Goal: Entertainment & Leisure: Consume media (video, audio)

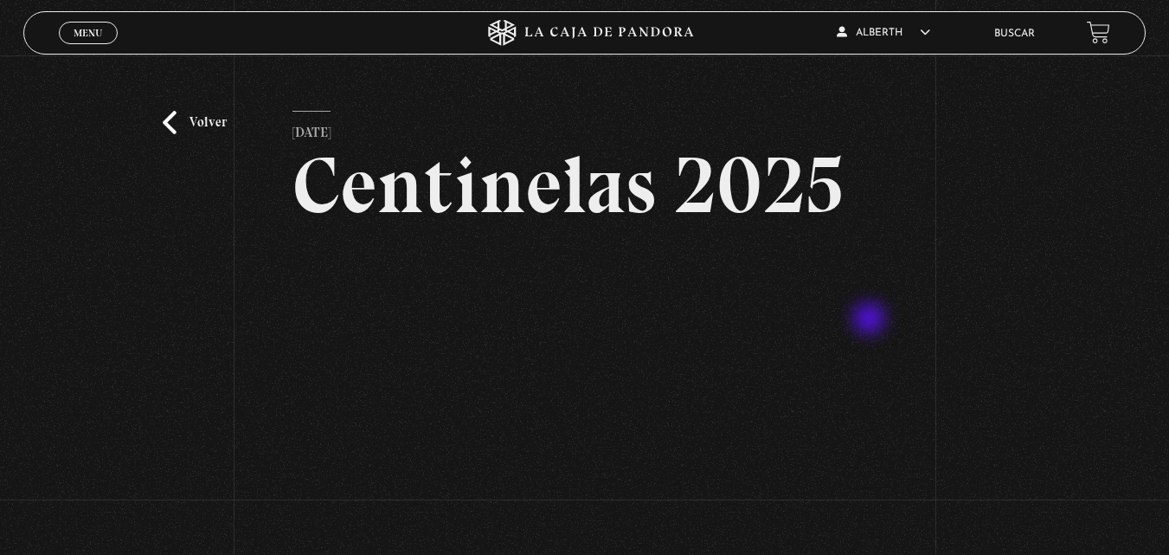
scroll to position [173, 0]
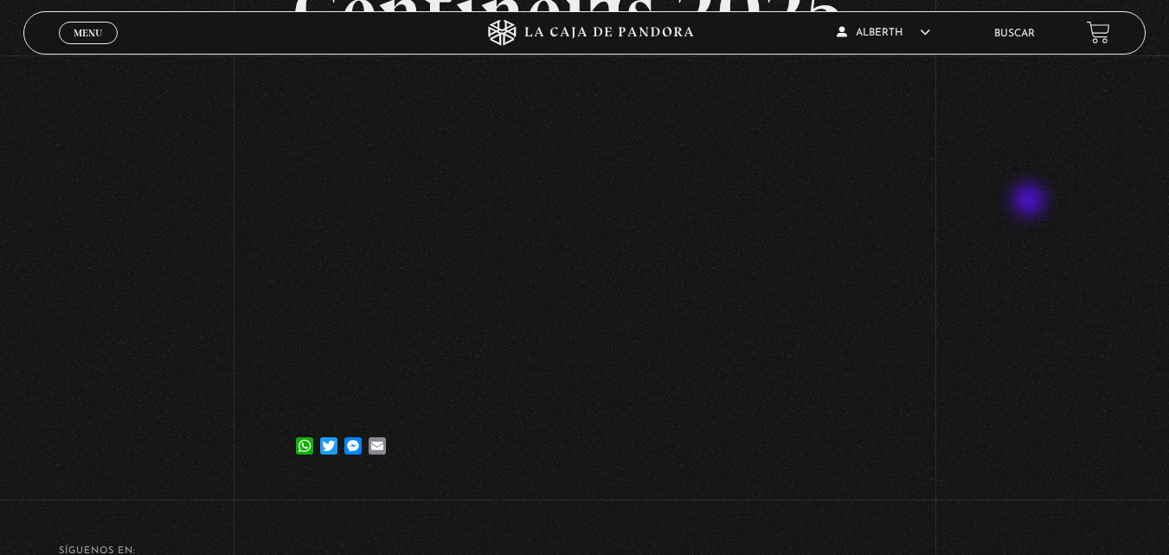
click at [1030, 202] on div "Volver [DATE] Centinelas 2025 WhatsApp Twitter Messenger Email" at bounding box center [584, 183] width 1169 height 603
click at [98, 33] on span "Menu" at bounding box center [88, 33] width 29 height 10
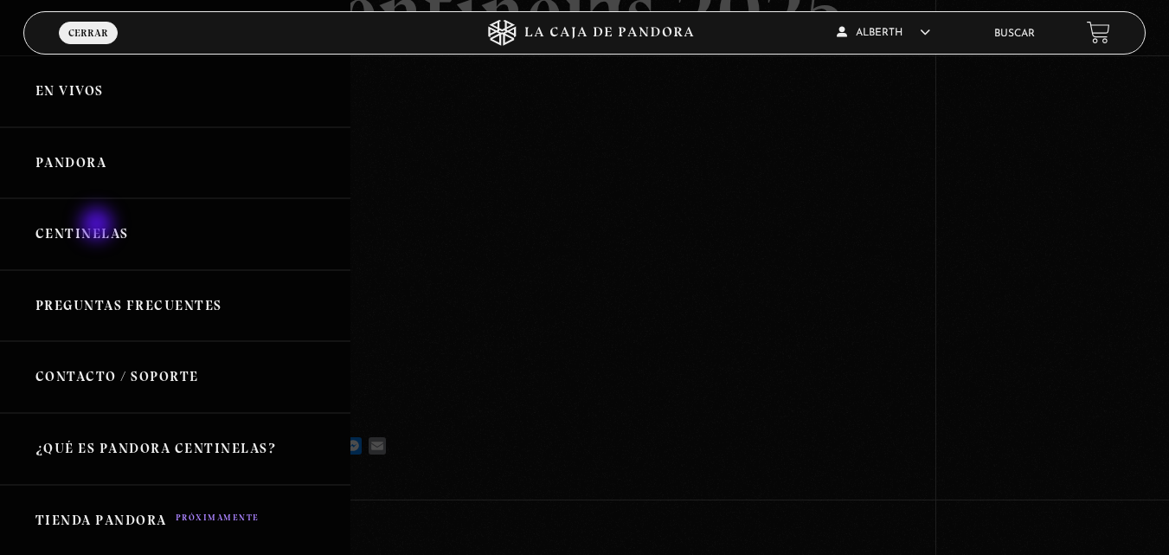
click at [92, 223] on link "Centinelas" at bounding box center [175, 234] width 350 height 72
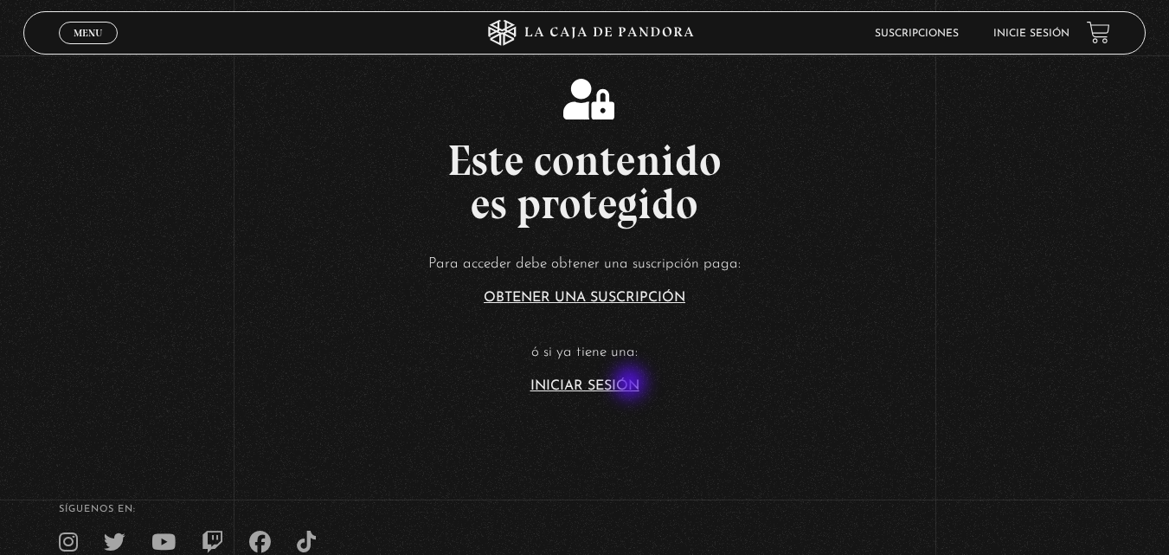
click at [626, 386] on link "Iniciar Sesión" at bounding box center [584, 386] width 109 height 14
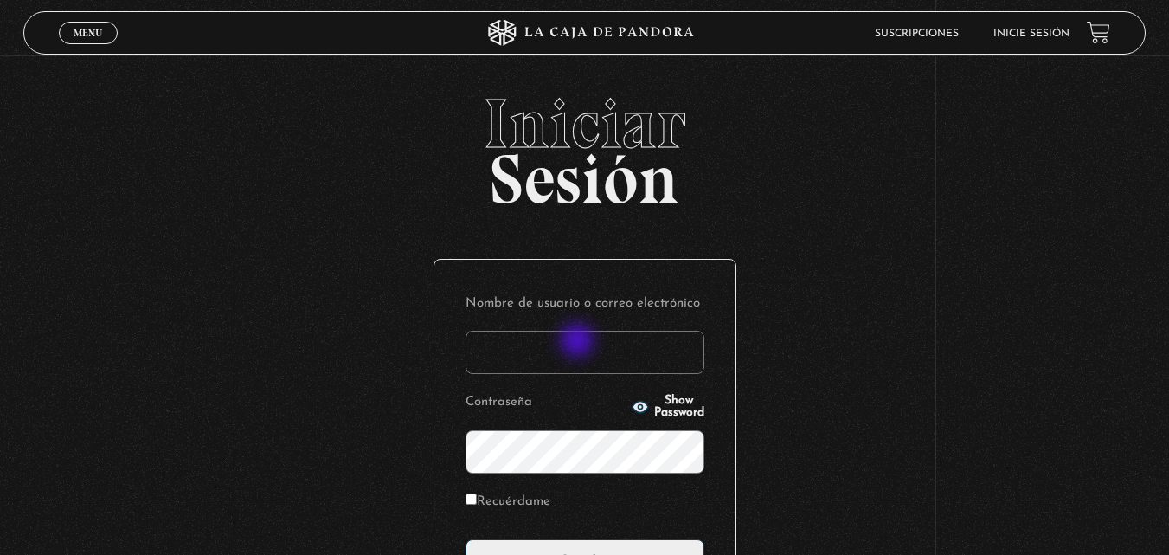
click at [579, 342] on input "Nombre de usuario o correo electrónico" at bounding box center [584, 351] width 239 height 43
type input "alberth.2222@hotmail.com"
click at [477, 502] on input "Recuérdame" at bounding box center [470, 498] width 11 height 11
checkbox input "true"
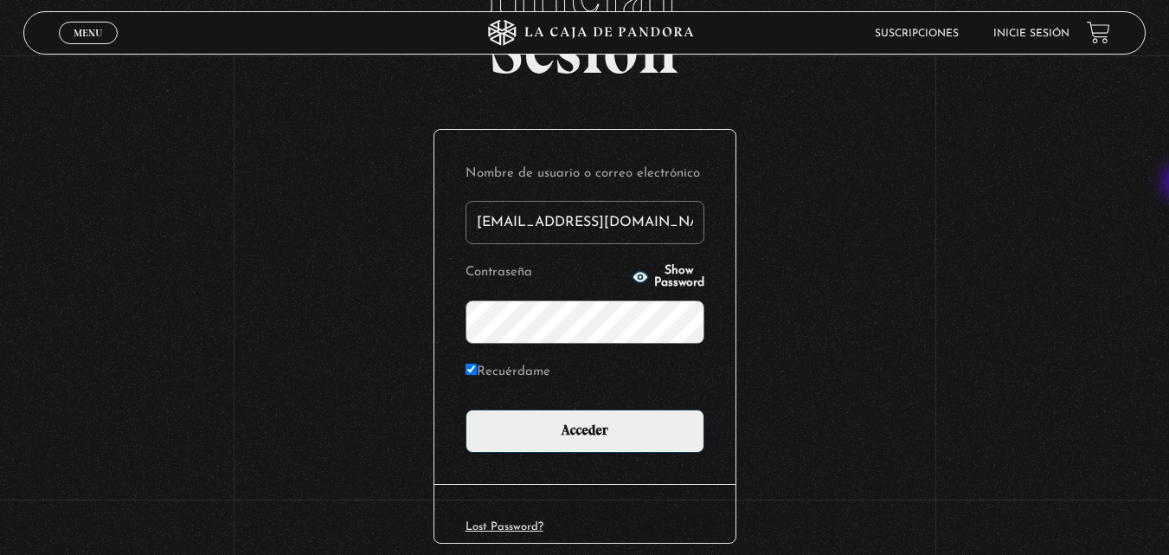
scroll to position [135, 0]
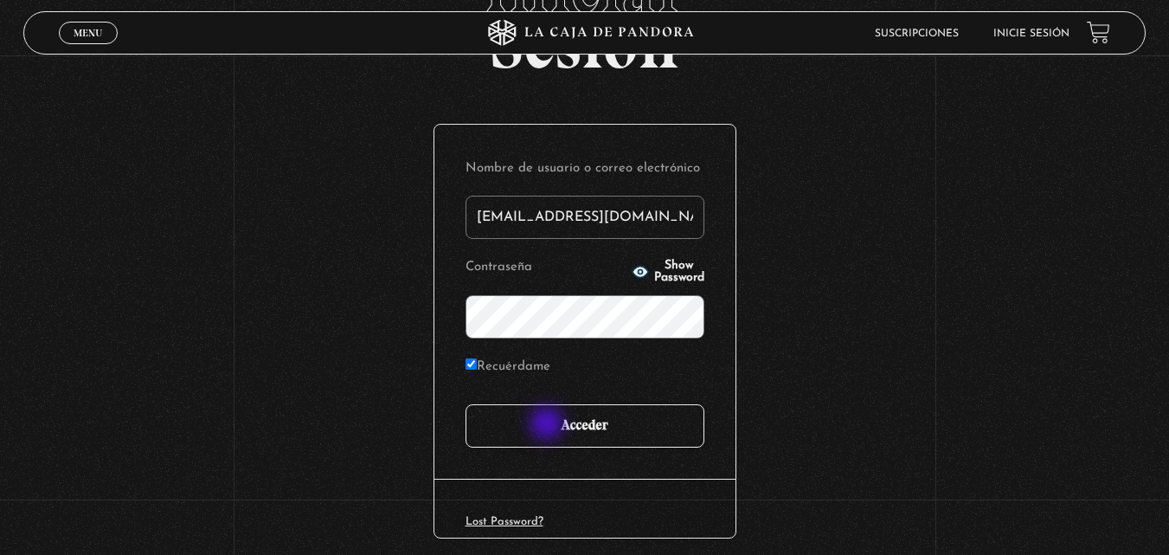
click at [548, 425] on input "Acceder" at bounding box center [584, 425] width 239 height 43
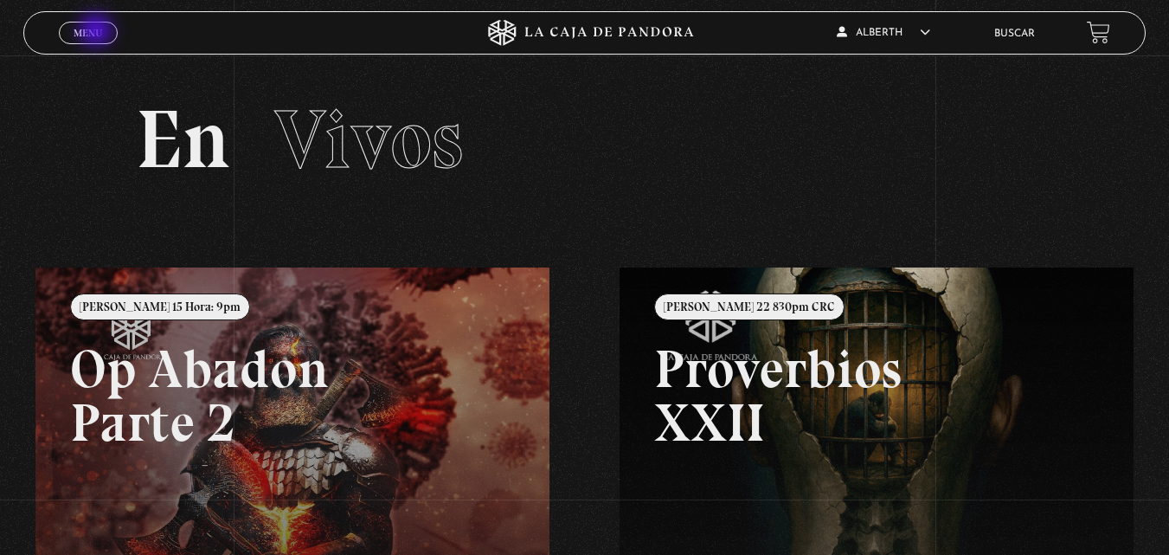
click at [91, 32] on span "Menu" at bounding box center [88, 33] width 29 height 10
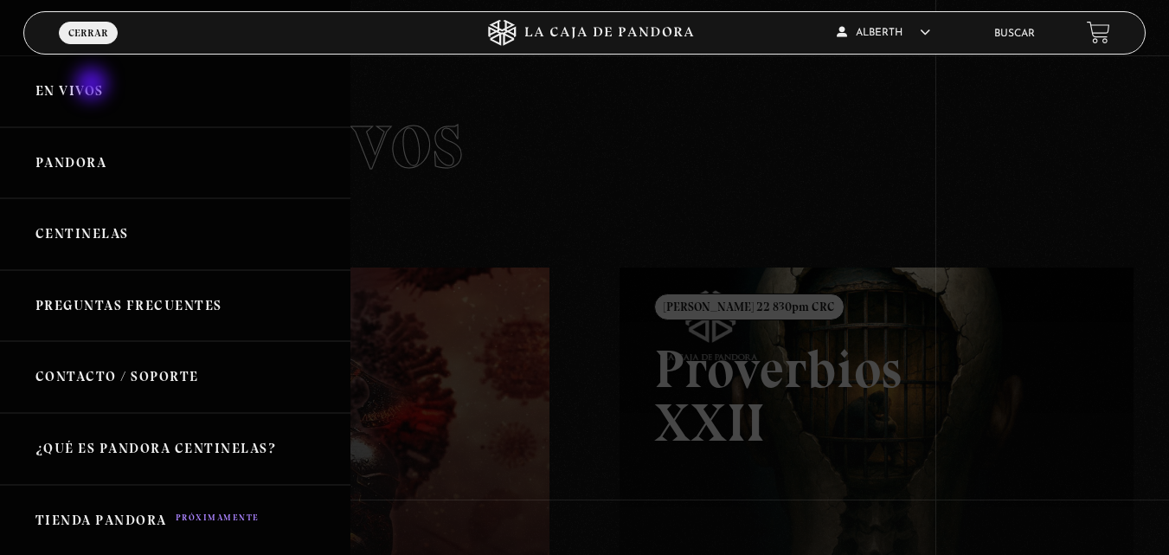
click at [93, 86] on link "En vivos" at bounding box center [175, 91] width 350 height 72
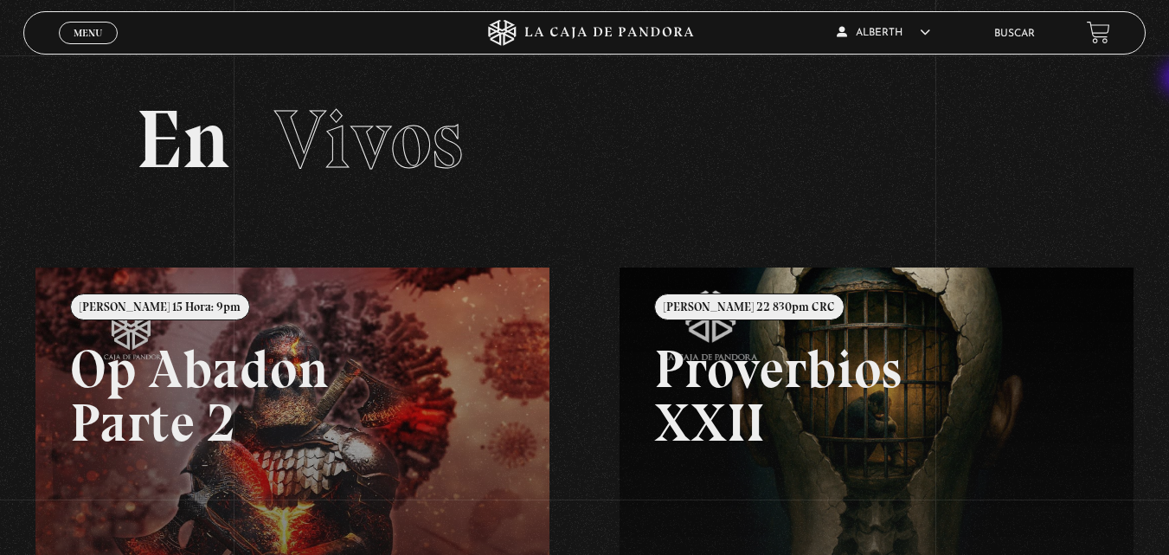
scroll to position [2, 0]
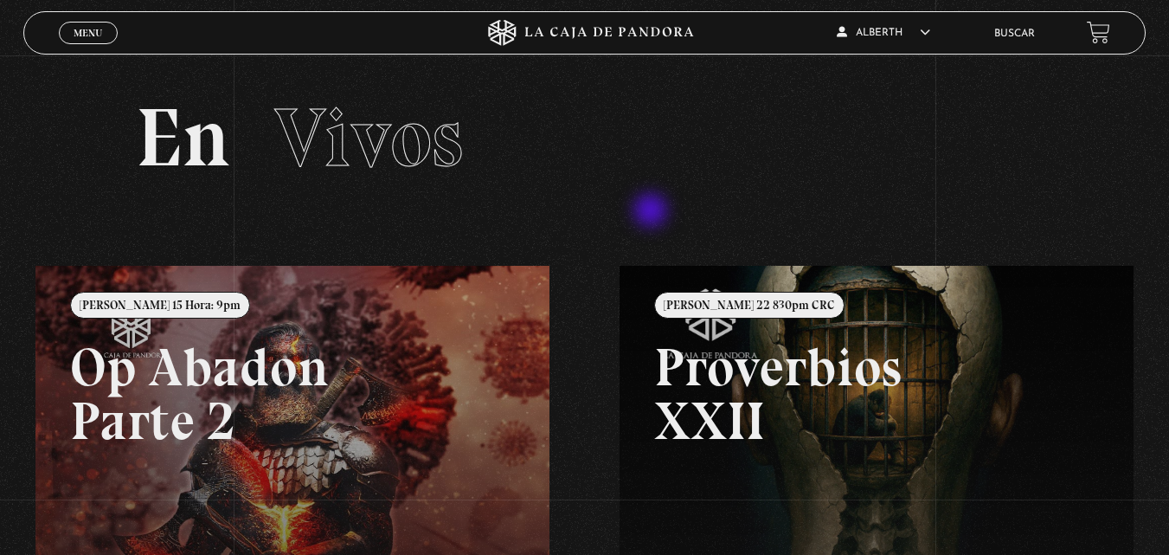
drag, startPoint x: 1046, startPoint y: 221, endPoint x: 1068, endPoint y: 162, distance: 63.8
click at [1068, 162] on section "En Vivos" at bounding box center [584, 160] width 1169 height 212
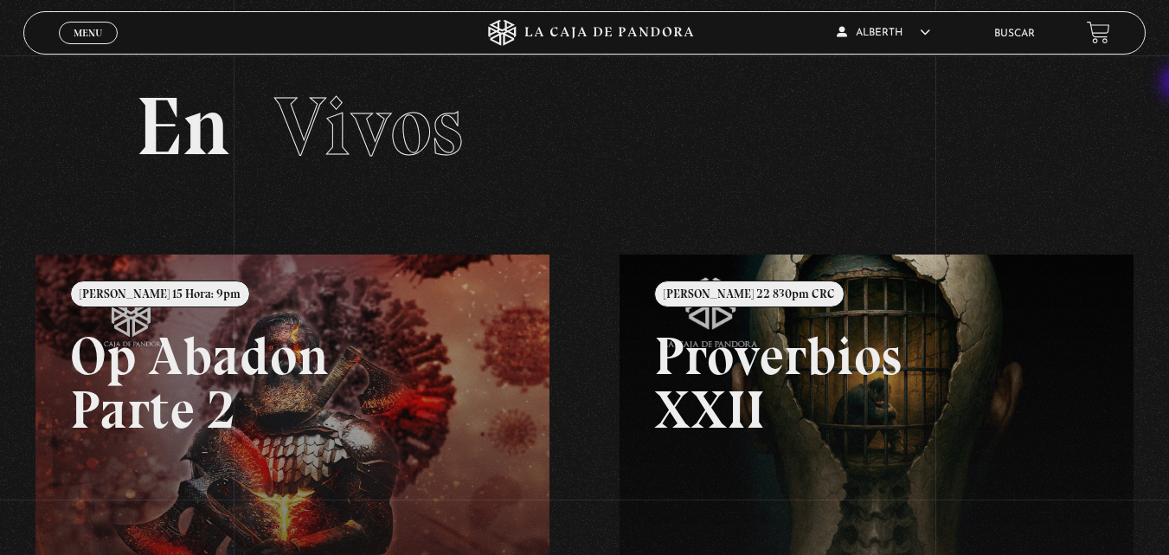
scroll to position [0, 0]
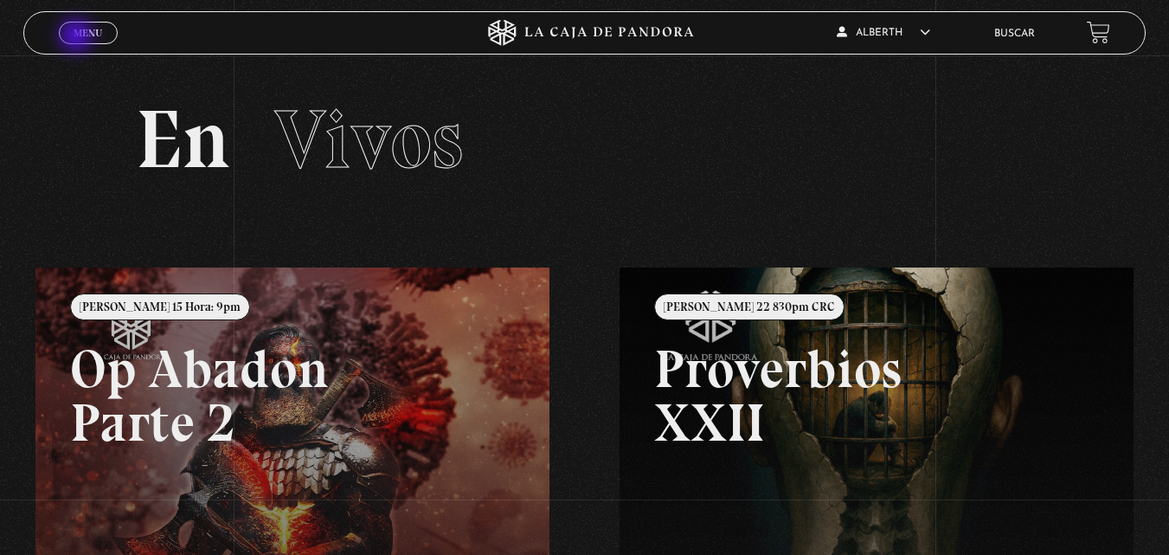
click at [78, 37] on span "Menu" at bounding box center [88, 33] width 29 height 10
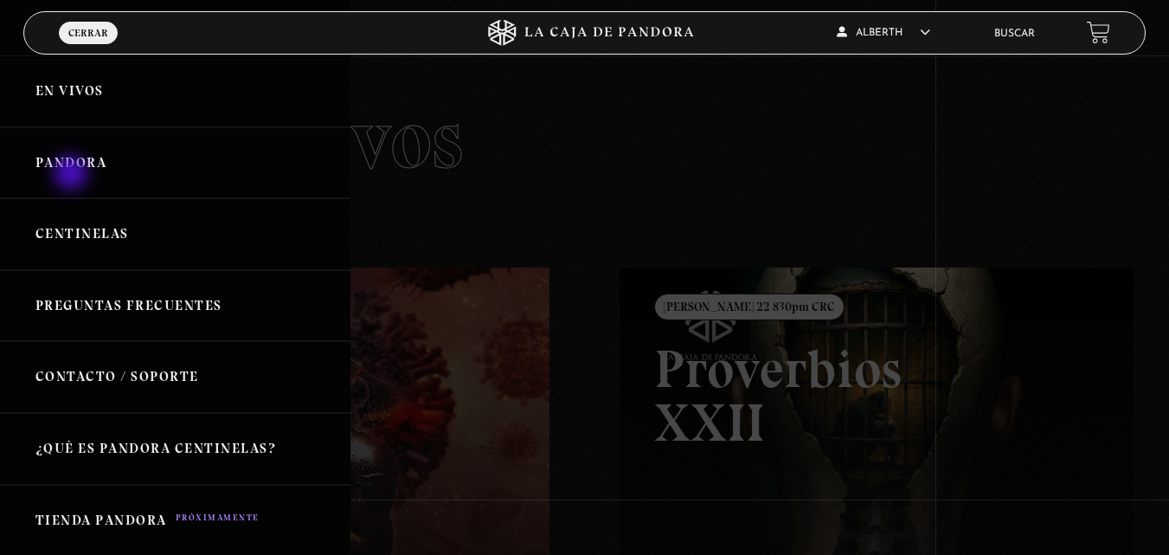
click at [73, 175] on link "Pandora" at bounding box center [175, 163] width 350 height 72
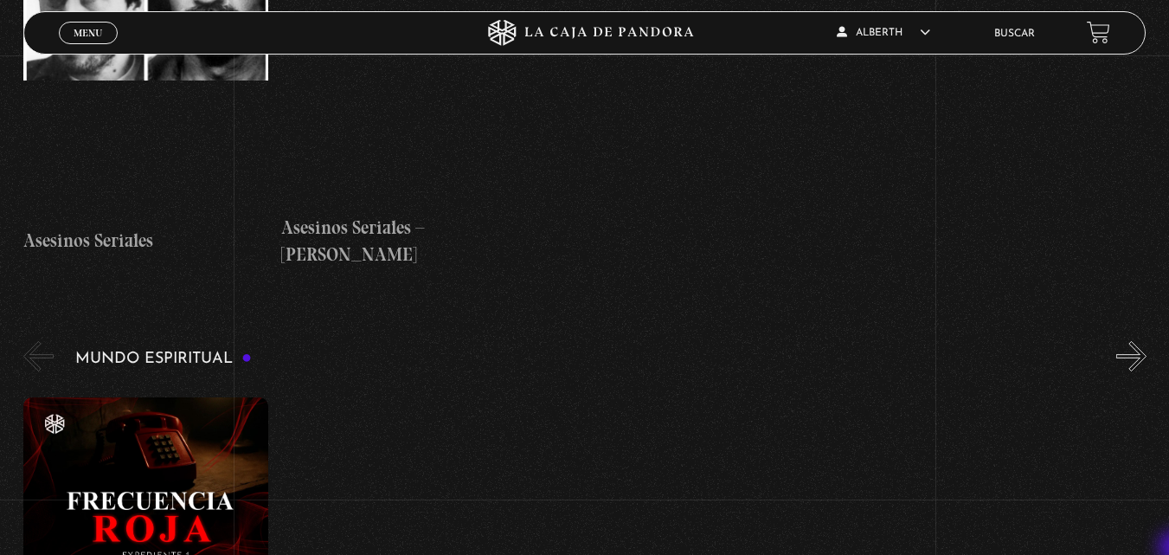
scroll to position [6001, 0]
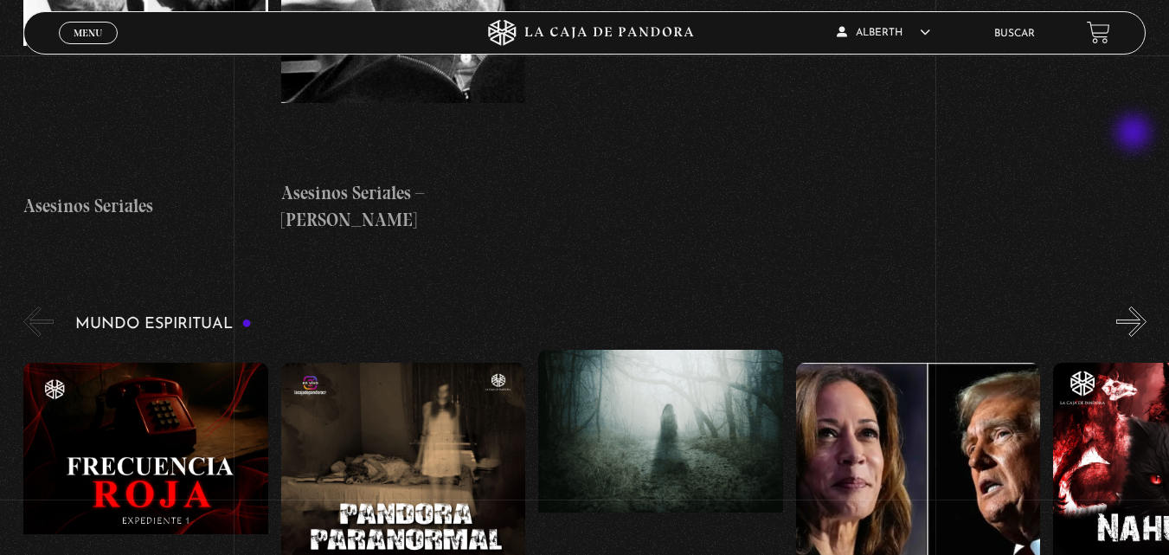
click at [1135, 306] on button "»" at bounding box center [1131, 321] width 30 height 30
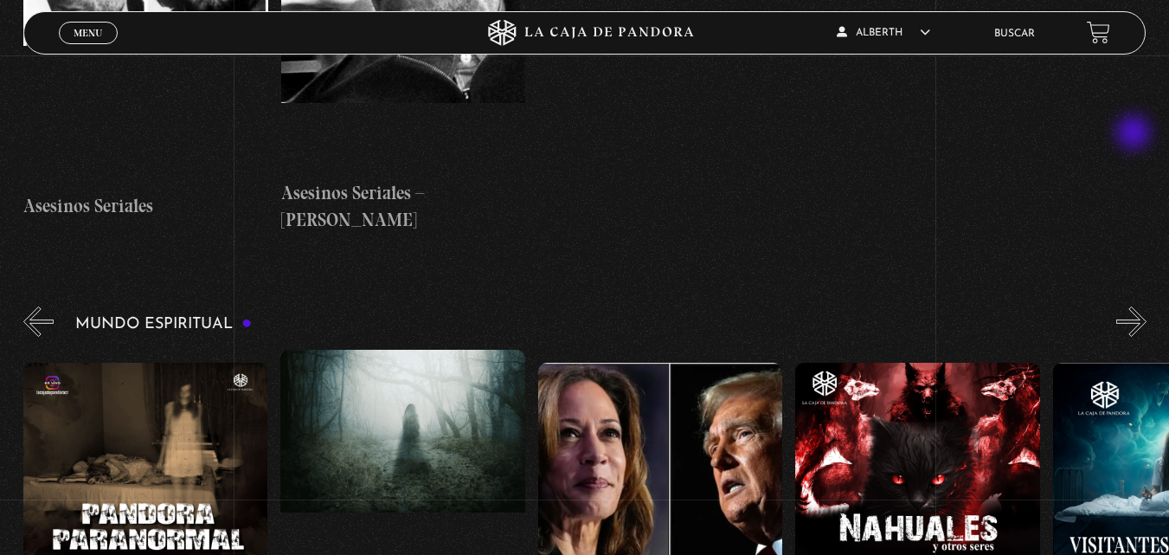
click at [1135, 306] on button "»" at bounding box center [1131, 321] width 30 height 30
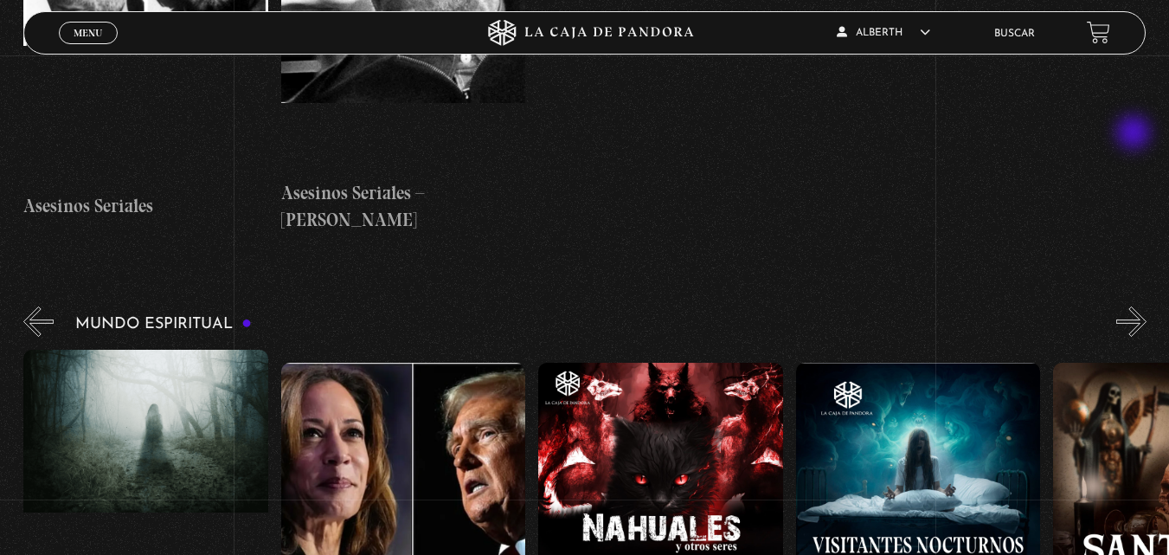
click at [1135, 306] on button "»" at bounding box center [1131, 321] width 30 height 30
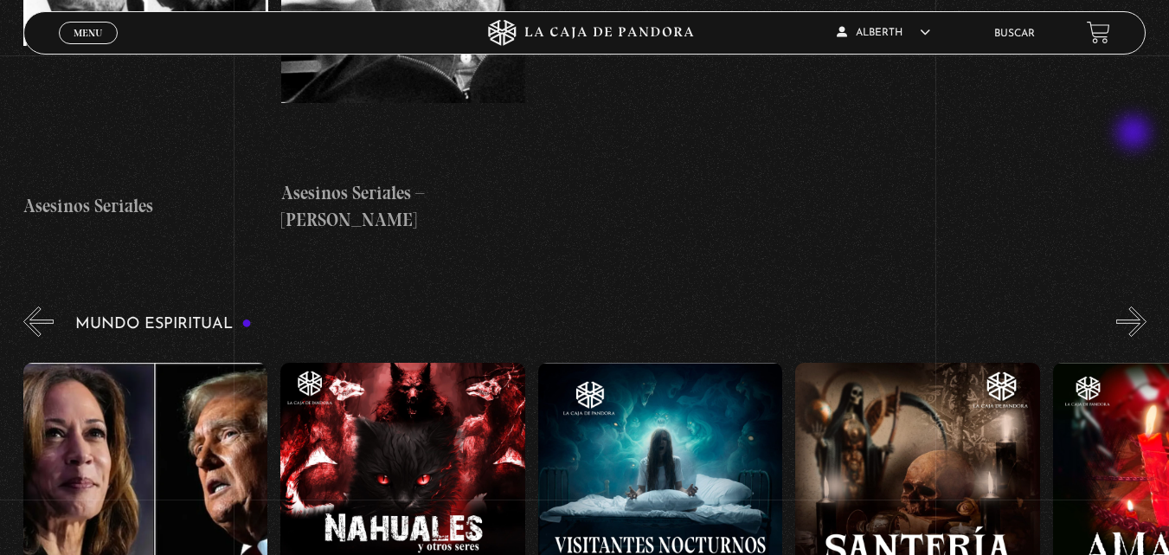
click at [1135, 306] on button "»" at bounding box center [1131, 321] width 30 height 30
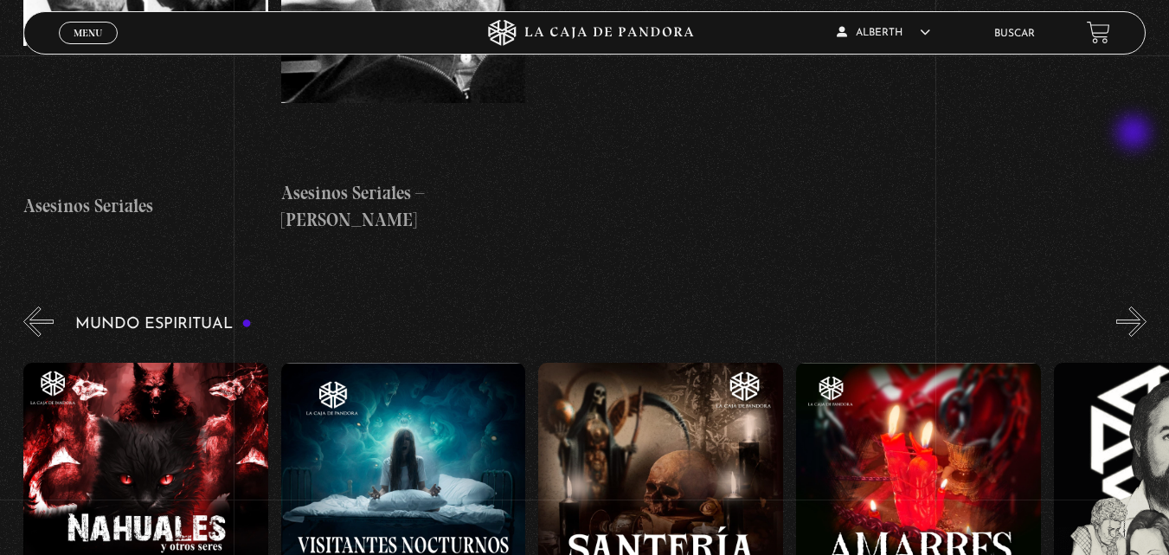
click at [1135, 306] on button "»" at bounding box center [1131, 321] width 30 height 30
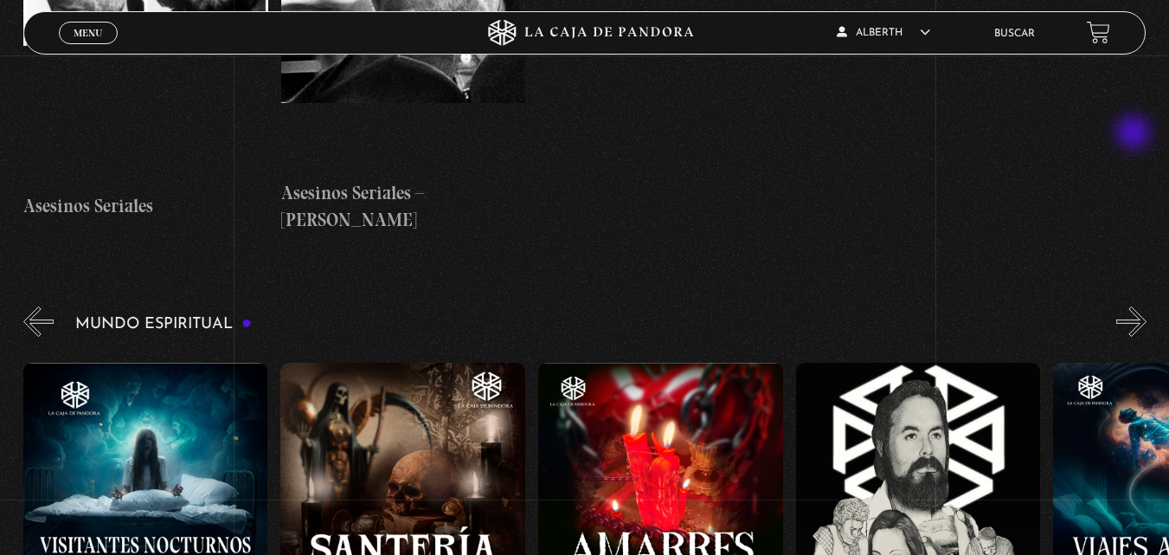
click at [1135, 306] on button "»" at bounding box center [1131, 321] width 30 height 30
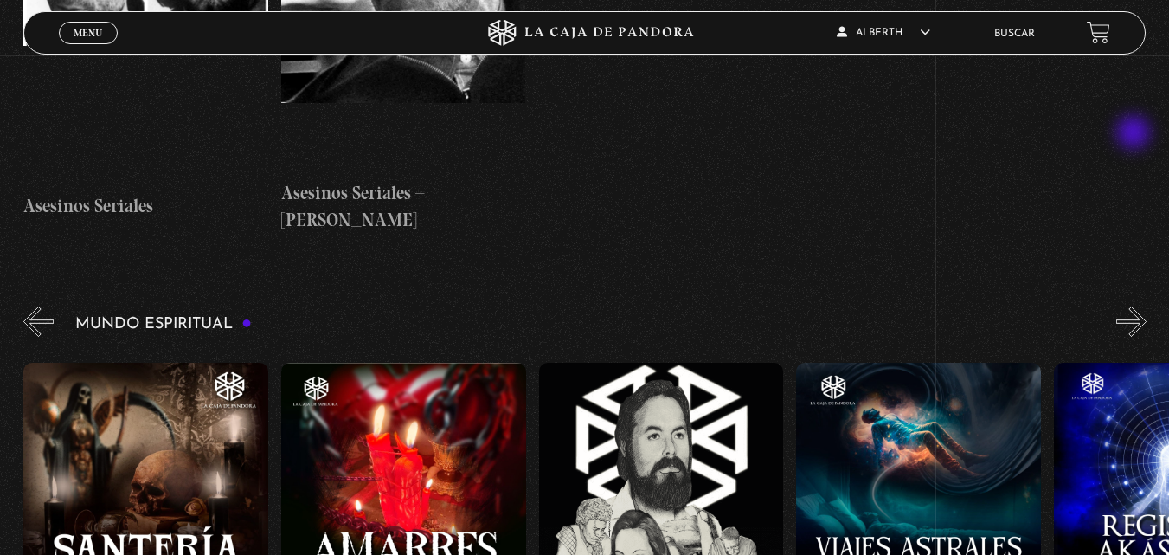
click at [1135, 306] on button "»" at bounding box center [1131, 321] width 30 height 30
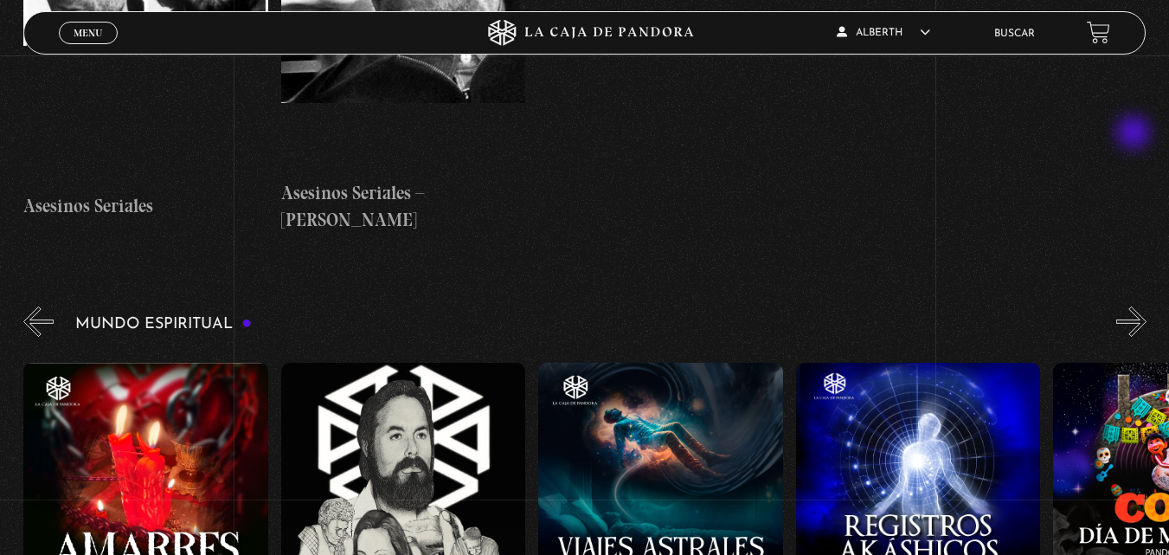
click at [1135, 306] on button "»" at bounding box center [1131, 321] width 30 height 30
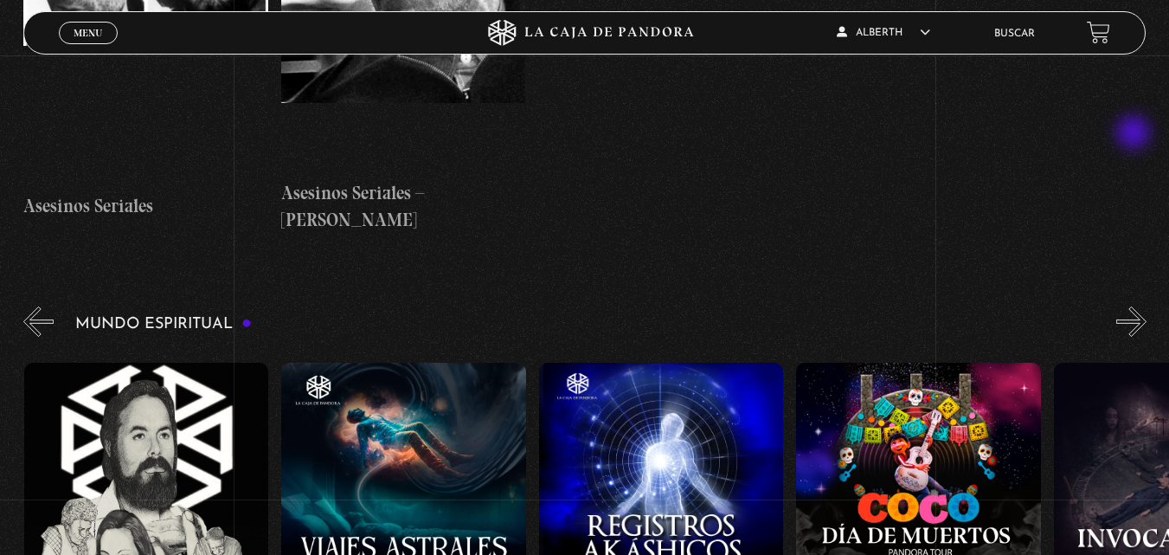
click at [1135, 306] on button "»" at bounding box center [1131, 321] width 30 height 30
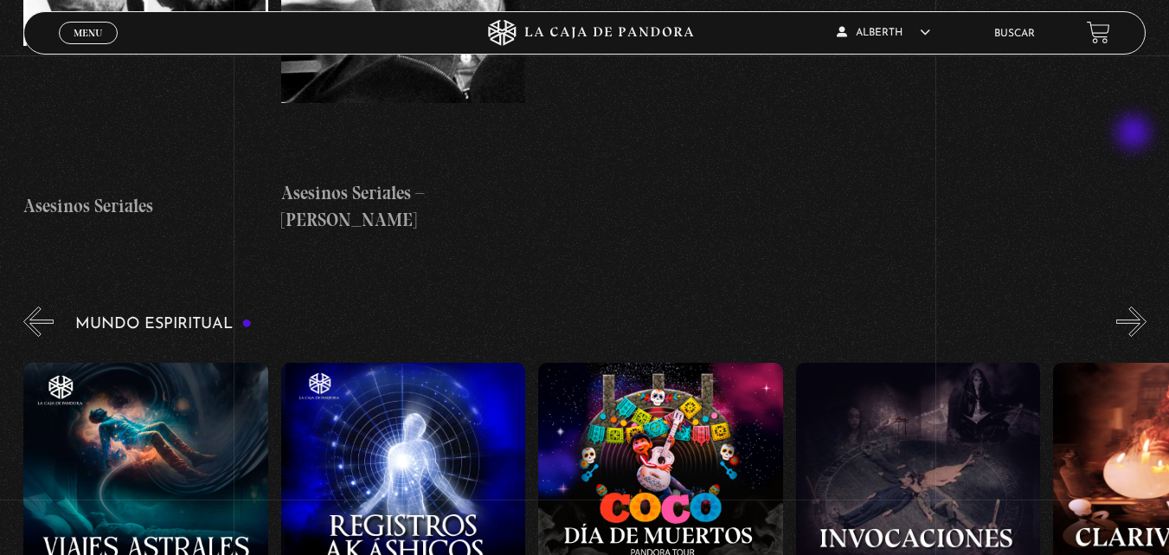
click at [1135, 306] on button "»" at bounding box center [1131, 321] width 30 height 30
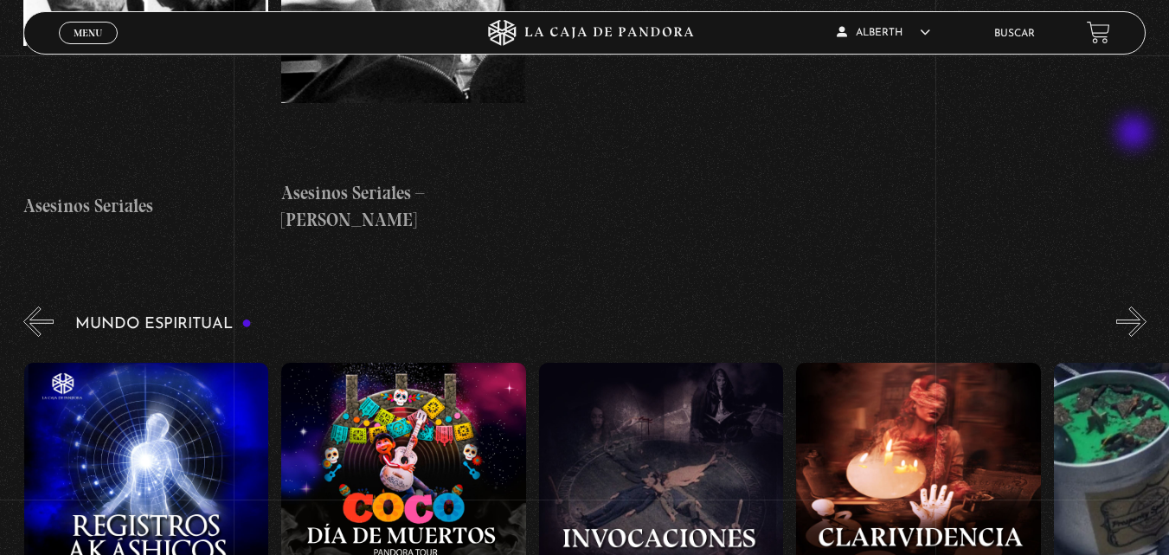
click at [1135, 306] on button "»" at bounding box center [1131, 321] width 30 height 30
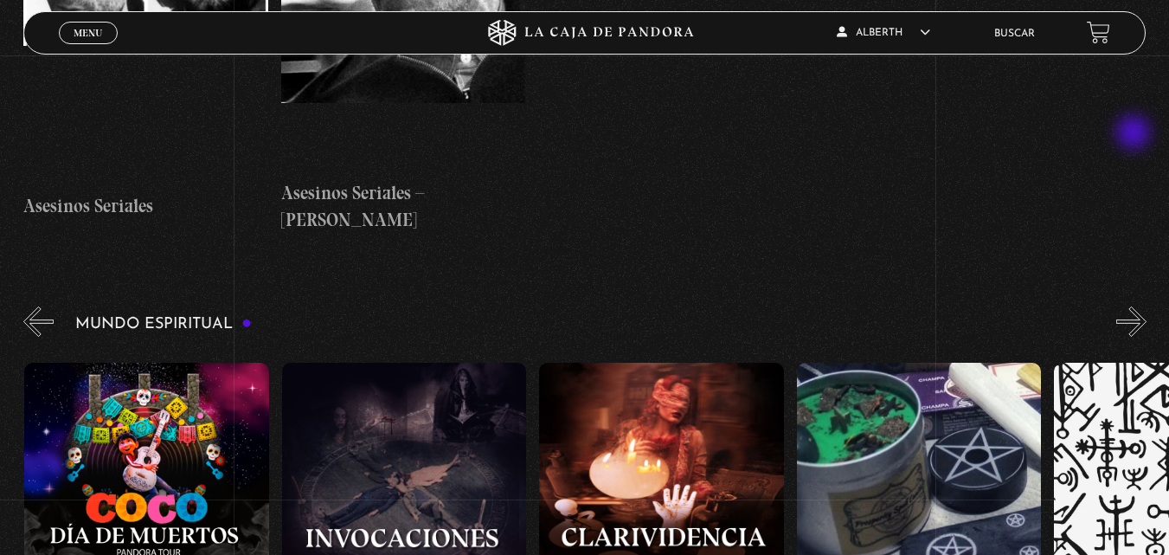
scroll to position [0, 2831]
click at [1135, 306] on button "»" at bounding box center [1131, 321] width 30 height 30
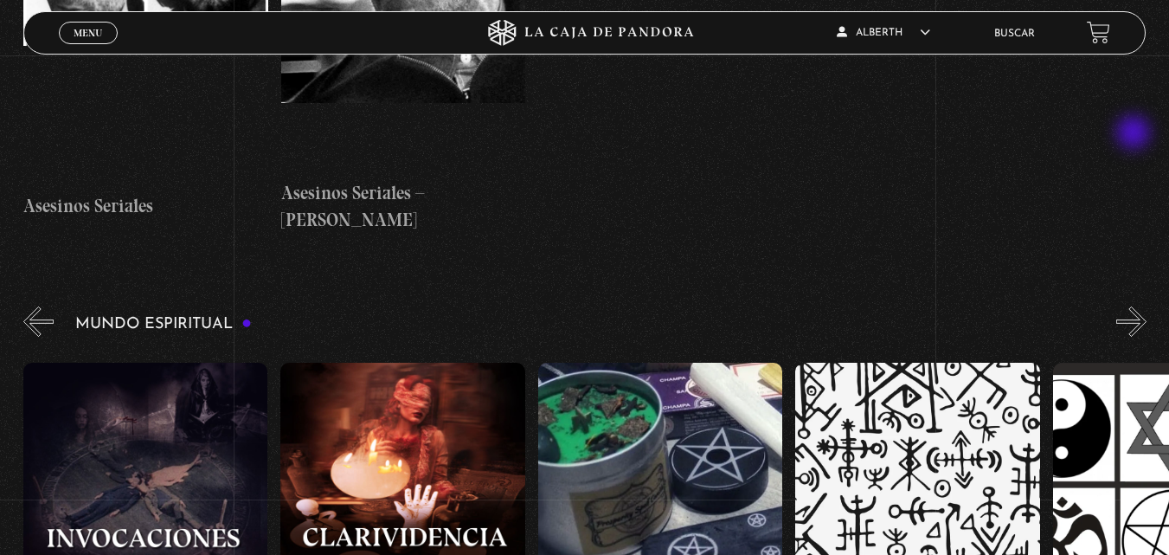
click at [1135, 306] on button "»" at bounding box center [1131, 321] width 30 height 30
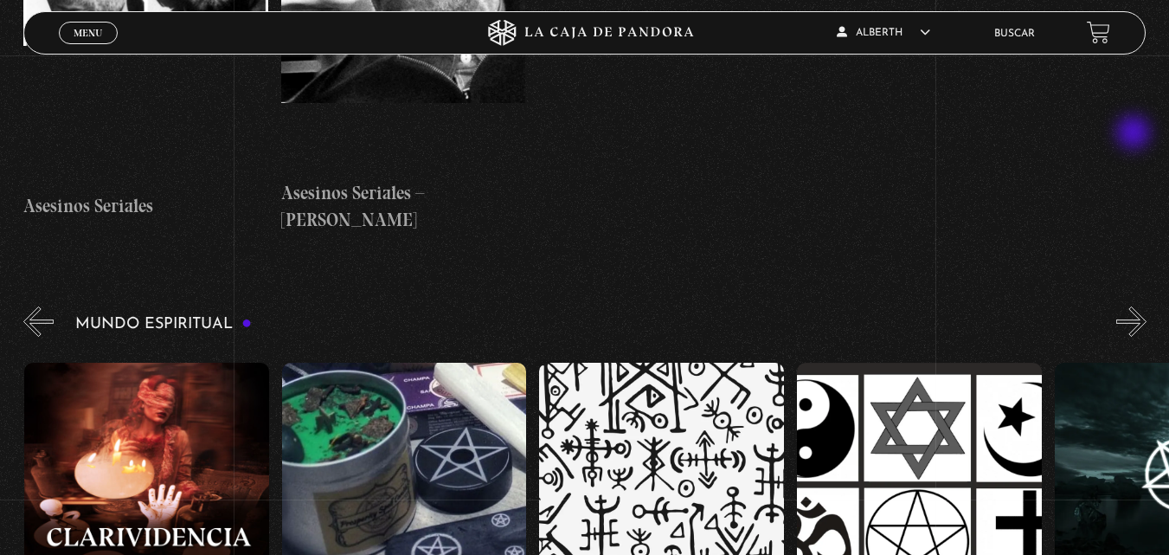
scroll to position [0, 3346]
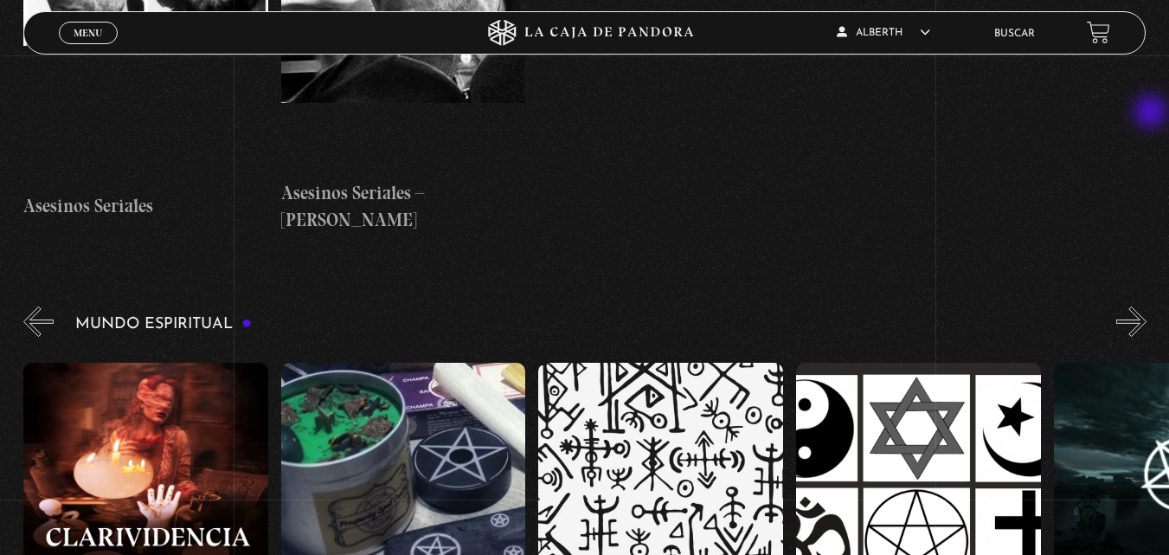
click at [1152, 303] on div "Mundo Espiritual «" at bounding box center [595, 513] width 1145 height 421
click at [1143, 306] on button "»" at bounding box center [1131, 321] width 30 height 30
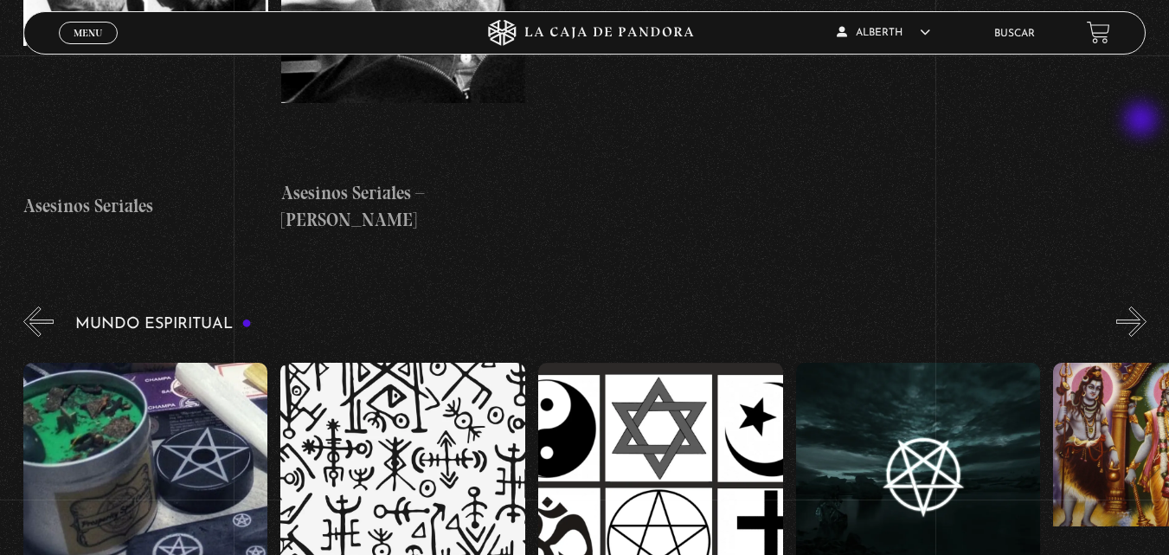
click at [1143, 306] on button "»" at bounding box center [1131, 321] width 30 height 30
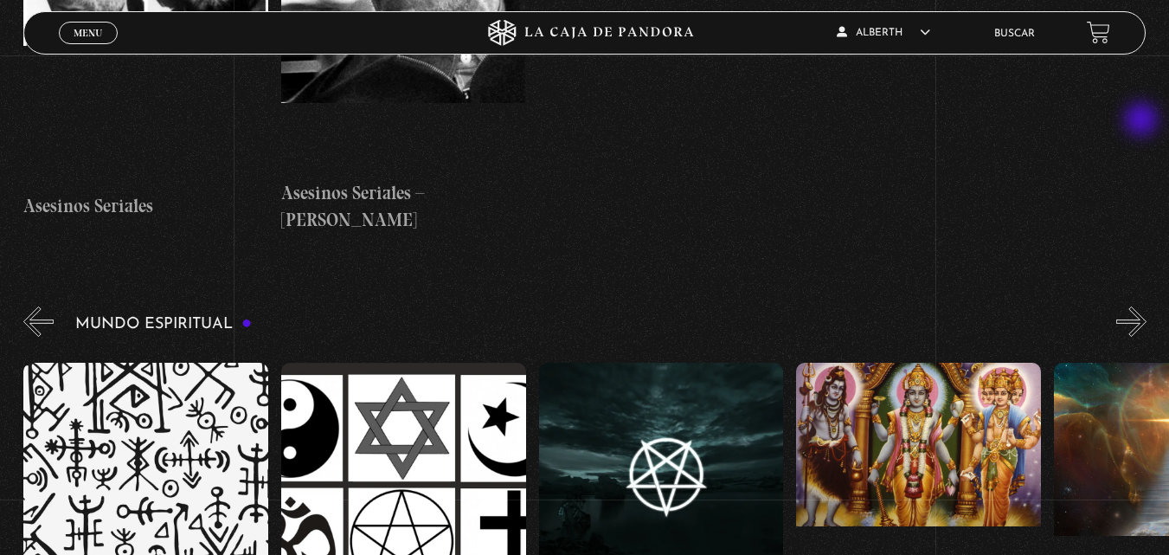
click at [1143, 306] on button "»" at bounding box center [1131, 321] width 30 height 30
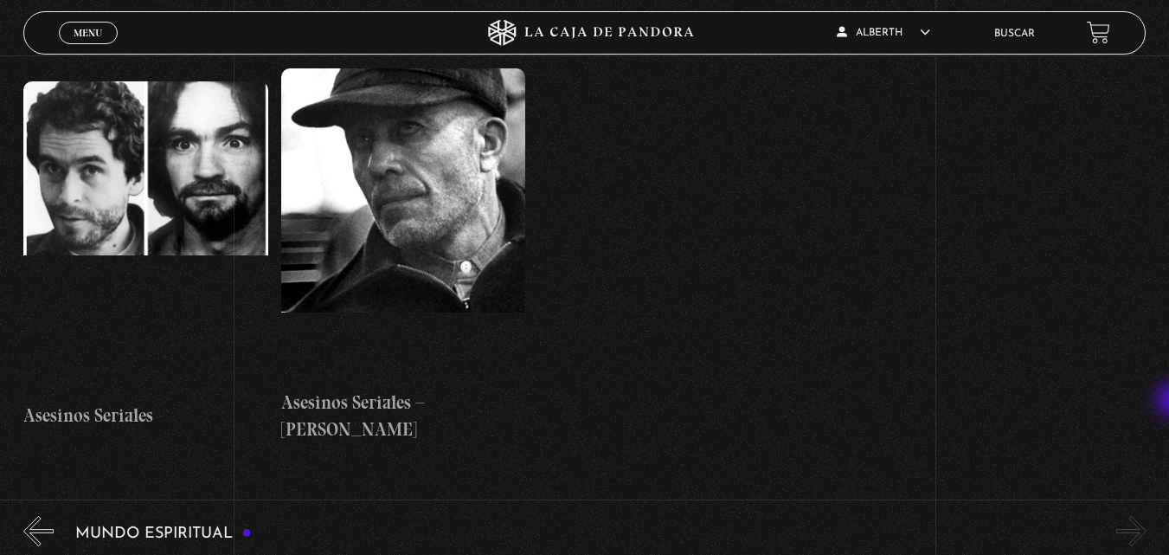
scroll to position [5875, 0]
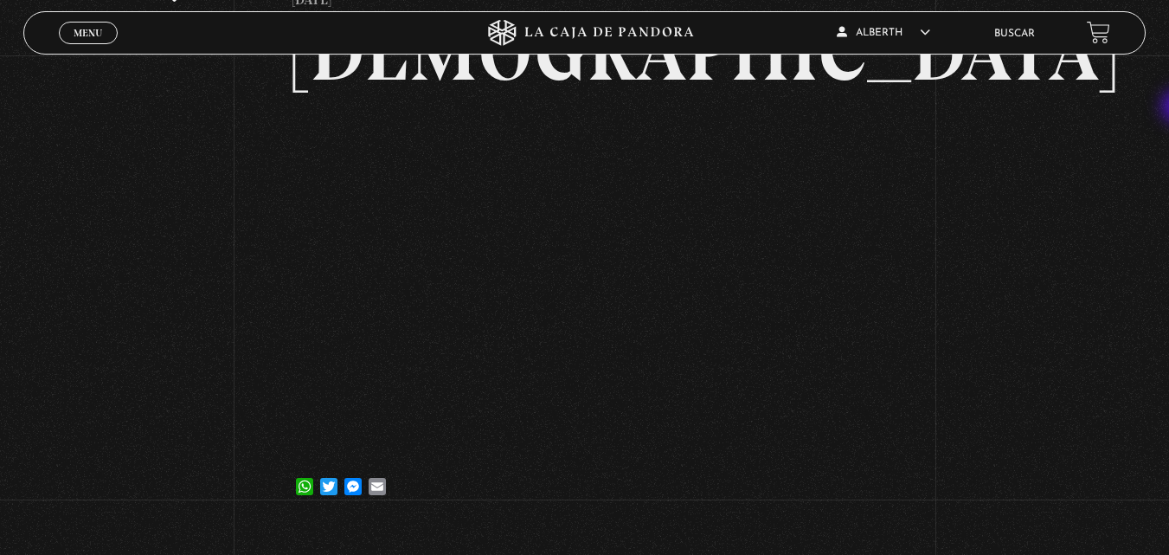
scroll to position [143, 0]
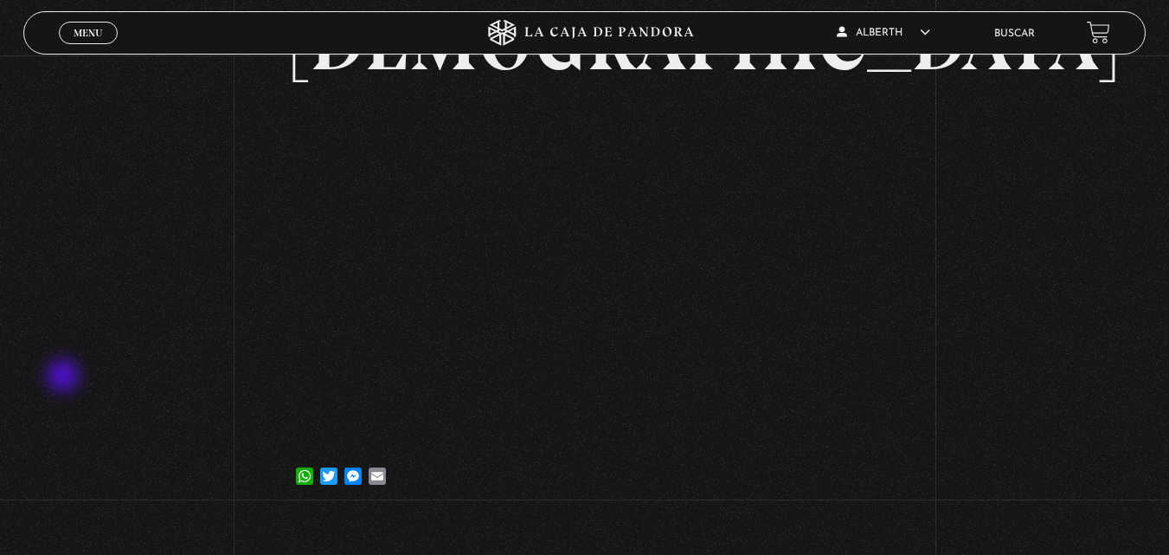
click at [47, 384] on div "Volver 29 septiembre, 2021 Hinduismo WhatsApp Twitter Messenger Email" at bounding box center [584, 214] width 1169 height 603
click at [1064, 242] on div "Volver 29 septiembre, 2021 Hinduismo WhatsApp Twitter Messenger Email" at bounding box center [584, 214] width 1169 height 603
click at [87, 37] on span "Menu" at bounding box center [88, 33] width 29 height 10
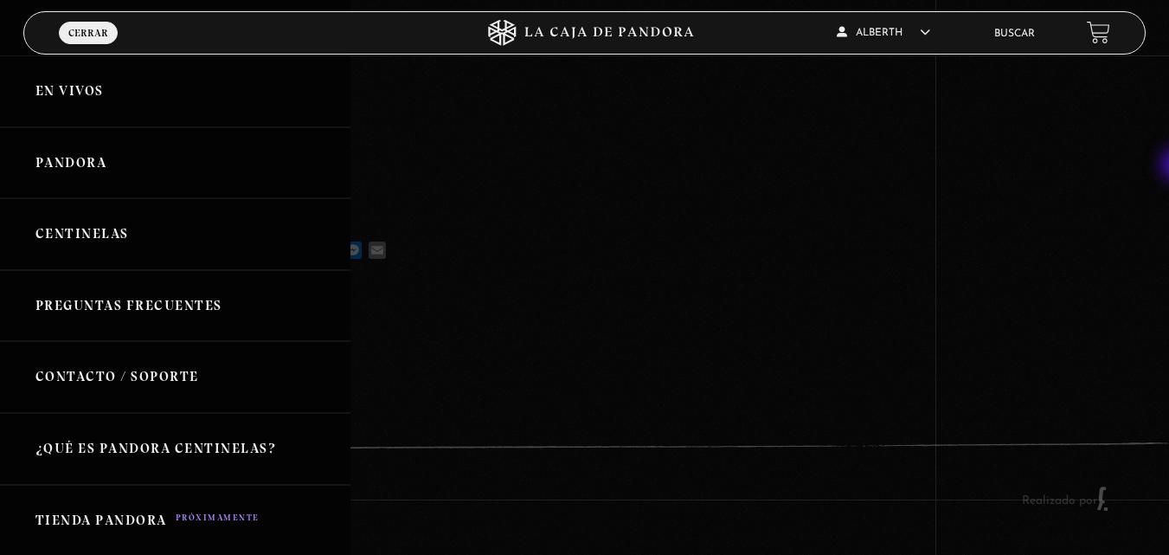
scroll to position [0, 0]
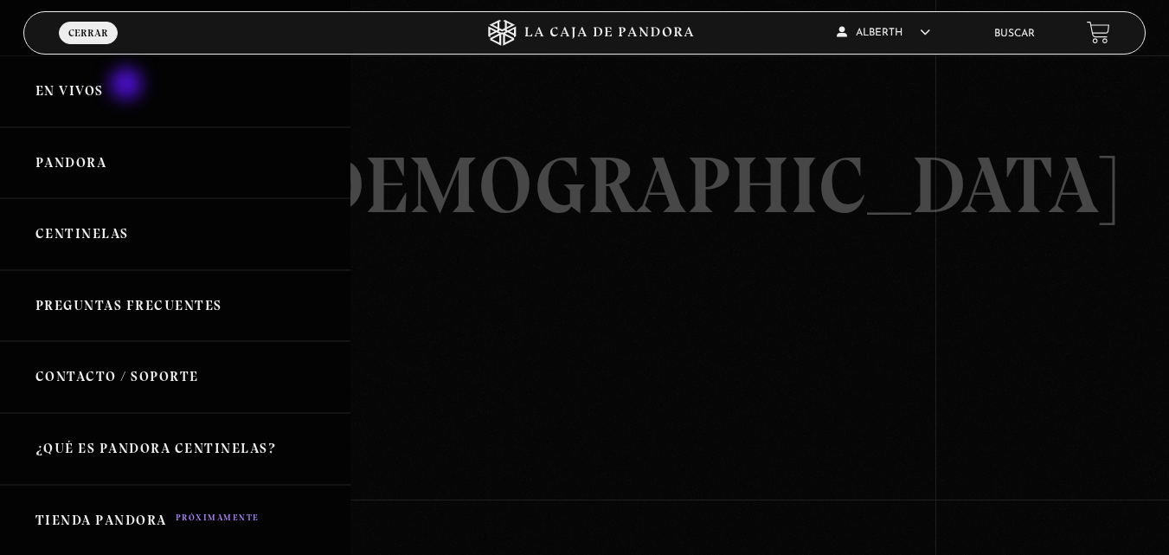
click at [125, 85] on link "En vivos" at bounding box center [175, 91] width 350 height 72
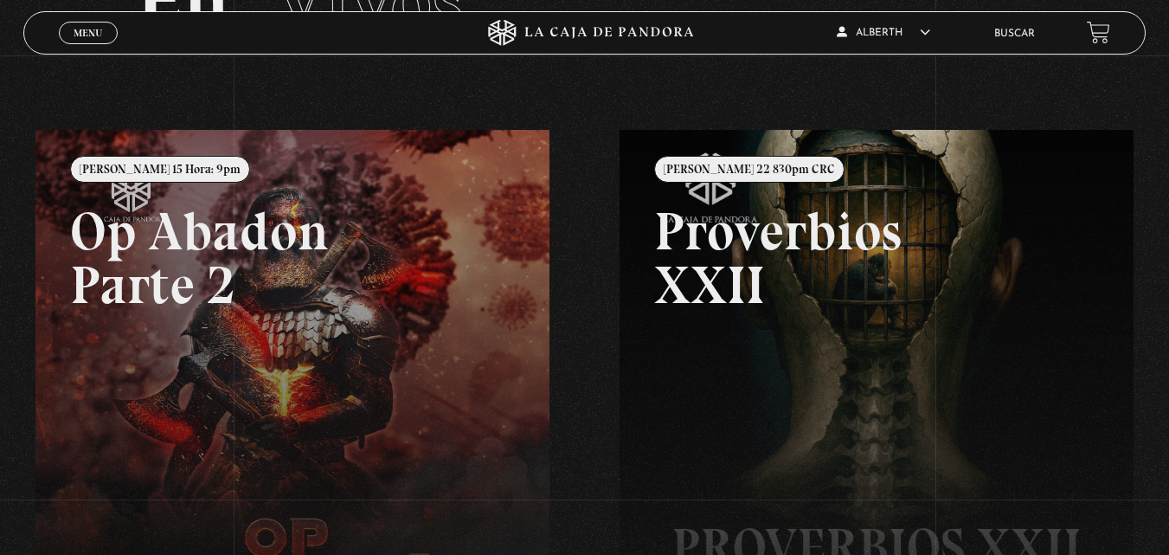
scroll to position [69, 0]
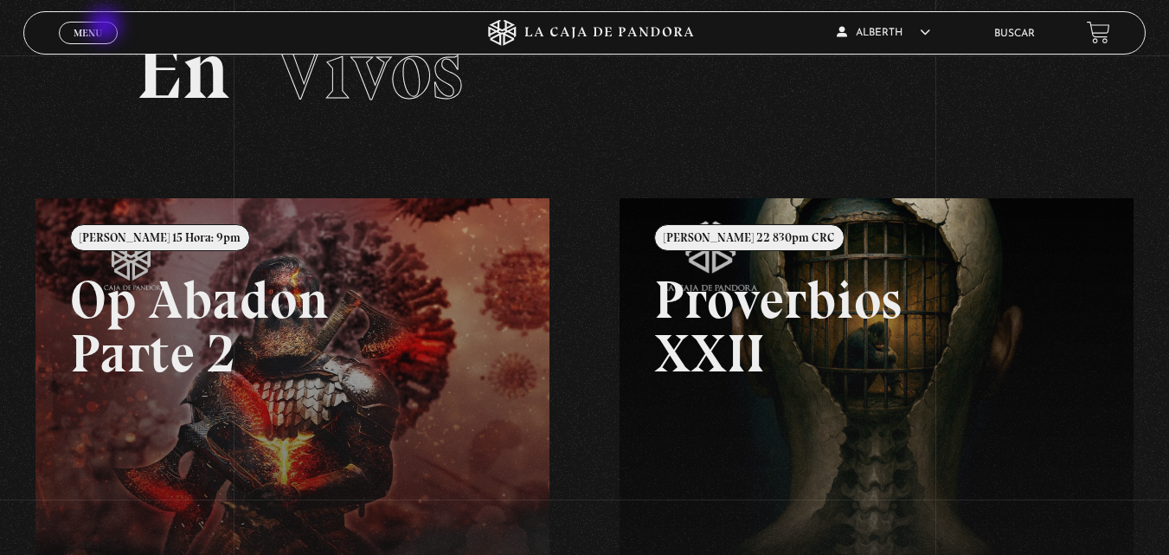
click at [106, 28] on link "Menu Cerrar" at bounding box center [88, 33] width 59 height 22
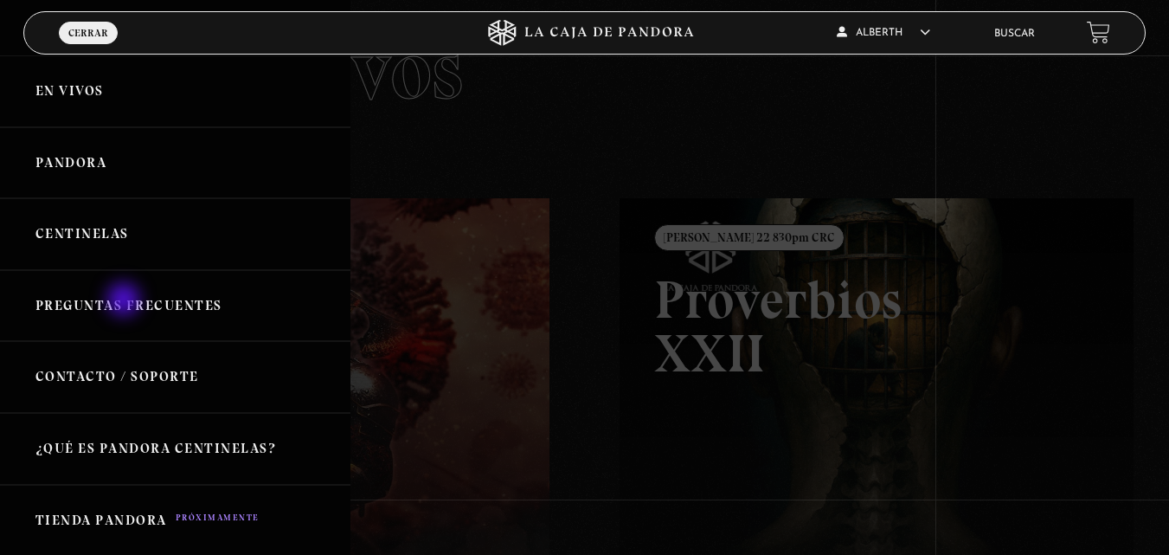
click at [125, 301] on link "Preguntas Frecuentes" at bounding box center [175, 306] width 350 height 72
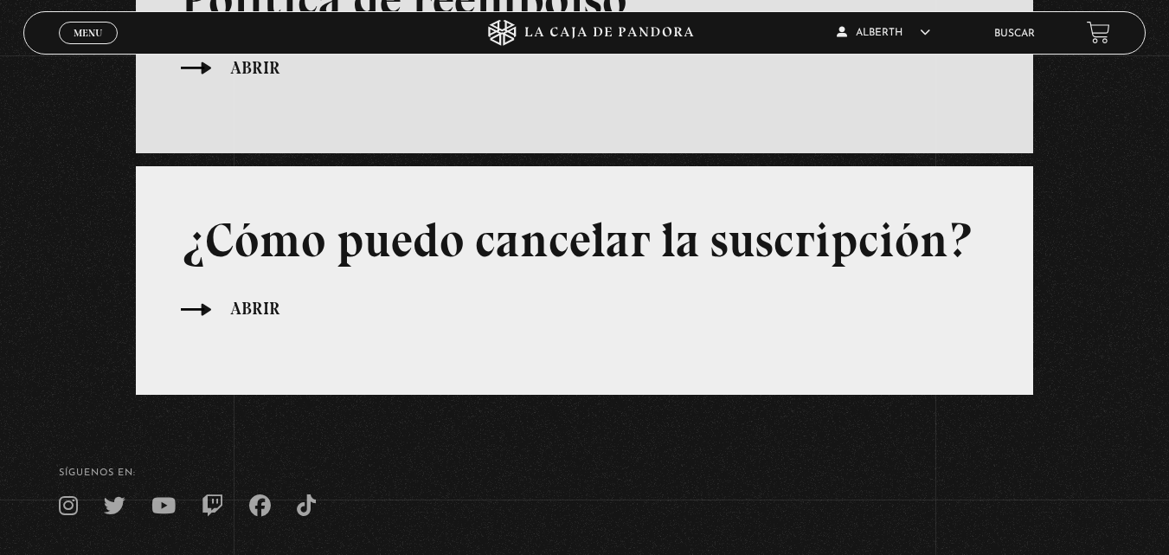
scroll to position [1161, 0]
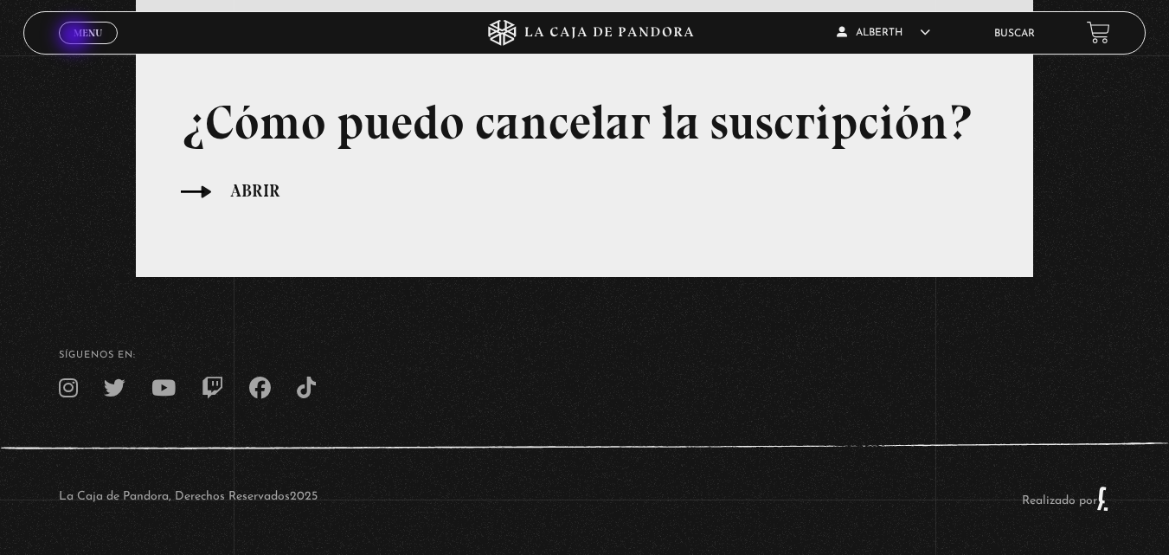
click at [78, 38] on span "Menu" at bounding box center [88, 33] width 29 height 10
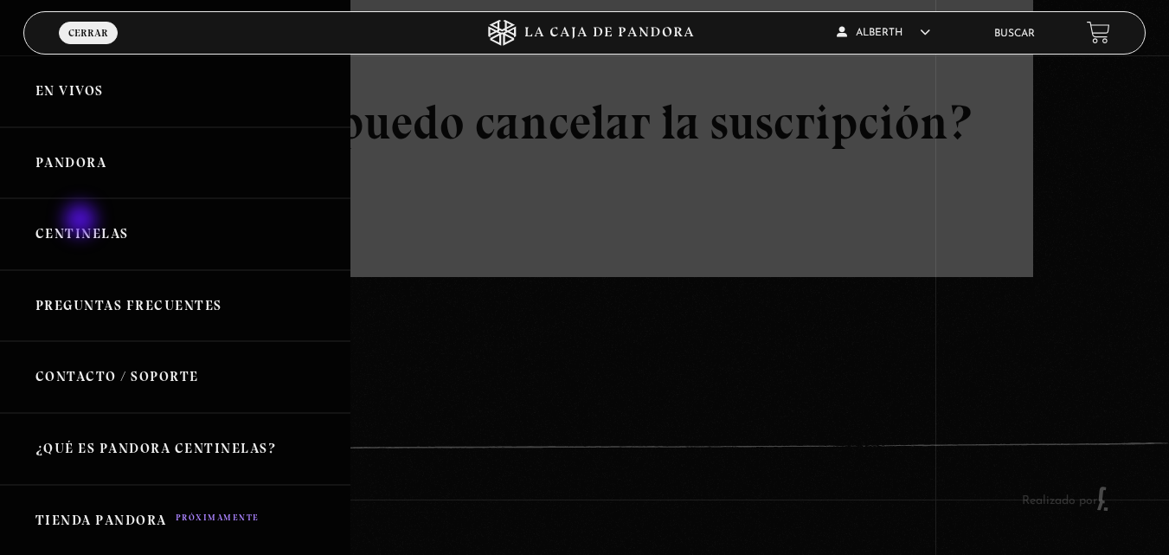
click at [82, 227] on link "Centinelas" at bounding box center [175, 234] width 350 height 72
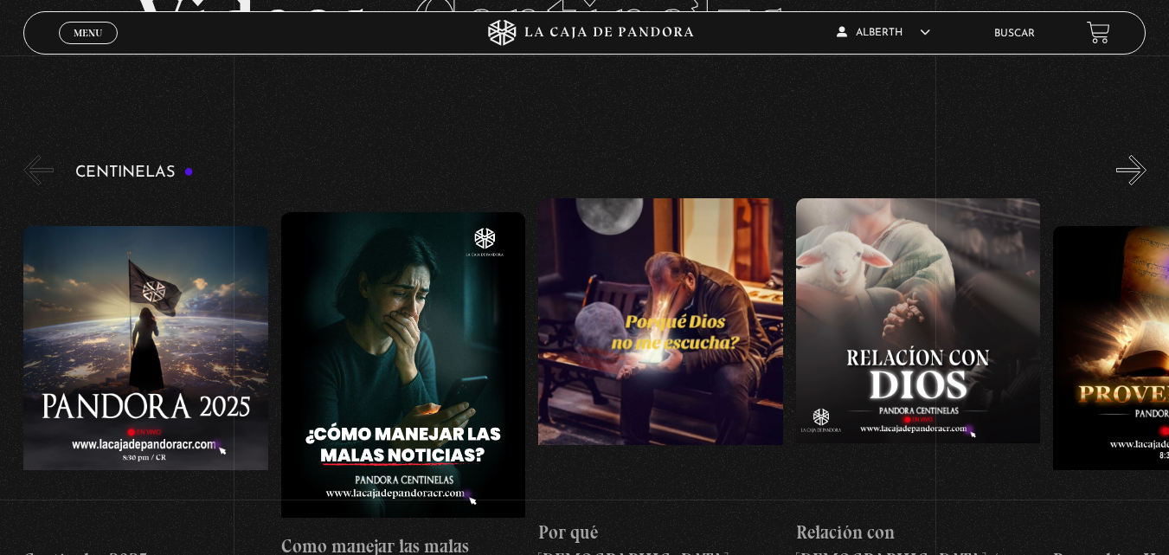
scroll to position [99, 0]
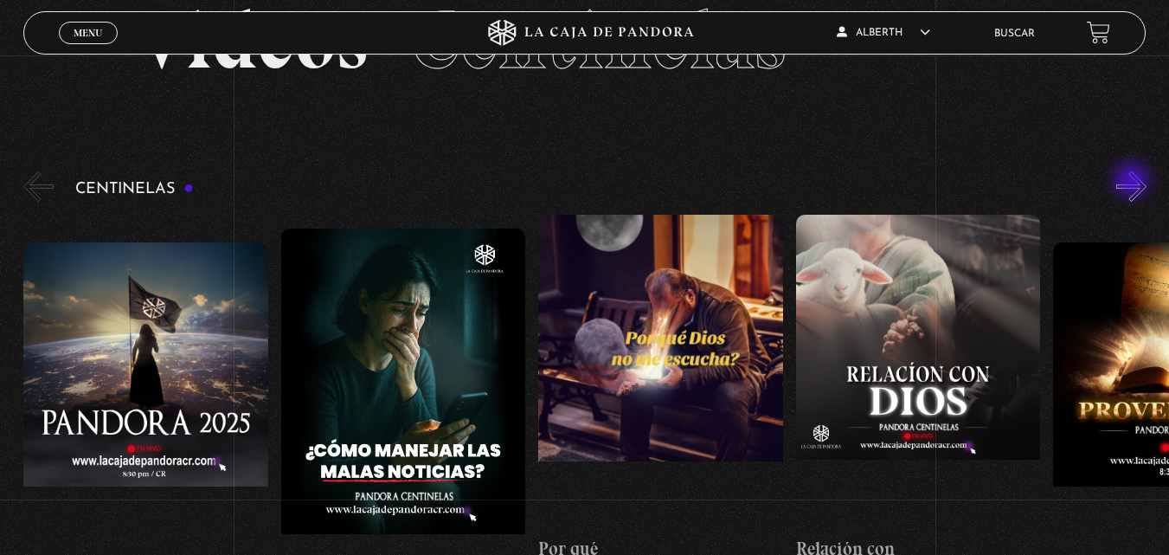
click at [1133, 182] on button "»" at bounding box center [1131, 186] width 30 height 30
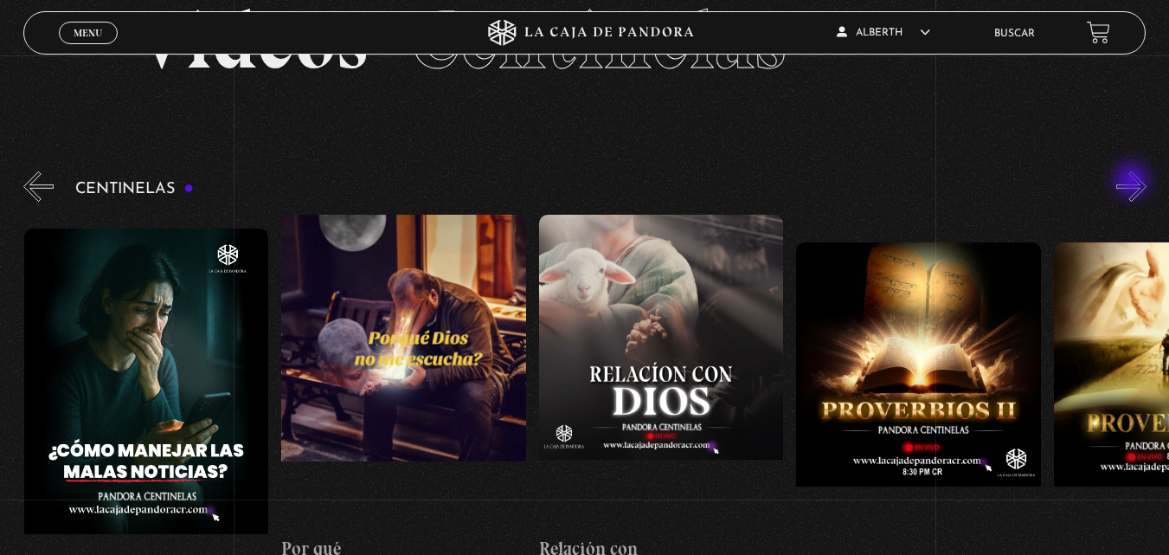
click at [1133, 182] on button "»" at bounding box center [1131, 186] width 30 height 30
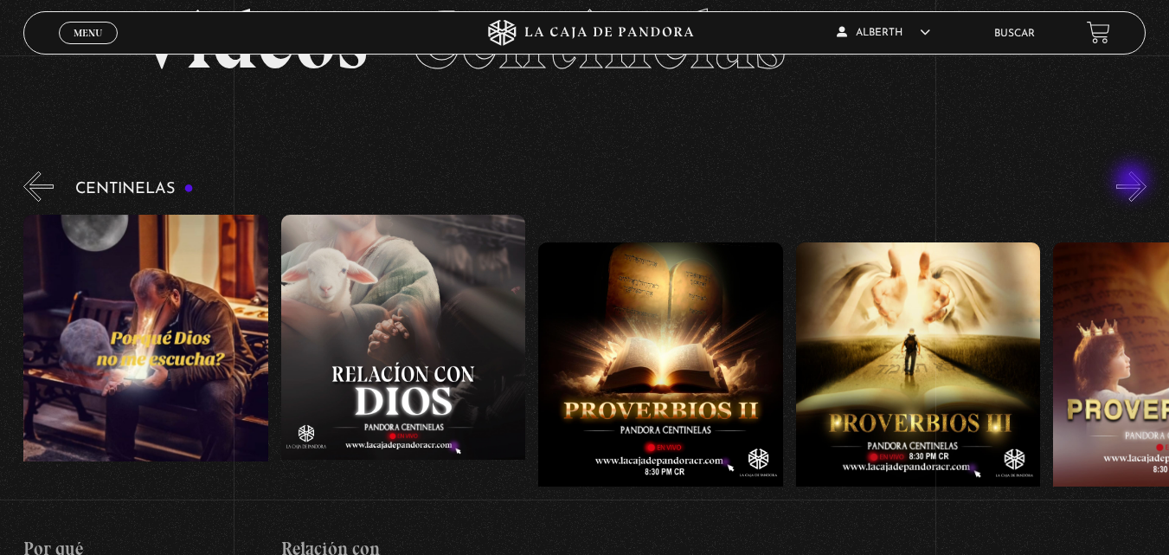
click at [1133, 182] on button "»" at bounding box center [1131, 186] width 30 height 30
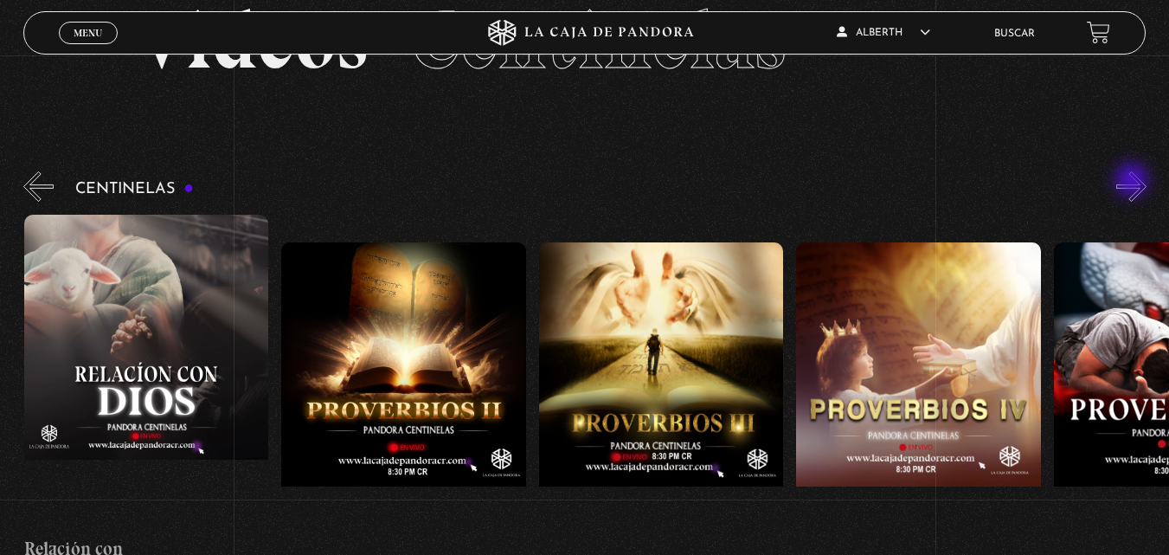
click at [1133, 182] on button "»" at bounding box center [1131, 186] width 30 height 30
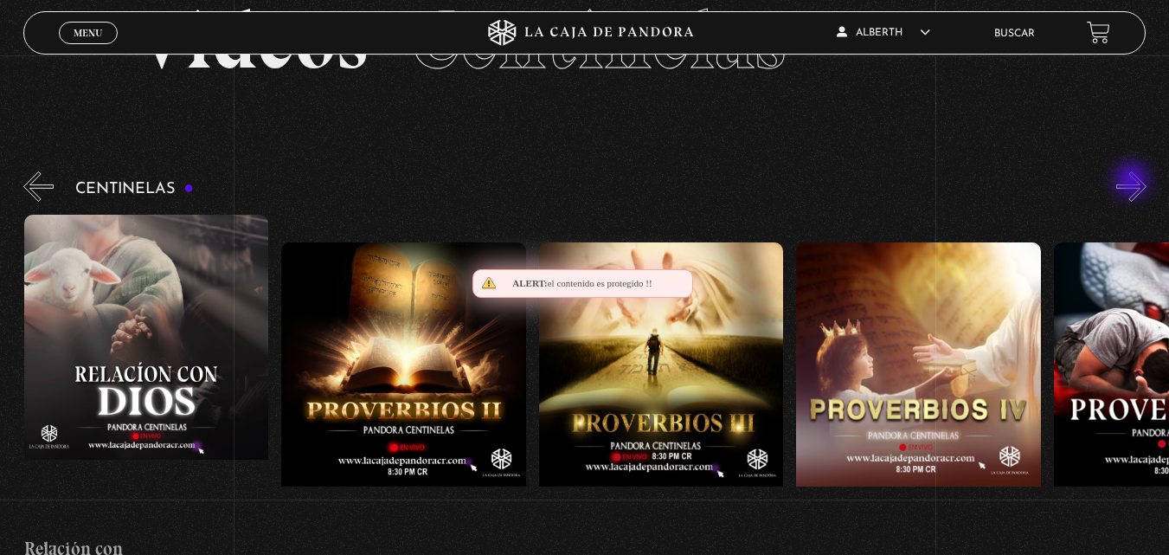
click at [1133, 182] on button "»" at bounding box center [1131, 186] width 30 height 30
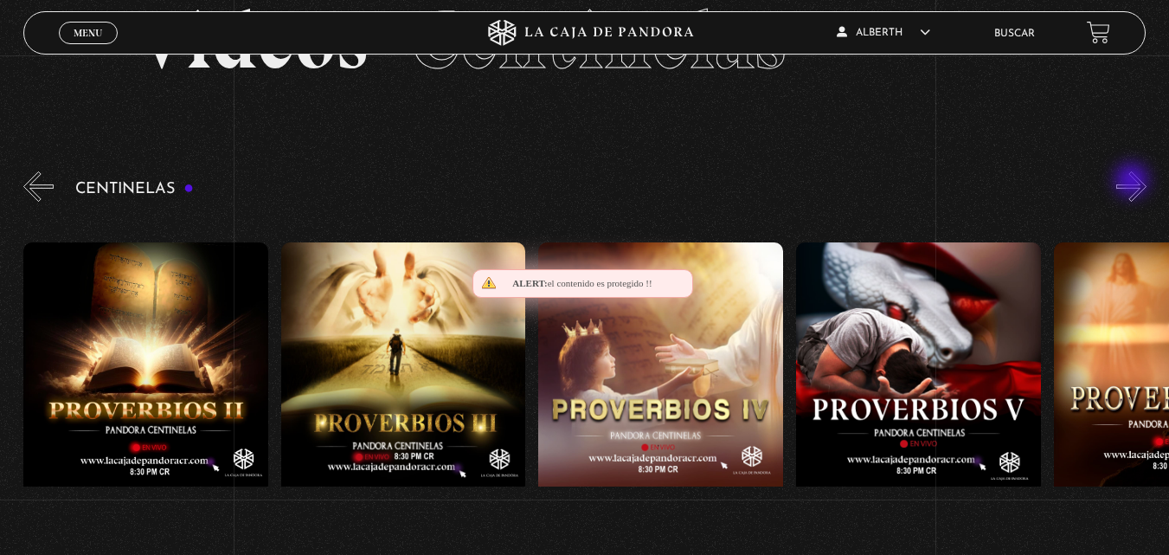
click at [1133, 182] on button "»" at bounding box center [1131, 186] width 30 height 30
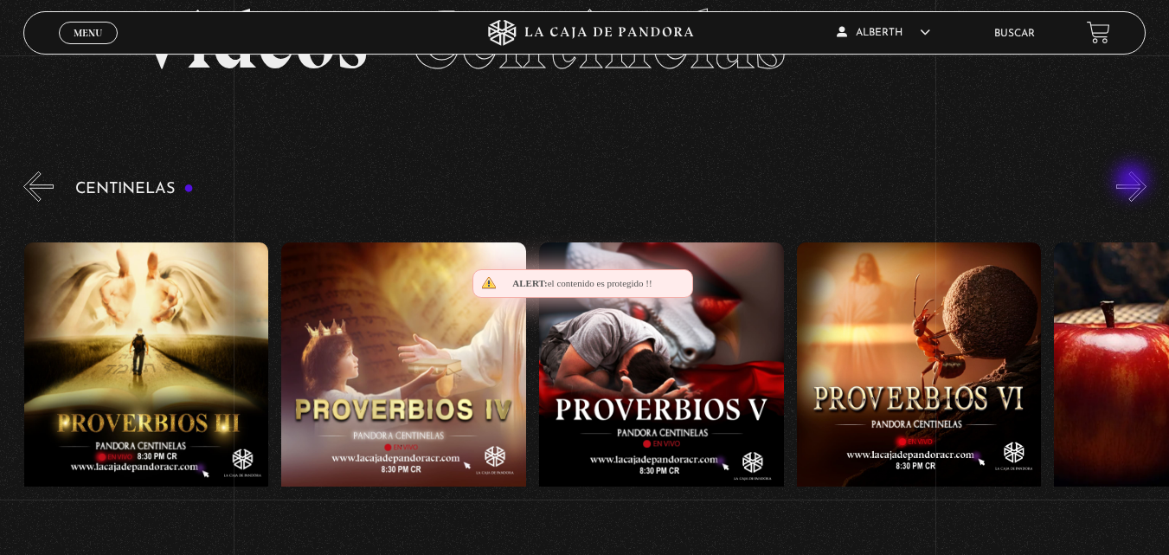
click at [1133, 182] on button "»" at bounding box center [1131, 186] width 30 height 30
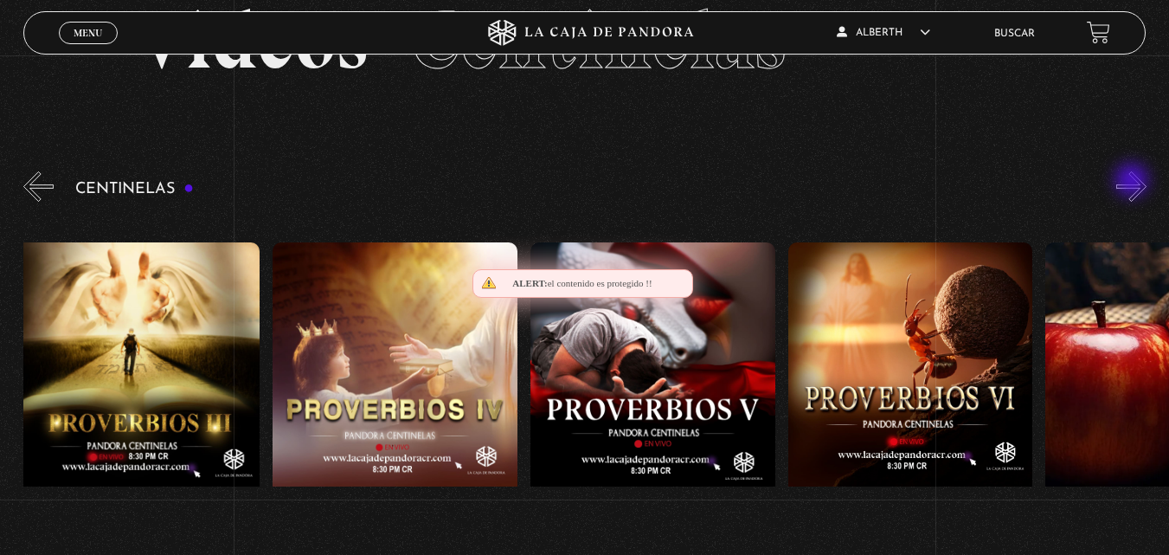
click at [1133, 182] on button "»" at bounding box center [1131, 186] width 30 height 30
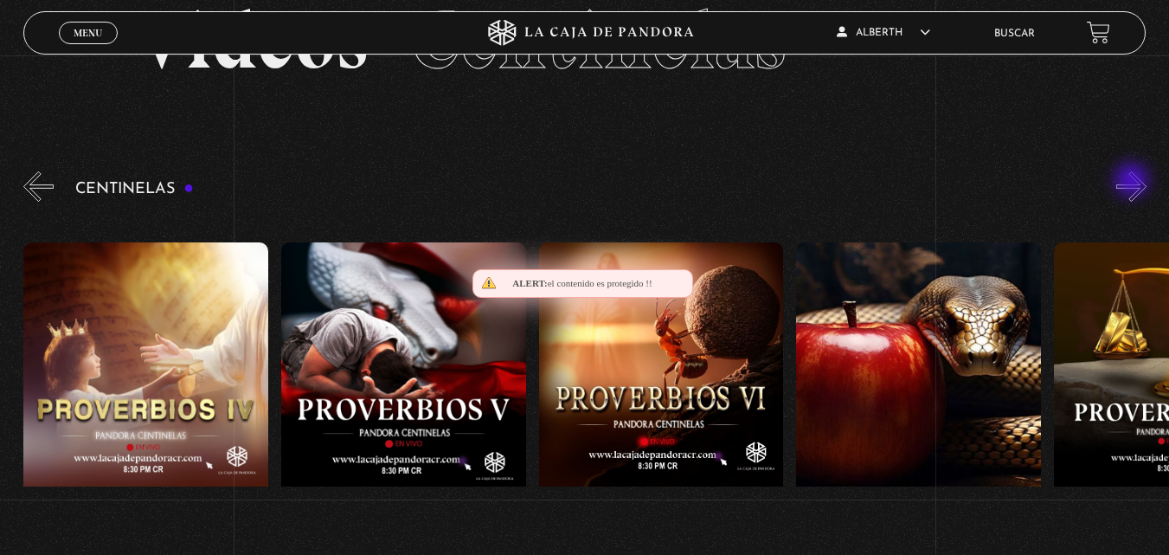
click at [1133, 182] on button "»" at bounding box center [1131, 186] width 30 height 30
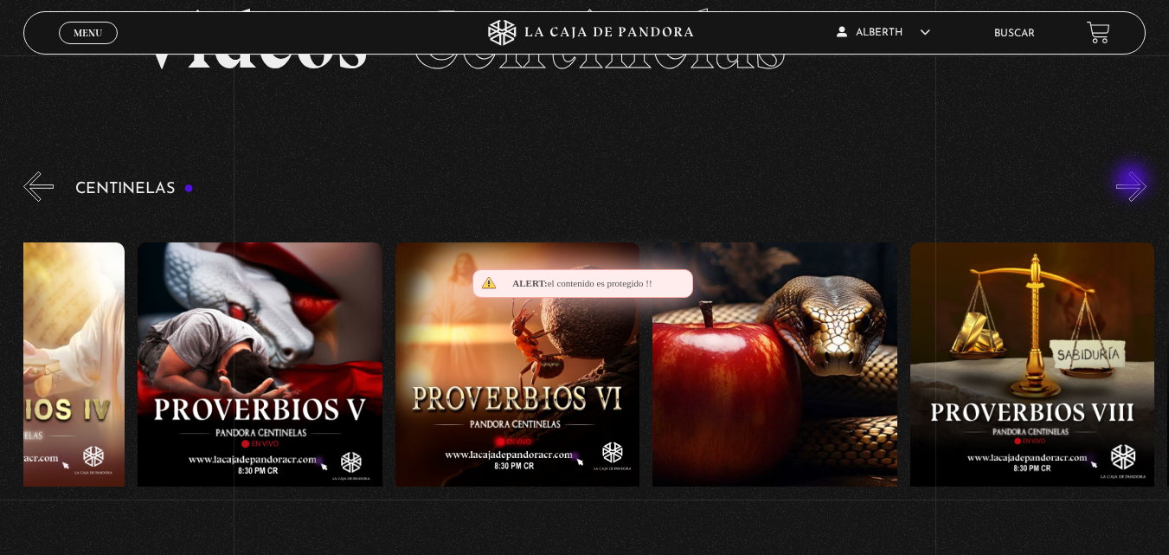
click at [1133, 182] on button "»" at bounding box center [1131, 186] width 30 height 30
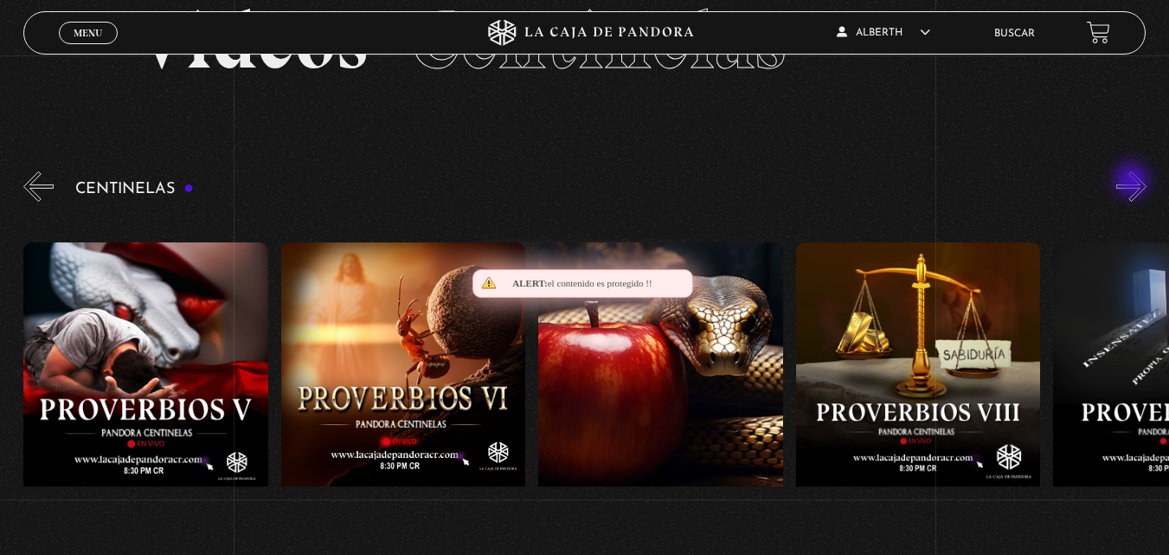
click at [1133, 182] on button "»" at bounding box center [1131, 186] width 30 height 30
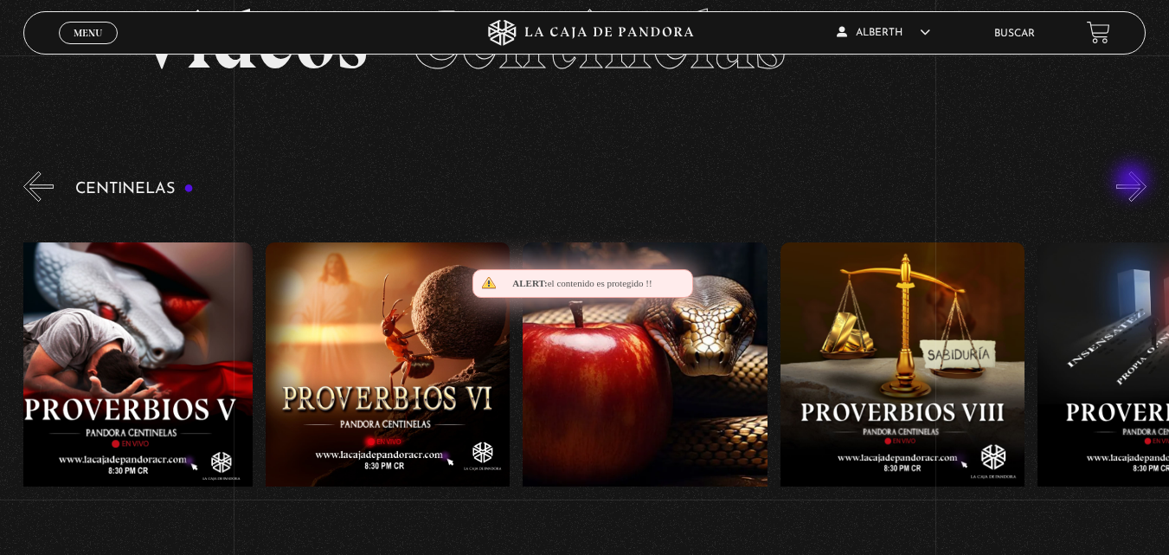
click at [1133, 182] on button "»" at bounding box center [1131, 186] width 30 height 30
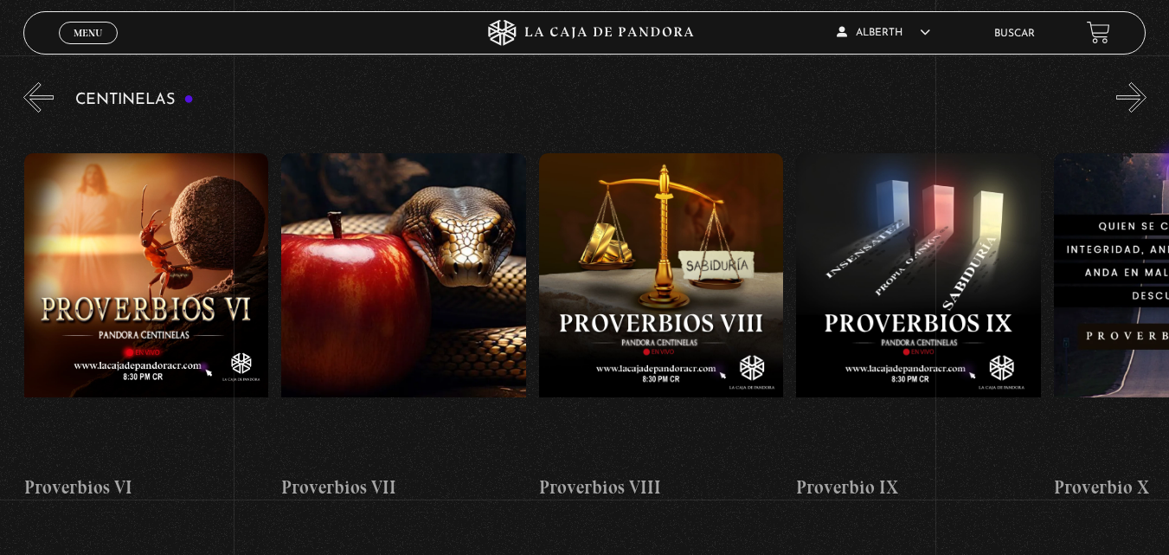
scroll to position [187, 0]
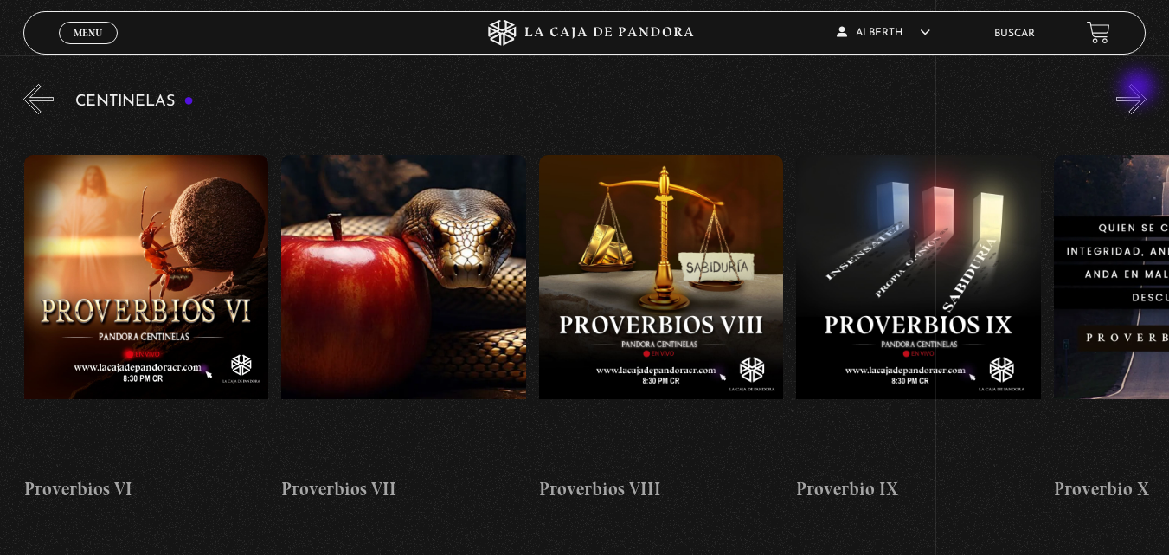
click at [1139, 89] on button "»" at bounding box center [1131, 99] width 30 height 30
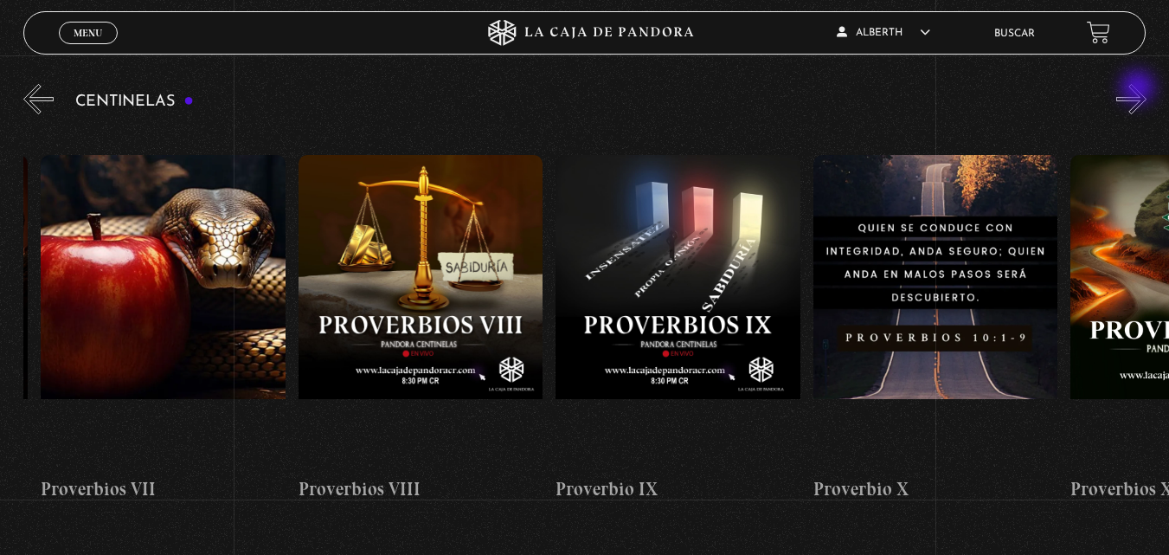
click at [1139, 89] on button "»" at bounding box center [1131, 99] width 30 height 30
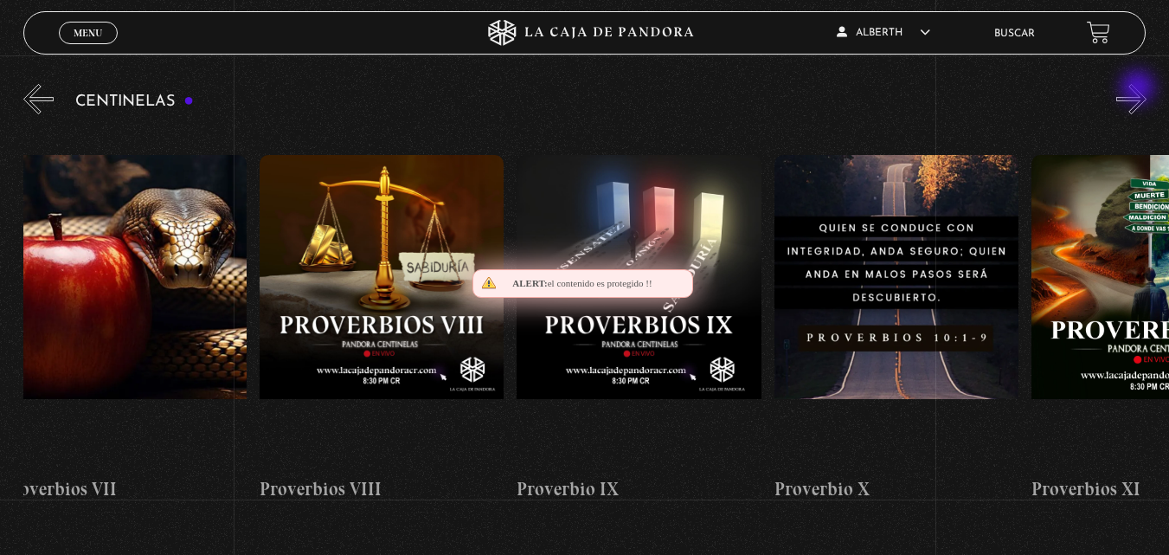
click at [1139, 89] on button "»" at bounding box center [1131, 99] width 30 height 30
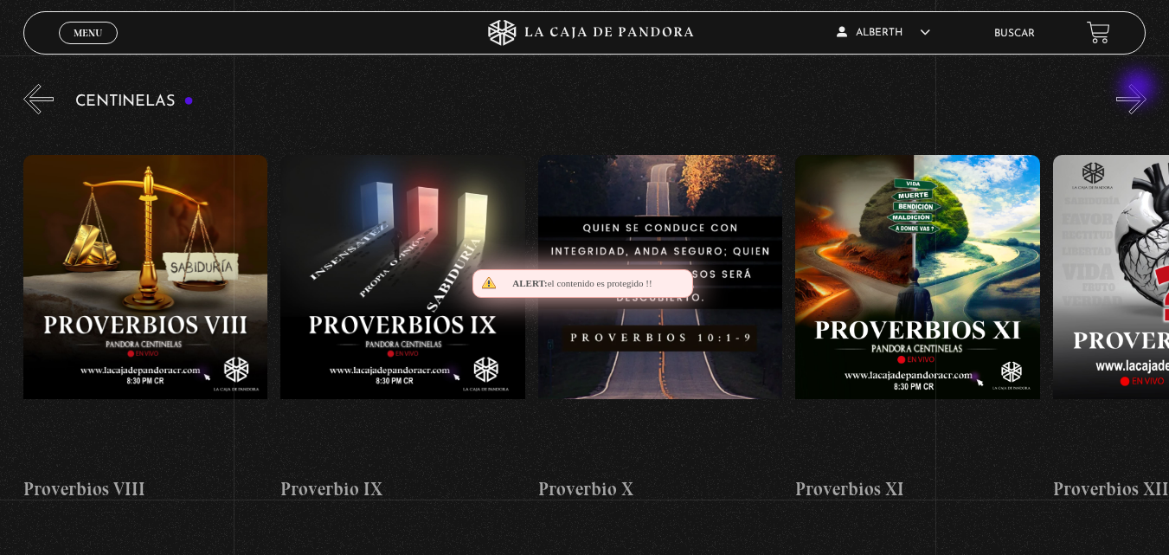
click at [1139, 89] on button "»" at bounding box center [1131, 99] width 30 height 30
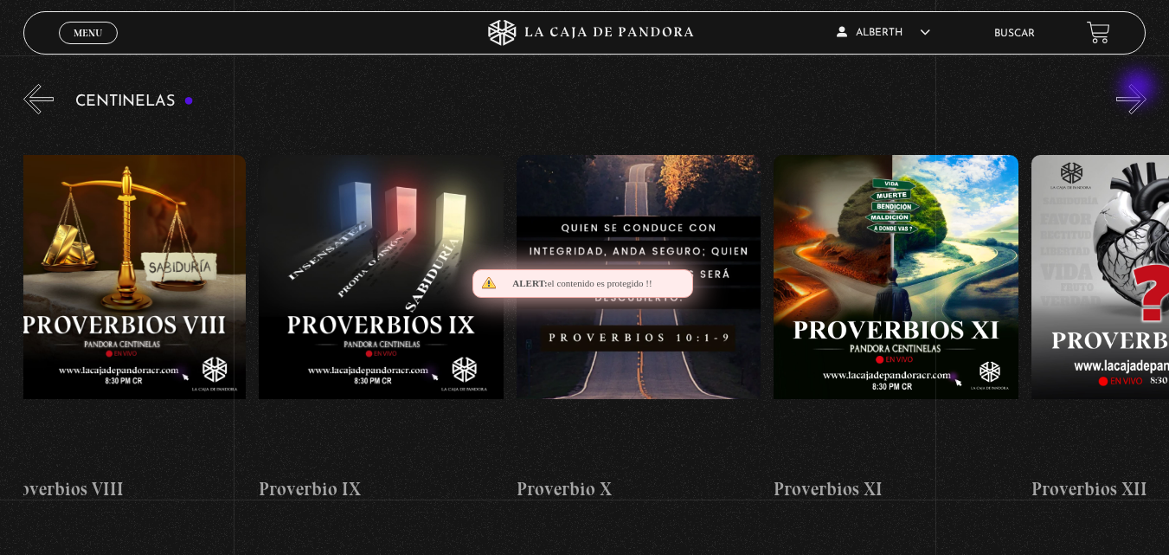
click at [1139, 89] on button "»" at bounding box center [1131, 99] width 30 height 30
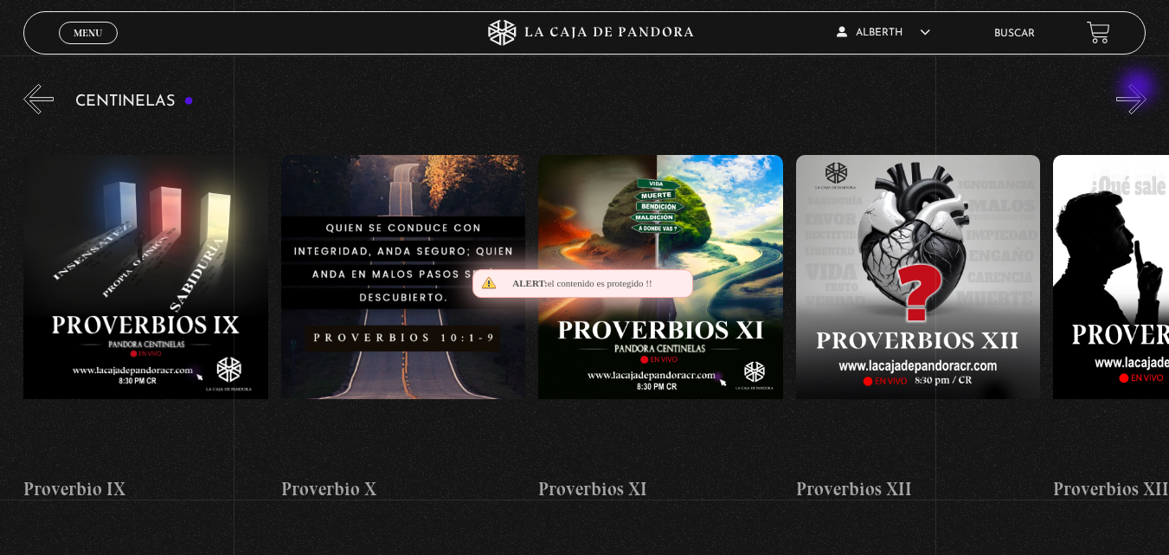
click at [1139, 89] on button "»" at bounding box center [1131, 99] width 30 height 30
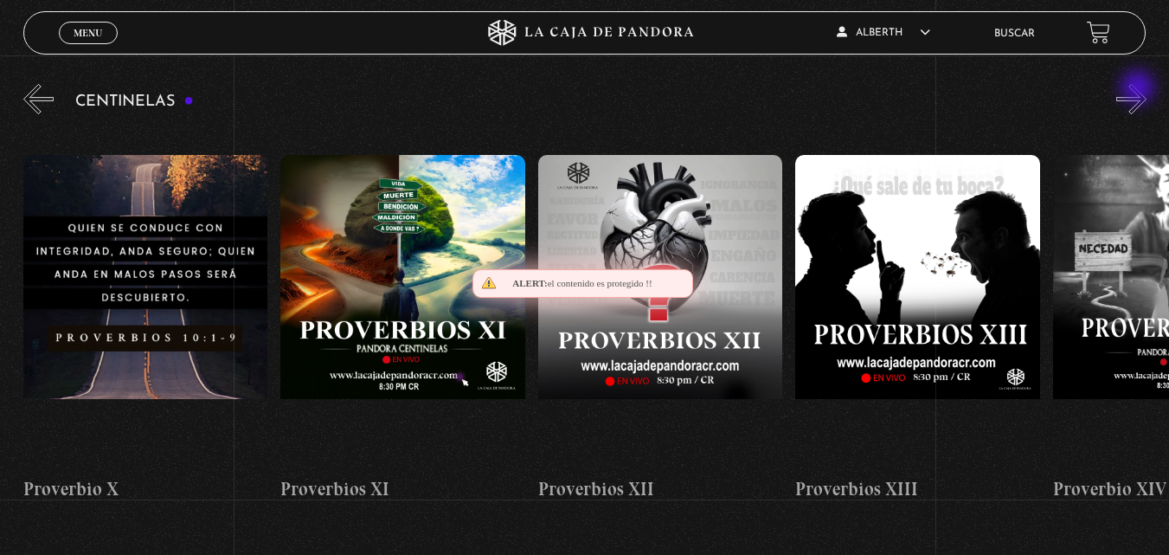
click at [1139, 89] on button "»" at bounding box center [1131, 99] width 30 height 30
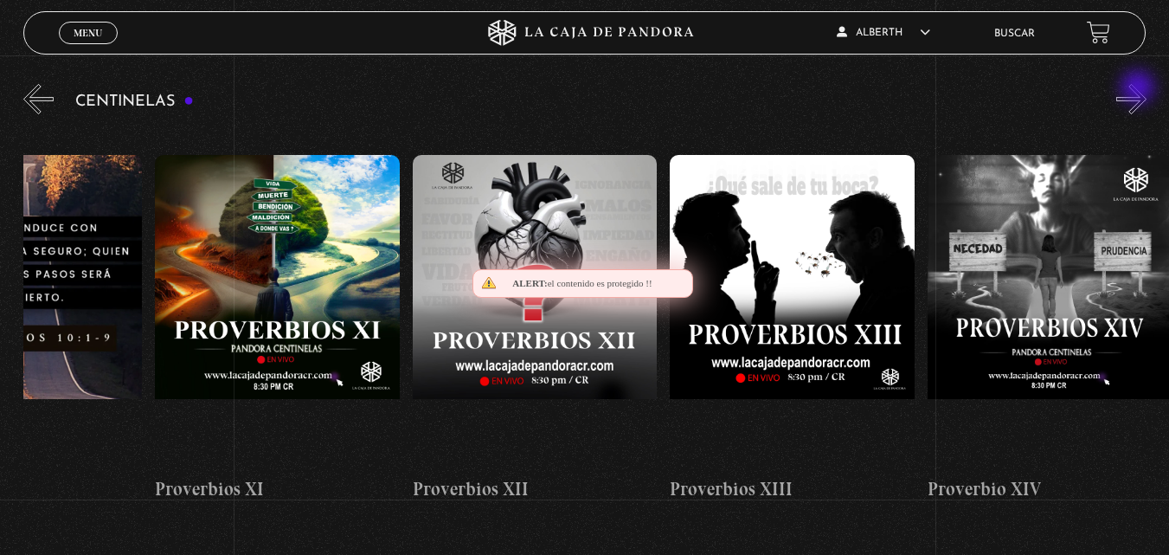
click at [1139, 89] on button "»" at bounding box center [1131, 99] width 30 height 30
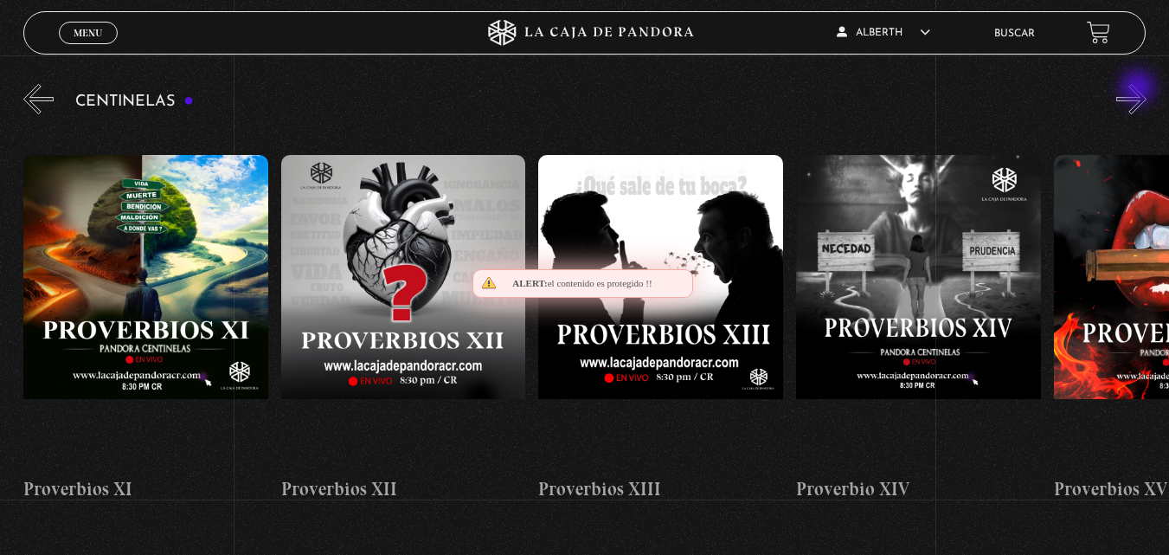
click at [1139, 89] on button "»" at bounding box center [1131, 99] width 30 height 30
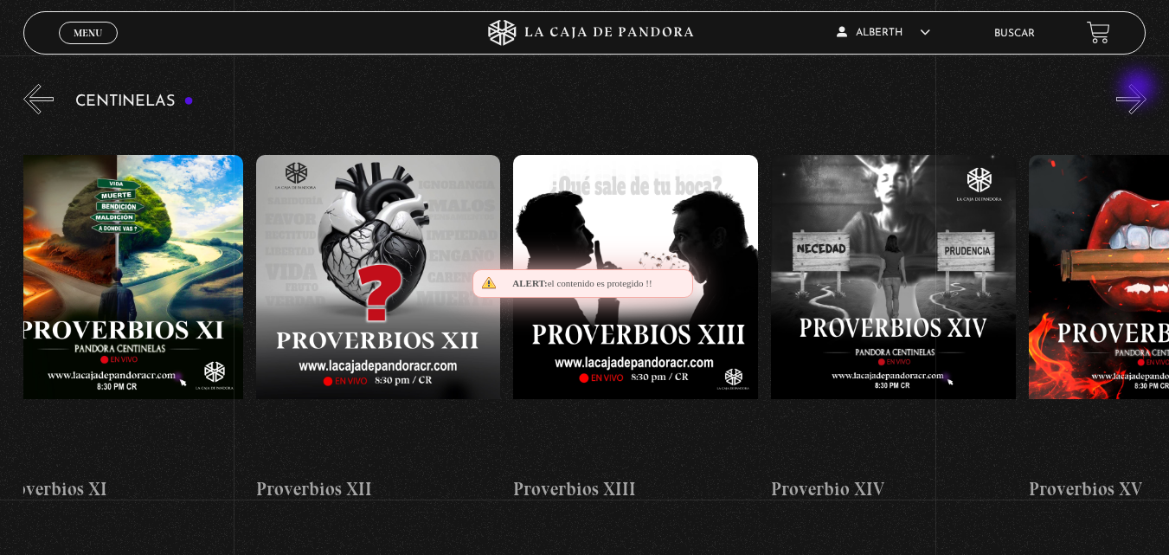
click at [1139, 89] on button "»" at bounding box center [1131, 99] width 30 height 30
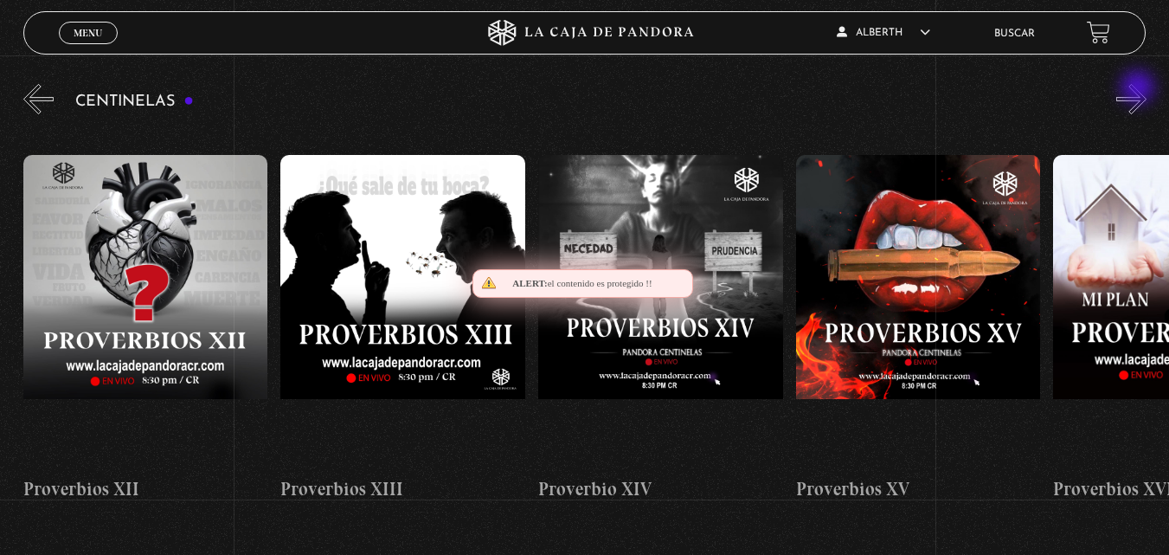
click at [1139, 89] on button "»" at bounding box center [1131, 99] width 30 height 30
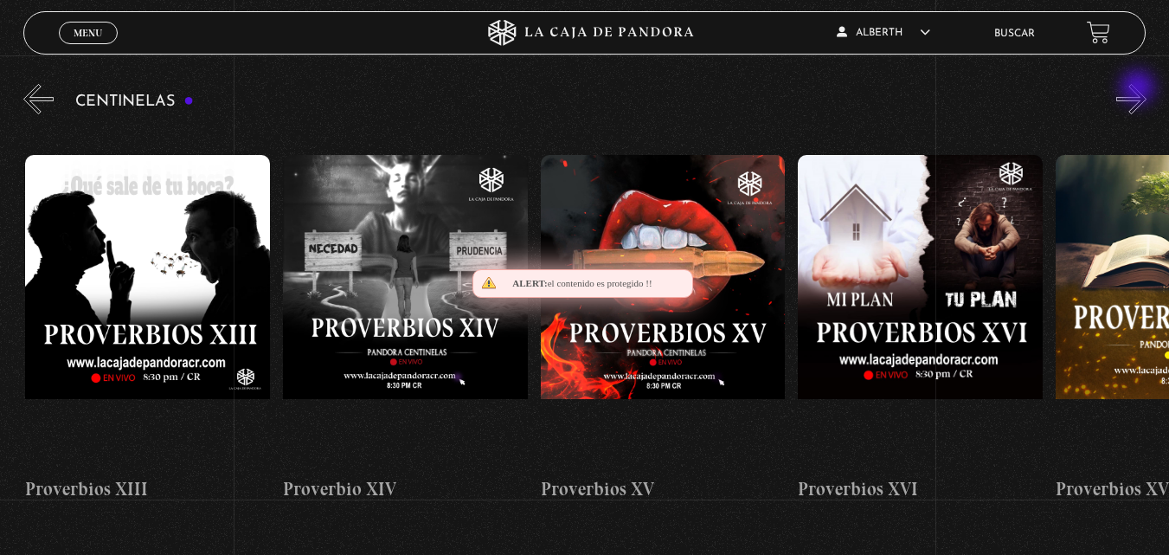
click at [1139, 89] on button "»" at bounding box center [1131, 99] width 30 height 30
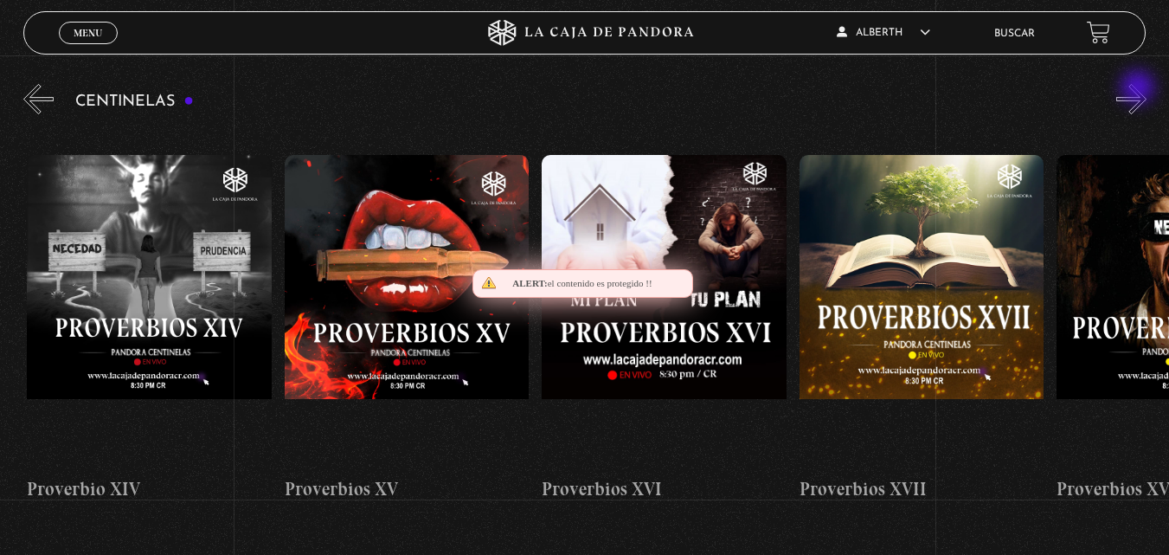
click at [1139, 89] on button "»" at bounding box center [1131, 99] width 30 height 30
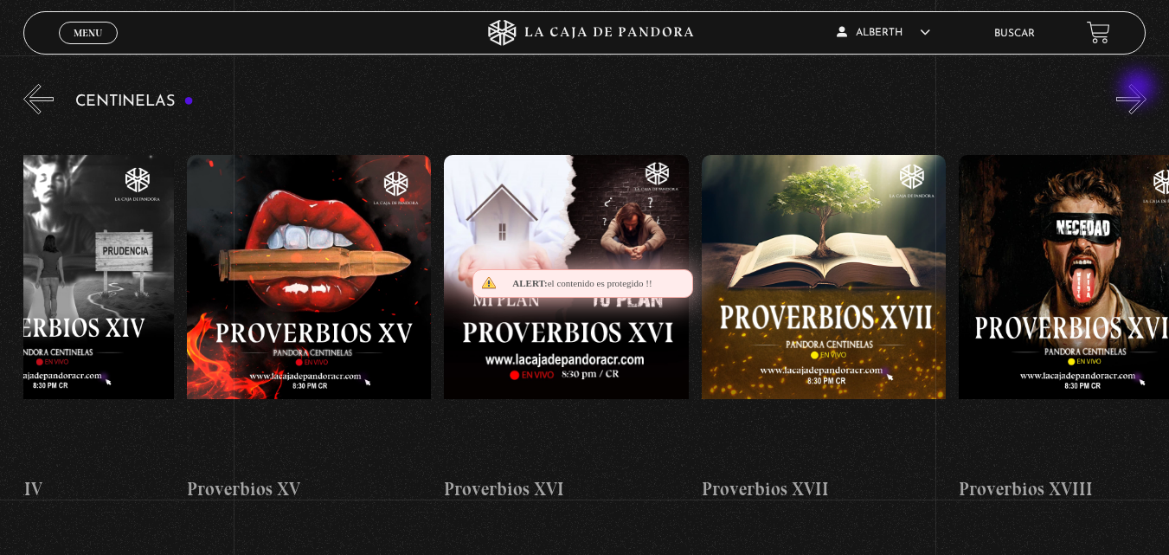
click at [1139, 89] on button "»" at bounding box center [1131, 99] width 30 height 30
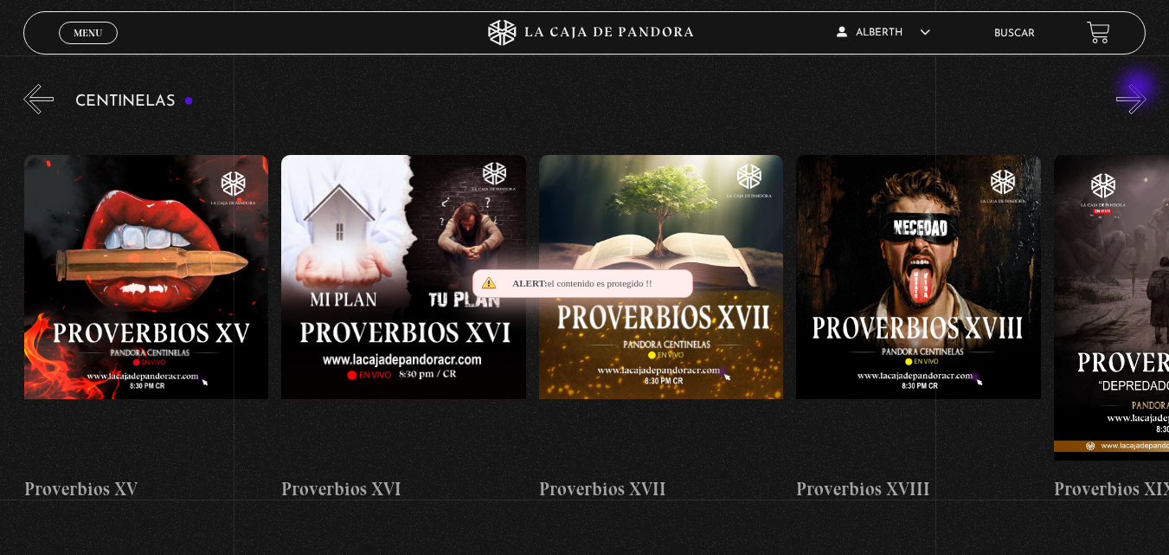
click at [1139, 89] on button "»" at bounding box center [1131, 99] width 30 height 30
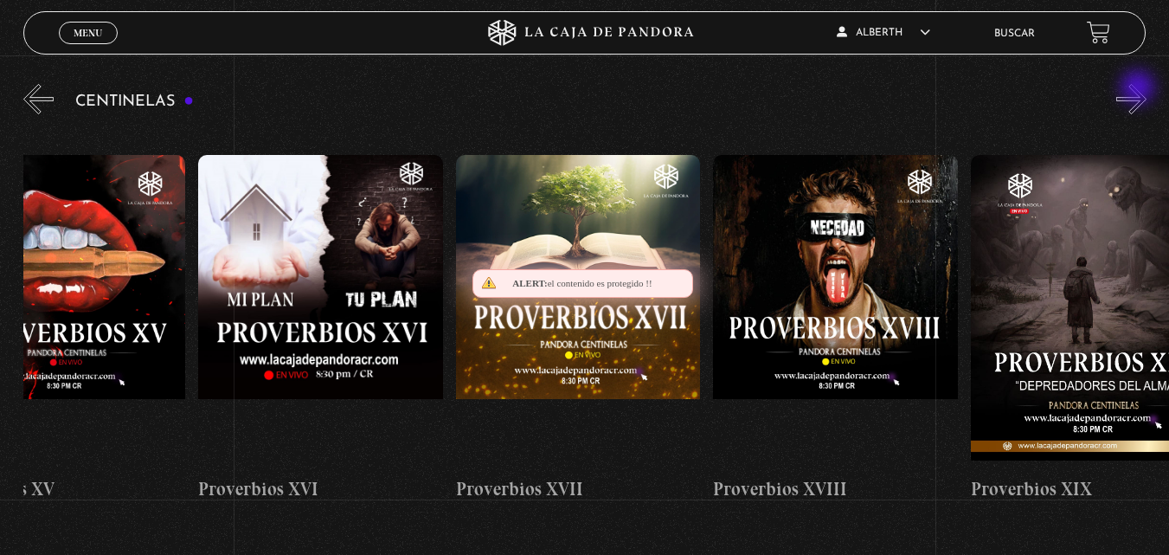
click at [1139, 89] on button "»" at bounding box center [1131, 99] width 30 height 30
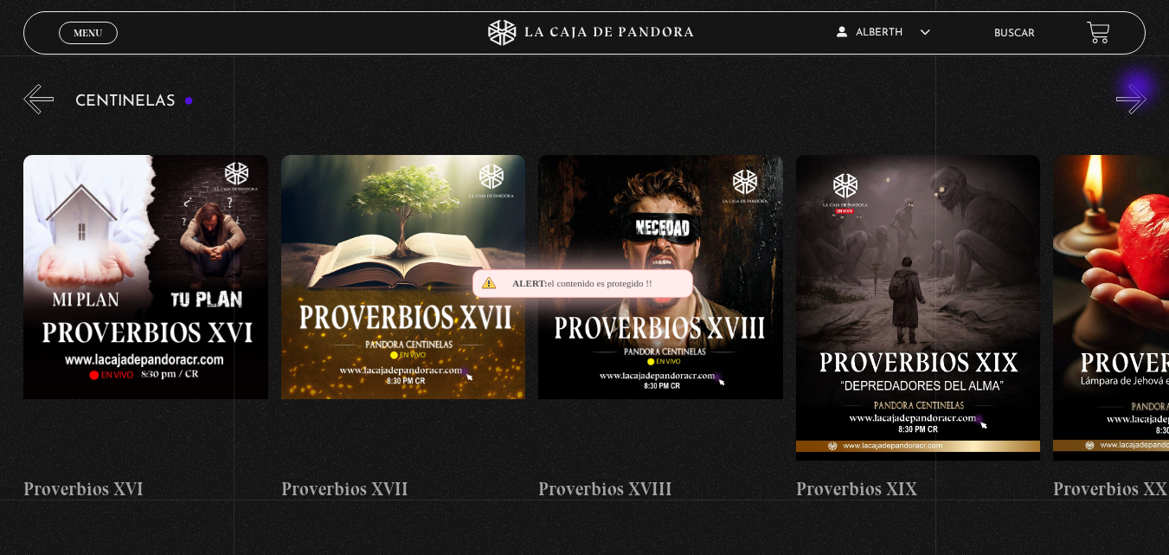
click at [1139, 89] on button "»" at bounding box center [1131, 99] width 30 height 30
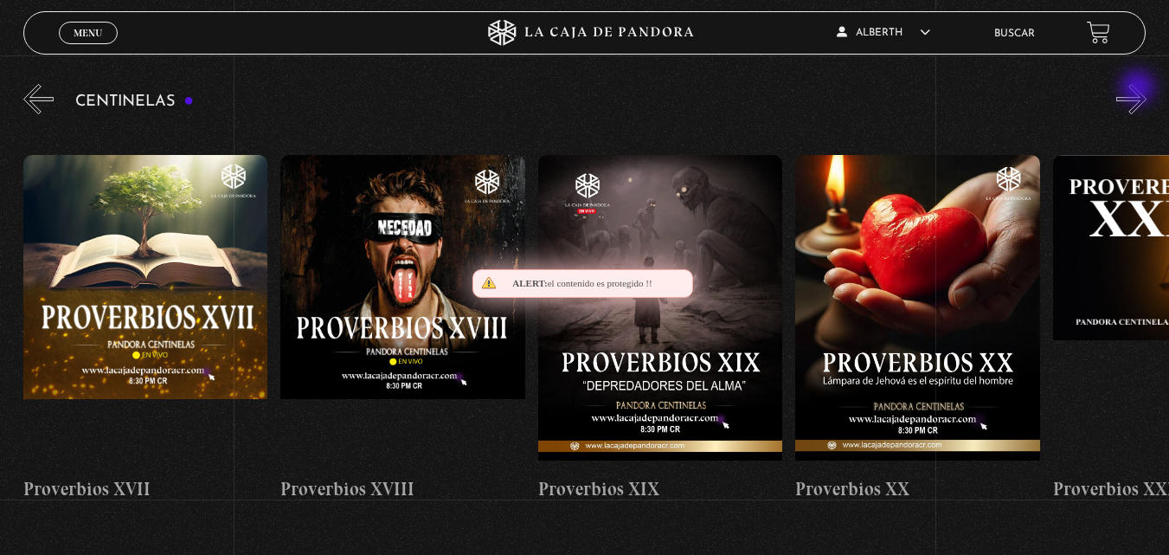
click at [1139, 89] on button "»" at bounding box center [1131, 99] width 30 height 30
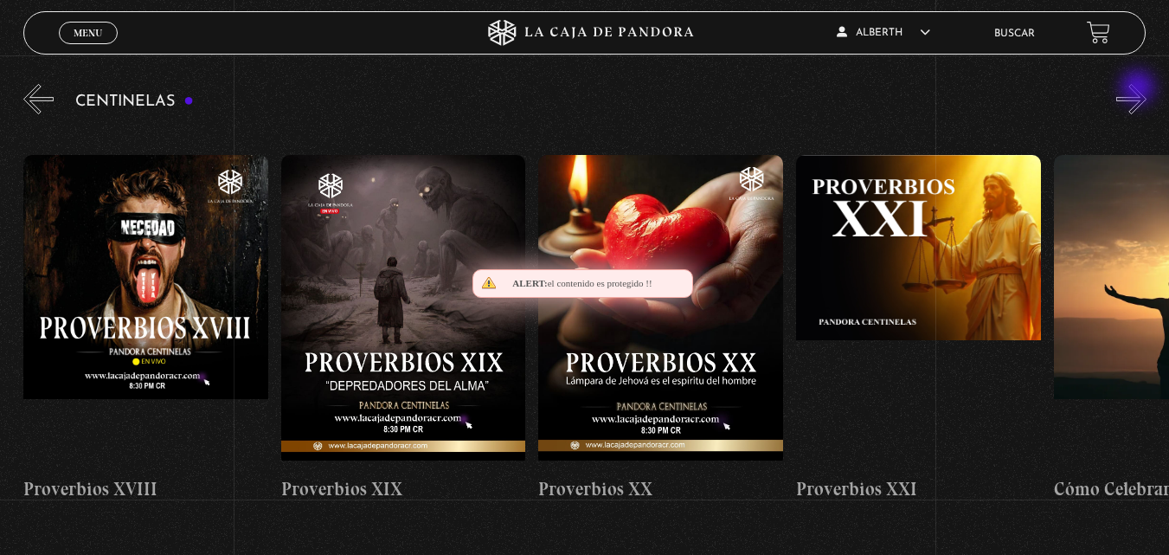
click at [1139, 89] on button "»" at bounding box center [1131, 99] width 30 height 30
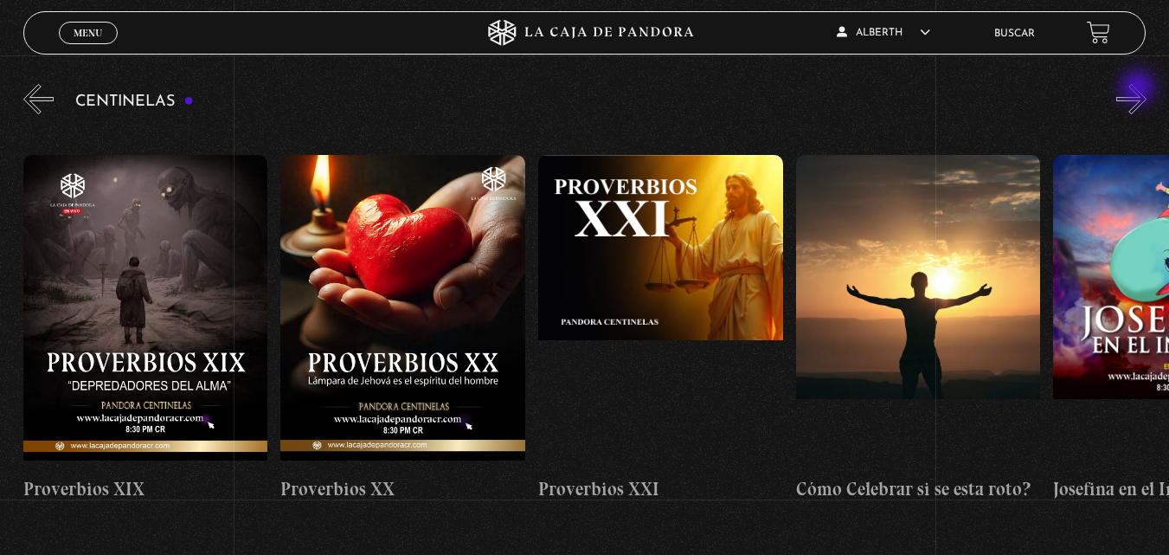
click at [1139, 89] on button "»" at bounding box center [1131, 99] width 30 height 30
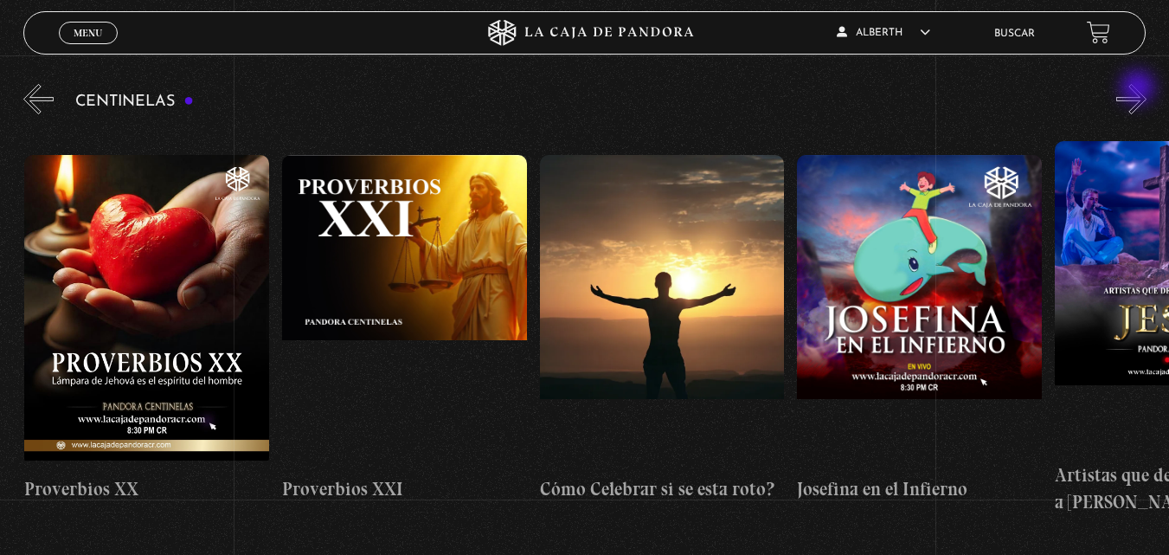
scroll to position [0, 5663]
click at [1139, 89] on button "»" at bounding box center [1131, 99] width 30 height 30
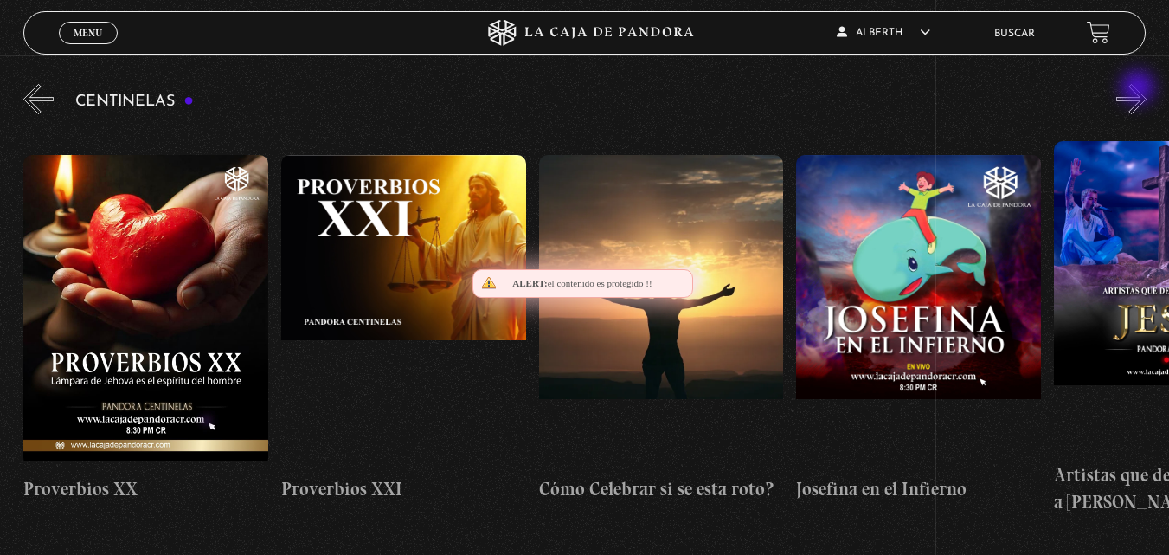
scroll to position [0, 5920]
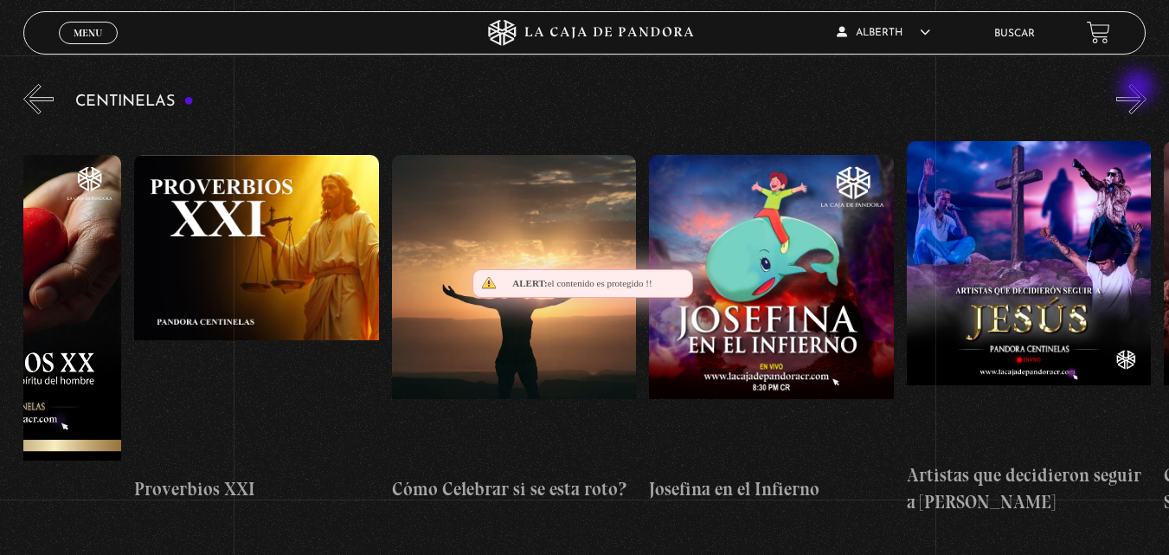
click at [1139, 89] on button "»" at bounding box center [1131, 99] width 30 height 30
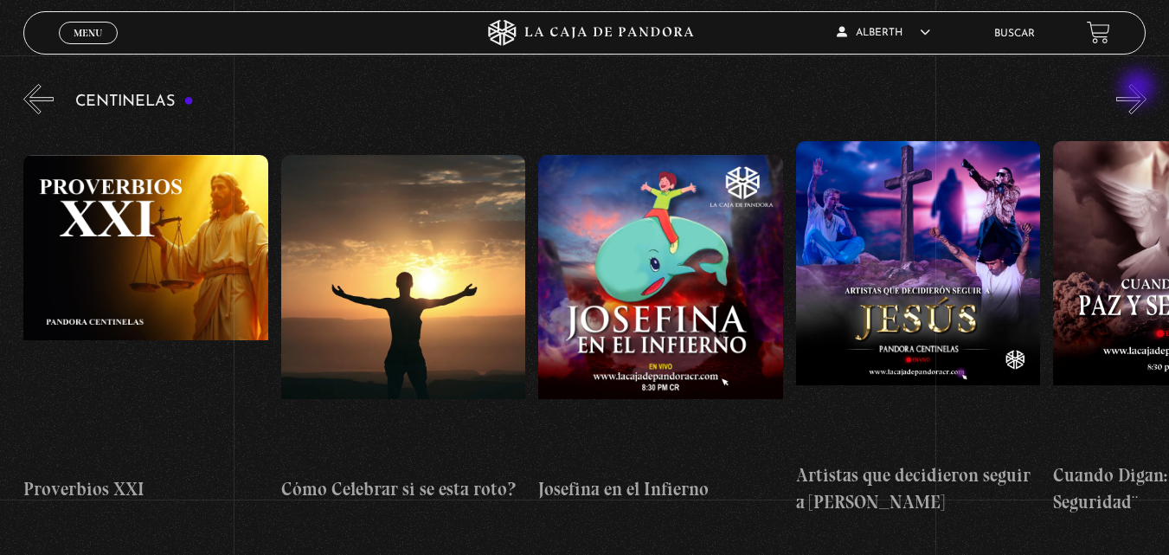
click at [1139, 89] on button "»" at bounding box center [1131, 99] width 30 height 30
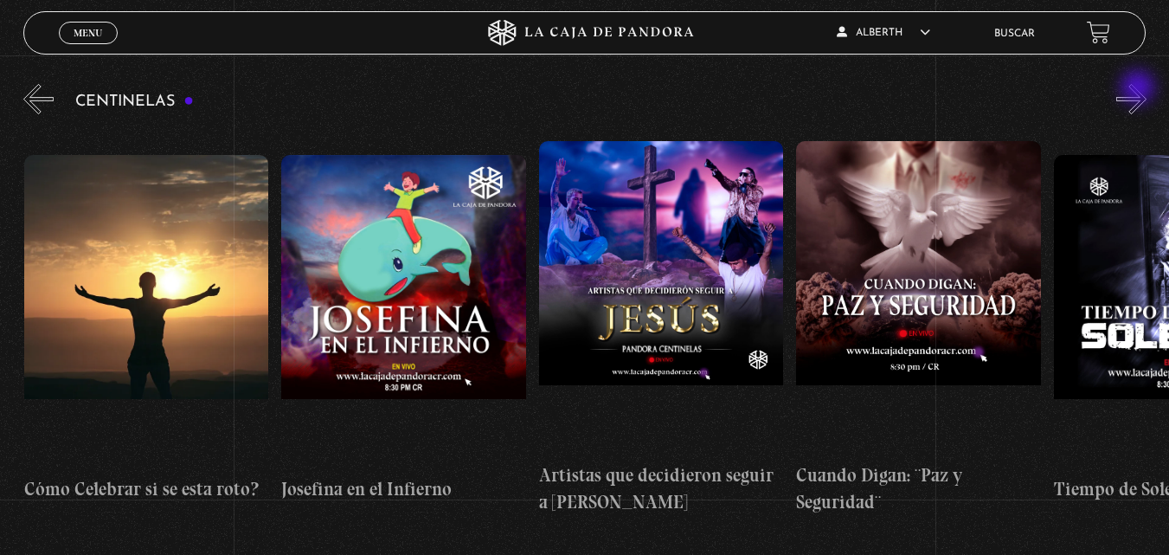
click at [1139, 89] on button "»" at bounding box center [1131, 99] width 30 height 30
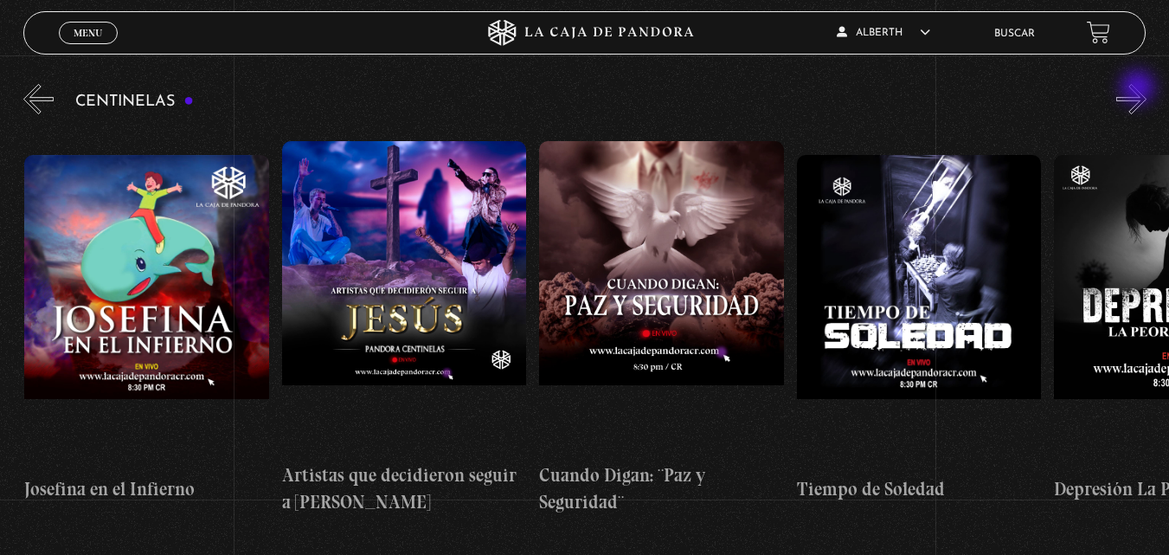
scroll to position [0, 6435]
click at [1139, 89] on button "»" at bounding box center [1131, 99] width 30 height 30
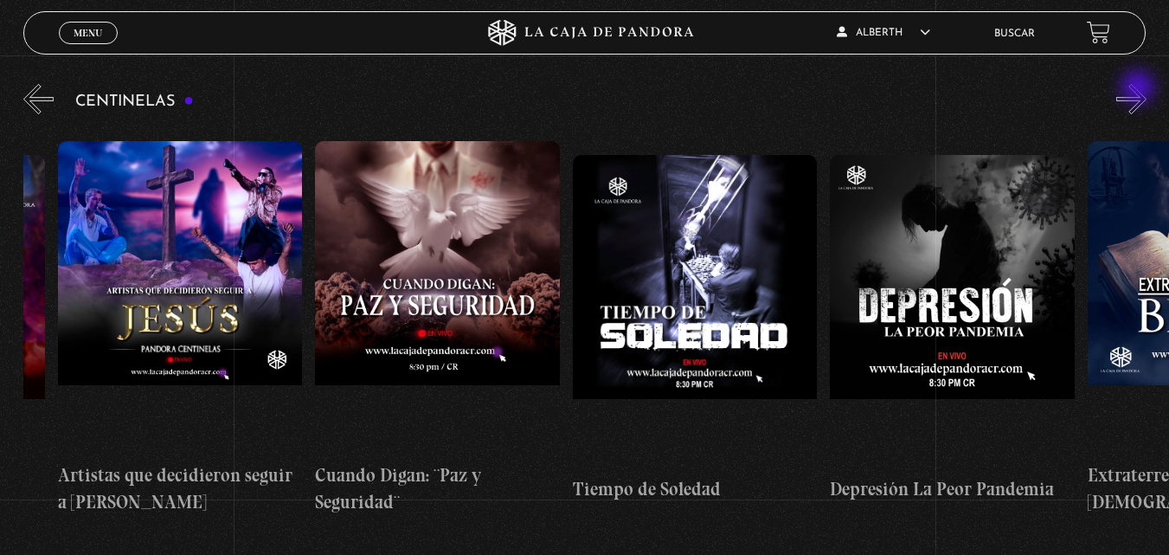
scroll to position [0, 6692]
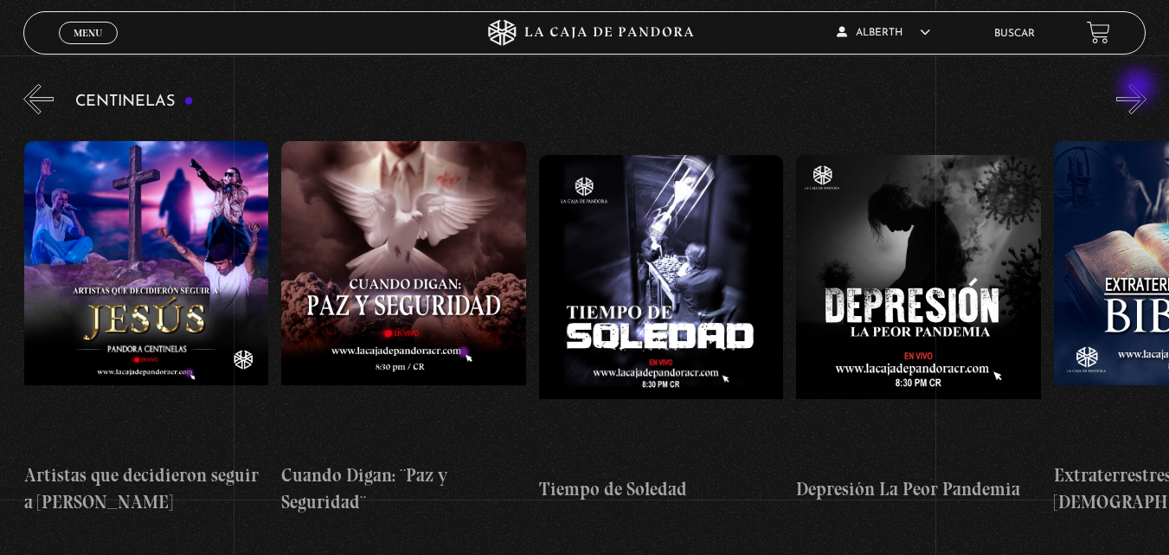
click at [1139, 88] on button "»" at bounding box center [1131, 99] width 30 height 30
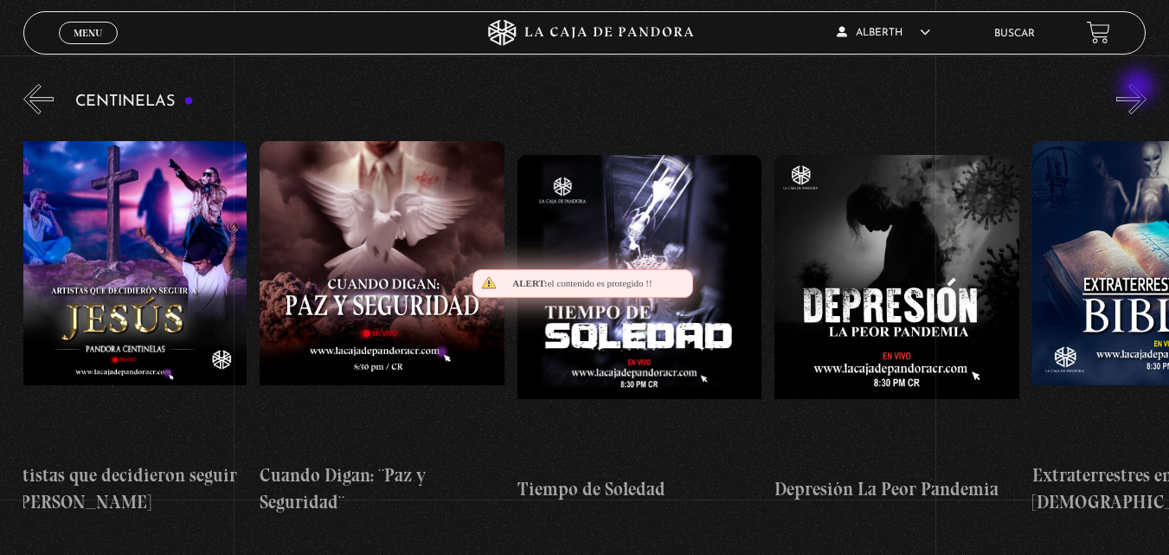
click at [1139, 88] on button "»" at bounding box center [1131, 99] width 30 height 30
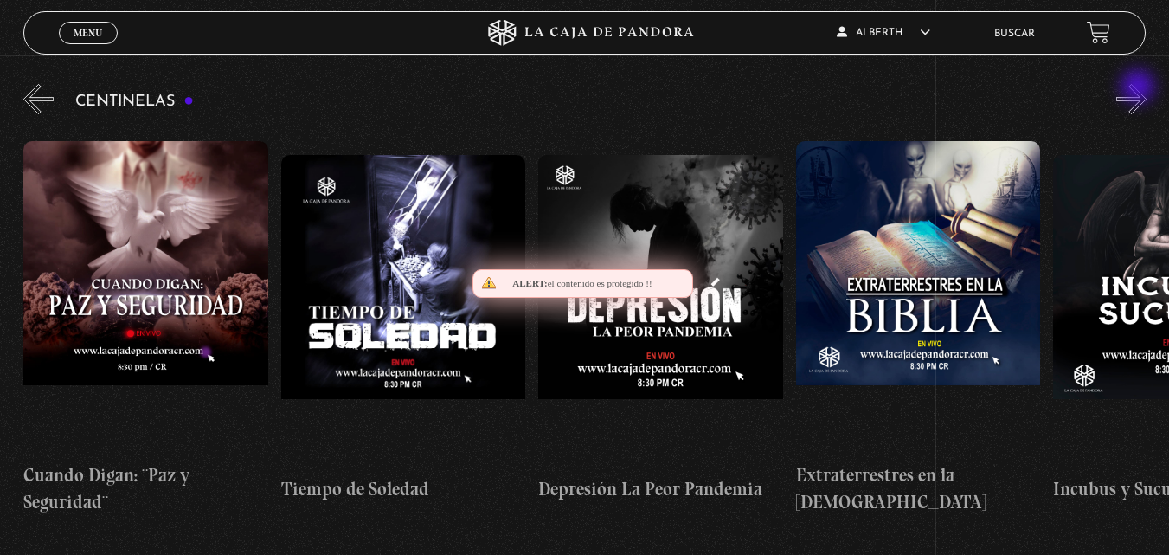
click at [1139, 88] on button "»" at bounding box center [1131, 99] width 30 height 30
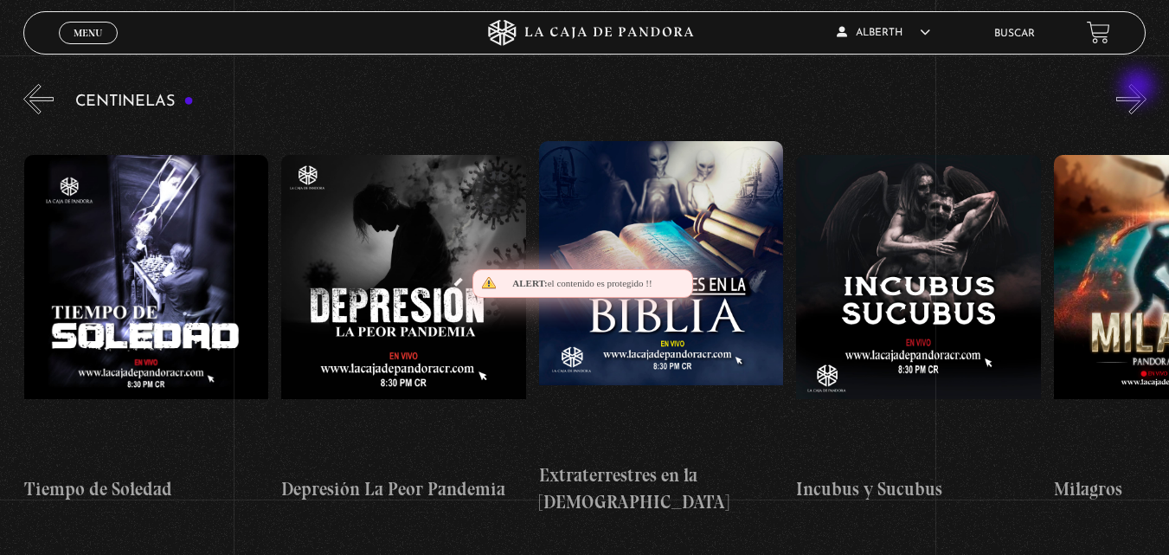
scroll to position [0, 7208]
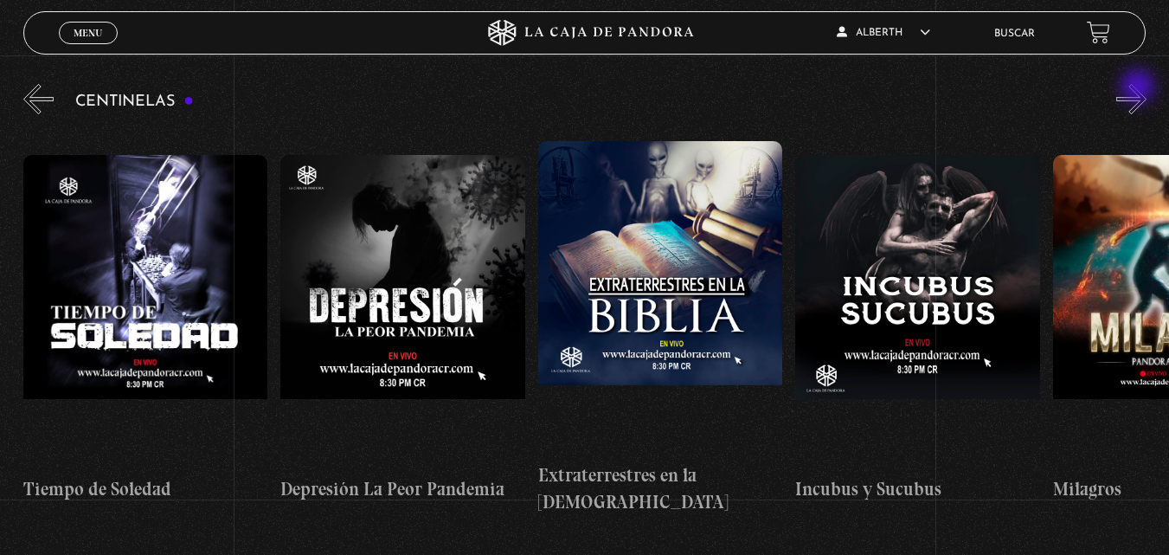
click at [1139, 88] on button "»" at bounding box center [1131, 99] width 30 height 30
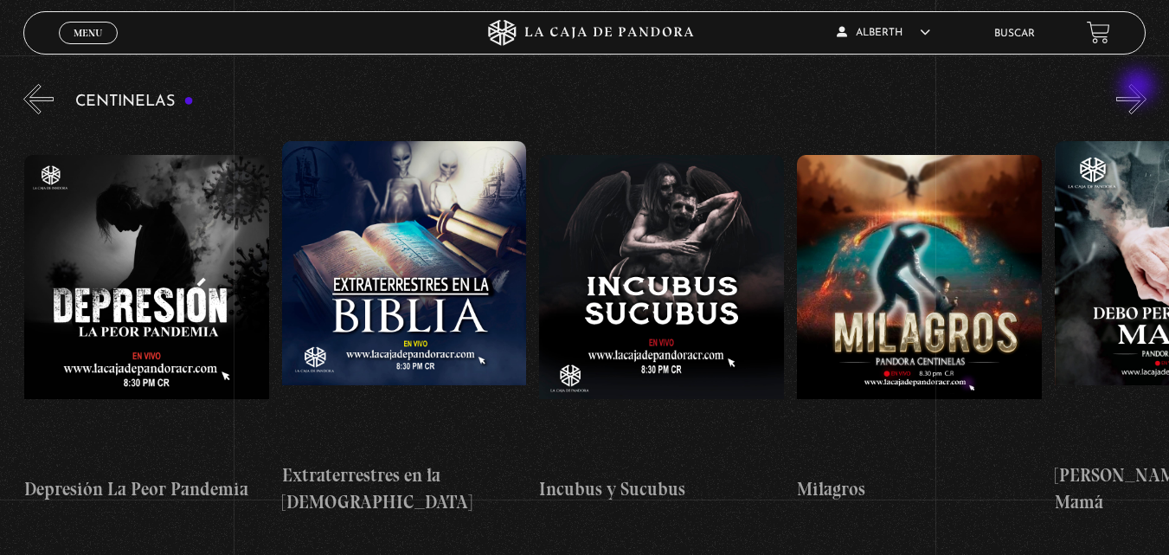
click at [1139, 88] on button "»" at bounding box center [1131, 99] width 30 height 30
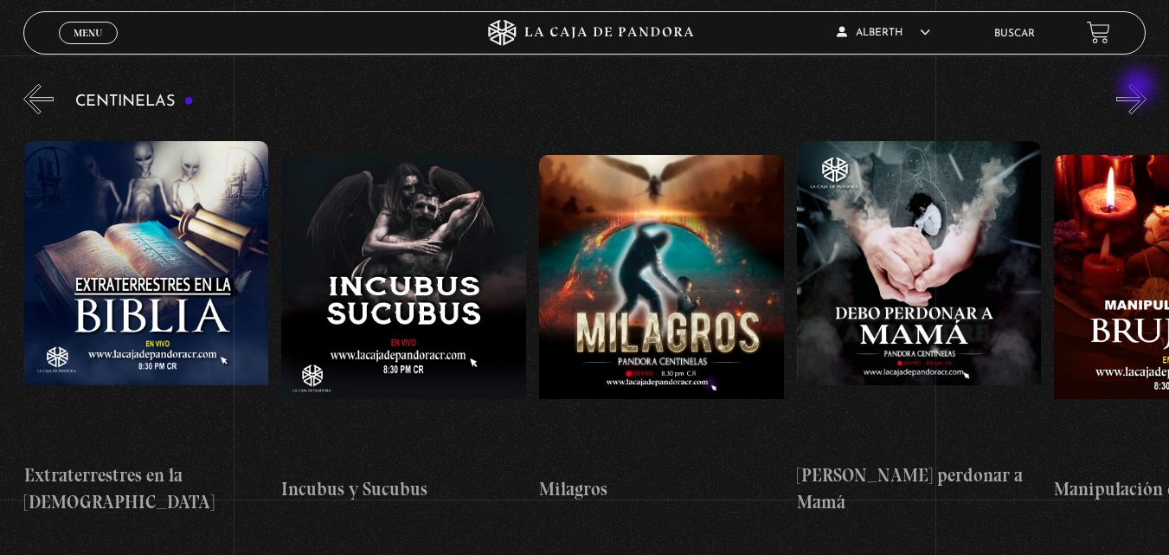
click at [1139, 88] on button "»" at bounding box center [1131, 99] width 30 height 30
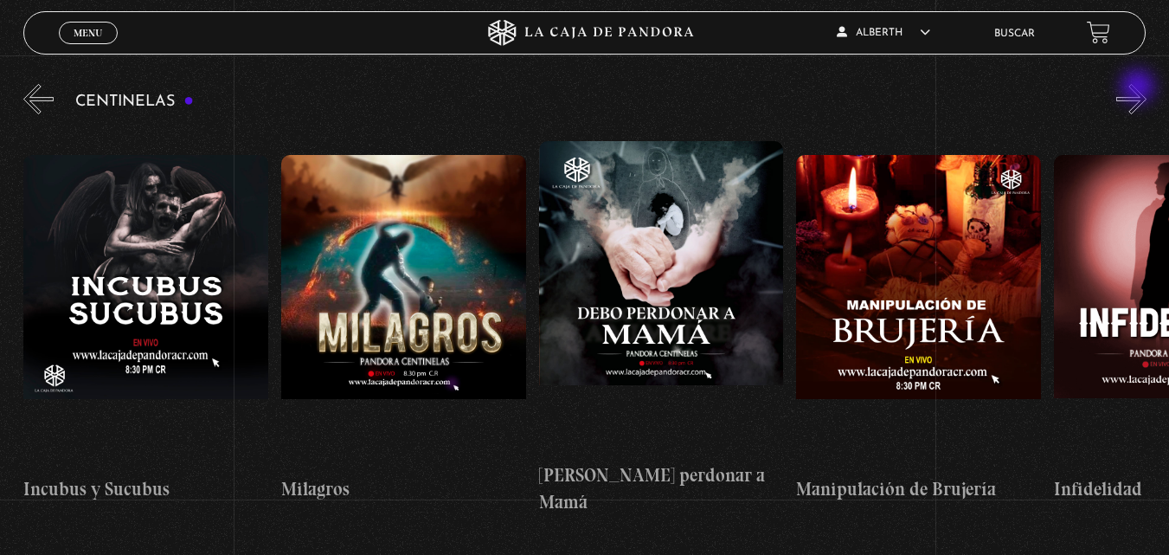
click at [1139, 88] on button "»" at bounding box center [1131, 99] width 30 height 30
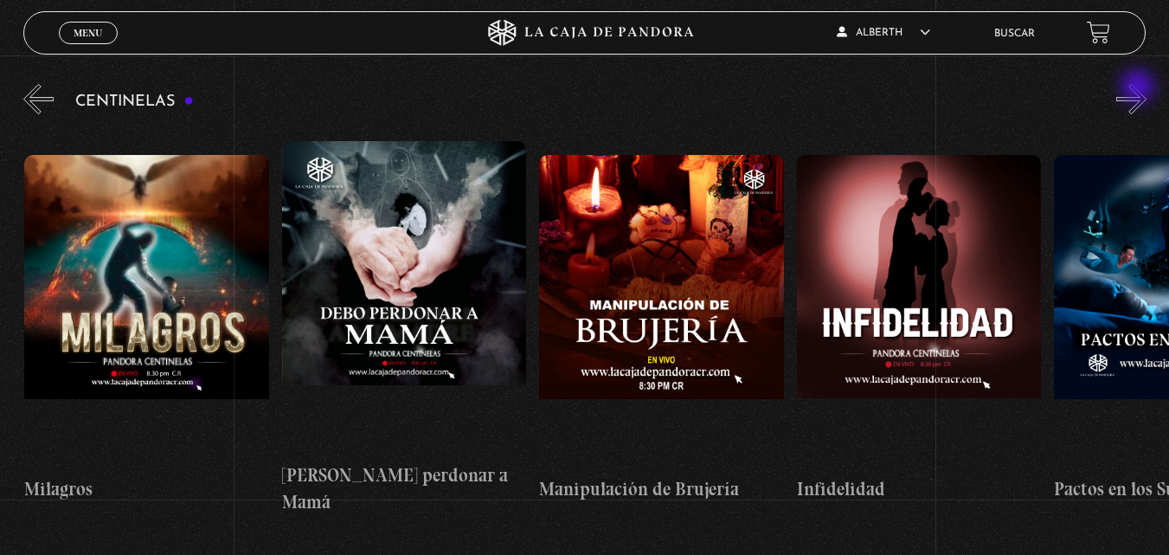
click at [1139, 88] on button "»" at bounding box center [1131, 99] width 30 height 30
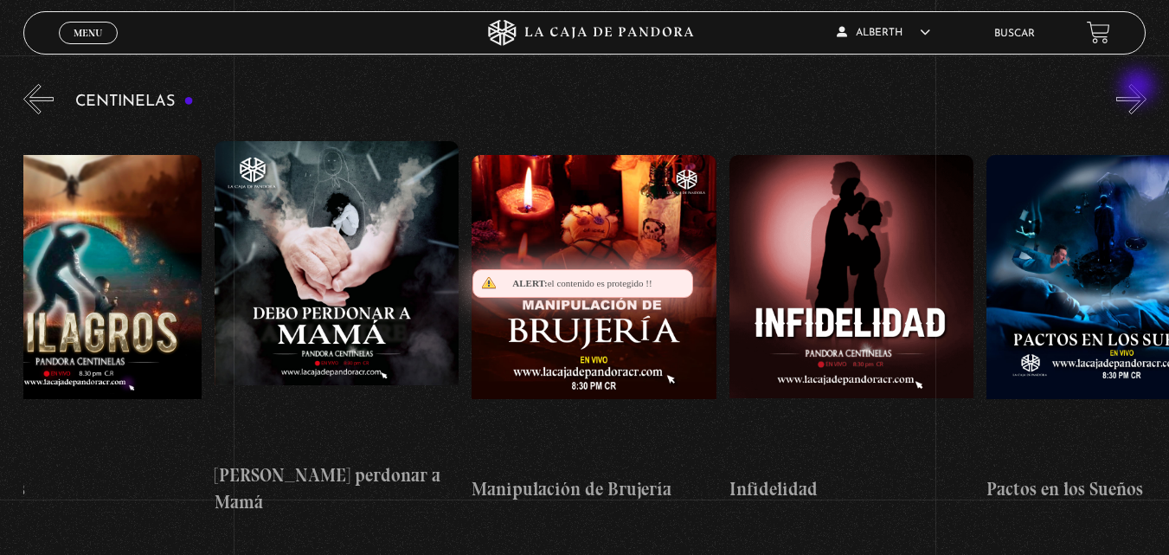
click at [1139, 88] on button "»" at bounding box center [1131, 99] width 30 height 30
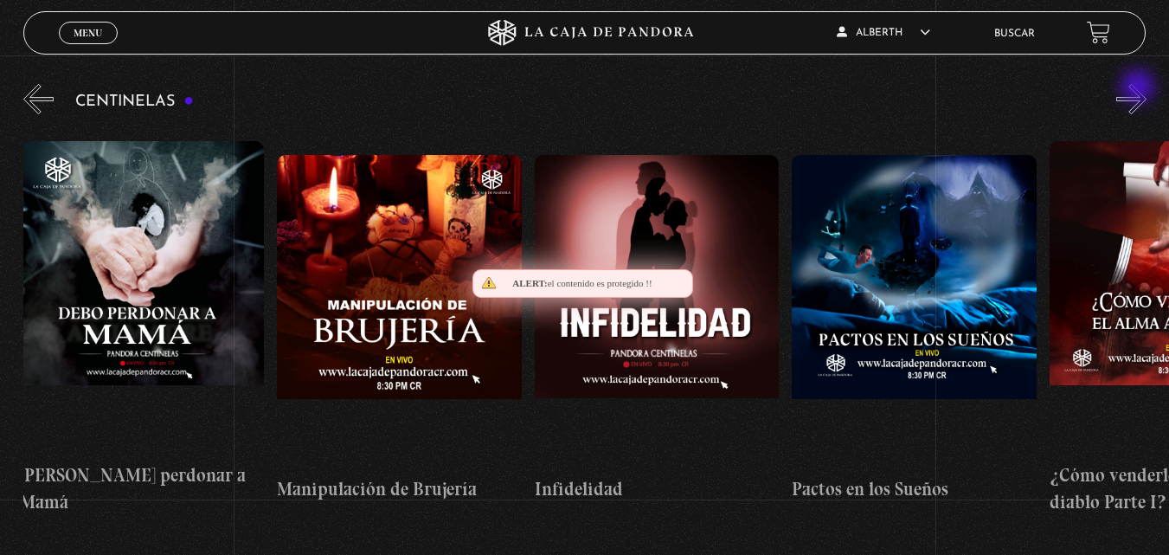
click at [1139, 88] on button "»" at bounding box center [1131, 99] width 30 height 30
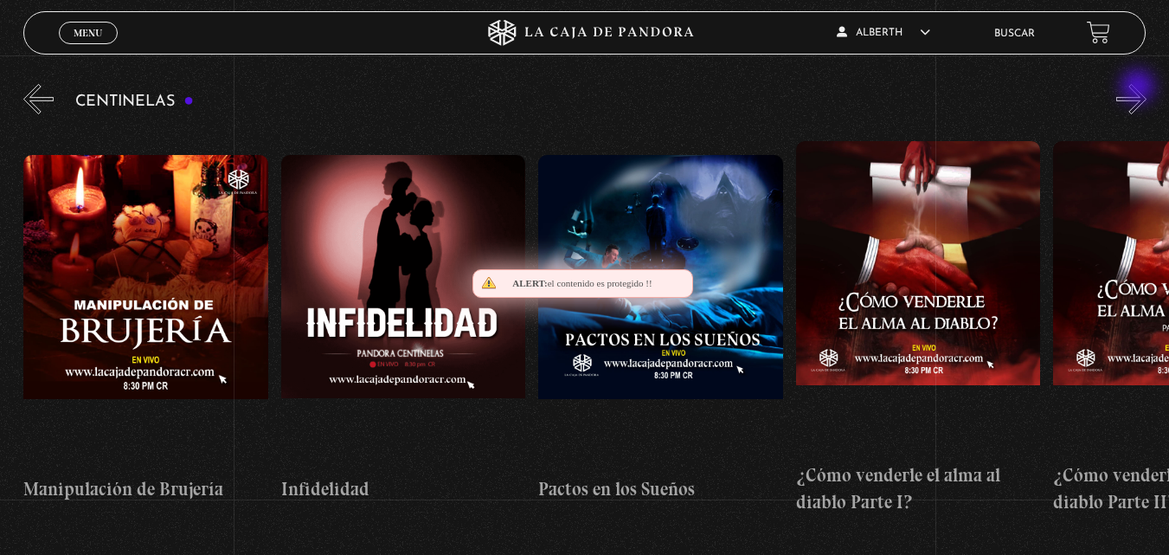
click at [1139, 88] on button "»" at bounding box center [1131, 99] width 30 height 30
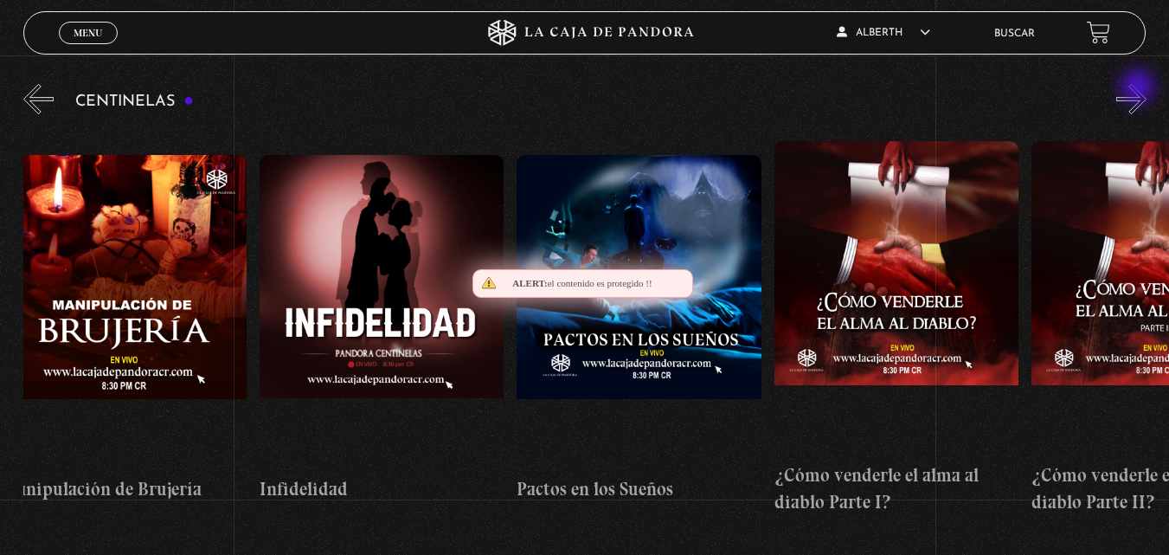
click at [1139, 88] on button "»" at bounding box center [1131, 99] width 30 height 30
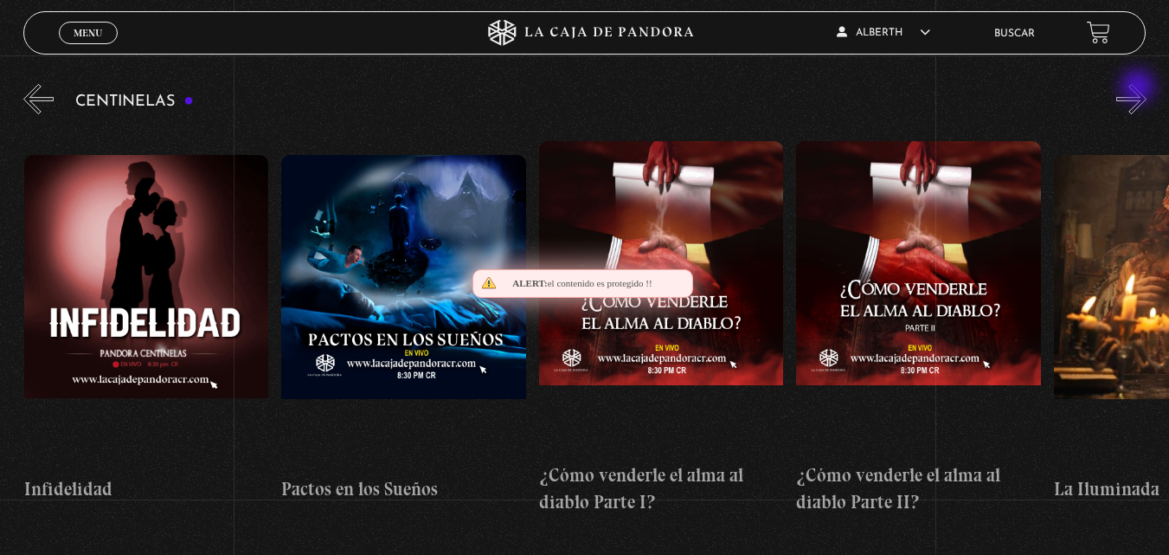
click at [1139, 88] on button "»" at bounding box center [1131, 99] width 30 height 30
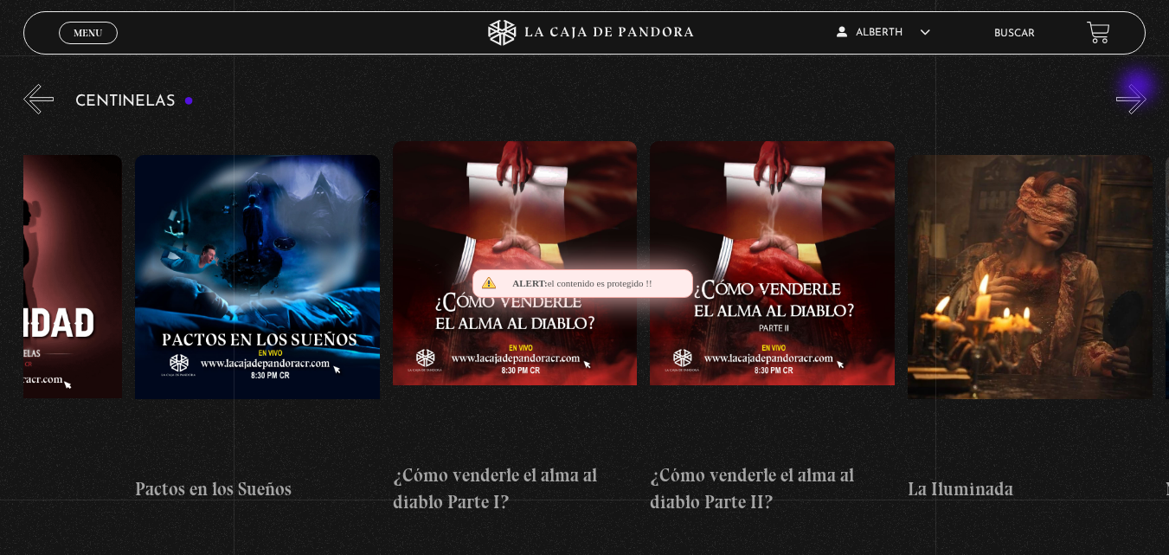
click at [1139, 88] on button "»" at bounding box center [1131, 99] width 30 height 30
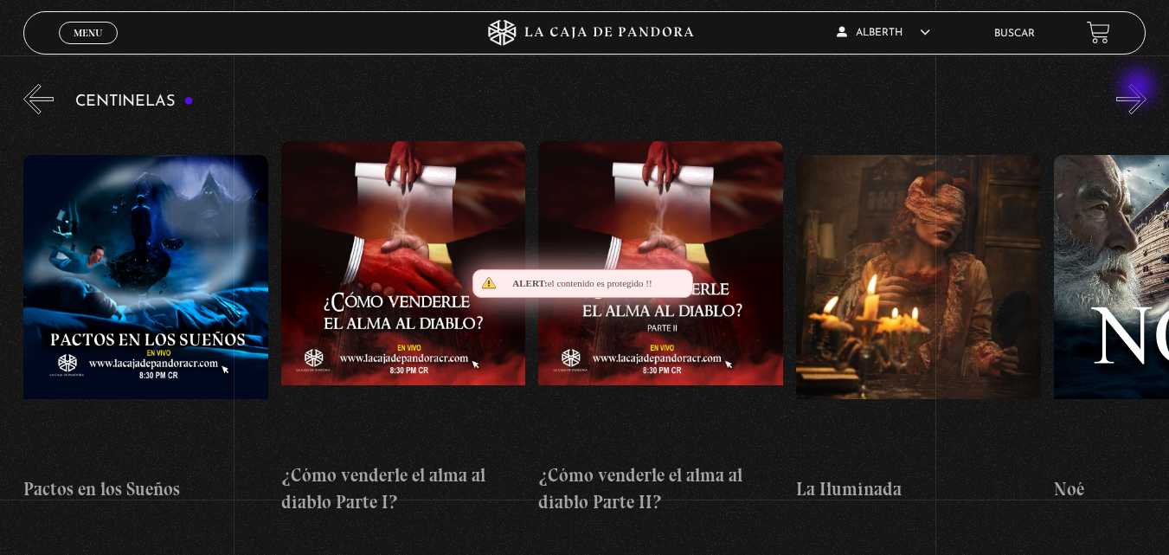
click at [1139, 88] on button "»" at bounding box center [1131, 99] width 30 height 30
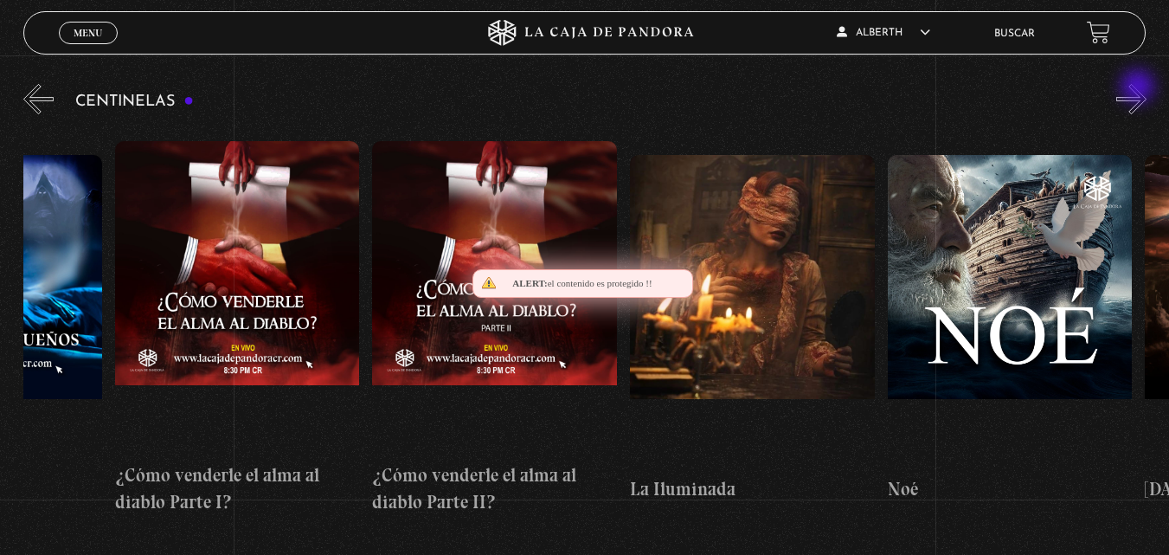
click at [1139, 88] on button "»" at bounding box center [1131, 99] width 30 height 30
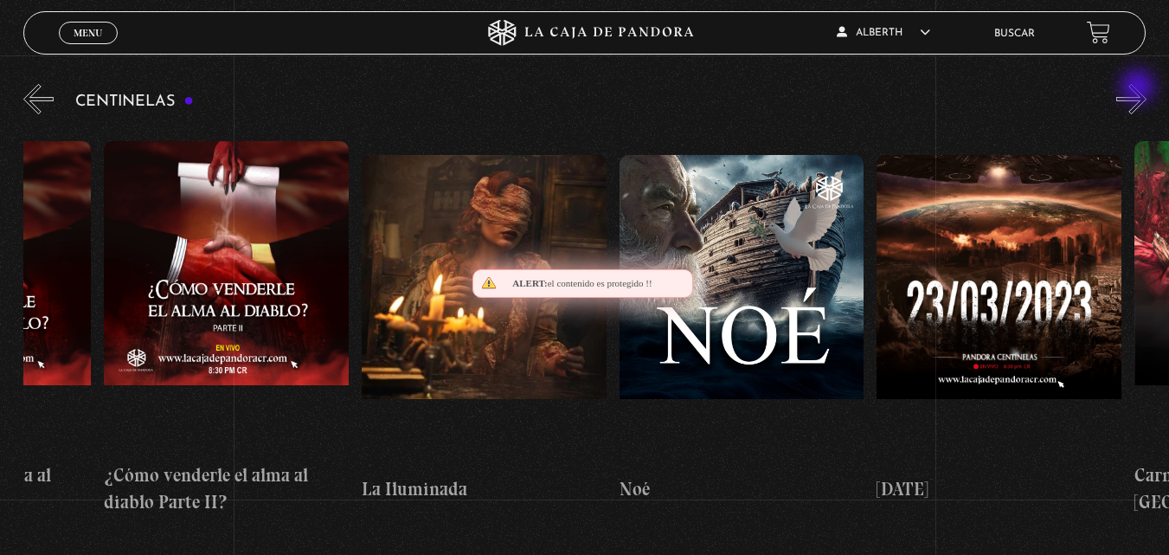
click at [1139, 88] on button "»" at bounding box center [1131, 99] width 30 height 30
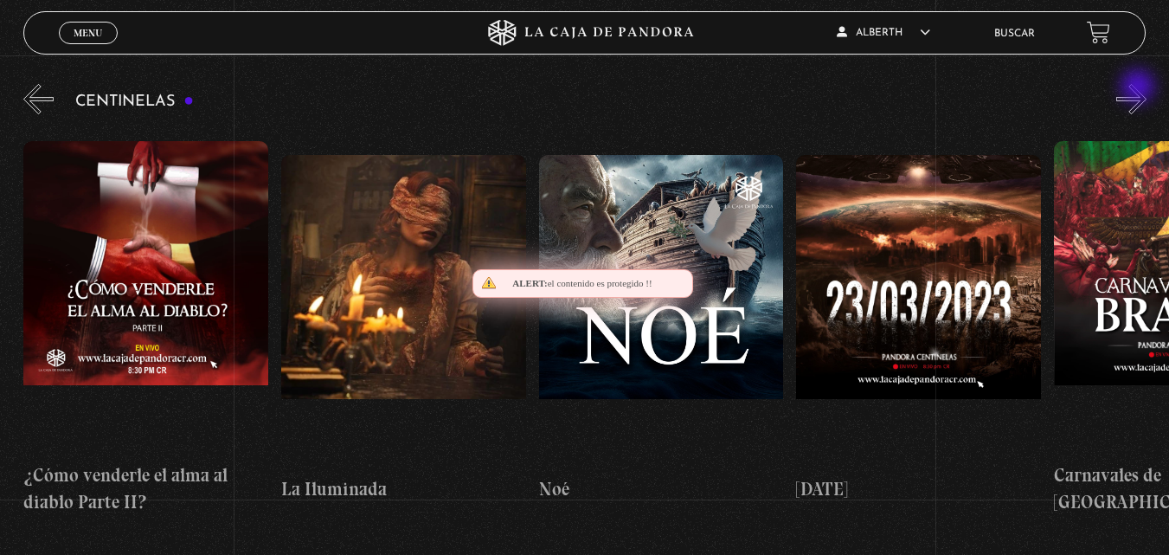
click at [1139, 88] on button "»" at bounding box center [1131, 99] width 30 height 30
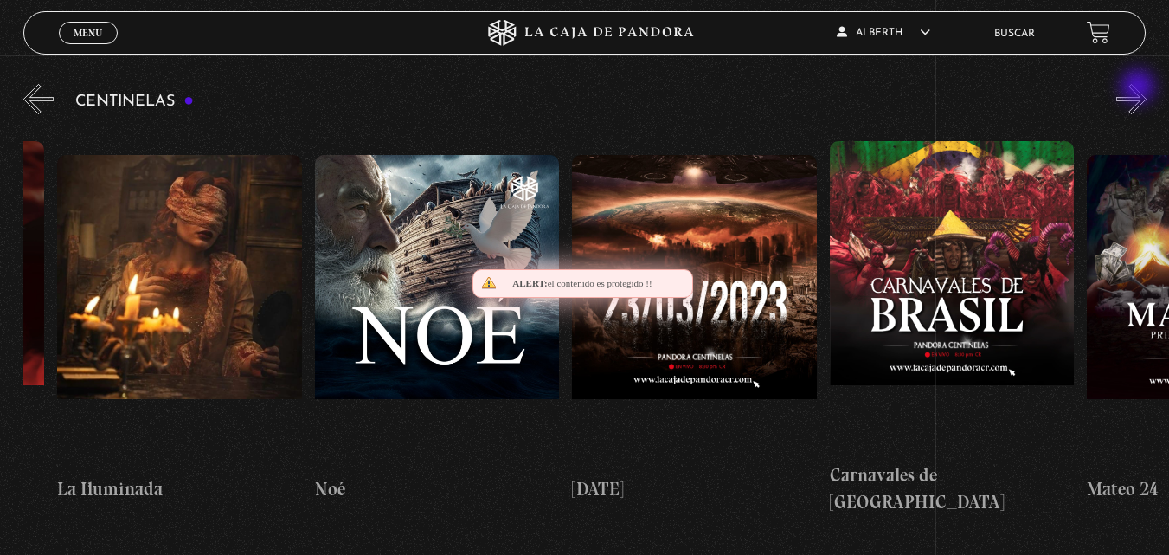
click at [1139, 88] on button "»" at bounding box center [1131, 99] width 30 height 30
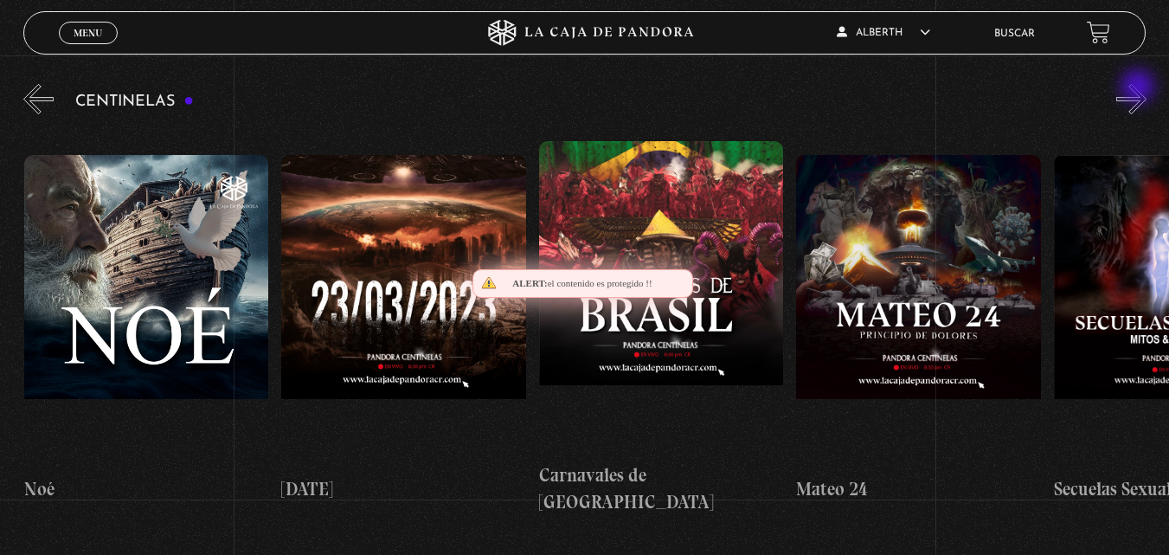
click at [1139, 88] on button "»" at bounding box center [1131, 99] width 30 height 30
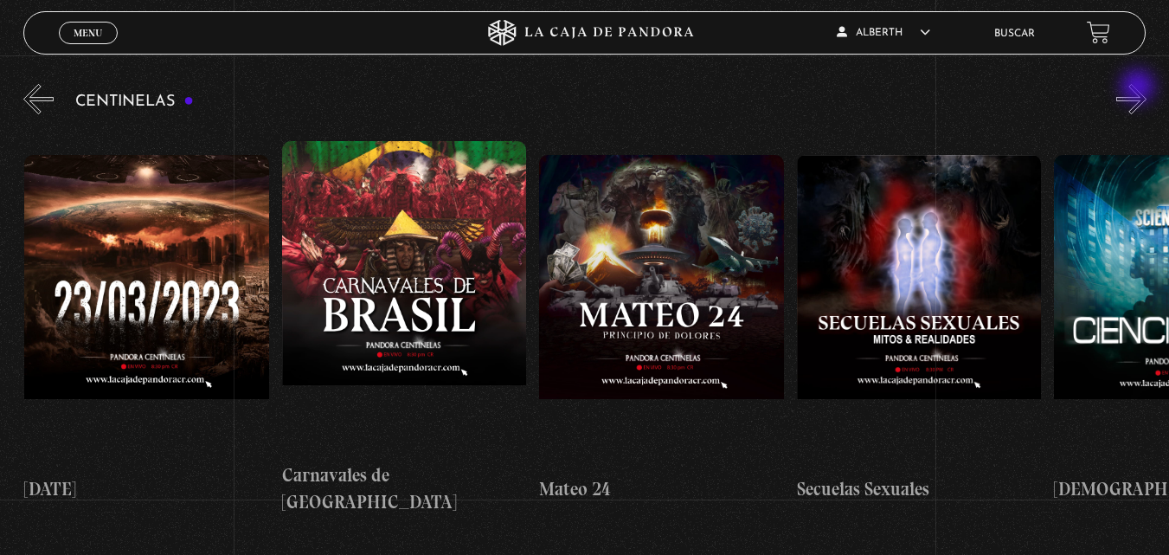
click at [1139, 88] on button "»" at bounding box center [1131, 99] width 30 height 30
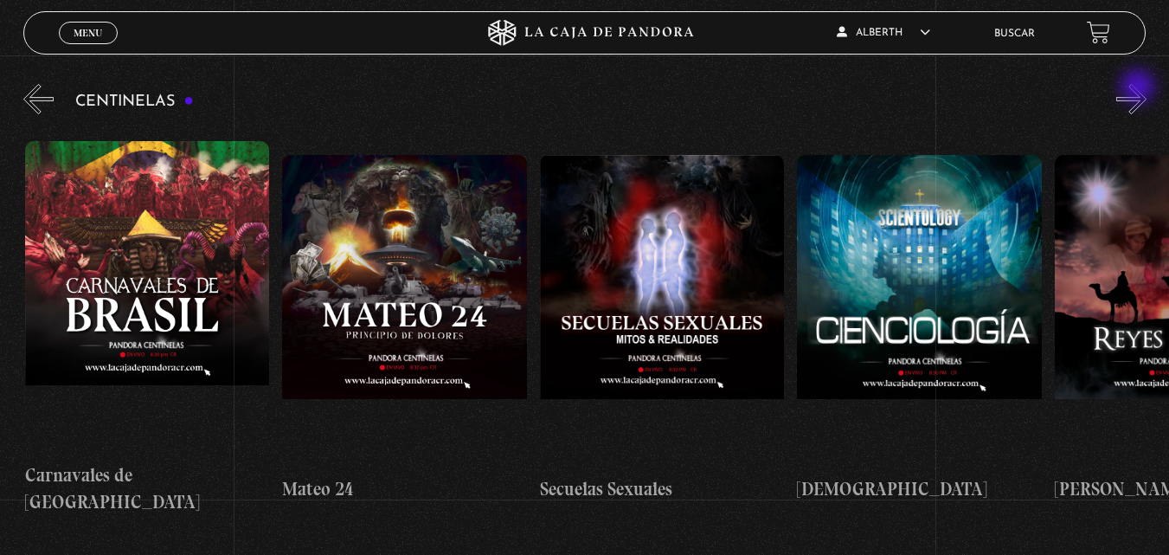
scroll to position [0, 10811]
click at [1139, 88] on button "»" at bounding box center [1131, 99] width 30 height 30
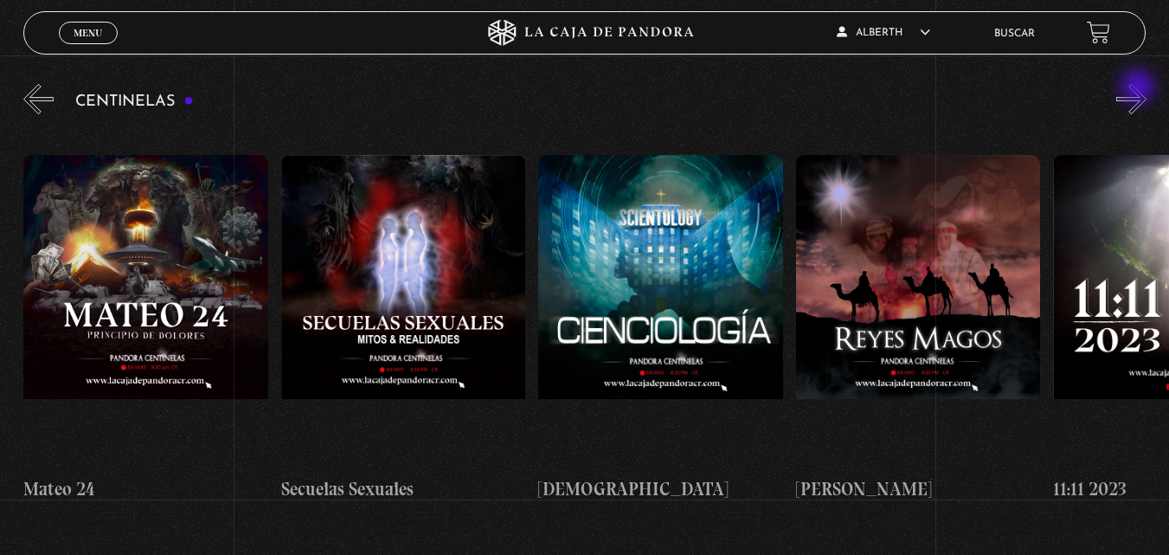
click at [1139, 88] on button "»" at bounding box center [1131, 99] width 30 height 30
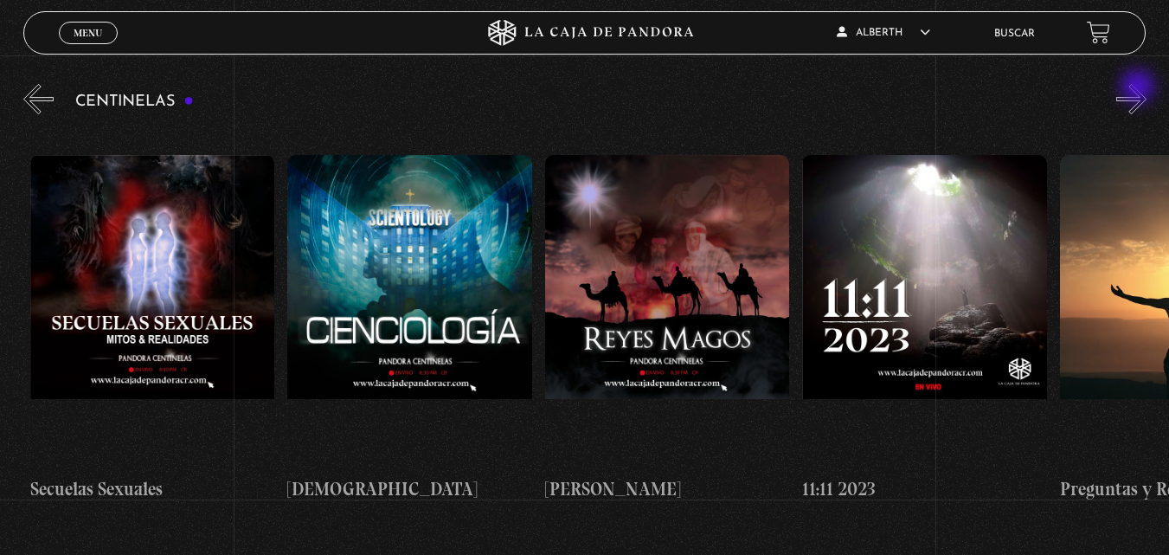
scroll to position [0, 11325]
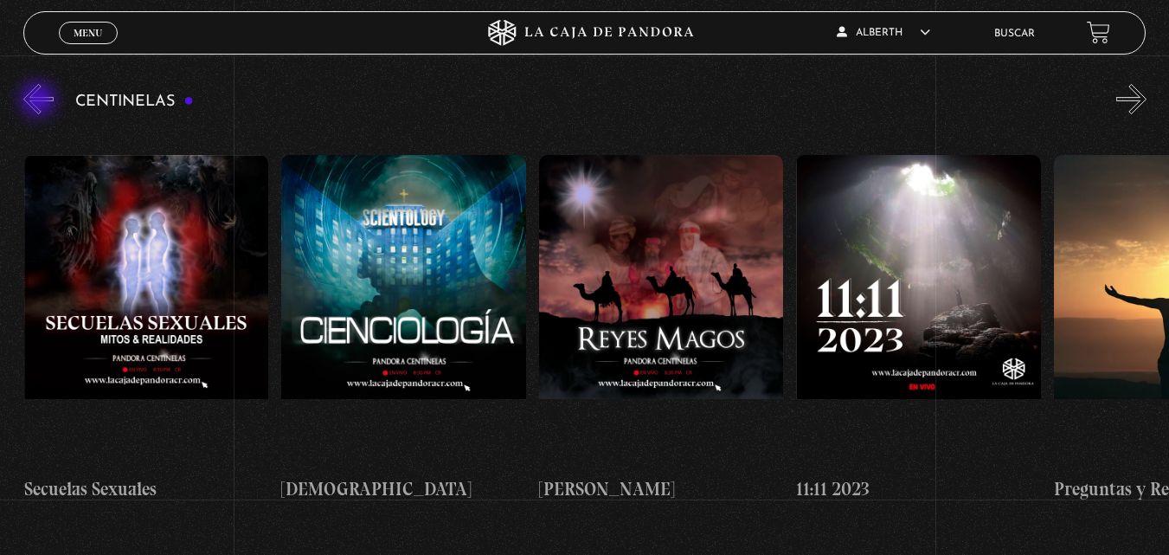
click at [44, 110] on button "«" at bounding box center [38, 99] width 30 height 30
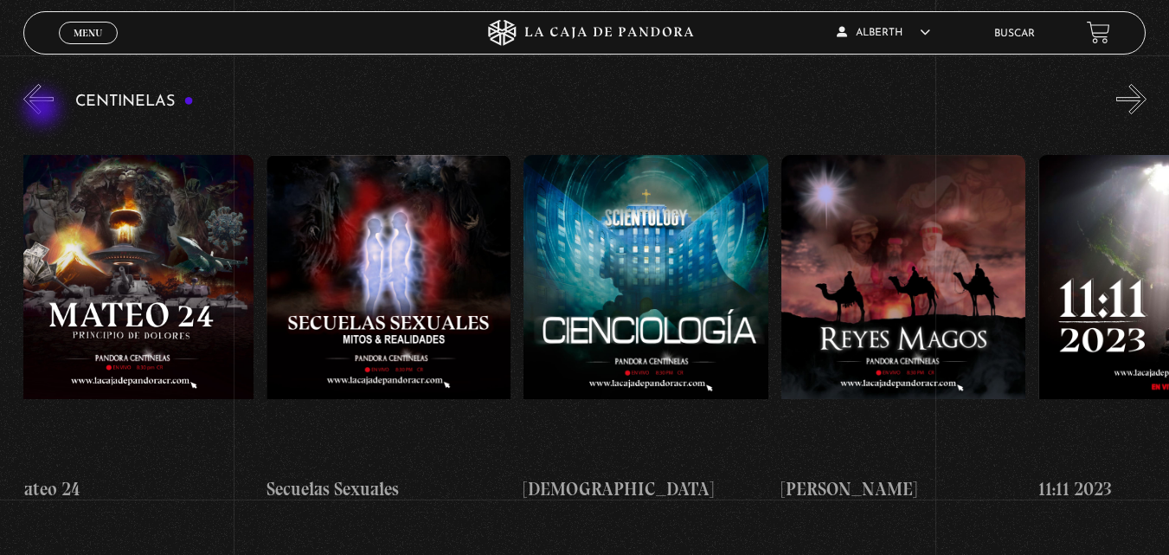
click at [44, 110] on button "«" at bounding box center [38, 99] width 30 height 30
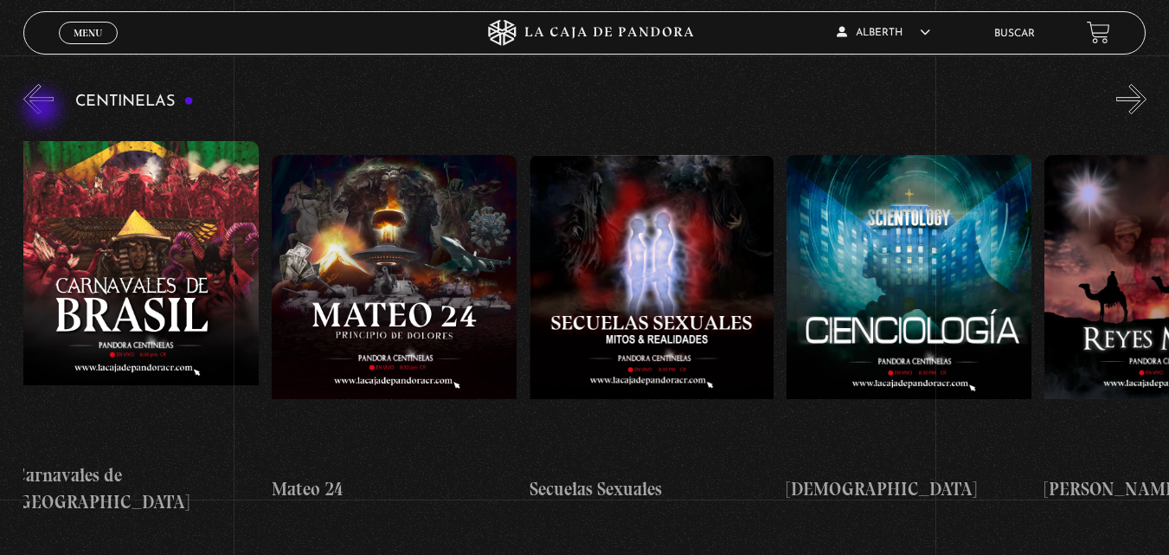
click at [44, 110] on button "«" at bounding box center [38, 99] width 30 height 30
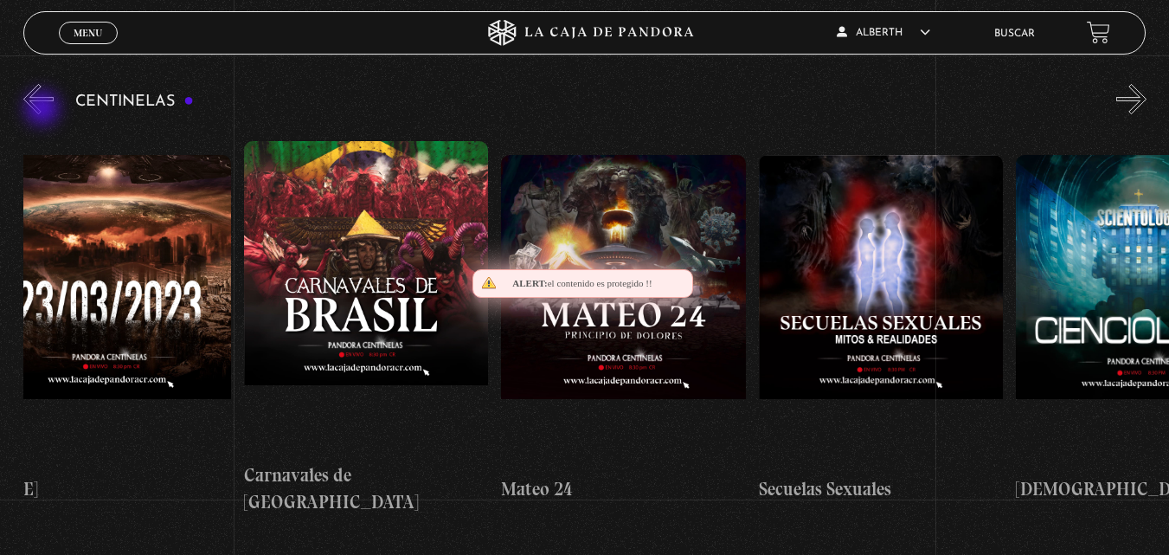
click at [44, 110] on button "«" at bounding box center [38, 99] width 30 height 30
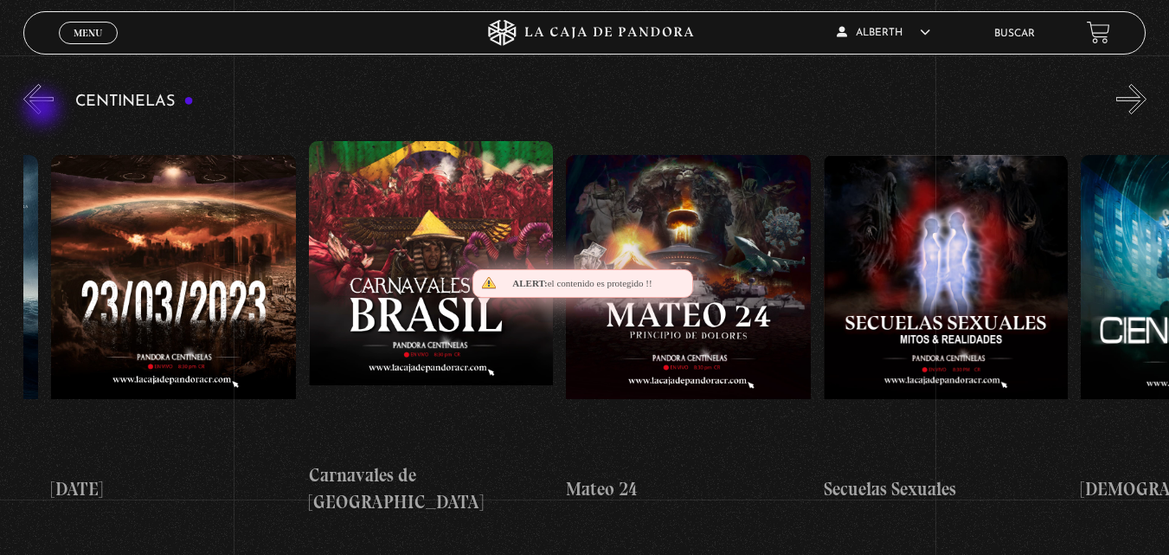
click at [44, 110] on button "«" at bounding box center [38, 99] width 30 height 30
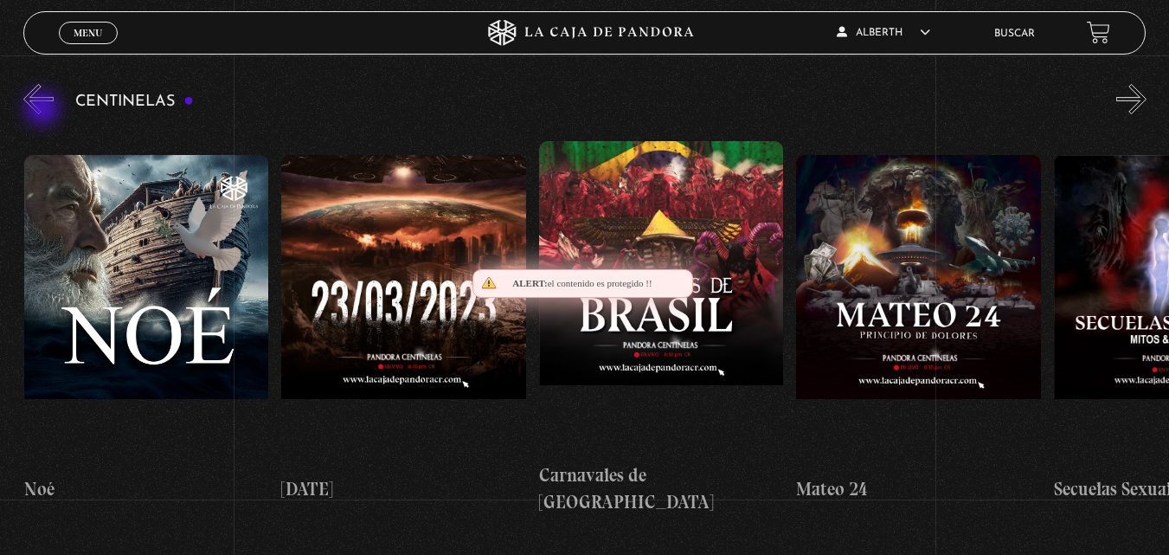
click at [44, 110] on button "«" at bounding box center [38, 99] width 30 height 30
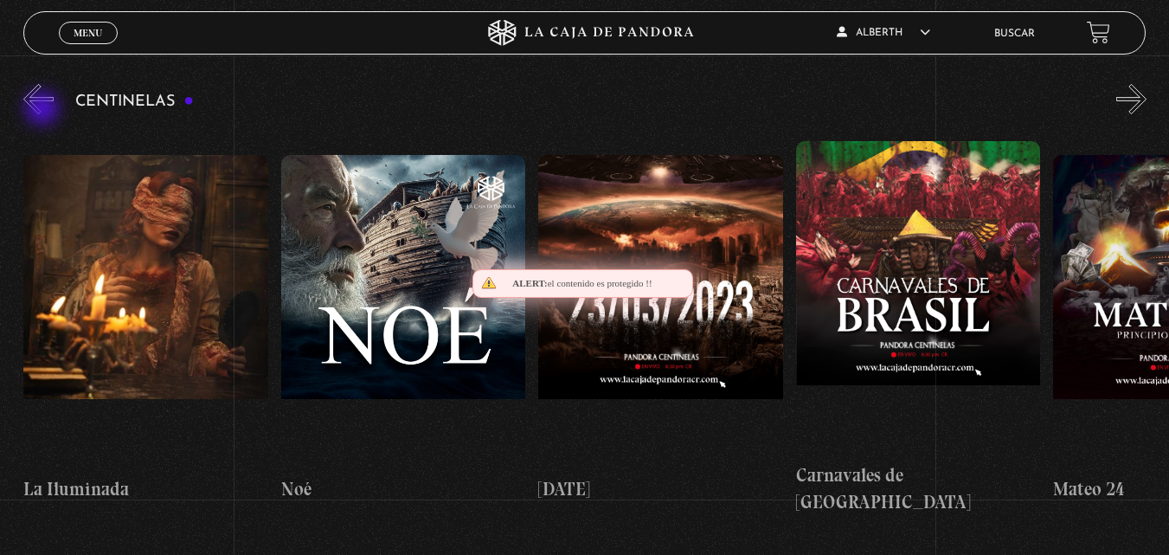
click at [44, 110] on button "«" at bounding box center [38, 99] width 30 height 30
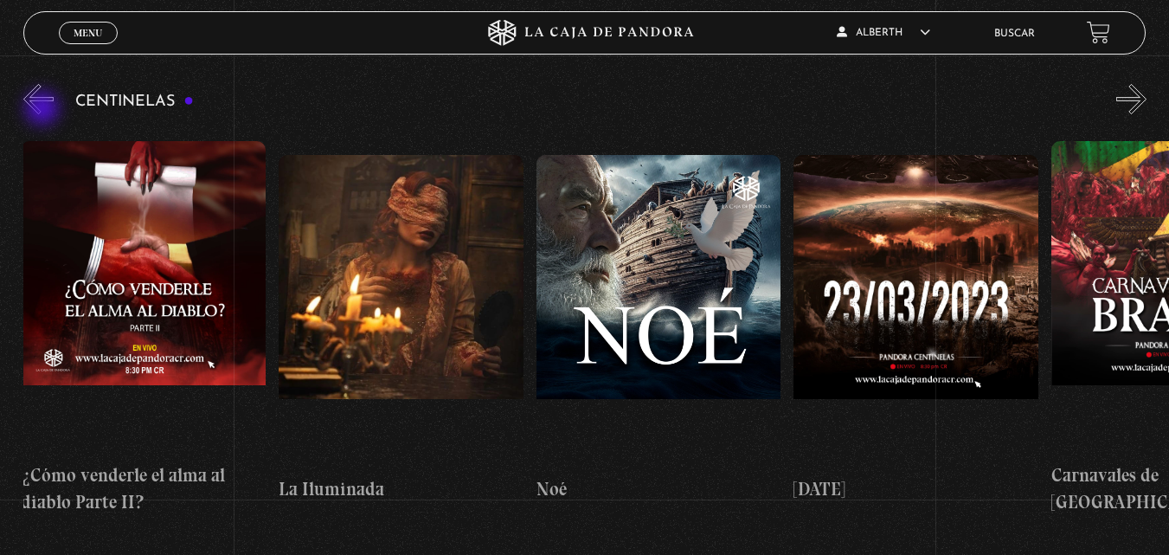
click at [44, 110] on button "«" at bounding box center [38, 99] width 30 height 30
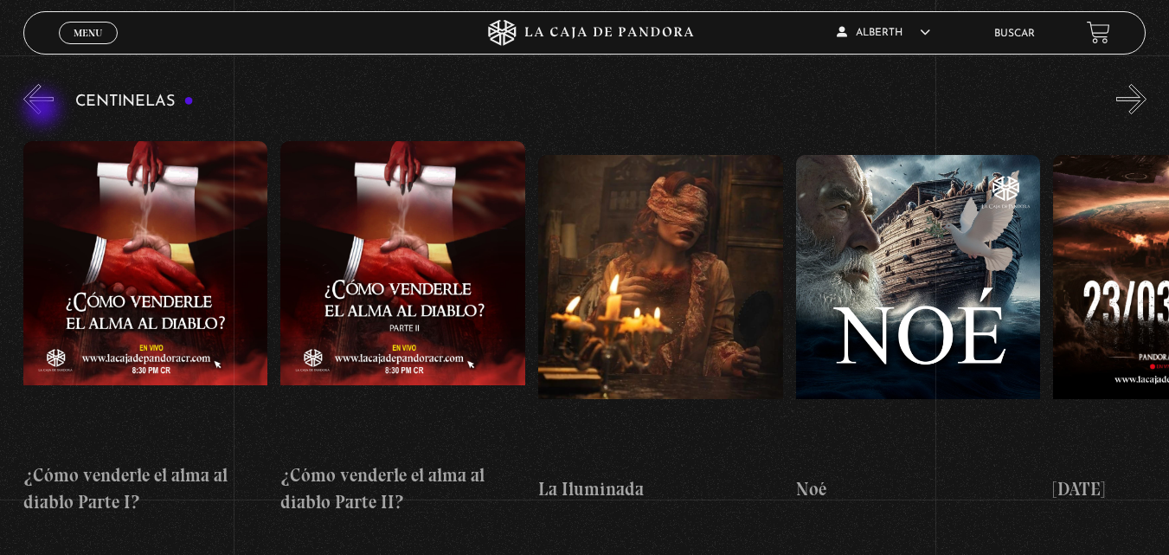
click at [44, 110] on button "«" at bounding box center [38, 99] width 30 height 30
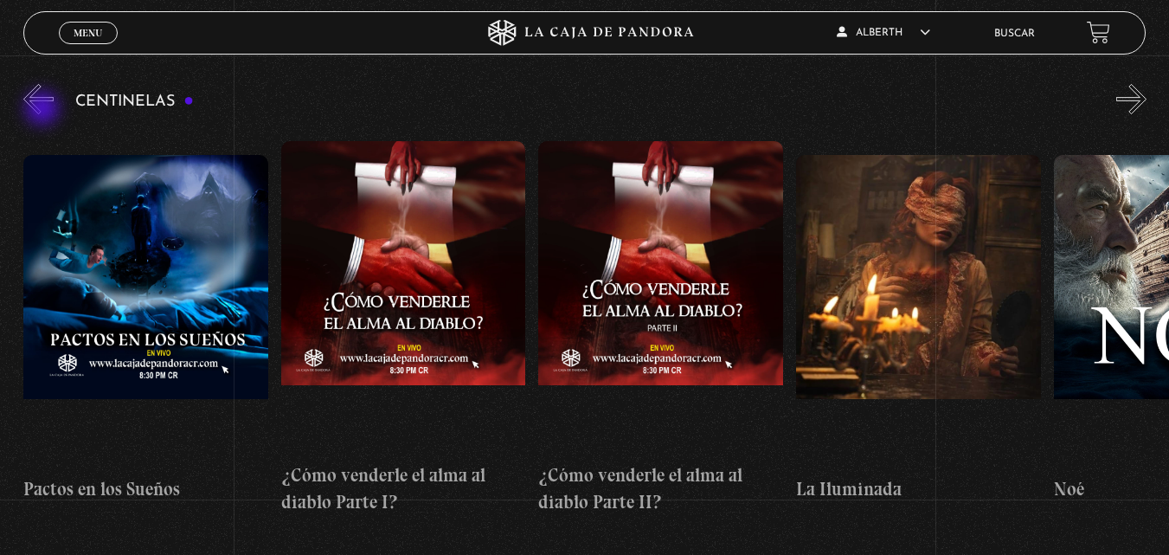
click at [44, 110] on button "«" at bounding box center [38, 99] width 30 height 30
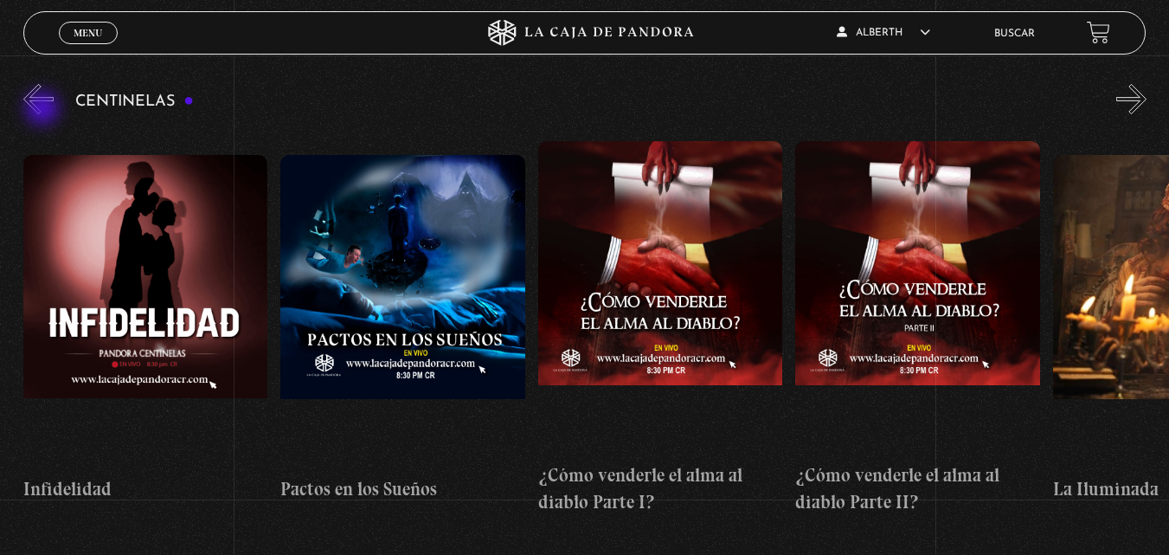
click at [44, 110] on button "«" at bounding box center [38, 99] width 30 height 30
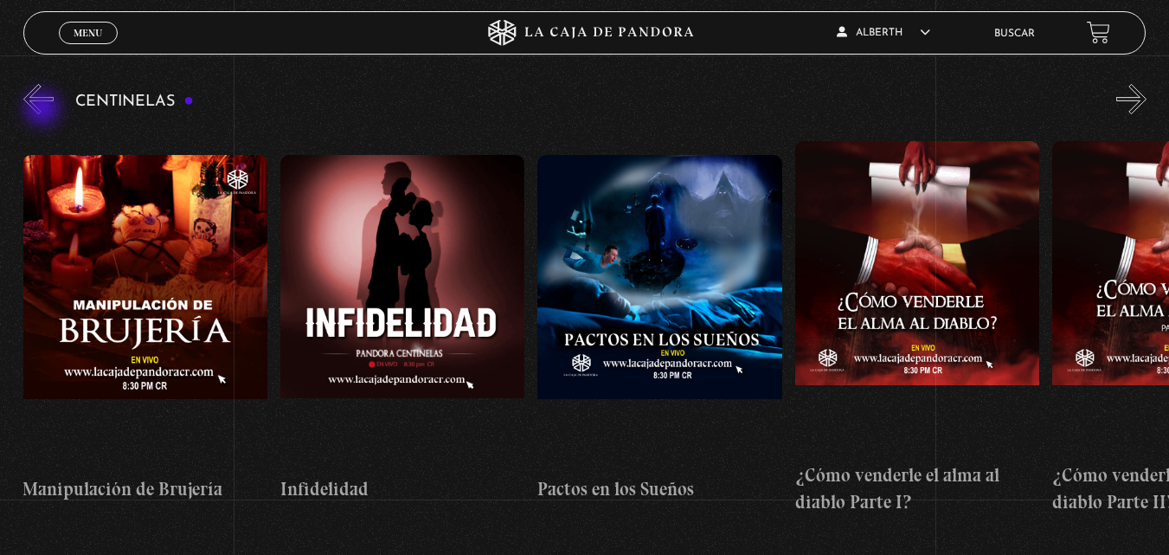
scroll to position [0, 8752]
click at [44, 110] on button "«" at bounding box center [38, 99] width 30 height 30
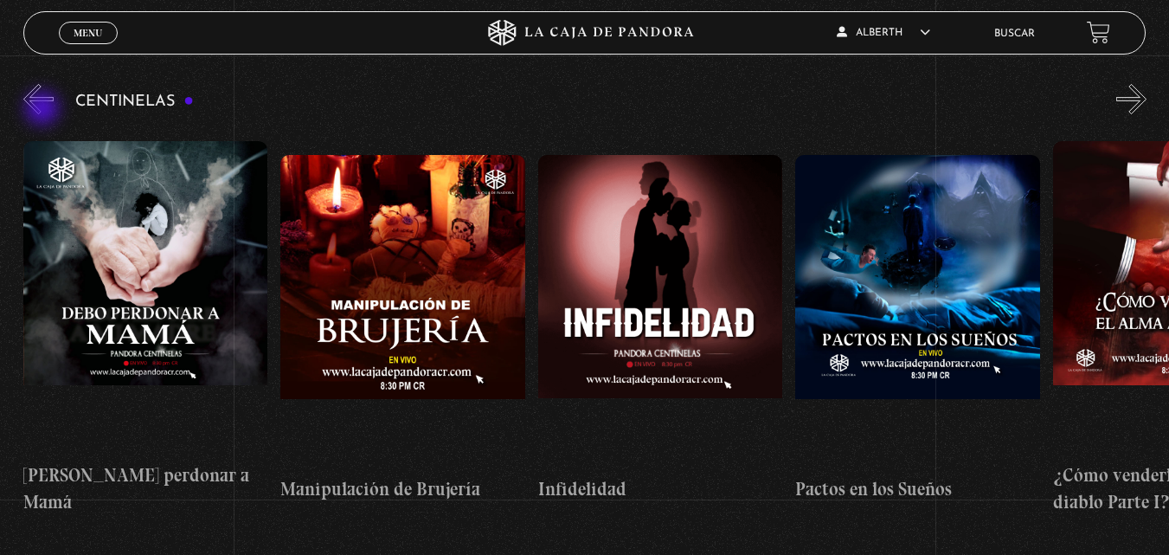
scroll to position [0, 8494]
click at [44, 110] on button "«" at bounding box center [38, 99] width 30 height 30
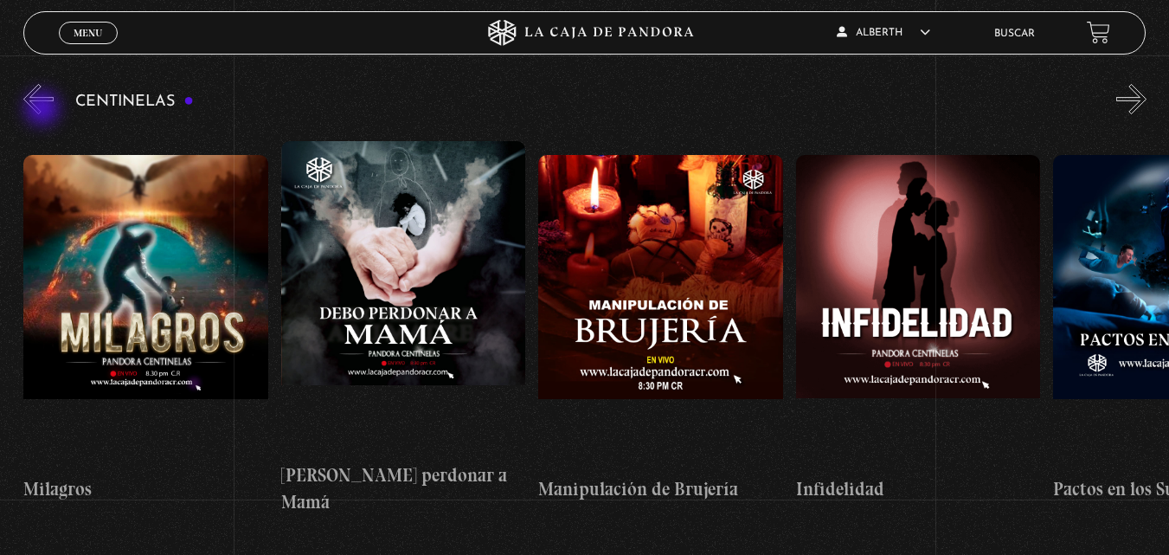
click at [44, 110] on button "«" at bounding box center [38, 99] width 30 height 30
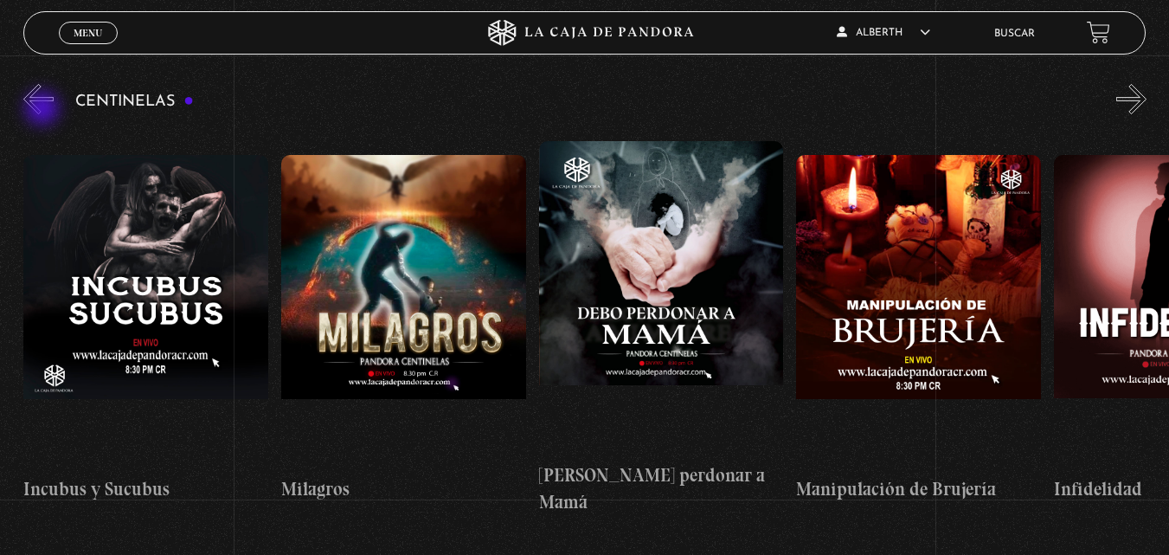
click at [44, 110] on button "«" at bounding box center [38, 99] width 30 height 30
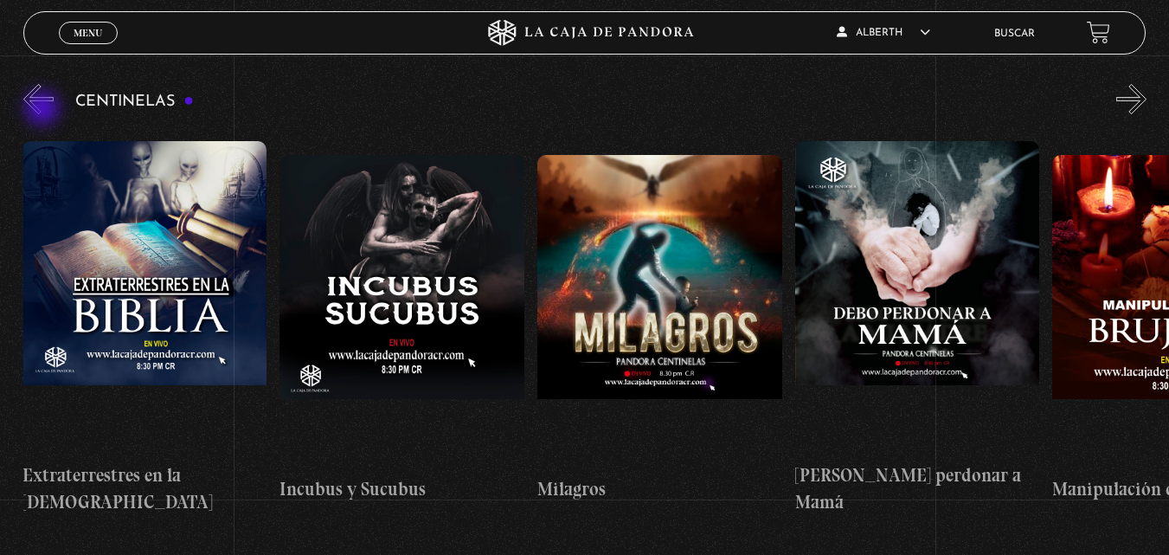
scroll to position [0, 7722]
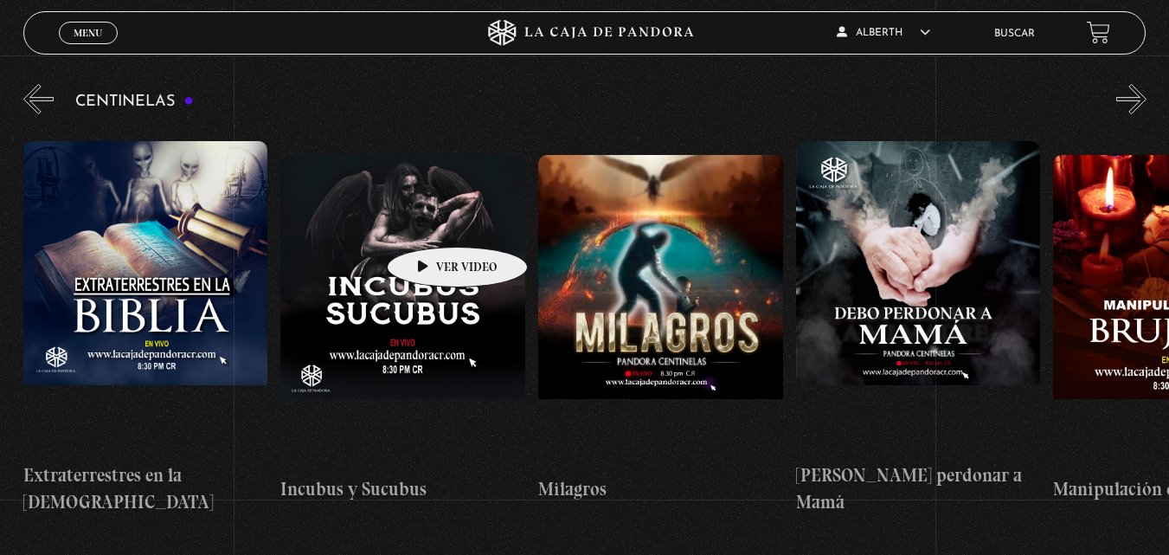
click at [430, 221] on figure at bounding box center [402, 310] width 245 height 311
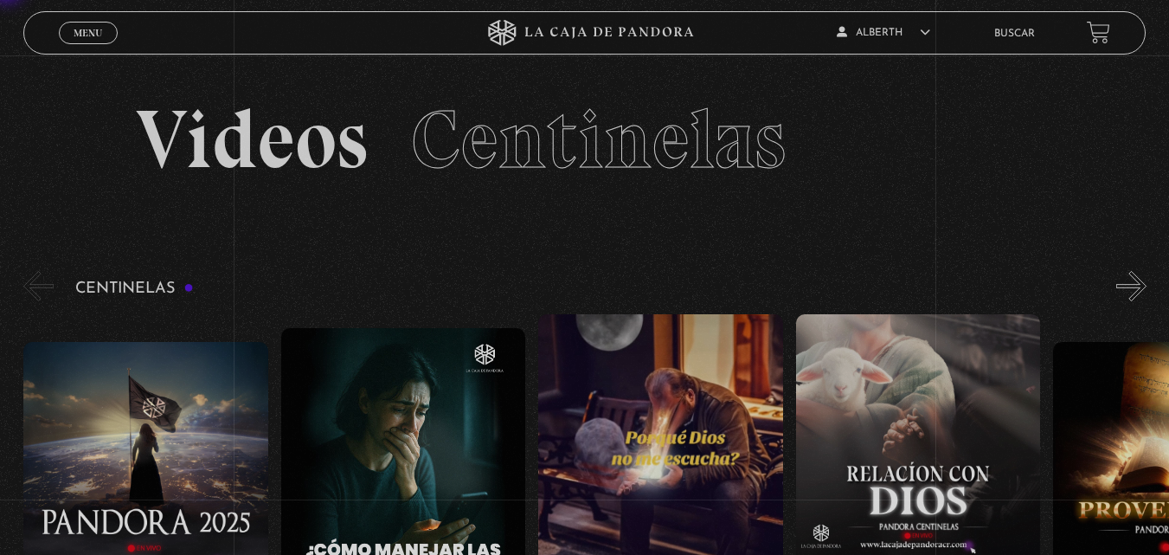
scroll to position [196, 0]
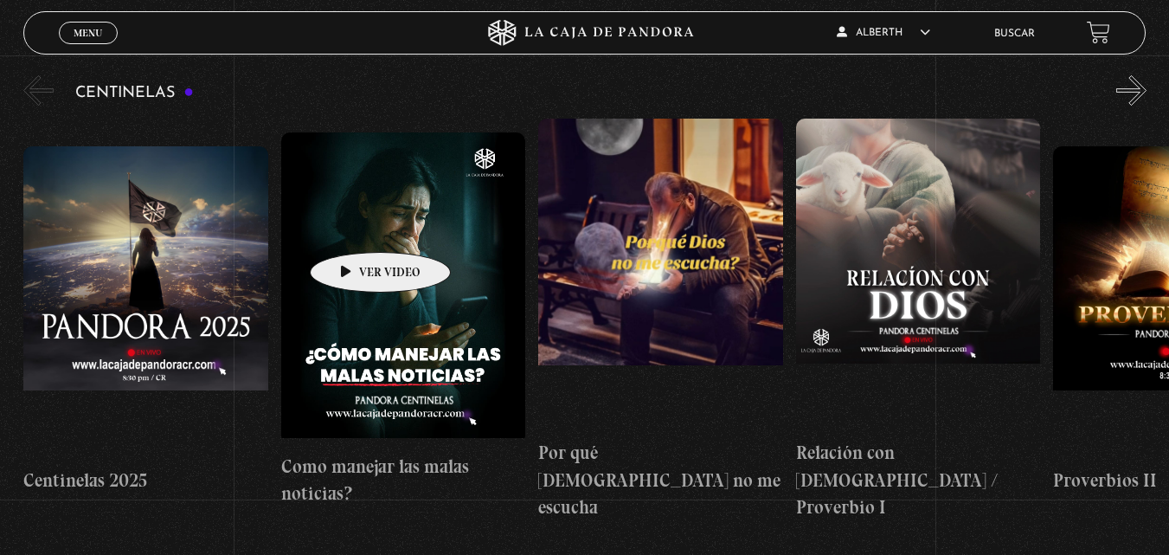
click at [353, 226] on figure at bounding box center [403, 287] width 245 height 311
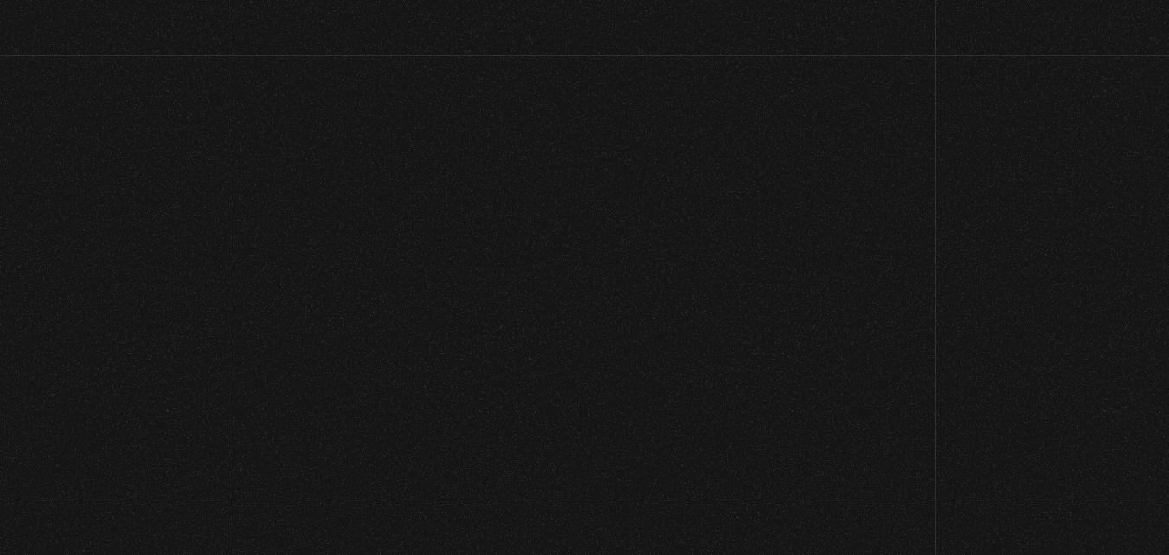
scroll to position [239, 13]
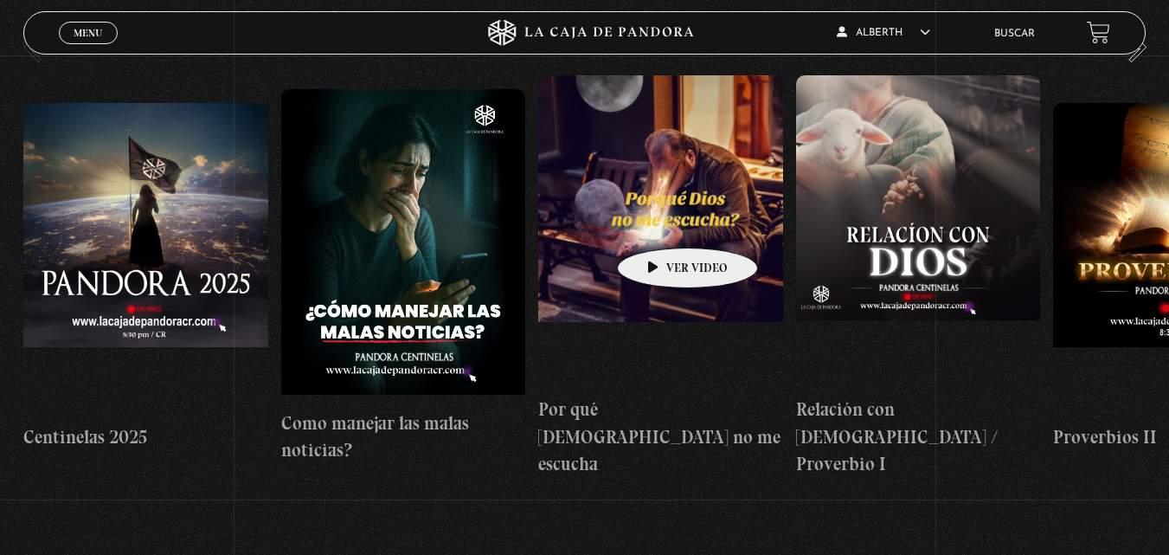
click at [662, 221] on figure at bounding box center [660, 230] width 245 height 311
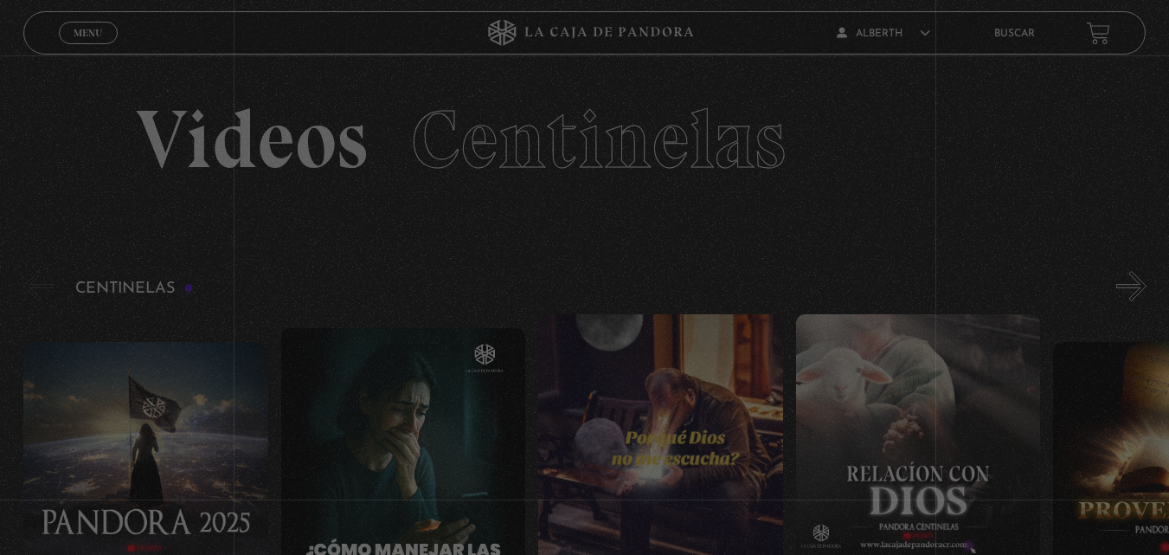
scroll to position [239, 13]
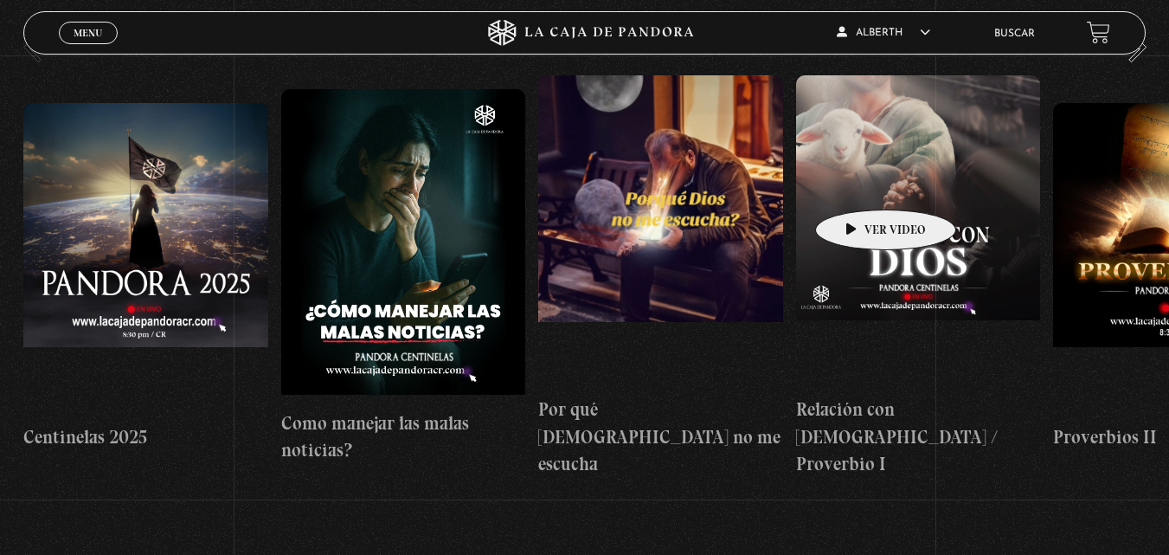
click at [859, 183] on figure at bounding box center [918, 230] width 245 height 311
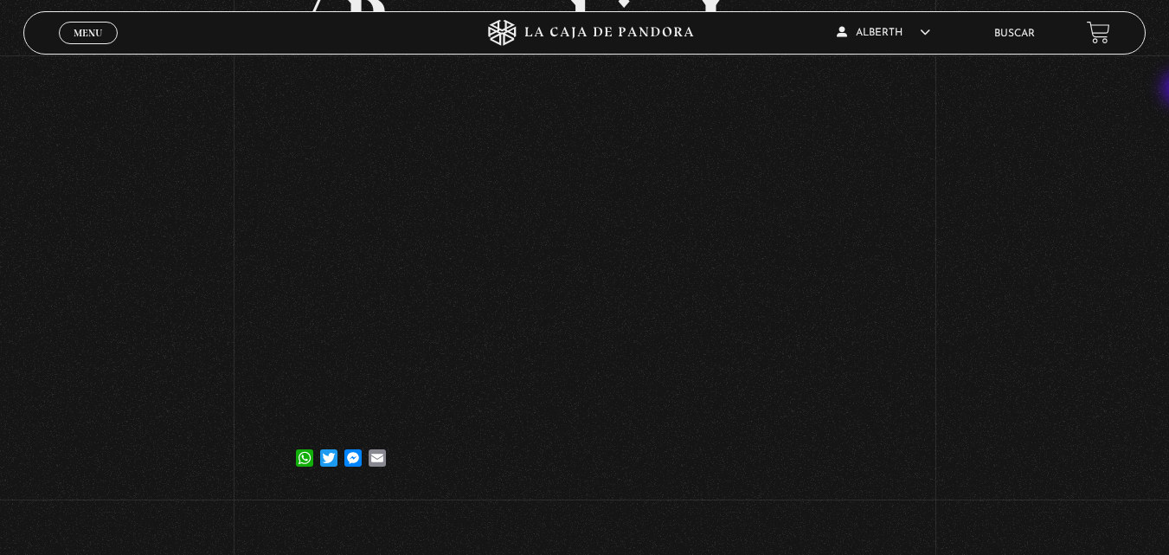
scroll to position [349, 0]
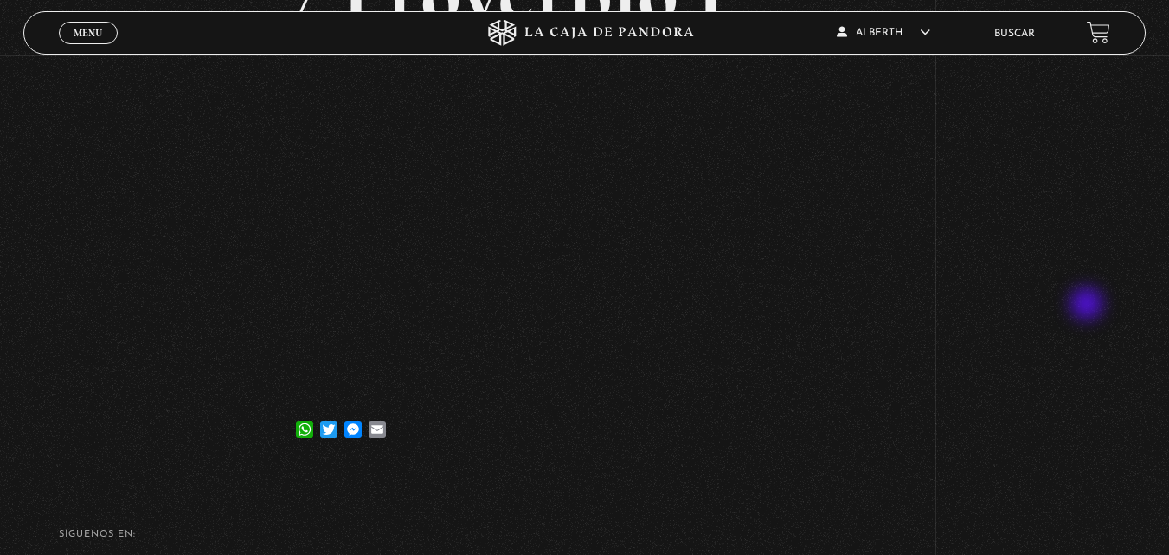
click at [1088, 305] on div "Volver [DATE] Relación con [DEMOGRAPHIC_DATA] / Proverbio I WhatsApp Twitter Me…" at bounding box center [584, 88] width 1169 height 762
click at [974, 216] on div "Volver [DATE] Relación con [DEMOGRAPHIC_DATA] / Proverbio I WhatsApp Twitter Me…" at bounding box center [584, 88] width 1169 height 762
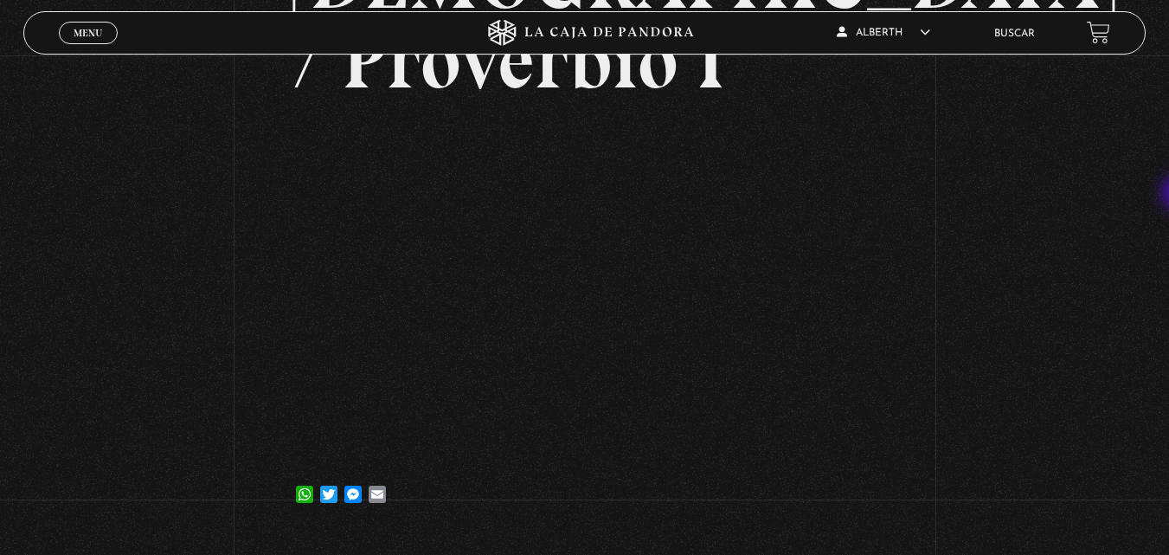
scroll to position [282, 0]
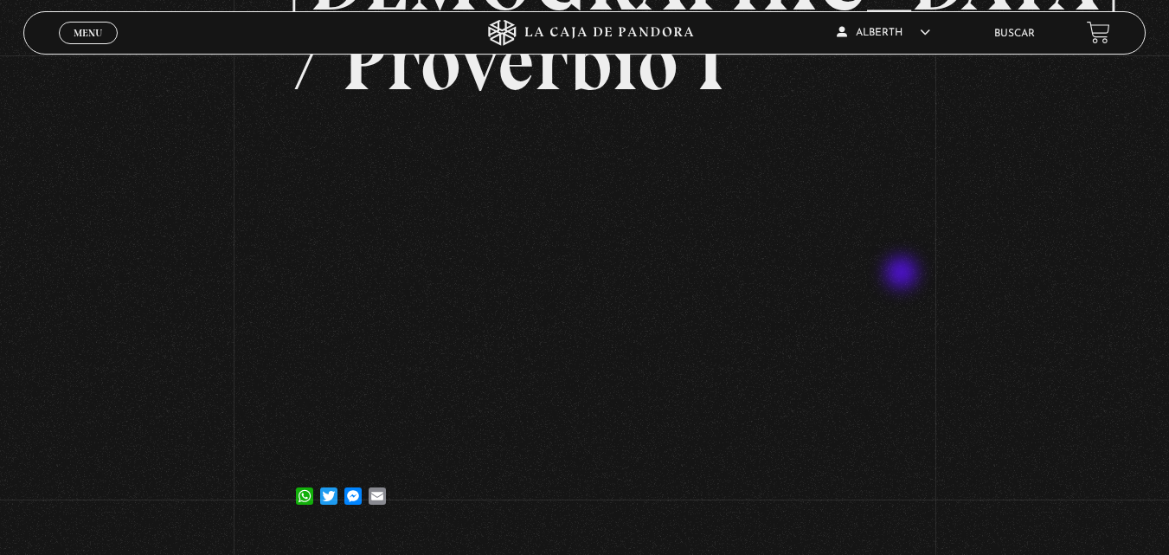
click at [904, 274] on div "Volver [DATE] Relación con [DEMOGRAPHIC_DATA] / Proverbio I WhatsApp Twitter Me…" at bounding box center [584, 154] width 1169 height 762
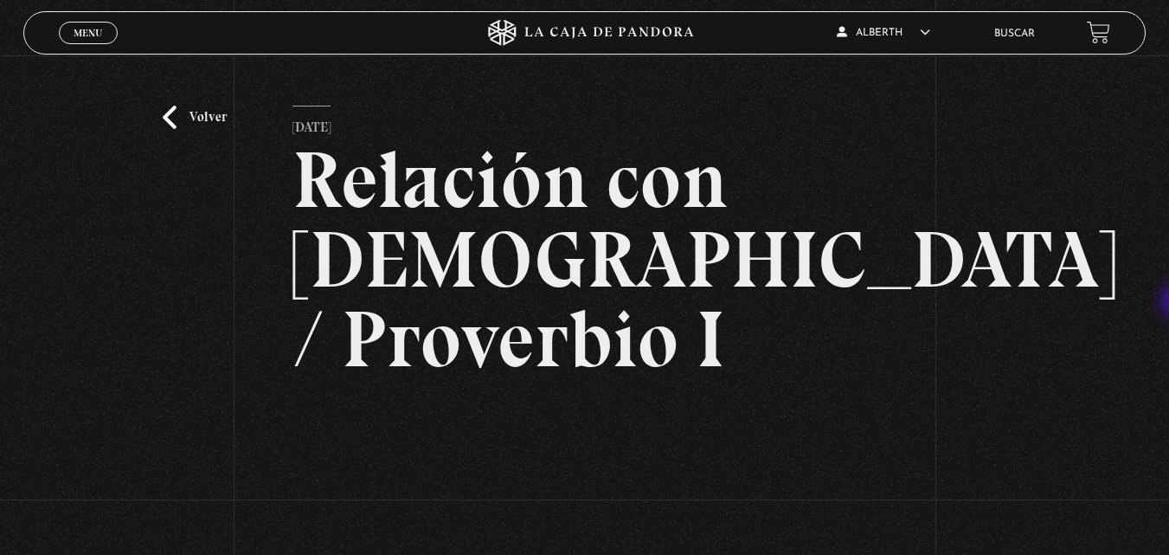
scroll to position [0, 0]
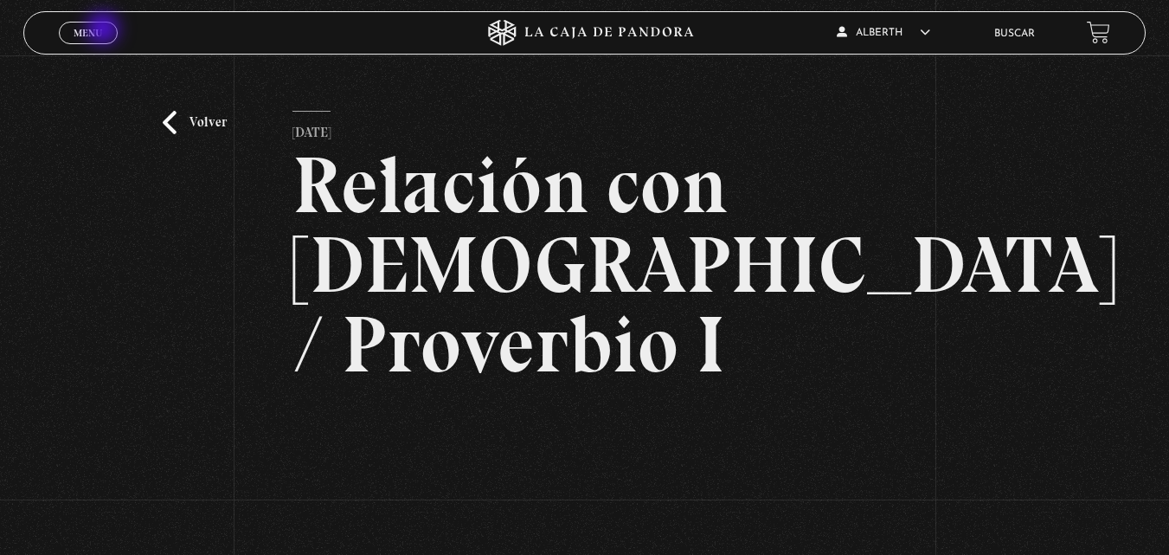
click at [105, 30] on link "Menu Cerrar" at bounding box center [88, 33] width 59 height 22
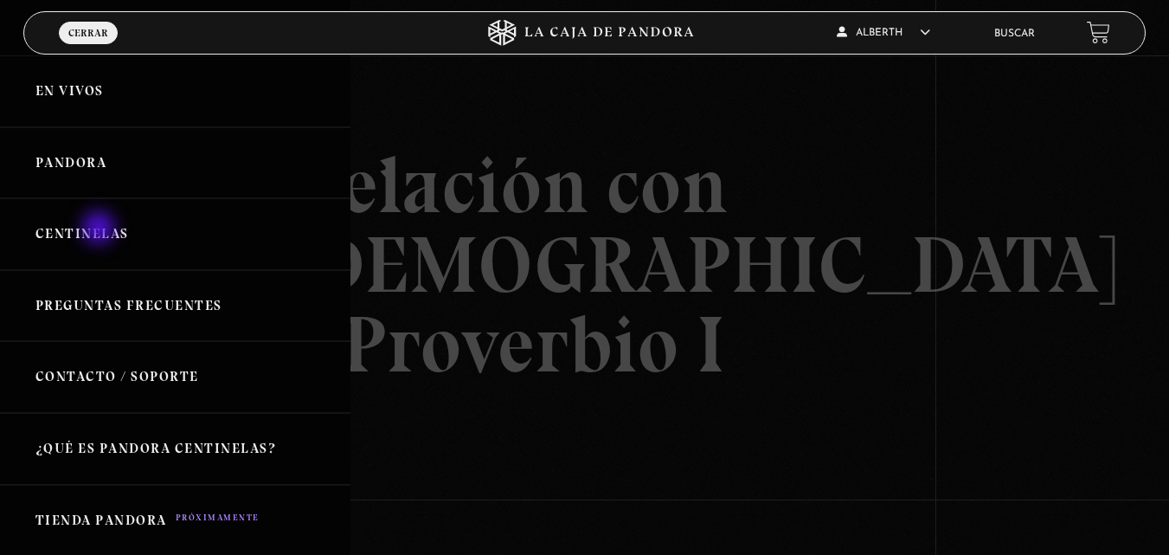
click at [100, 229] on link "Centinelas" at bounding box center [175, 234] width 350 height 72
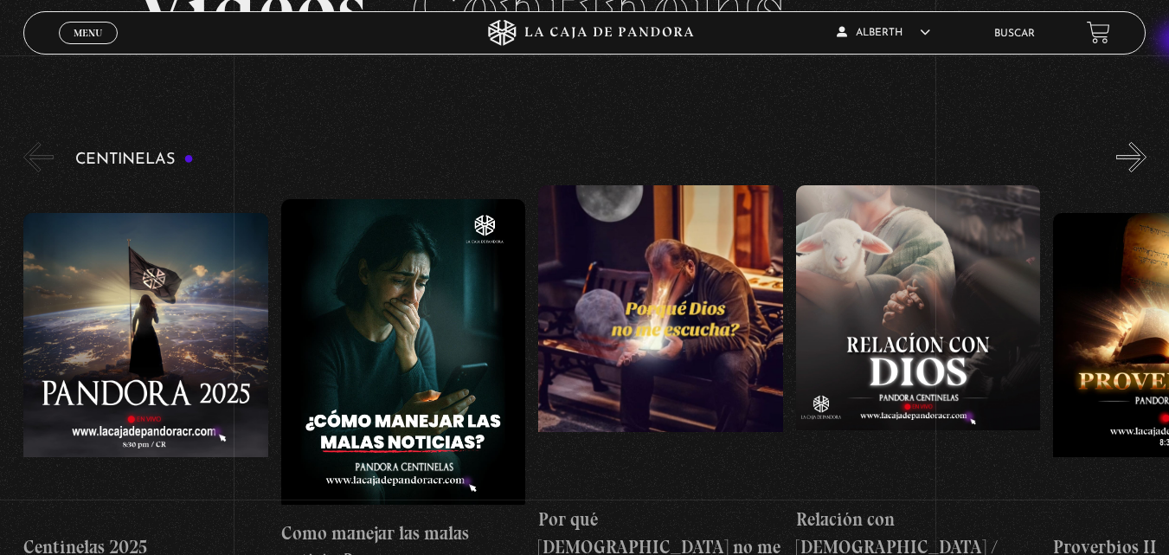
scroll to position [134, 0]
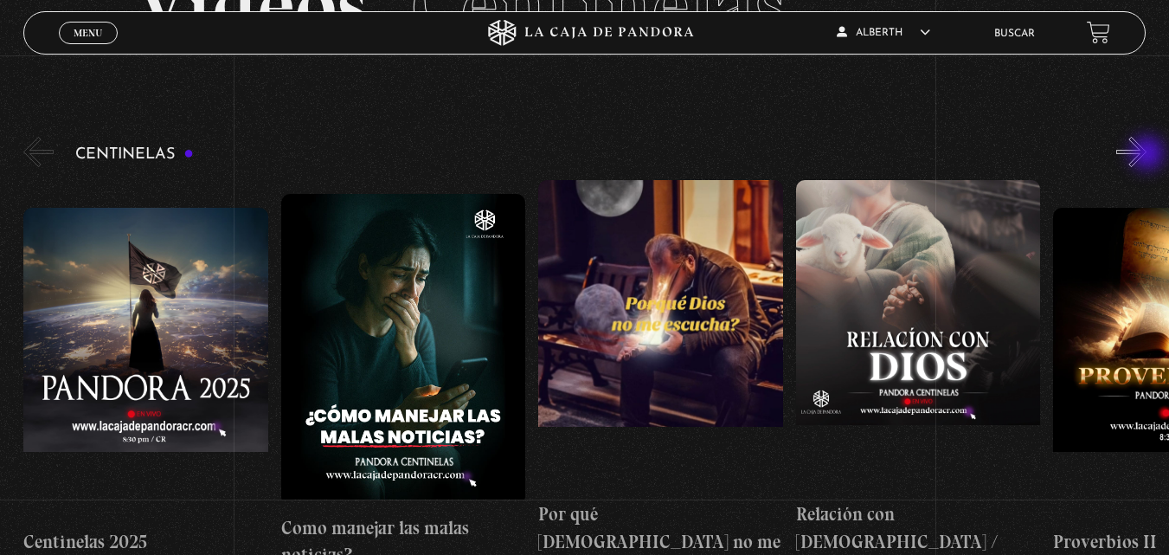
click at [1146, 155] on button "»" at bounding box center [1131, 152] width 30 height 30
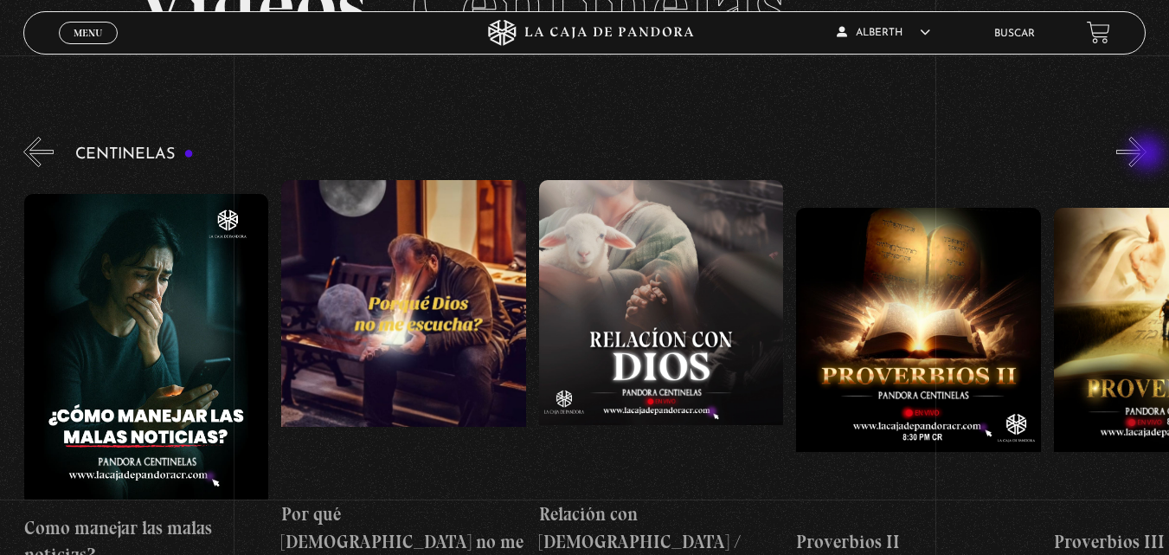
click at [1146, 155] on button "»" at bounding box center [1131, 152] width 30 height 30
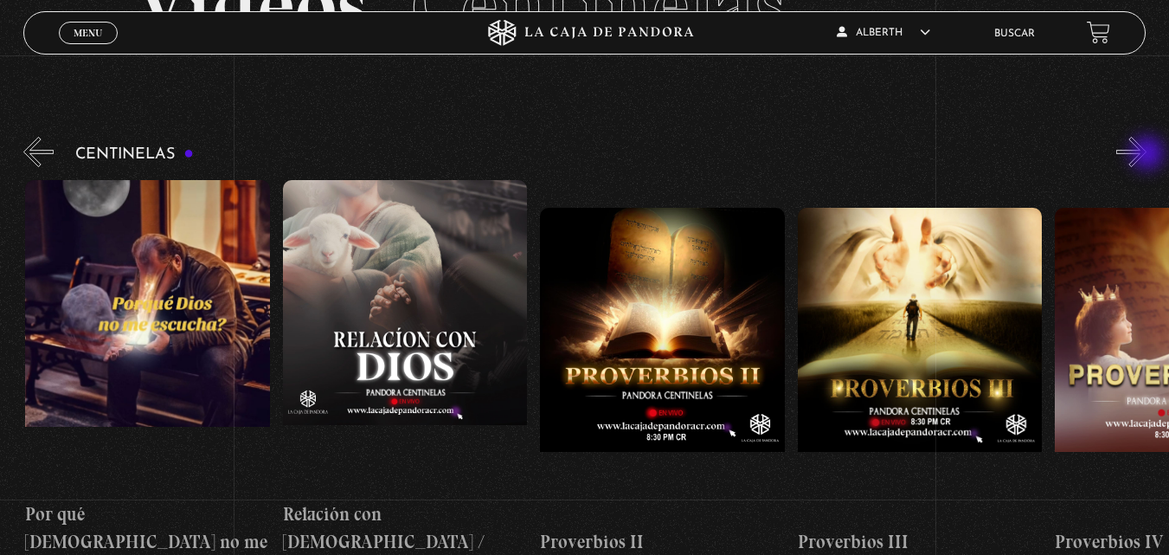
click at [1146, 155] on button "»" at bounding box center [1131, 152] width 30 height 30
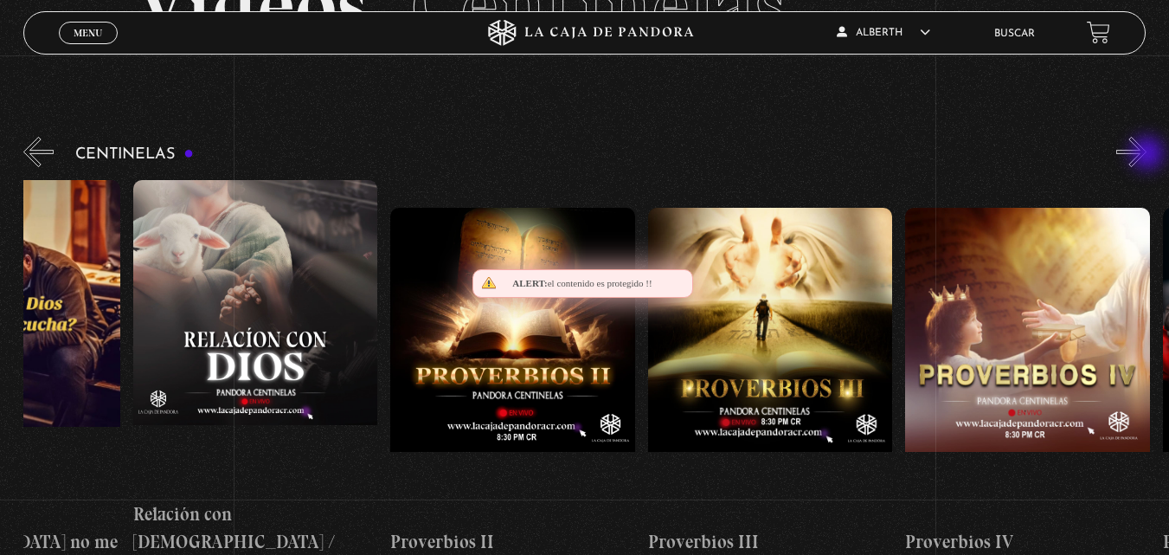
click at [1146, 155] on button "»" at bounding box center [1131, 152] width 30 height 30
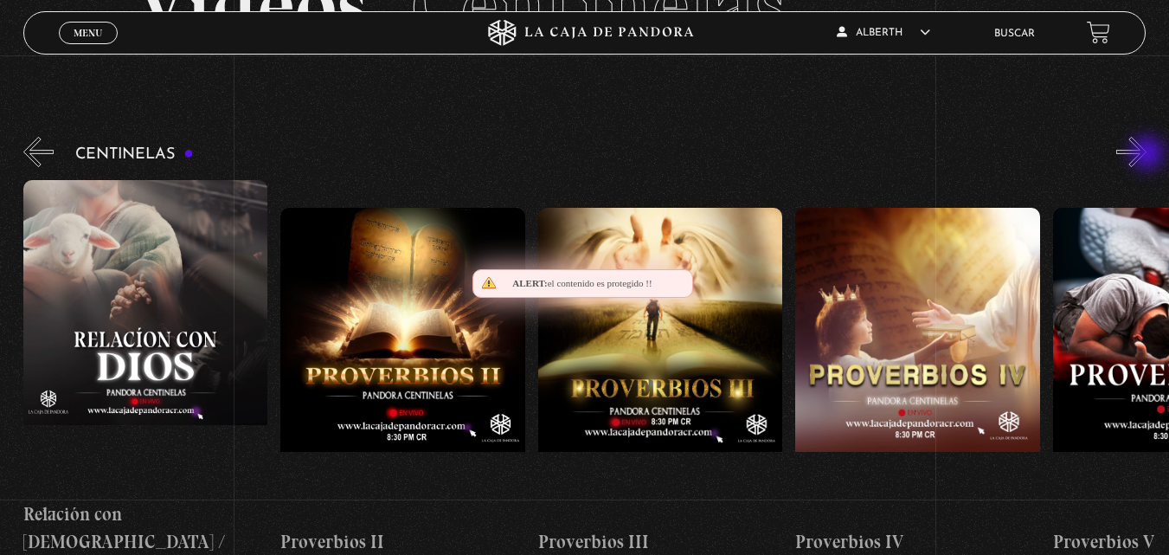
click at [1146, 155] on button "»" at bounding box center [1131, 152] width 30 height 30
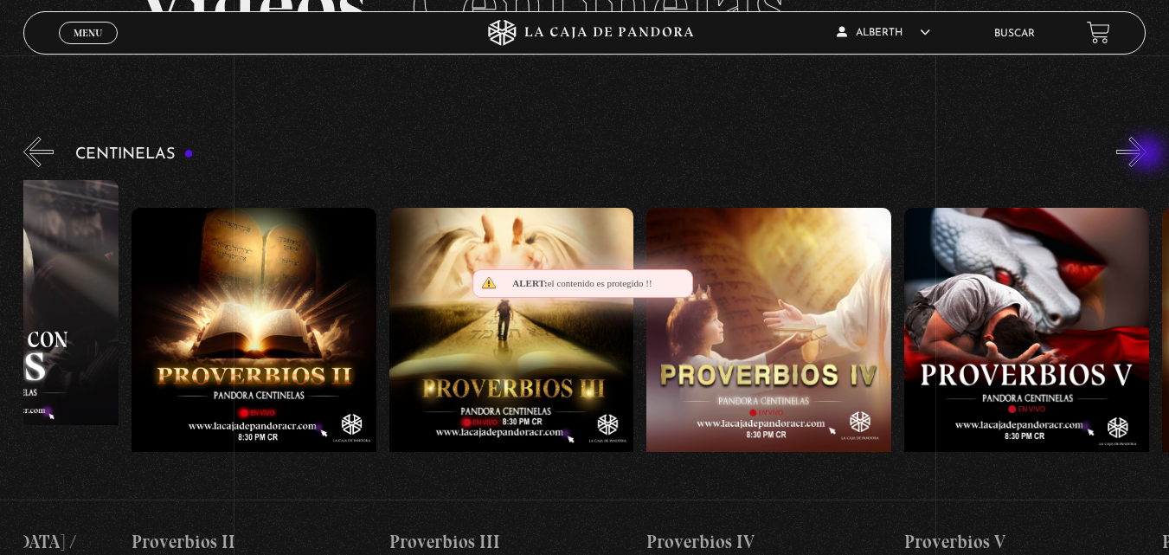
click at [1146, 155] on button "»" at bounding box center [1131, 152] width 30 height 30
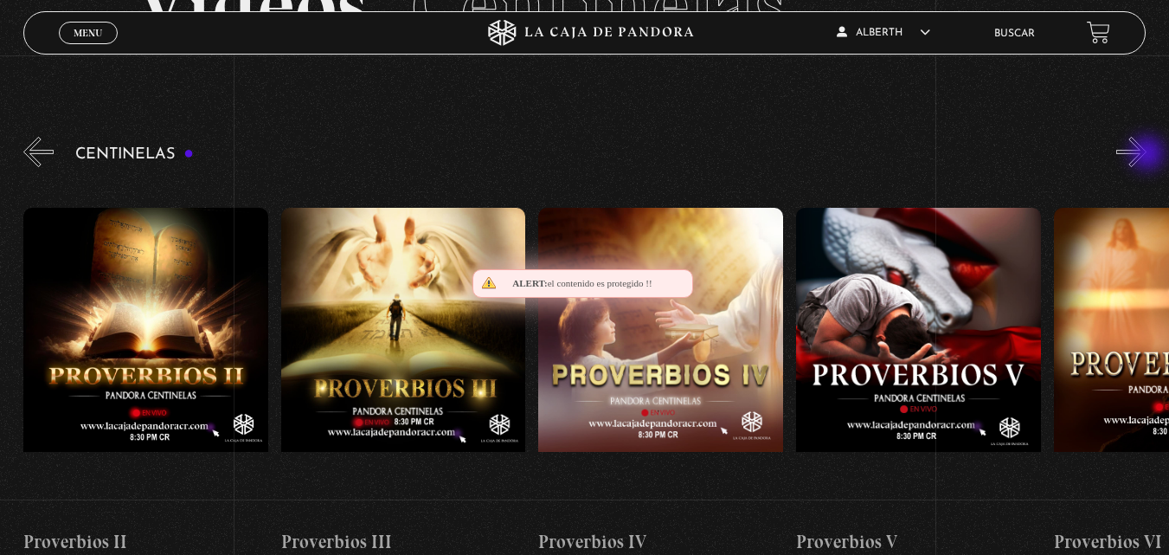
click at [1146, 155] on button "»" at bounding box center [1131, 152] width 30 height 30
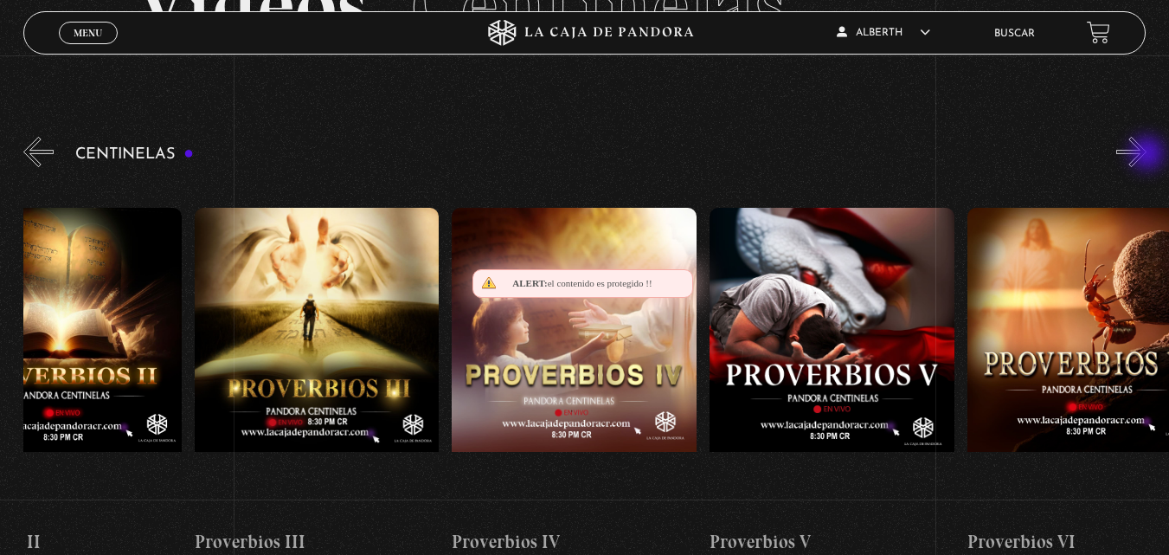
click at [1146, 155] on button "»" at bounding box center [1131, 152] width 30 height 30
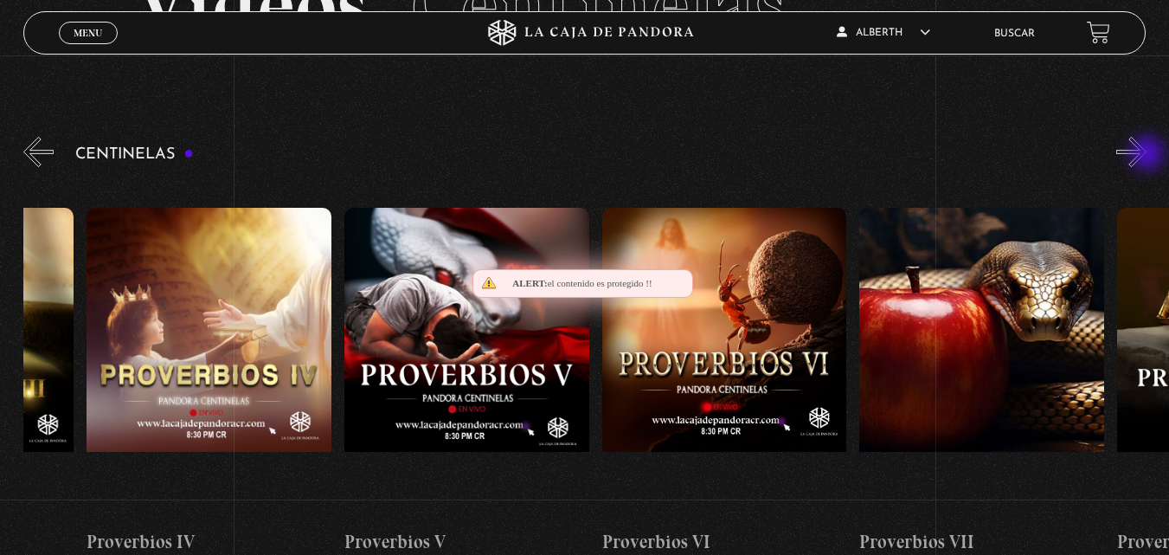
click at [1146, 155] on button "»" at bounding box center [1131, 152] width 30 height 30
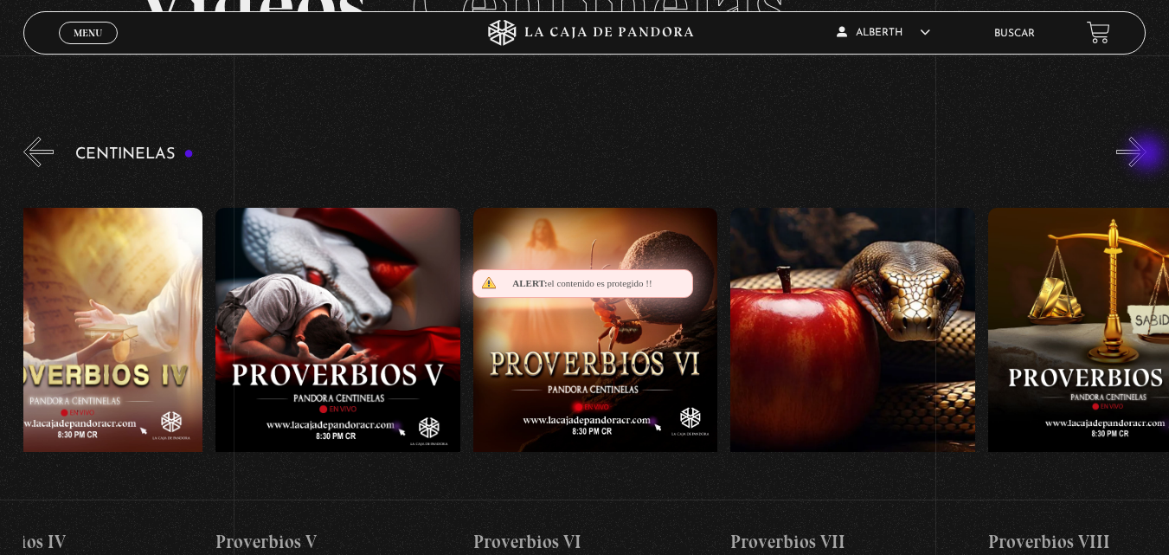
click at [1146, 155] on button "»" at bounding box center [1131, 152] width 30 height 30
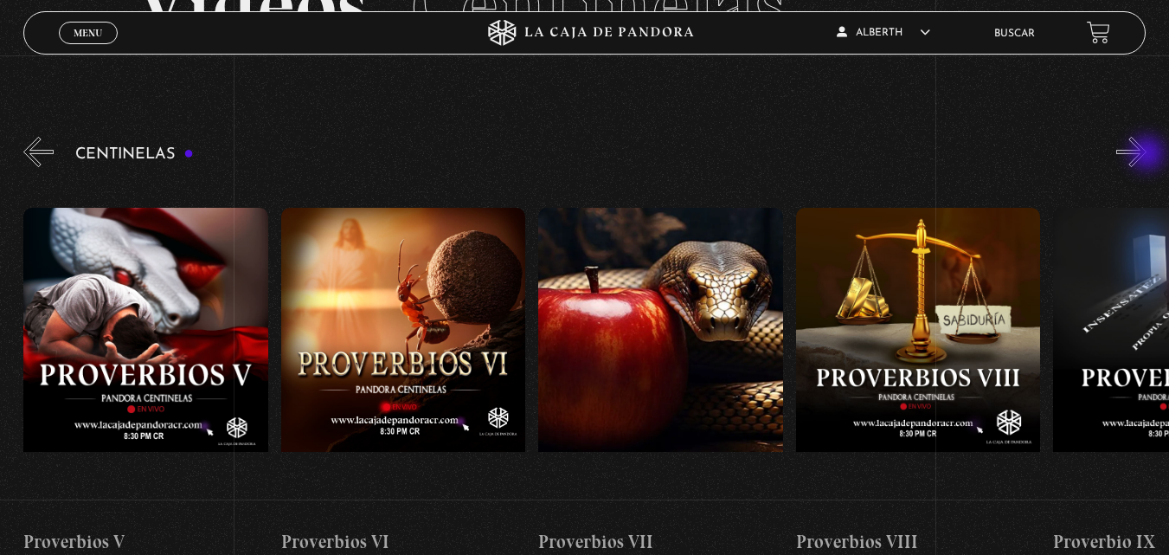
click at [1146, 155] on button "»" at bounding box center [1131, 152] width 30 height 30
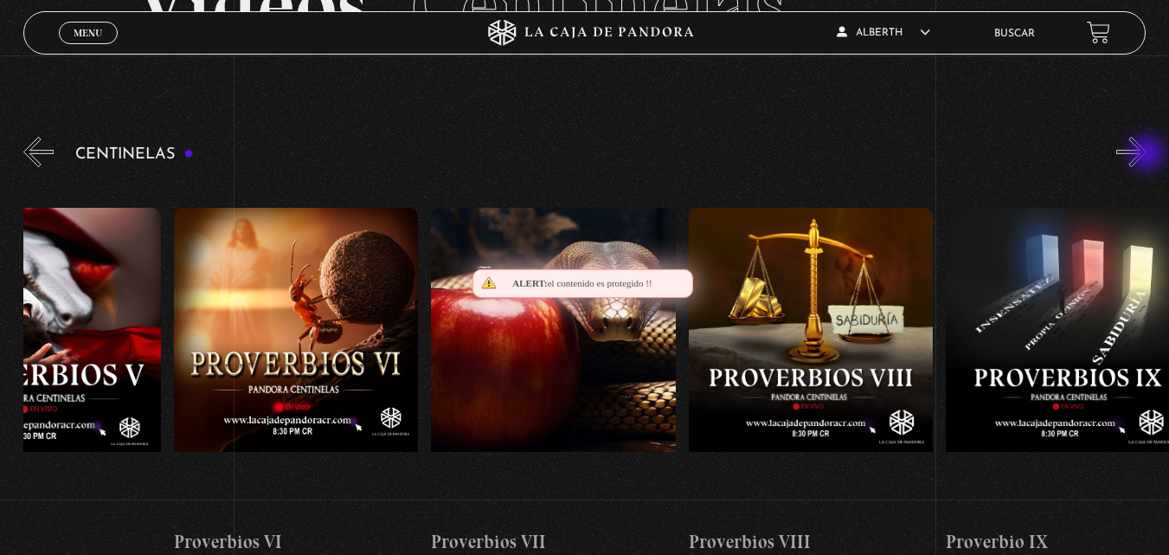
click at [1146, 155] on button "»" at bounding box center [1131, 152] width 30 height 30
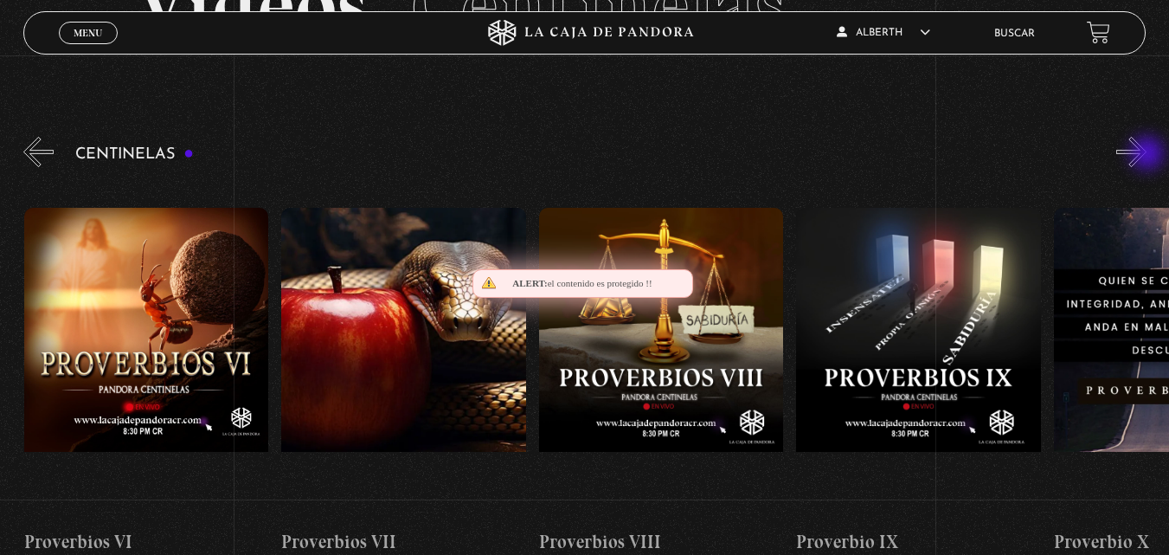
click at [1146, 155] on button "»" at bounding box center [1131, 152] width 30 height 30
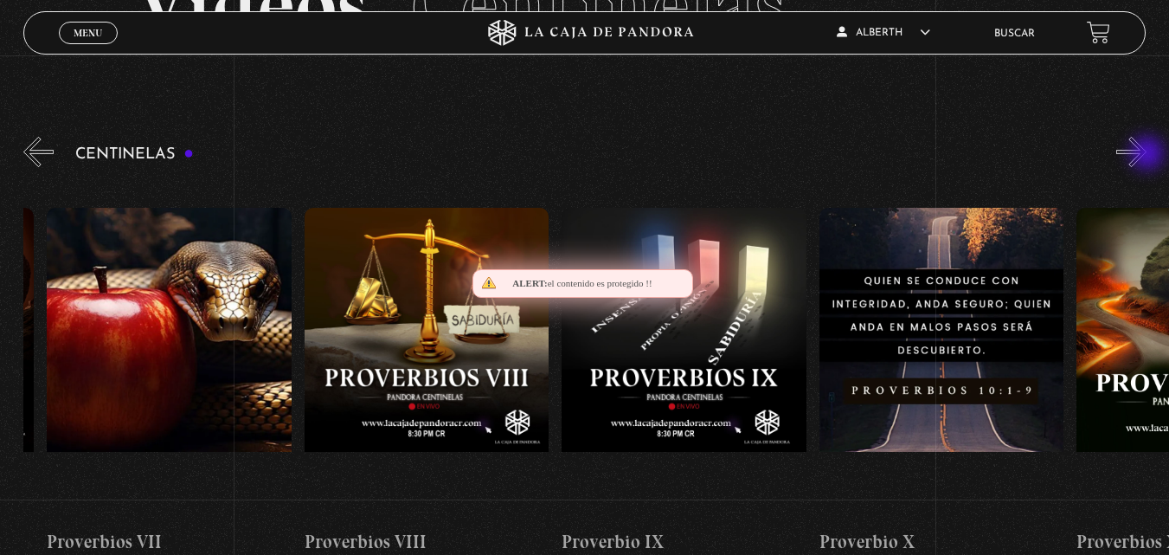
click at [1146, 155] on button "»" at bounding box center [1131, 152] width 30 height 30
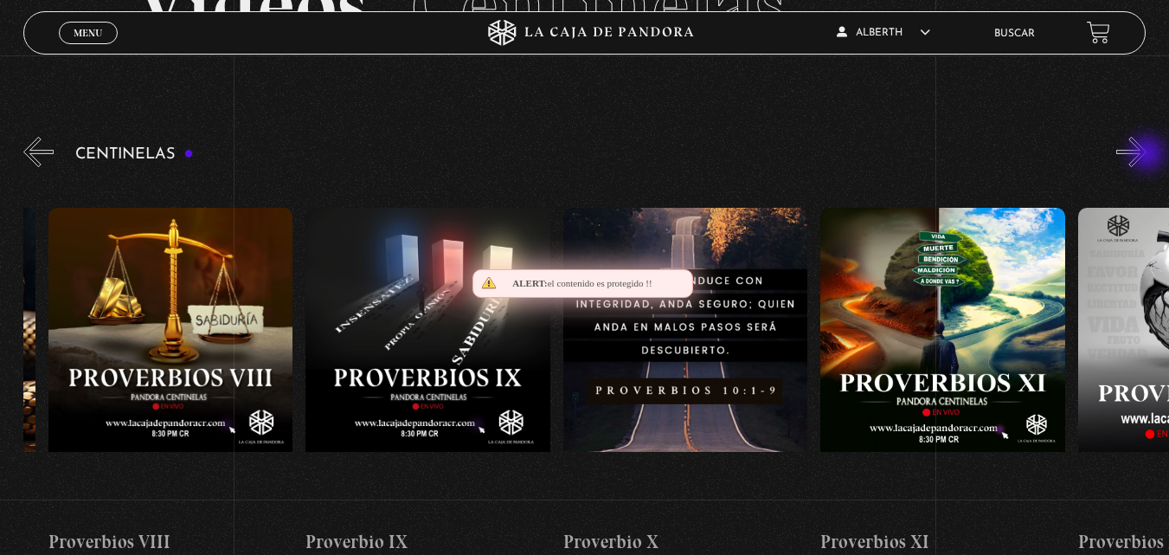
click at [1146, 155] on button "»" at bounding box center [1131, 152] width 30 height 30
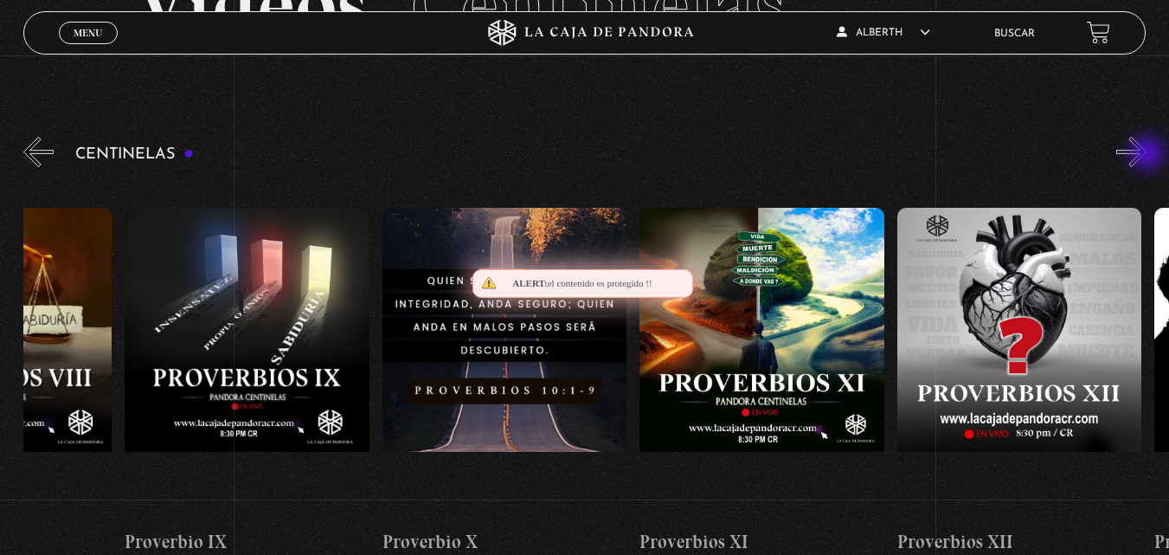
click at [1146, 155] on button "»" at bounding box center [1131, 152] width 30 height 30
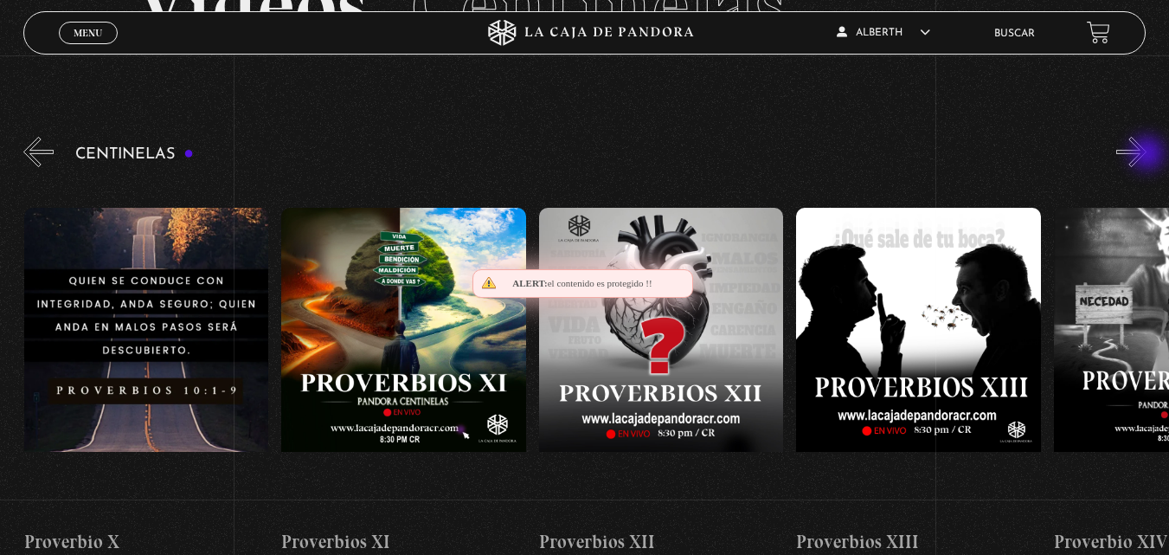
scroll to position [0, 3089]
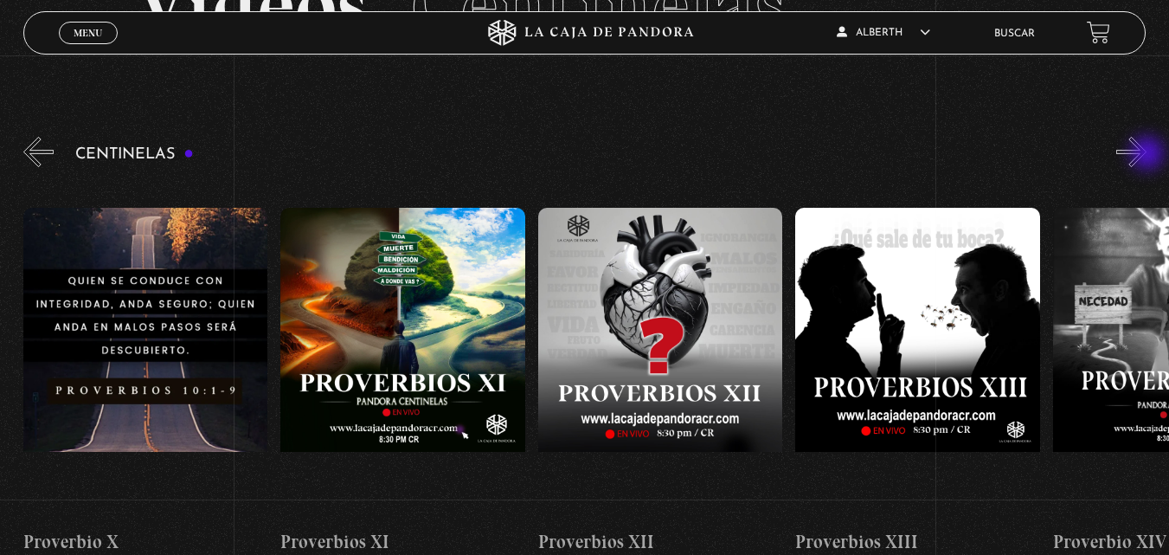
click at [1146, 155] on button "»" at bounding box center [1131, 152] width 30 height 30
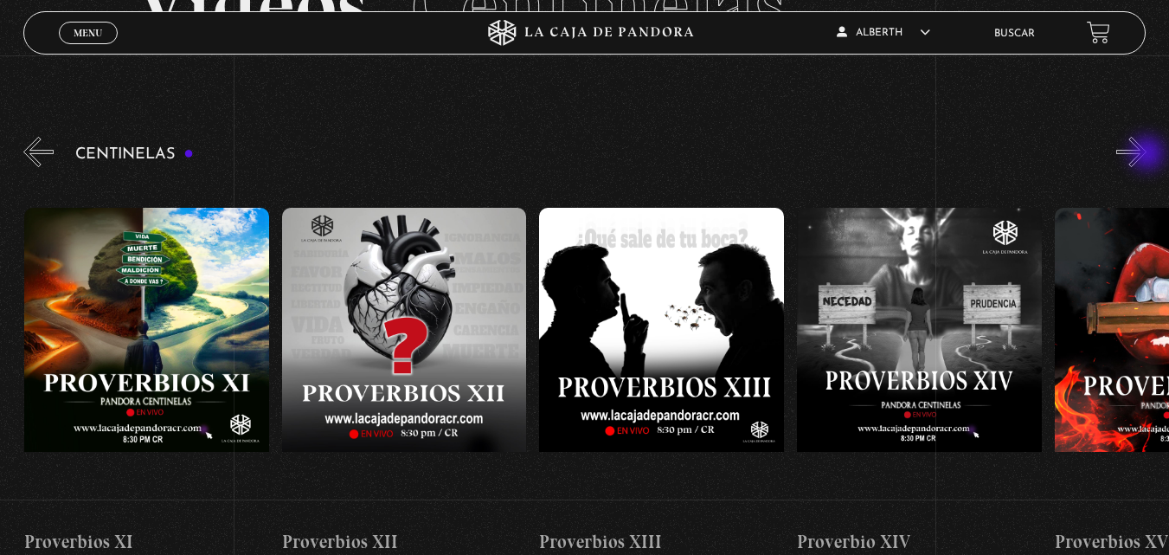
scroll to position [0, 3346]
click at [1146, 155] on button "»" at bounding box center [1131, 152] width 30 height 30
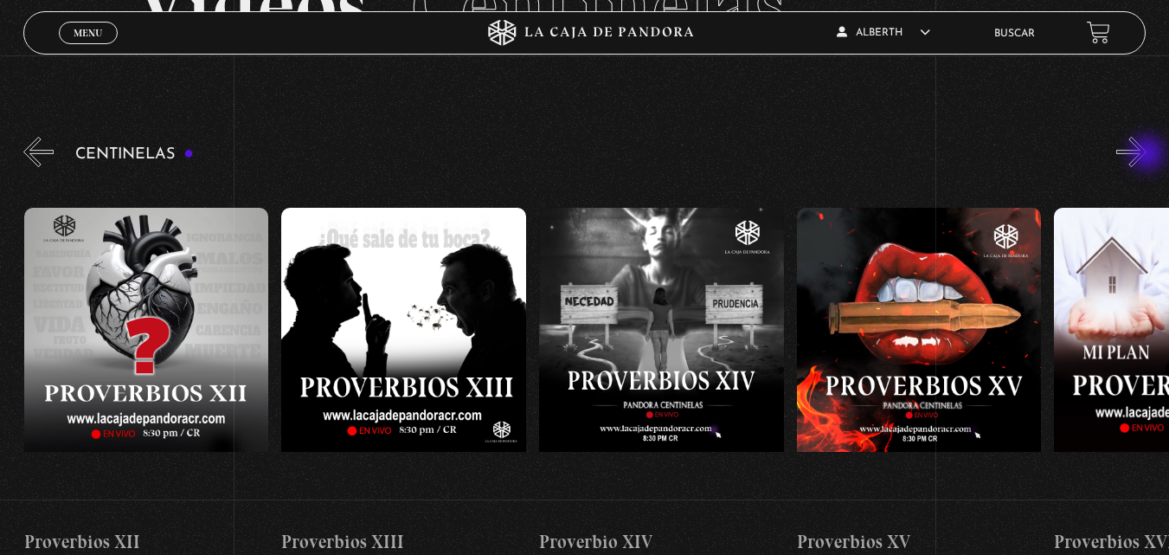
click at [1146, 155] on button "»" at bounding box center [1131, 152] width 30 height 30
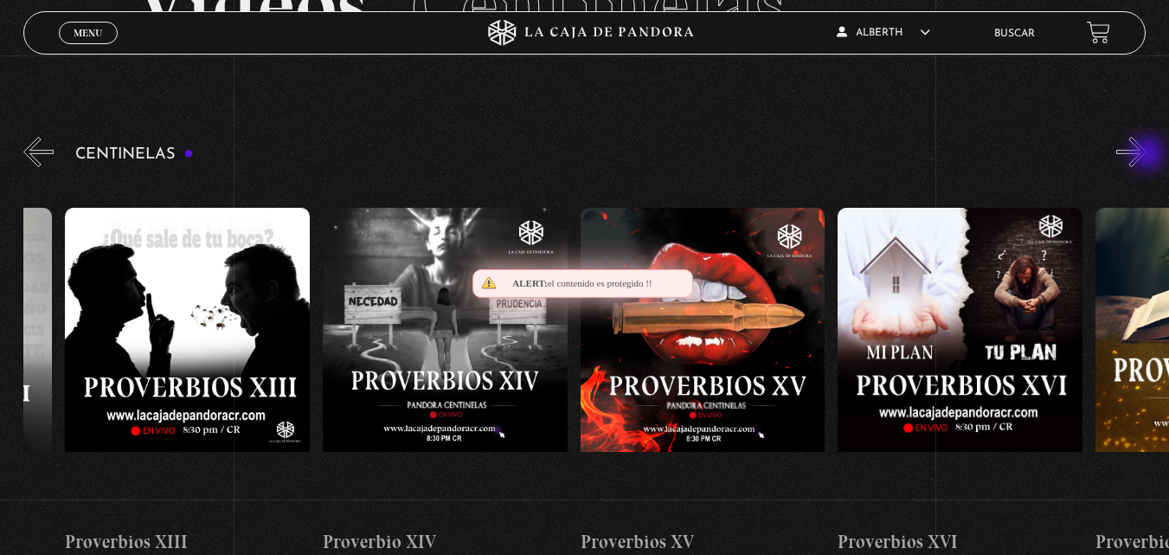
click at [1146, 155] on button "»" at bounding box center [1131, 152] width 30 height 30
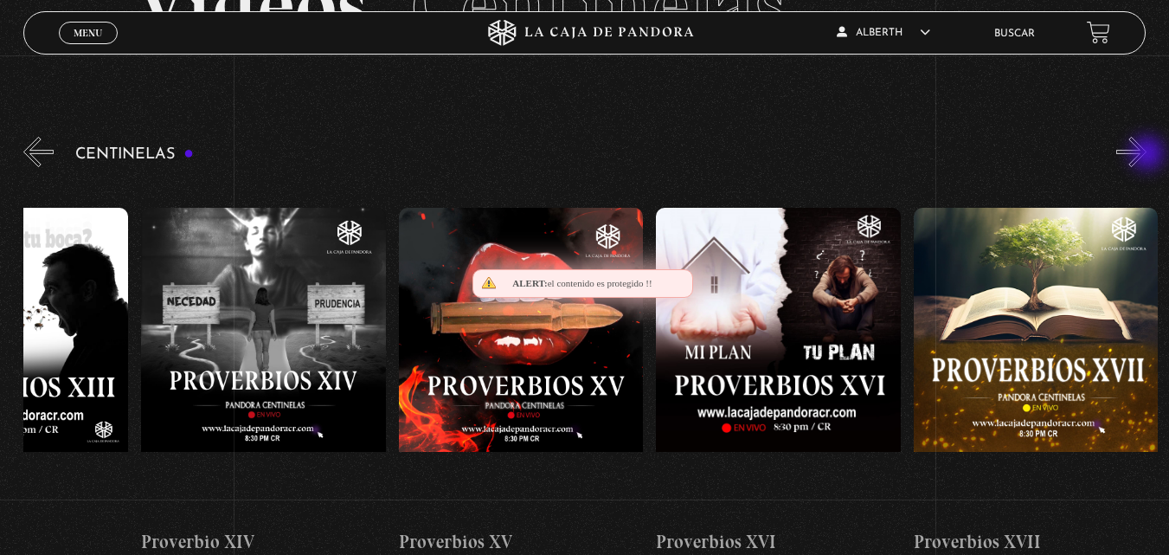
click at [1146, 155] on button "»" at bounding box center [1131, 152] width 30 height 30
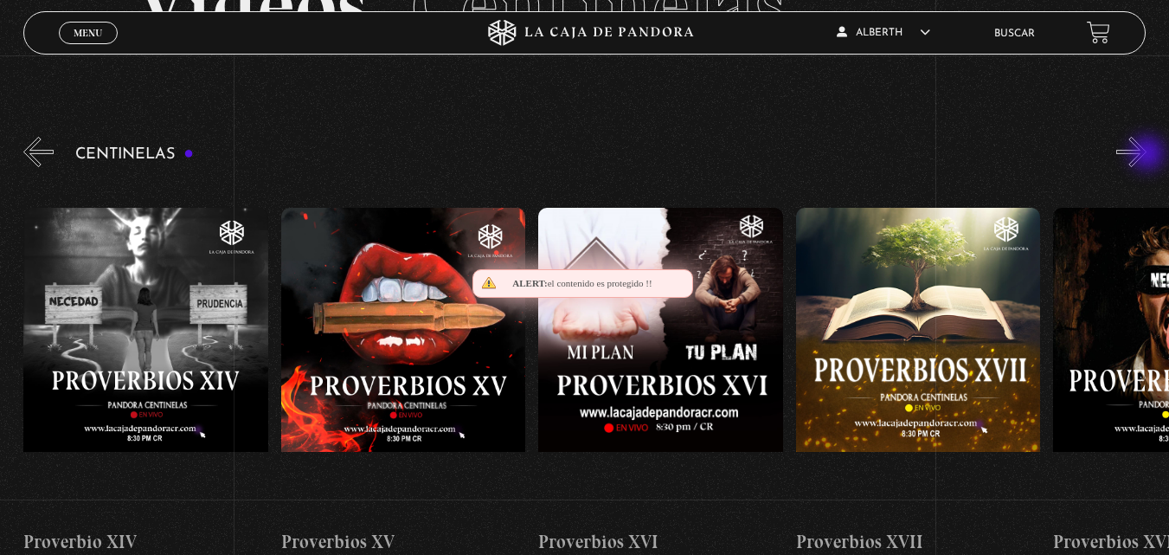
click at [1146, 155] on button "»" at bounding box center [1131, 152] width 30 height 30
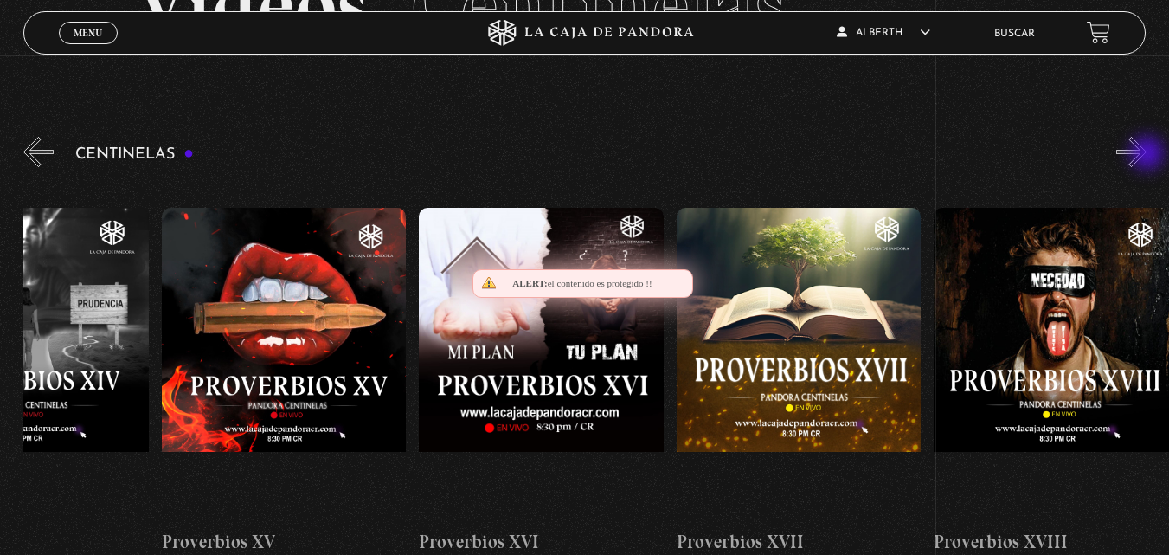
click at [1146, 155] on button "»" at bounding box center [1131, 152] width 30 height 30
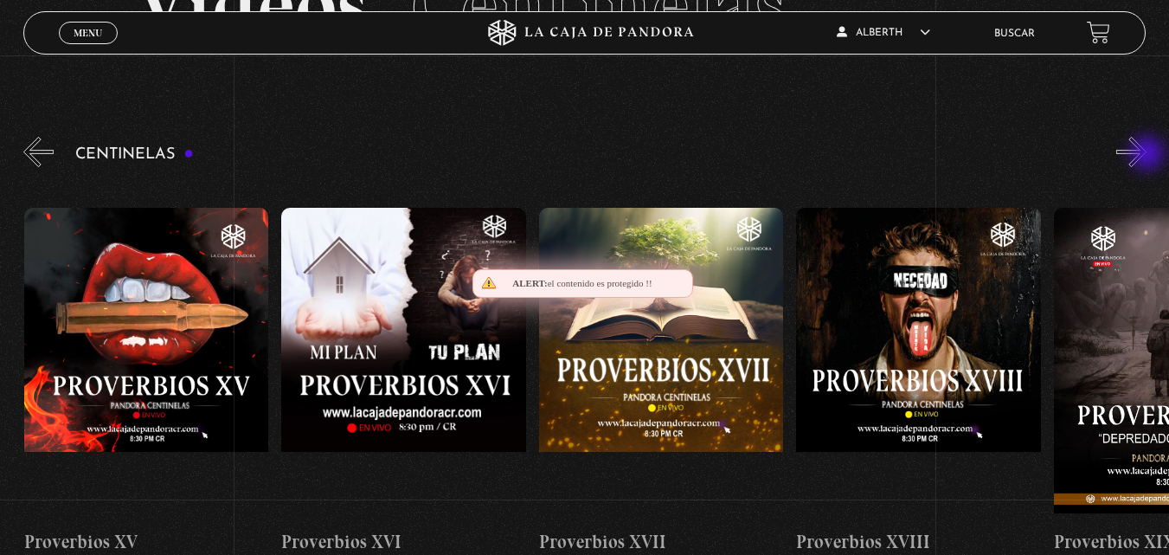
click at [1146, 155] on button "»" at bounding box center [1131, 152] width 30 height 30
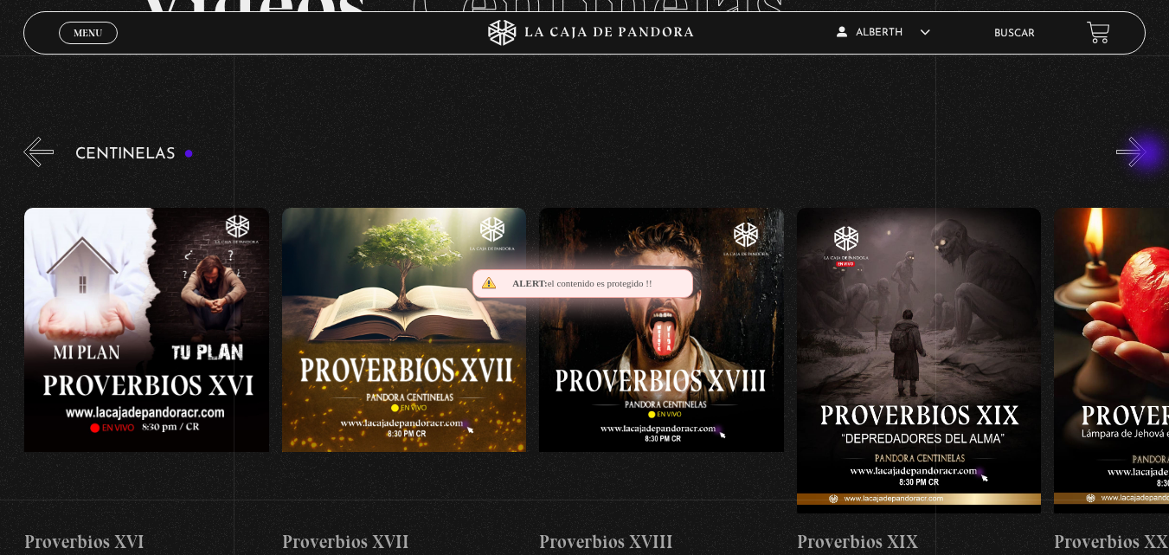
scroll to position [0, 4633]
click at [1146, 155] on button "»" at bounding box center [1131, 152] width 30 height 30
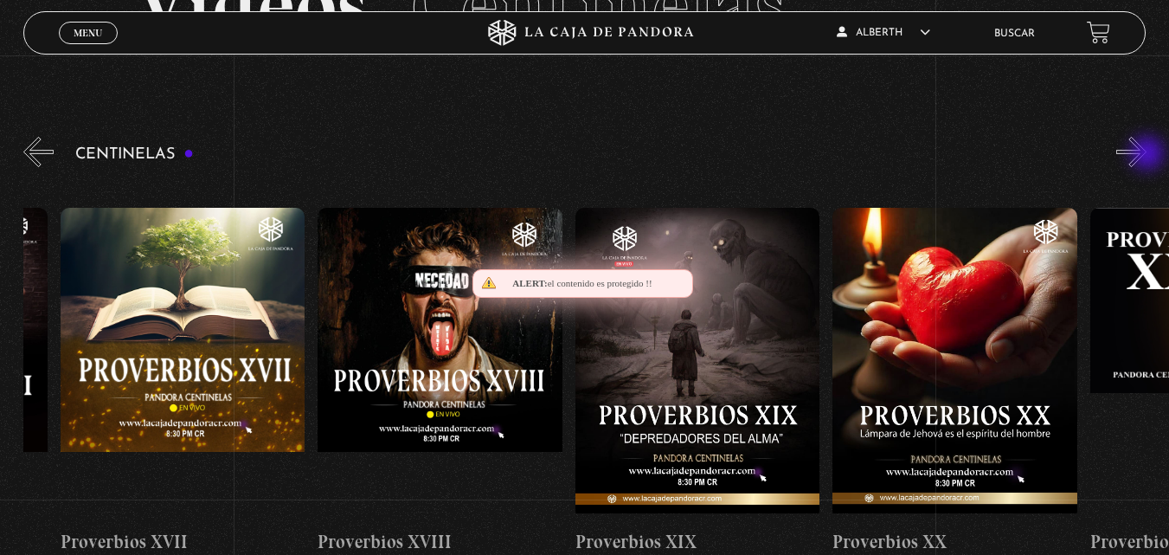
click at [1146, 155] on button "»" at bounding box center [1131, 152] width 30 height 30
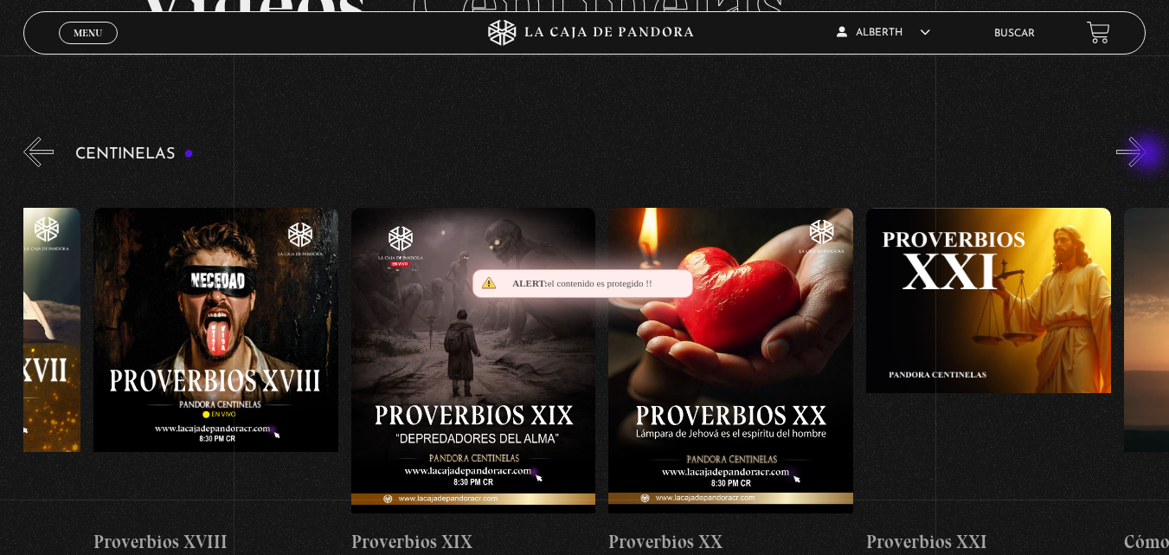
click at [1146, 155] on button "»" at bounding box center [1131, 152] width 30 height 30
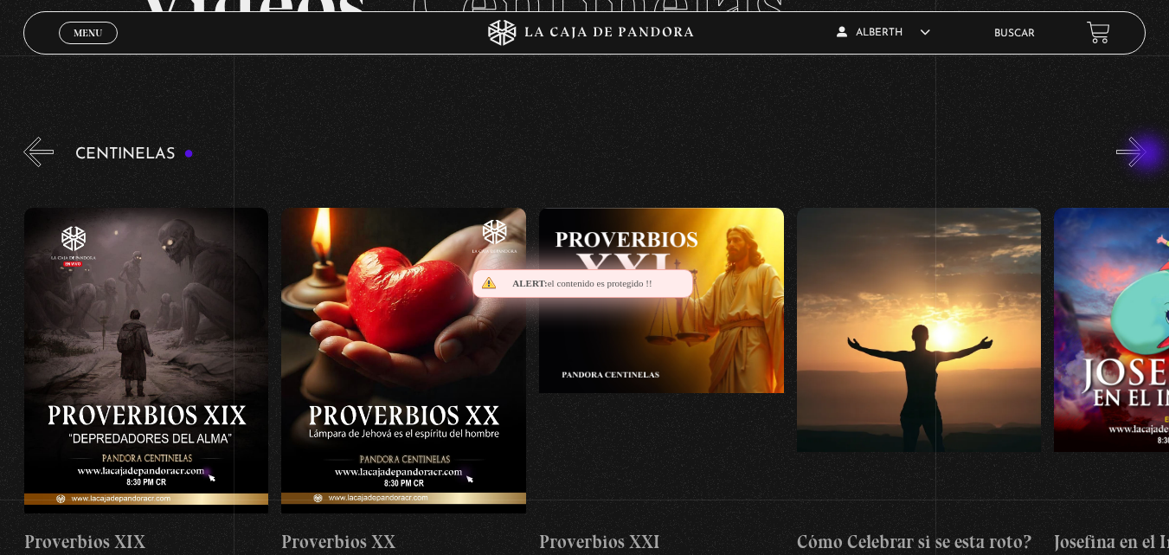
scroll to position [0, 5406]
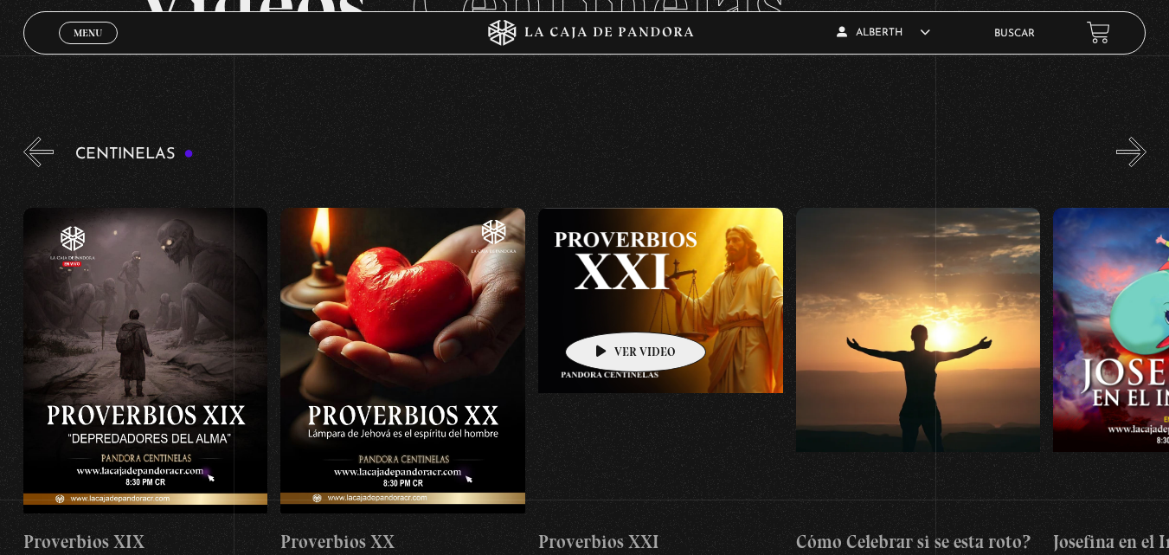
click at [608, 305] on figure at bounding box center [660, 363] width 245 height 311
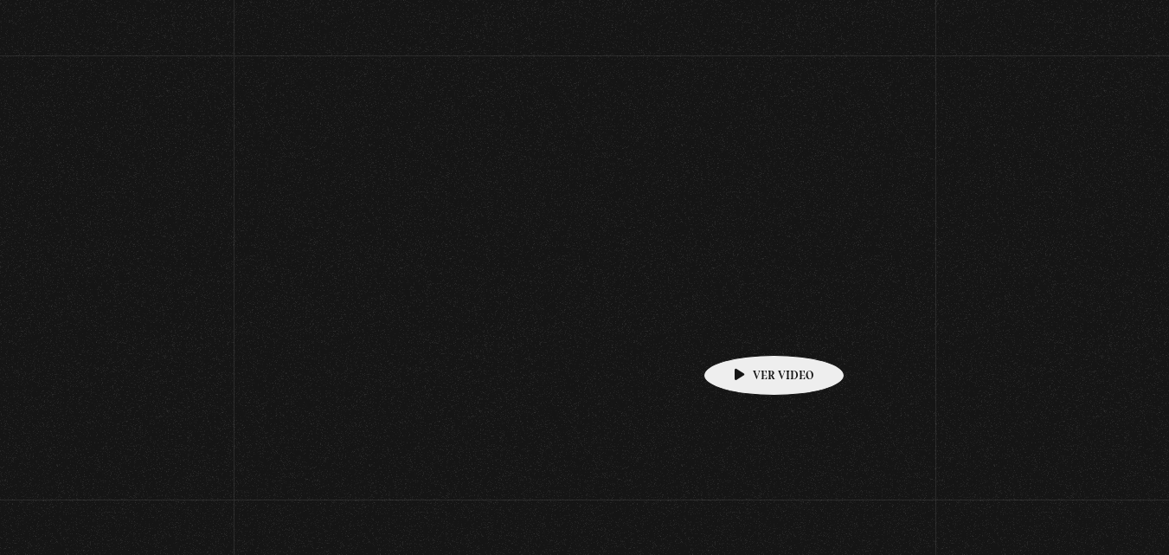
scroll to position [143, 0]
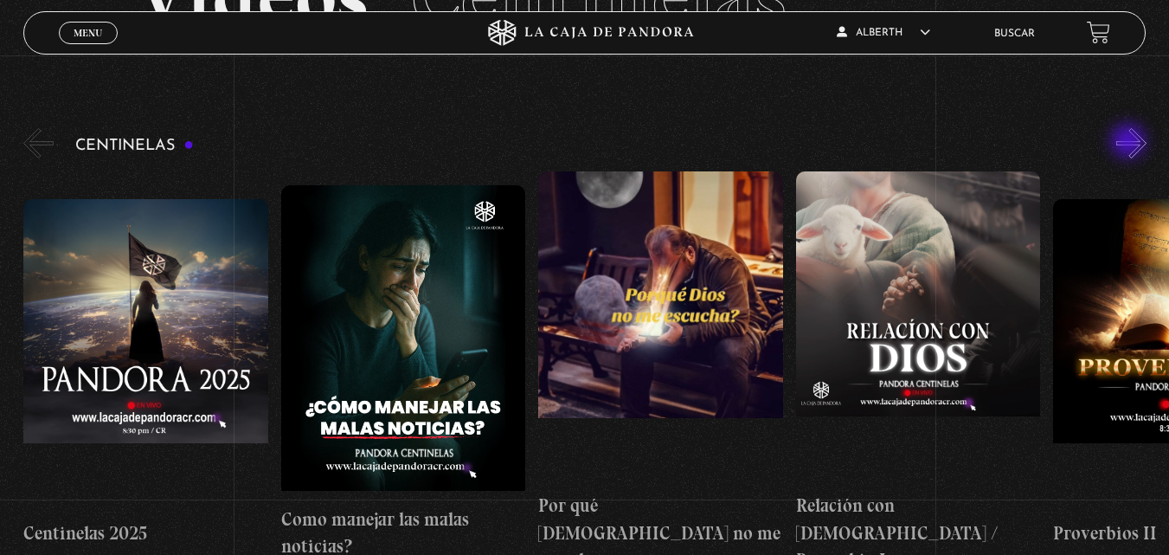
click at [1130, 143] on button "»" at bounding box center [1131, 143] width 30 height 30
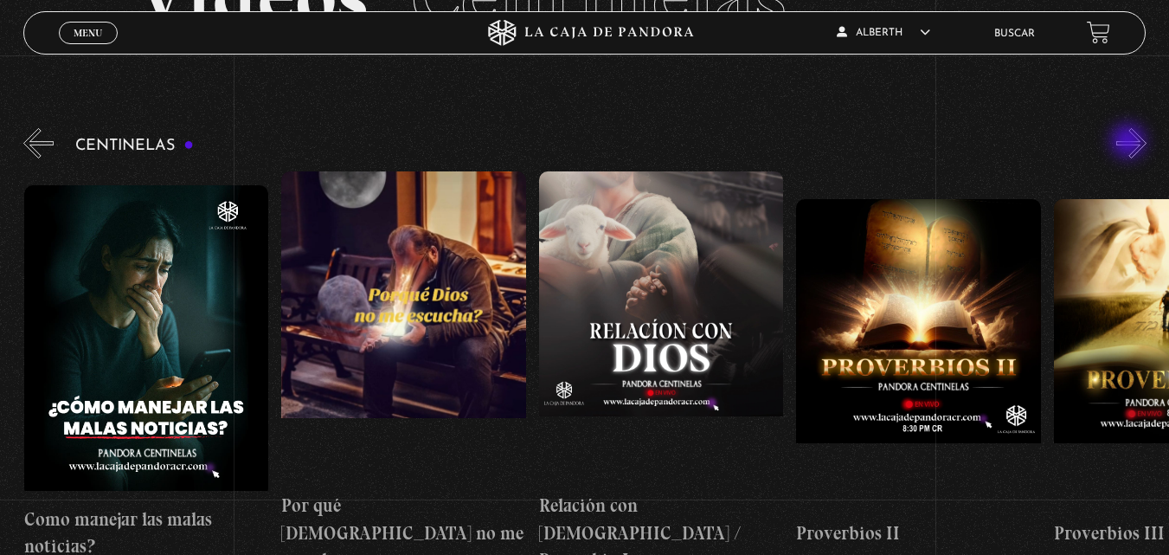
scroll to position [0, 258]
click at [1138, 147] on button "»" at bounding box center [1131, 143] width 30 height 30
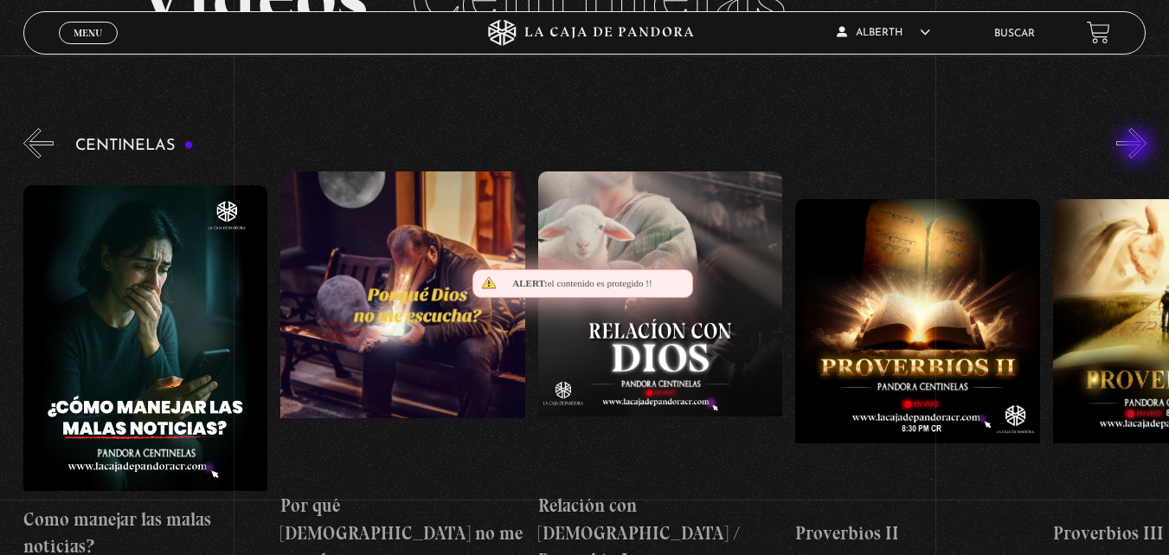
scroll to position [0, 515]
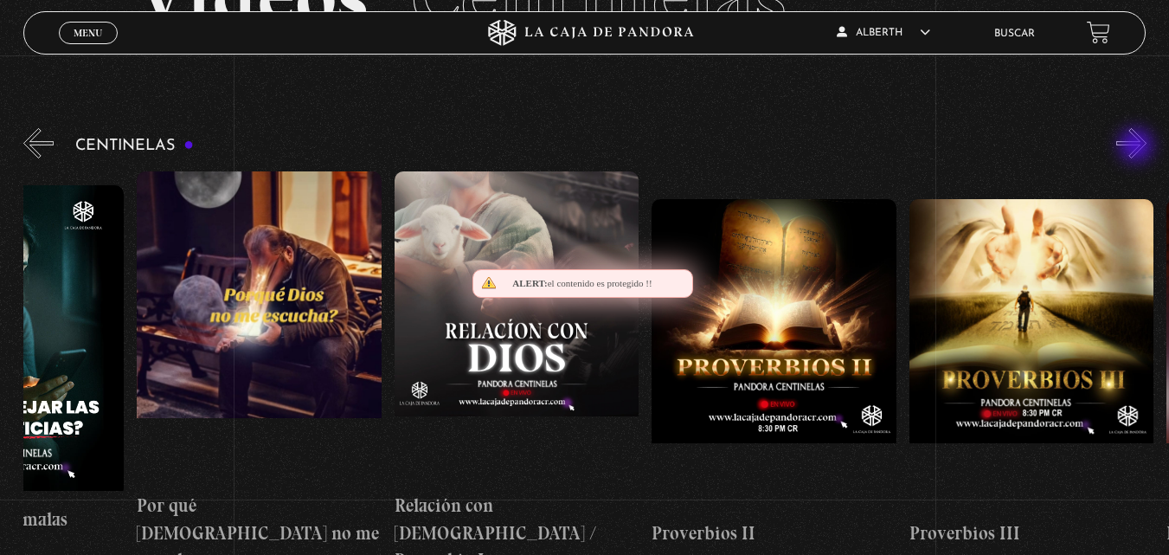
click at [1138, 147] on button "»" at bounding box center [1131, 143] width 30 height 30
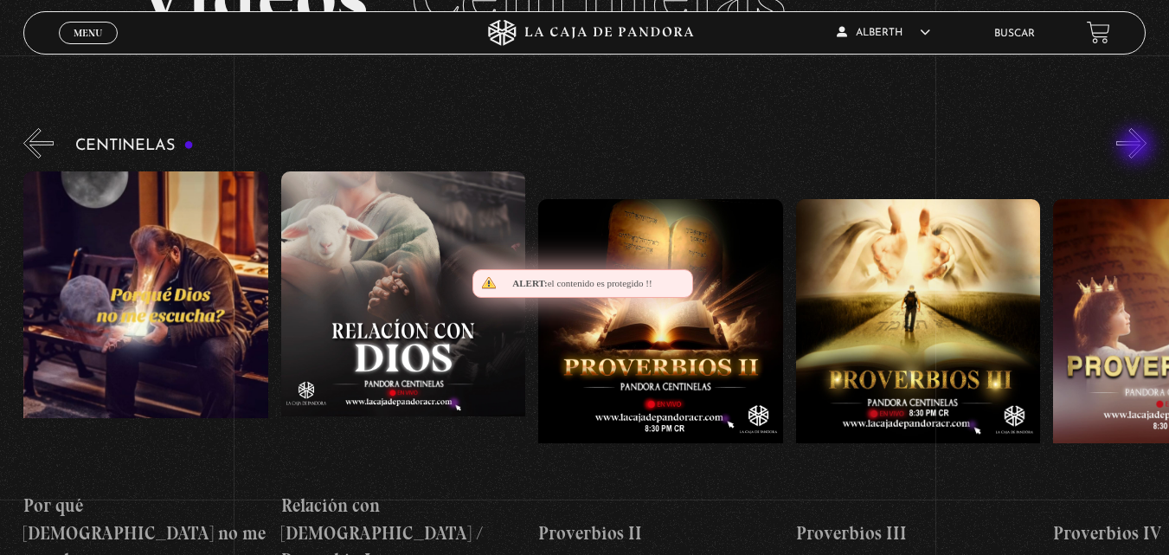
click at [1138, 147] on button "»" at bounding box center [1131, 143] width 30 height 30
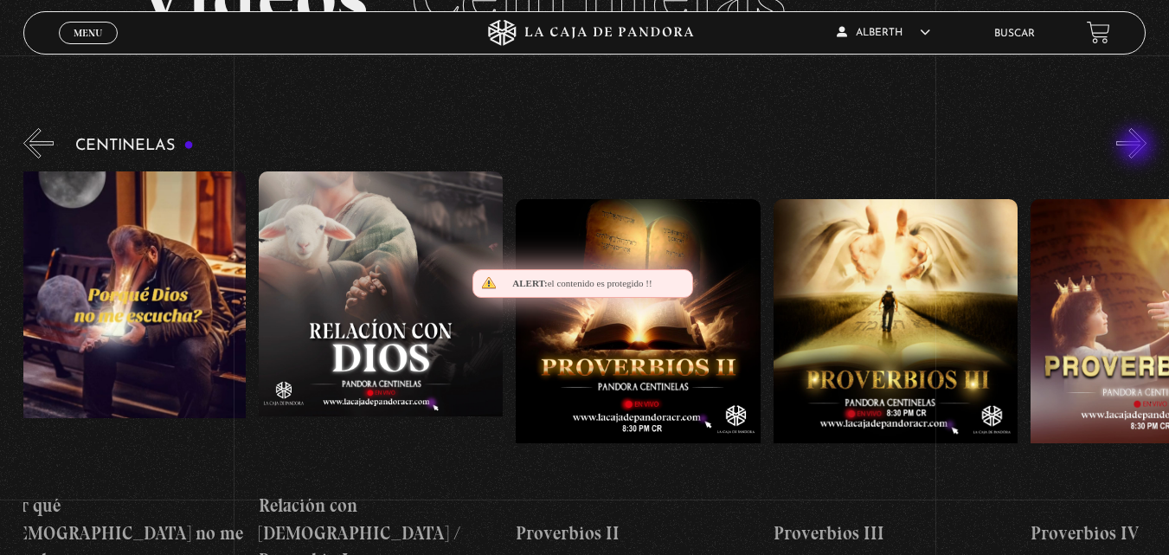
click at [1138, 147] on button "»" at bounding box center [1131, 143] width 30 height 30
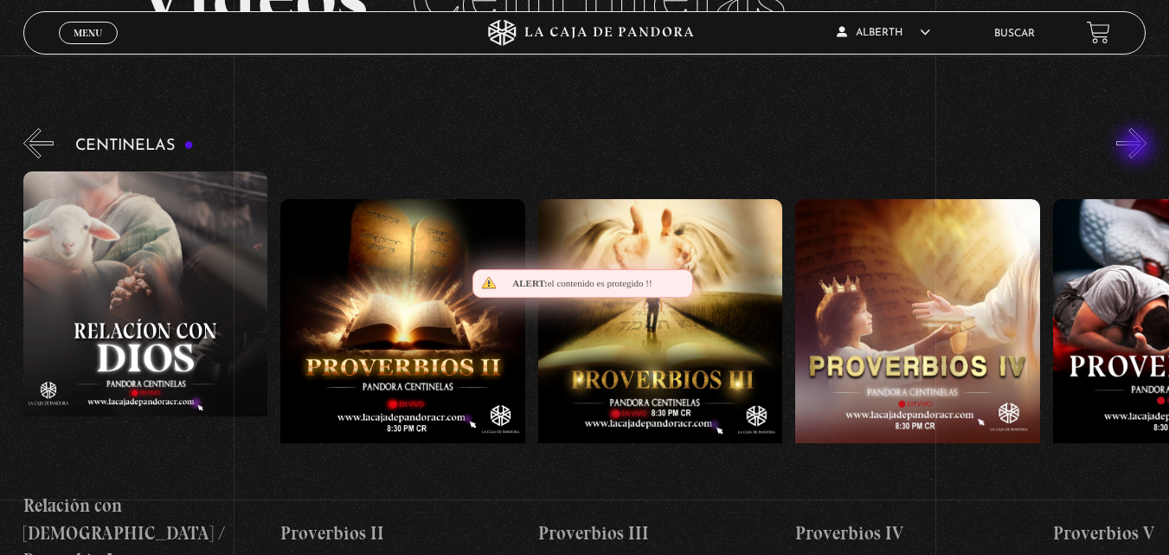
click at [1138, 147] on button "»" at bounding box center [1131, 143] width 30 height 30
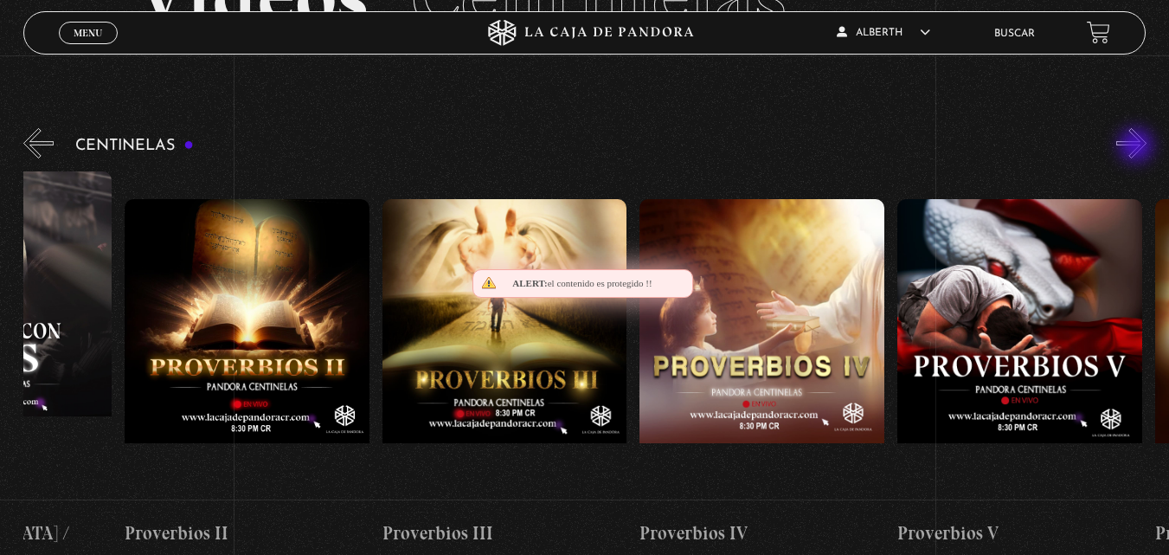
click at [1138, 147] on button "»" at bounding box center [1131, 143] width 30 height 30
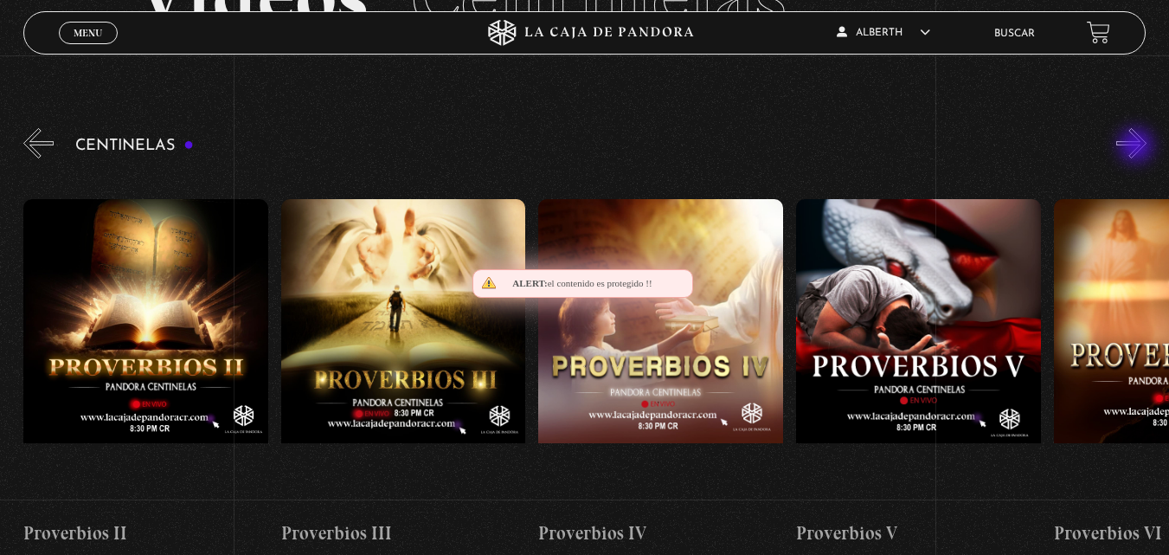
click at [1138, 147] on button "»" at bounding box center [1131, 143] width 30 height 30
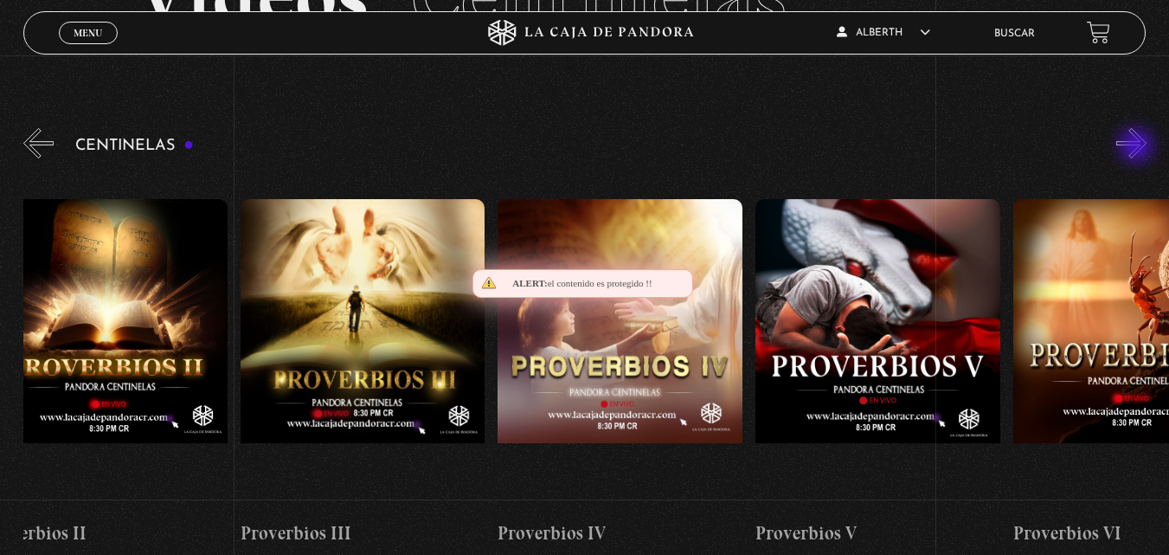
click at [1138, 147] on button "»" at bounding box center [1131, 143] width 30 height 30
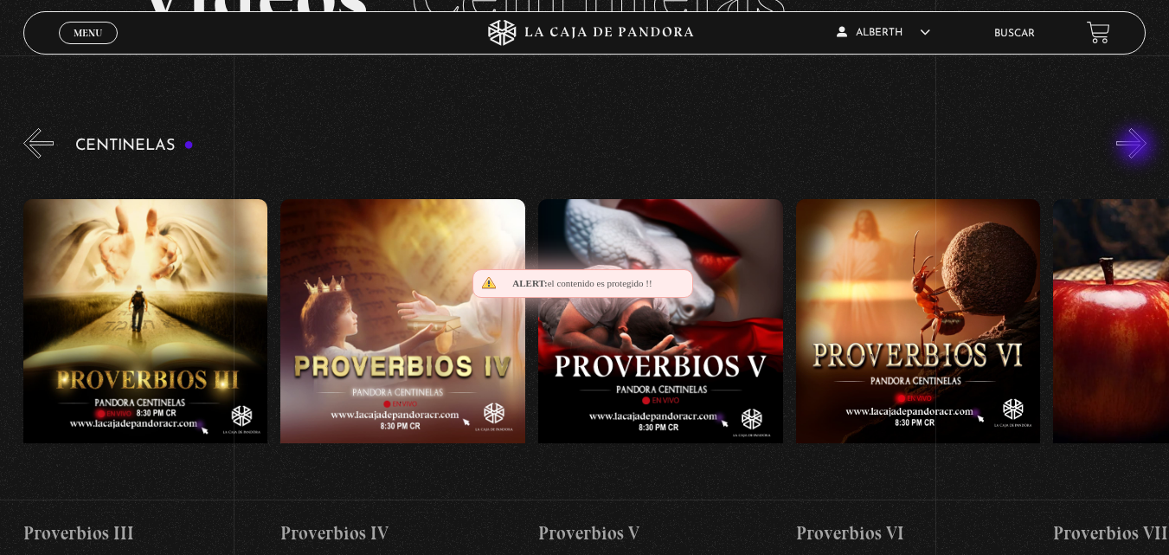
click at [1138, 147] on button "»" at bounding box center [1131, 143] width 30 height 30
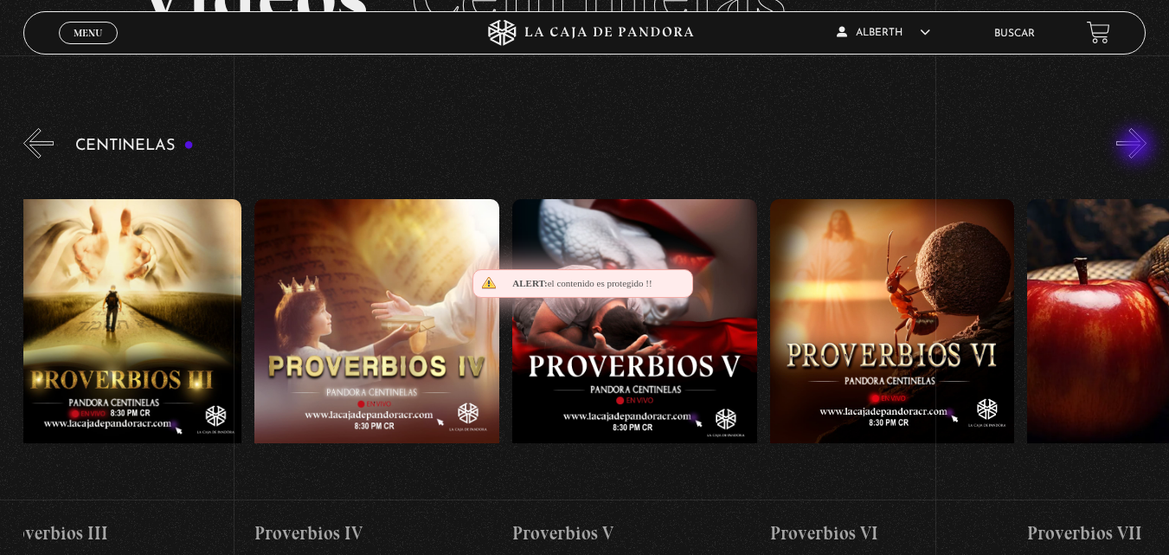
click at [1138, 147] on button "»" at bounding box center [1131, 143] width 30 height 30
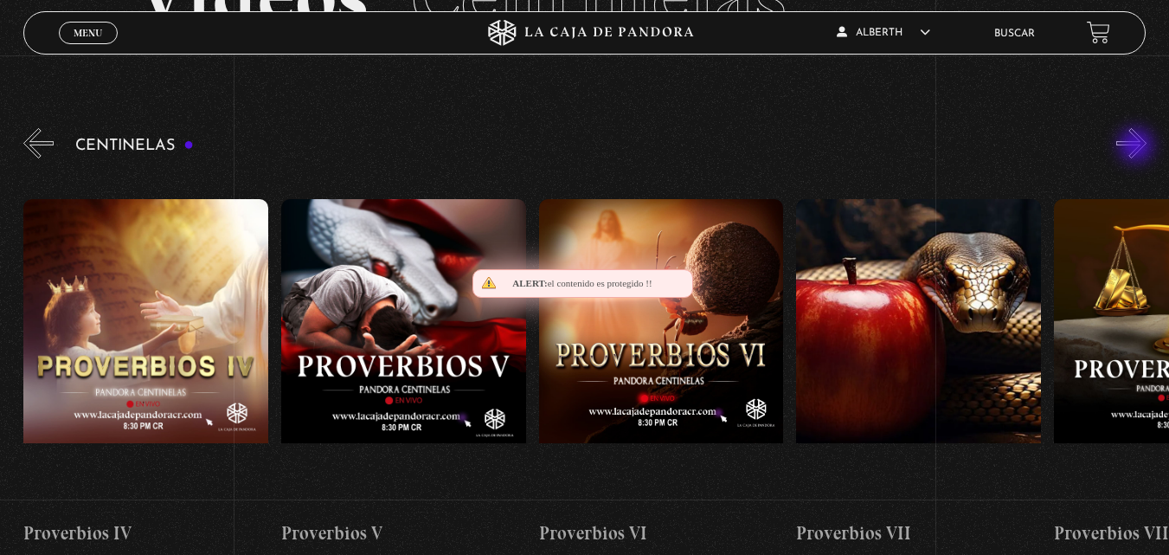
click at [1138, 147] on button "»" at bounding box center [1131, 143] width 30 height 30
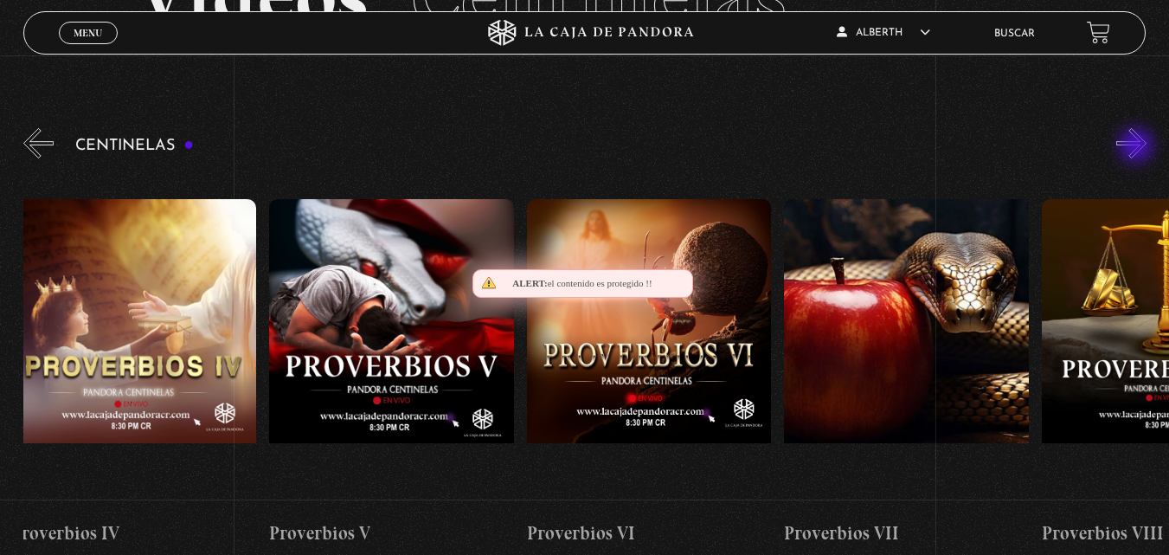
click at [1138, 147] on button "»" at bounding box center [1131, 143] width 30 height 30
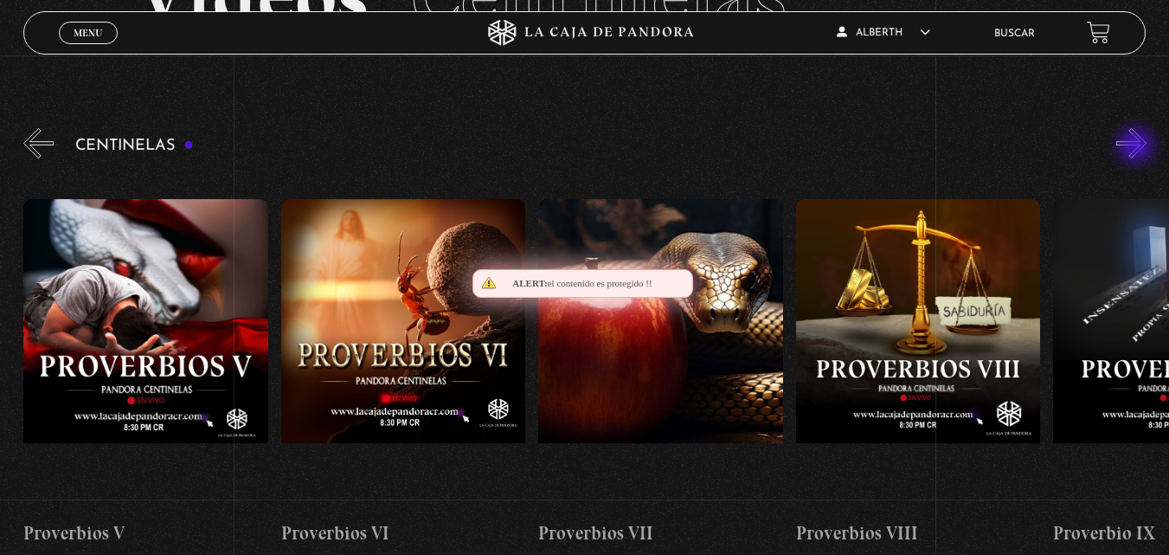
click at [1138, 147] on button "»" at bounding box center [1131, 143] width 30 height 30
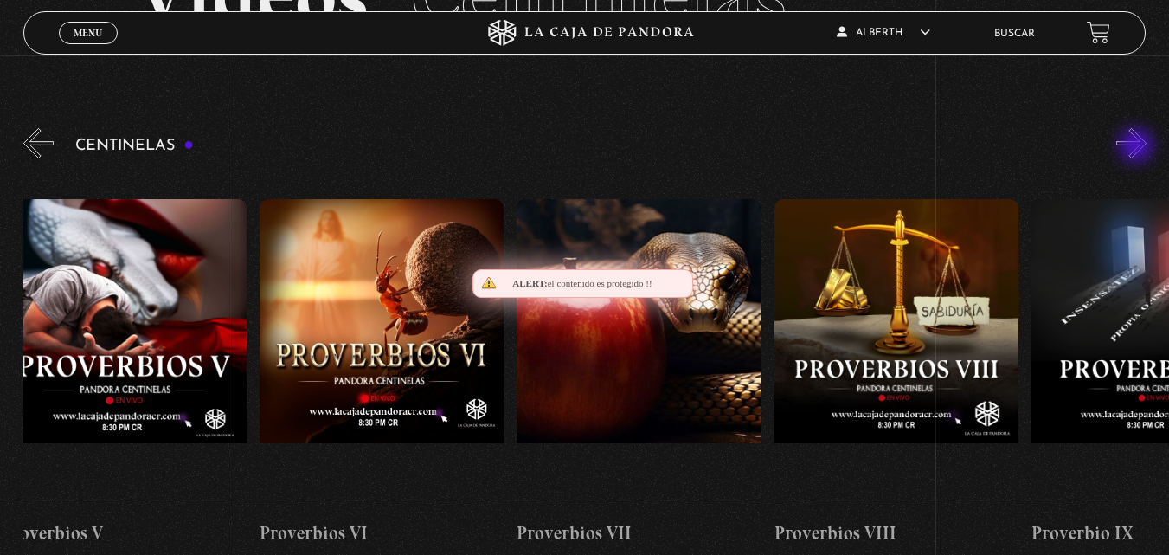
click at [1138, 147] on button "»" at bounding box center [1131, 143] width 30 height 30
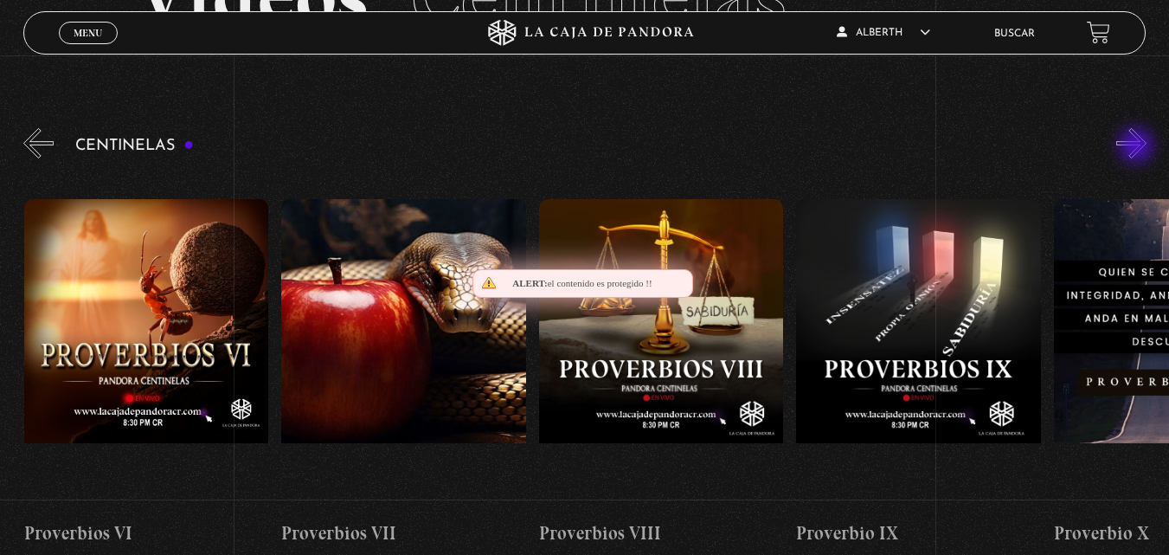
click at [1138, 147] on button "»" at bounding box center [1131, 143] width 30 height 30
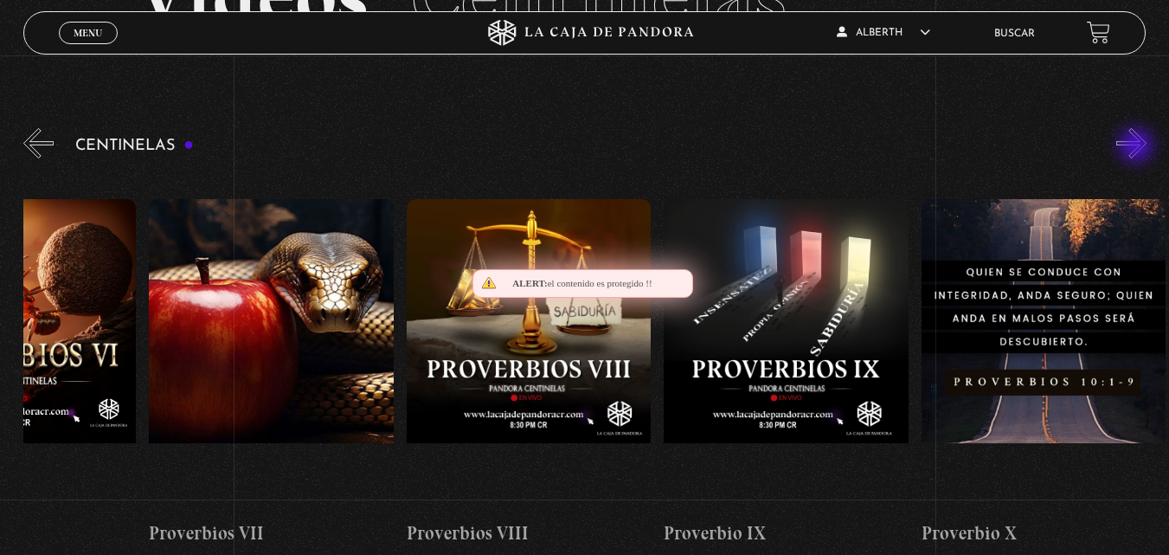
click at [1138, 147] on button "»" at bounding box center [1131, 143] width 30 height 30
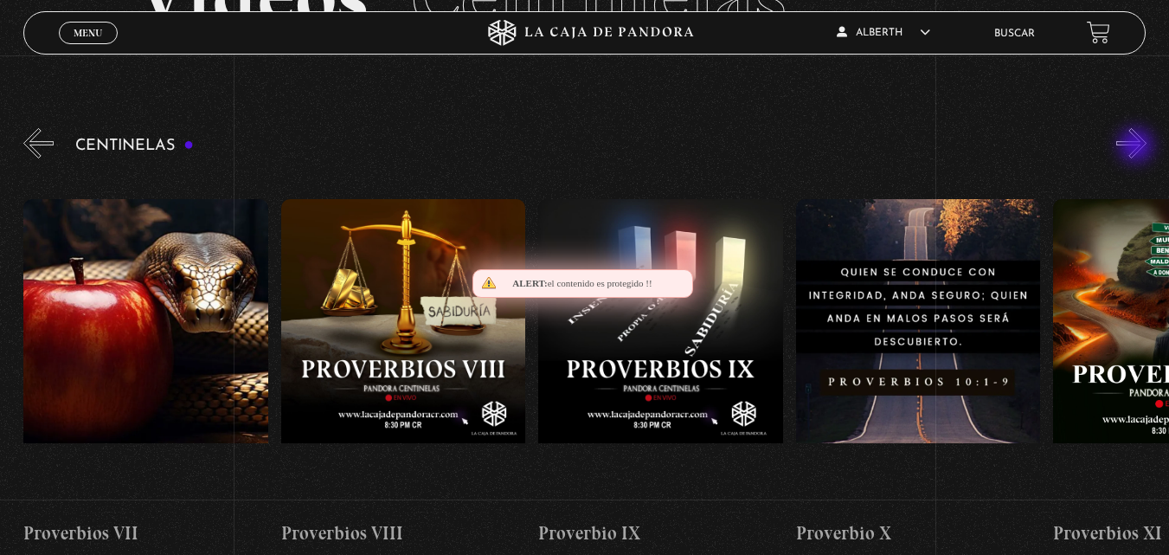
click at [1138, 147] on button "»" at bounding box center [1131, 143] width 30 height 30
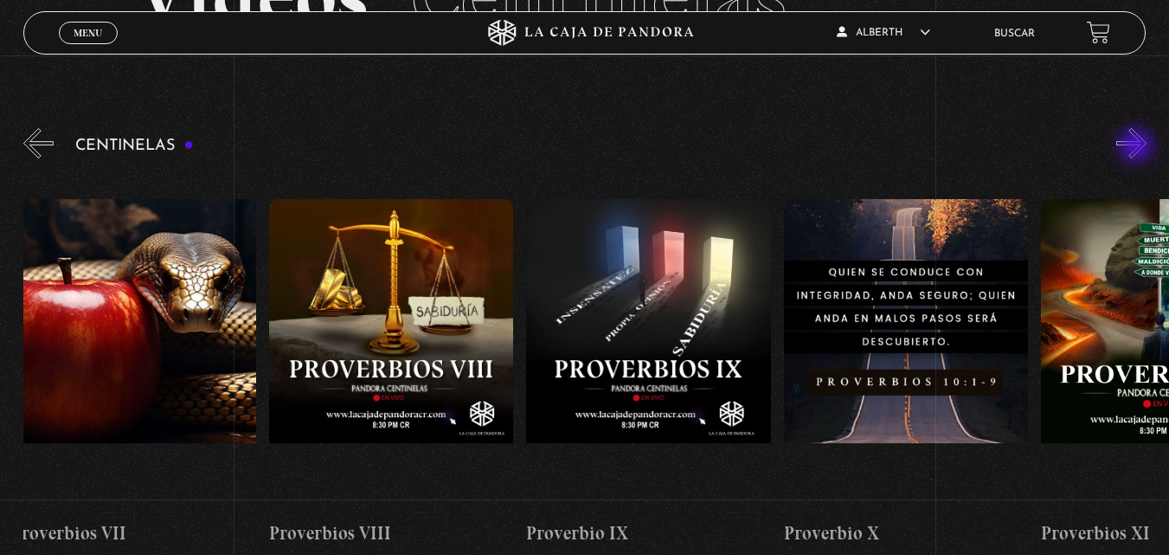
click at [1138, 147] on button "»" at bounding box center [1131, 143] width 30 height 30
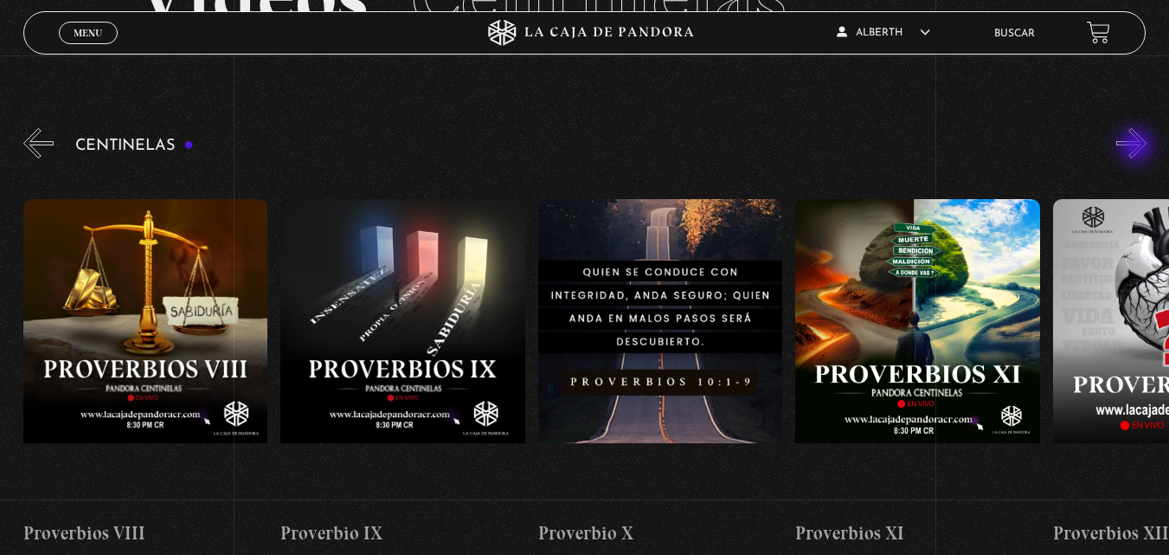
click at [1138, 147] on button "»" at bounding box center [1131, 143] width 30 height 30
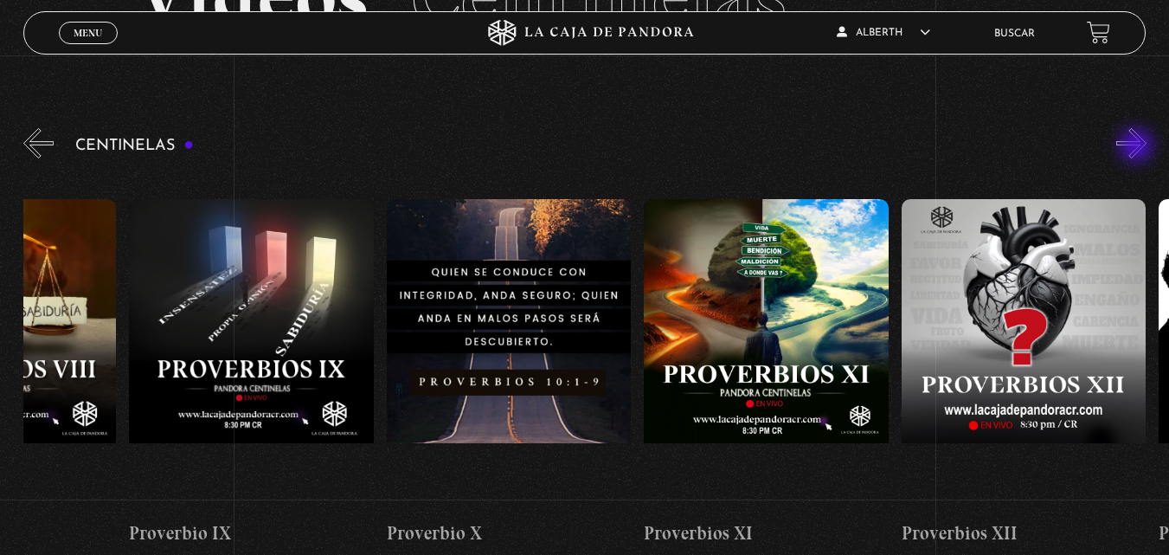
click at [1138, 147] on button "»" at bounding box center [1131, 143] width 30 height 30
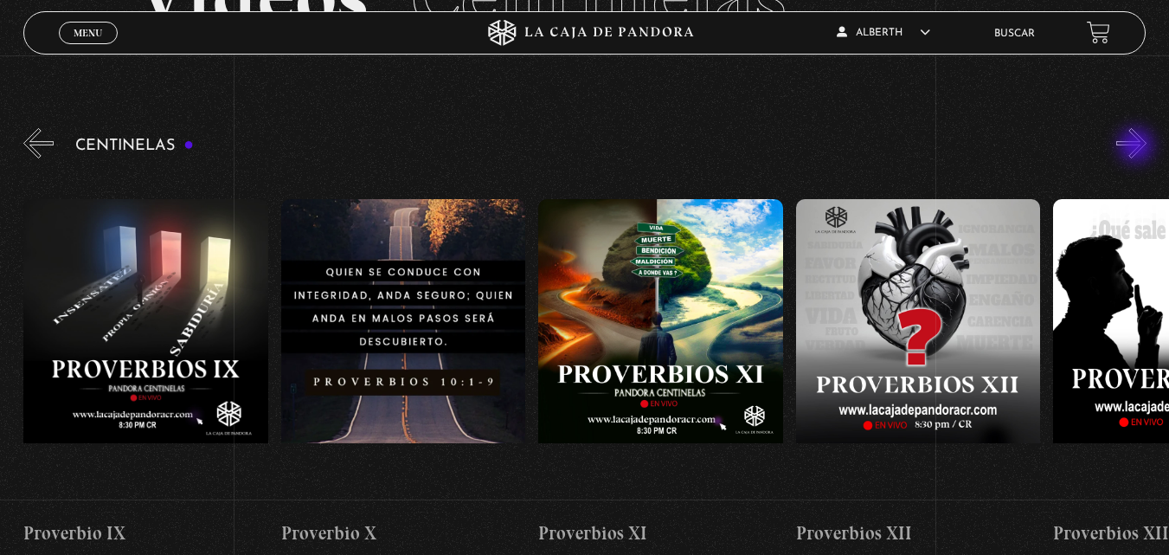
click at [1138, 147] on button "»" at bounding box center [1131, 143] width 30 height 30
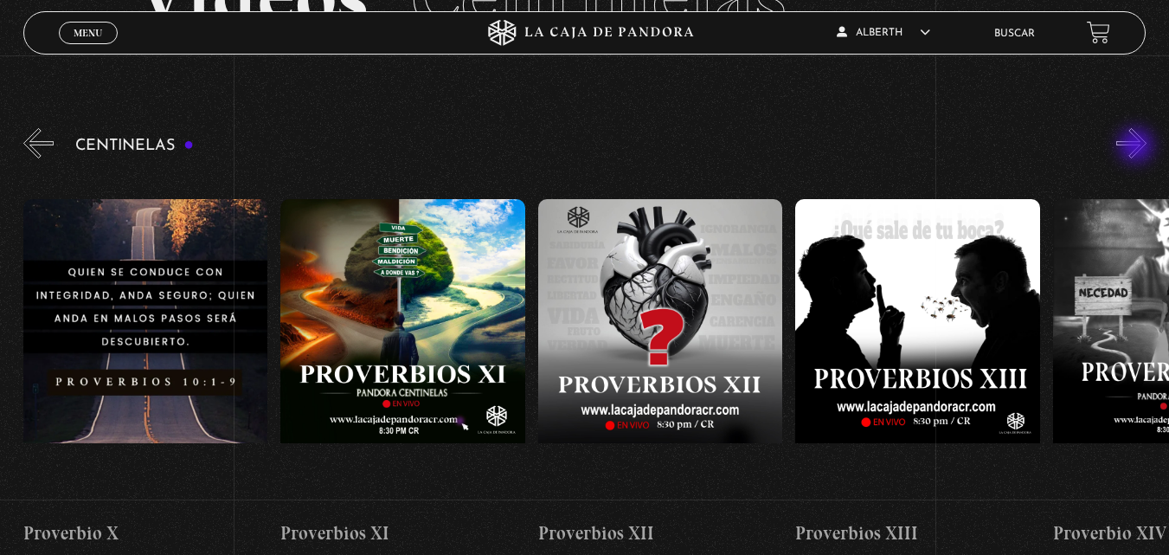
click at [1138, 147] on button "»" at bounding box center [1131, 143] width 30 height 30
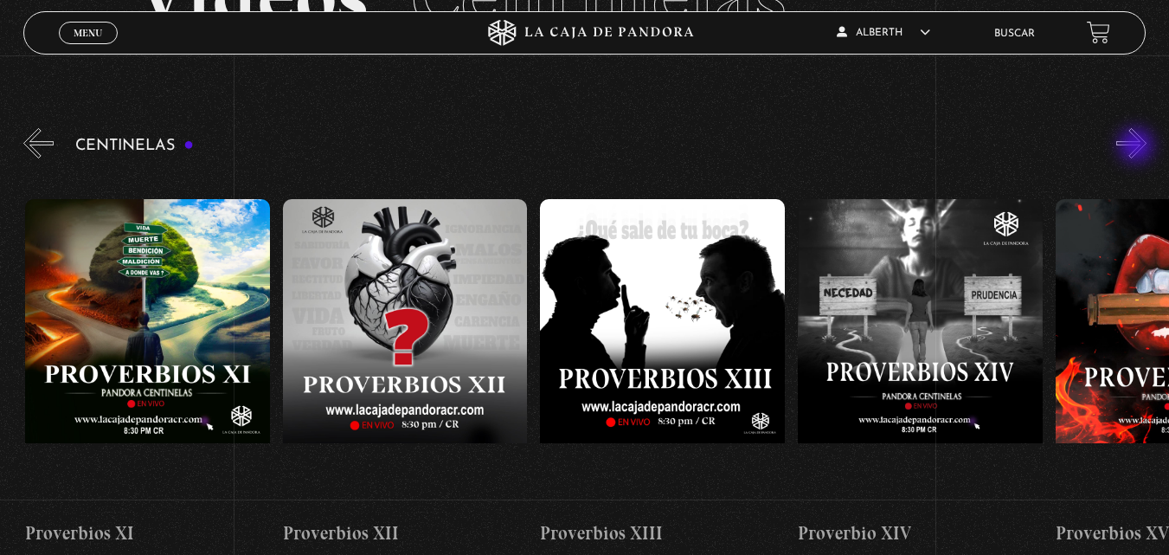
click at [1138, 147] on button "»" at bounding box center [1131, 143] width 30 height 30
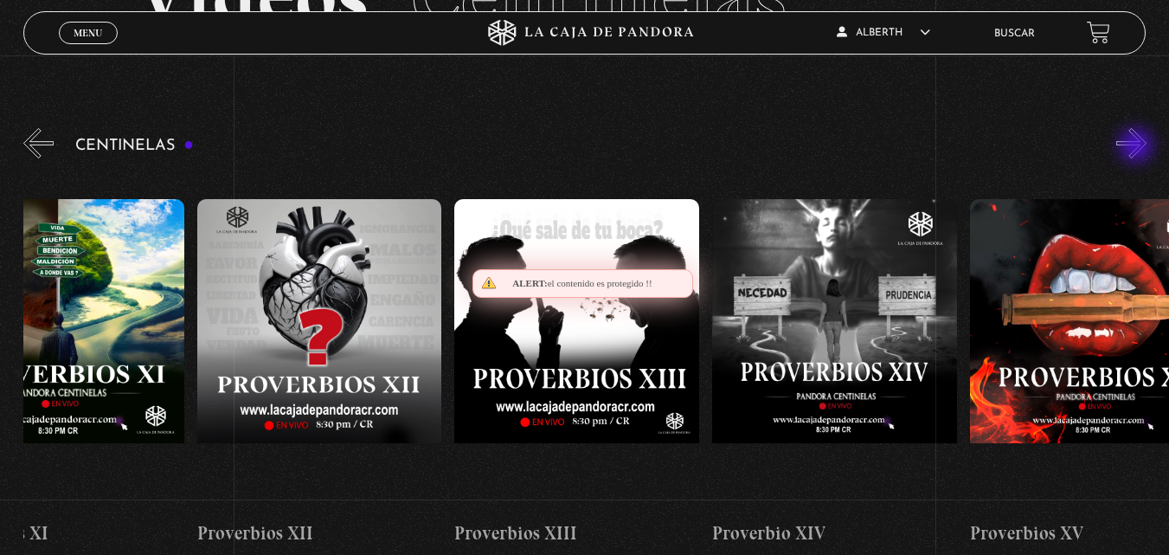
click at [1138, 147] on button "»" at bounding box center [1131, 143] width 30 height 30
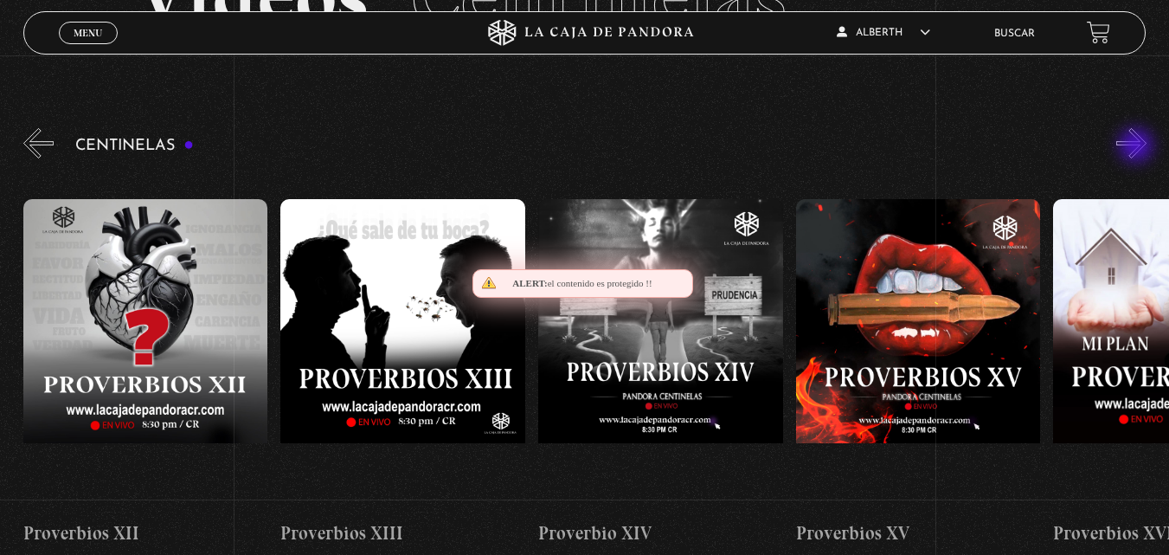
click at [1138, 147] on button "»" at bounding box center [1131, 143] width 30 height 30
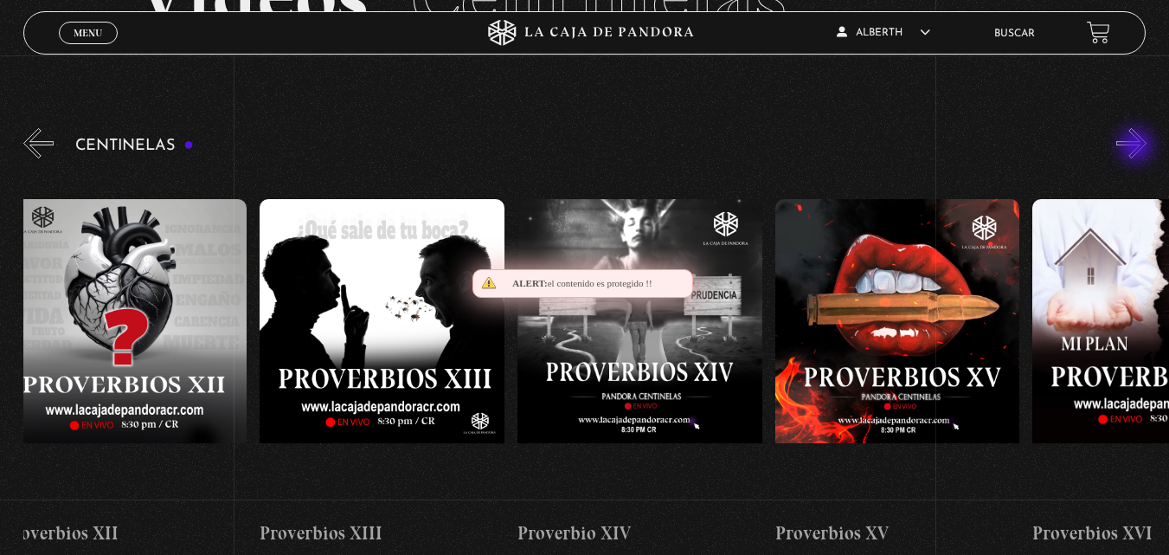
click at [1138, 147] on button "»" at bounding box center [1131, 143] width 30 height 30
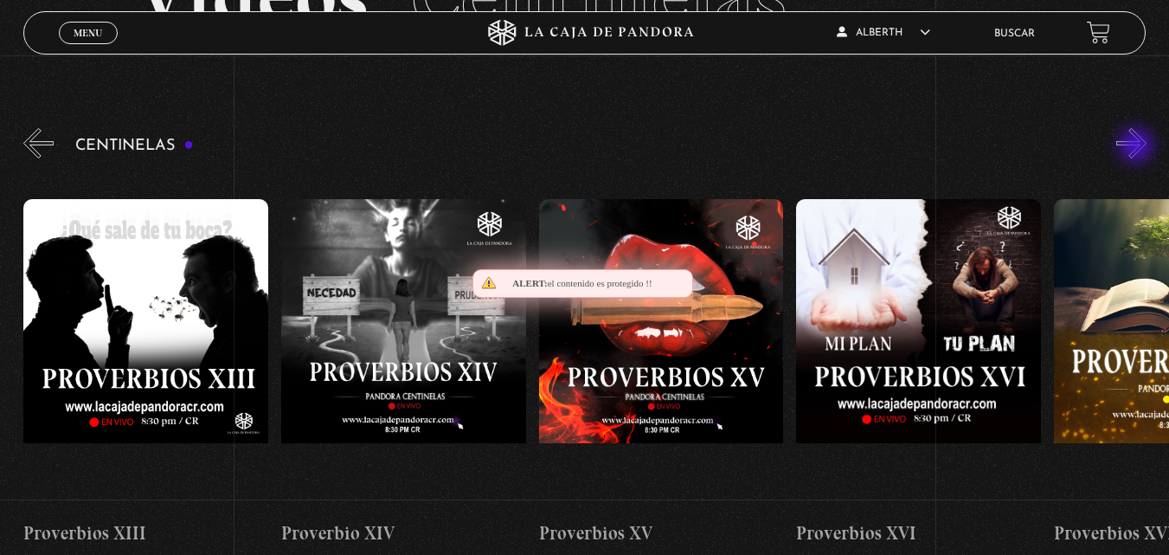
click at [1138, 147] on button "»" at bounding box center [1131, 143] width 30 height 30
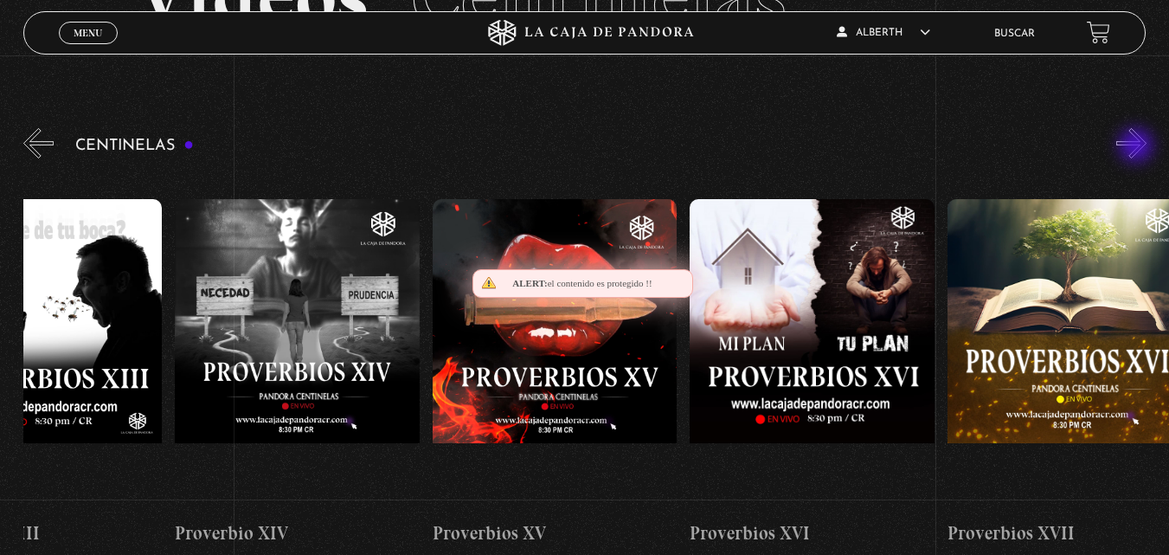
click at [1138, 147] on button "»" at bounding box center [1131, 143] width 30 height 30
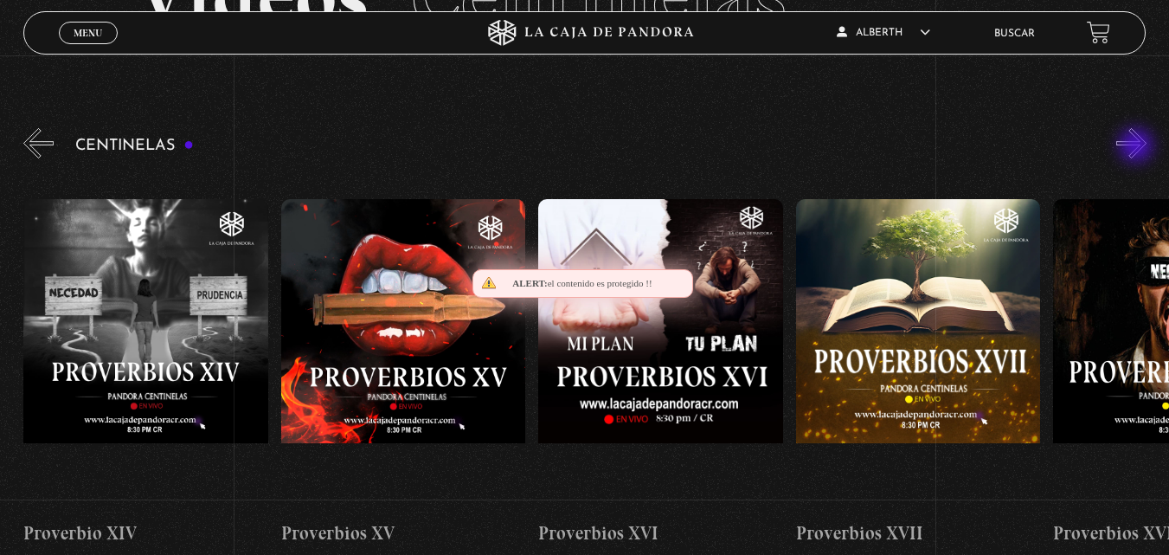
click at [1138, 147] on button "»" at bounding box center [1131, 143] width 30 height 30
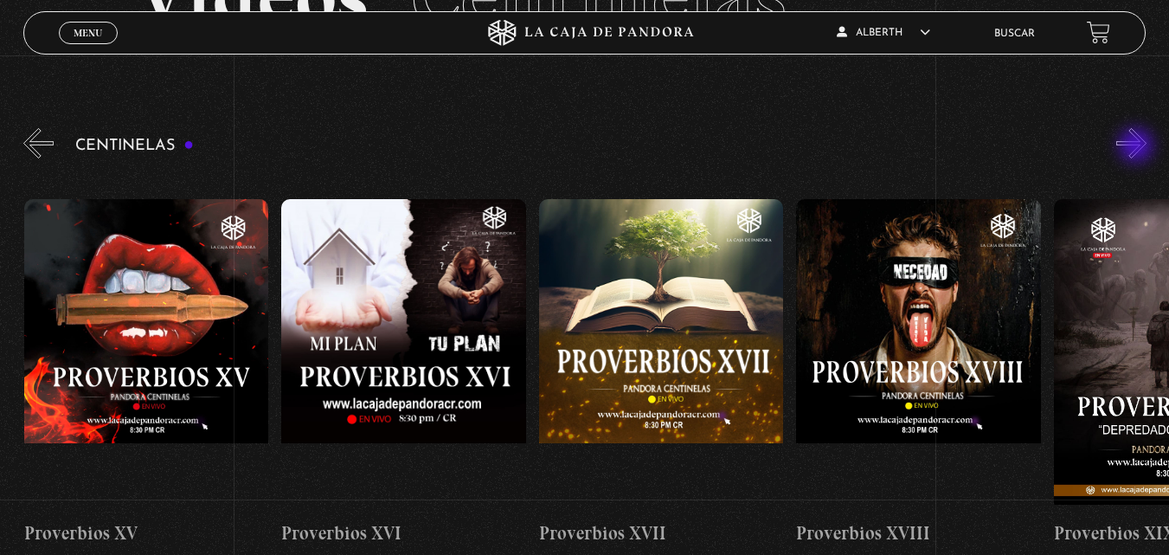
click at [1138, 147] on button "»" at bounding box center [1131, 143] width 30 height 30
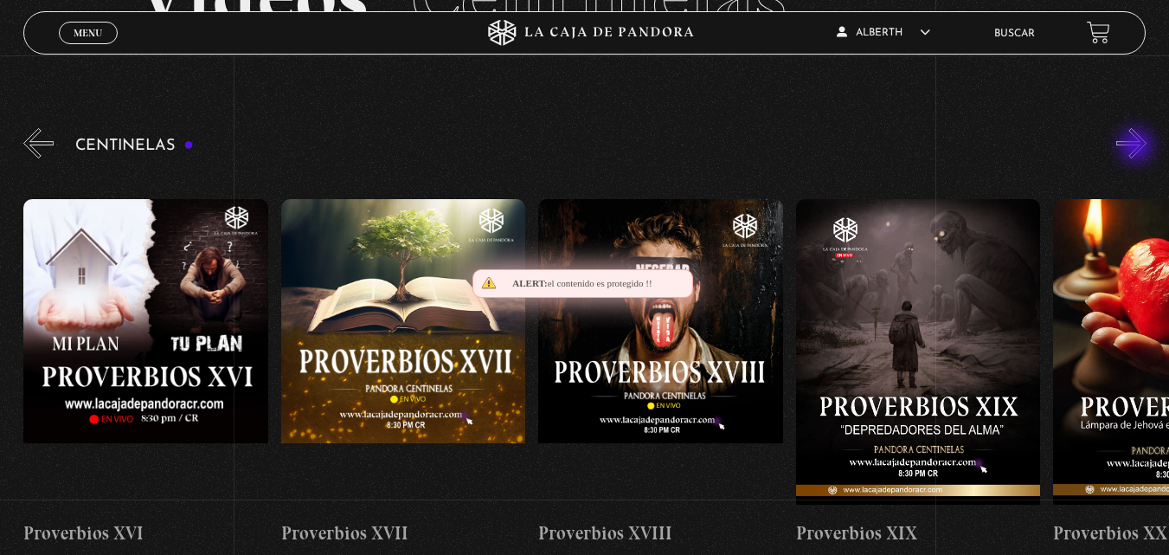
scroll to position [0, 4633]
click at [1138, 147] on button "»" at bounding box center [1131, 143] width 30 height 30
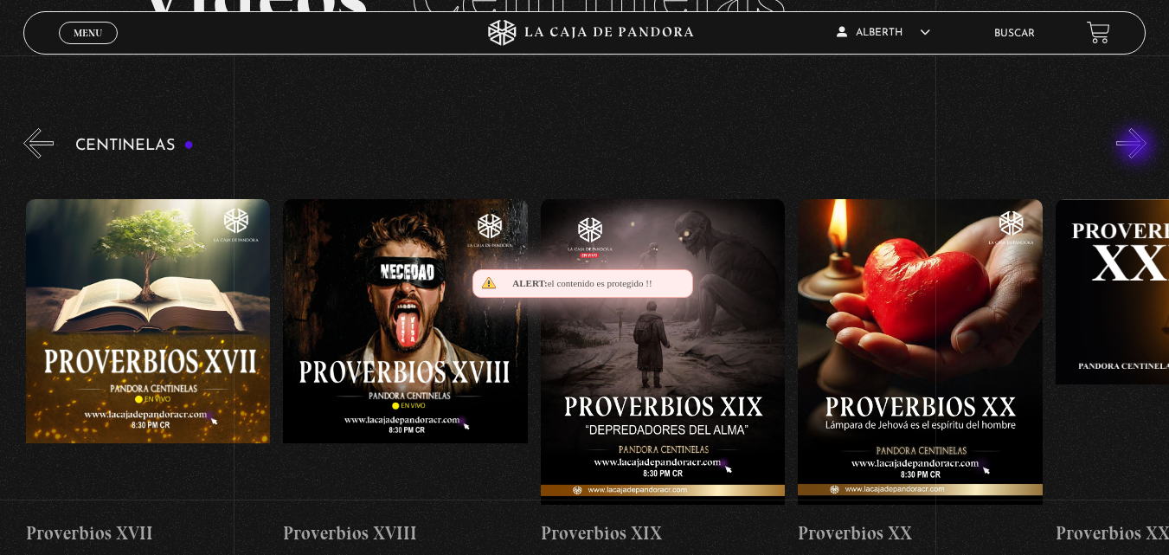
click at [1138, 147] on button "»" at bounding box center [1131, 143] width 30 height 30
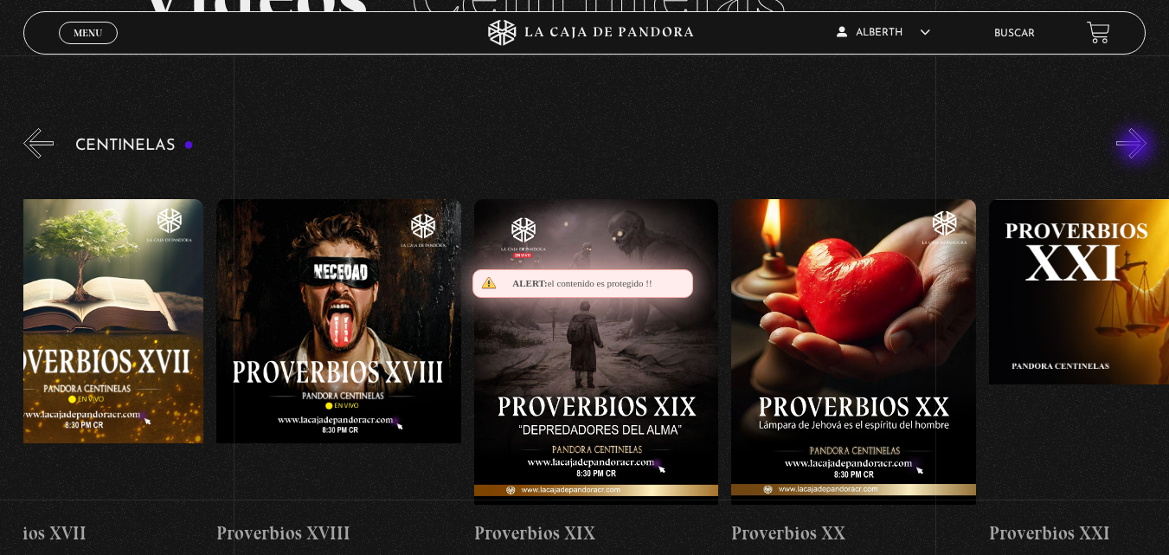
click at [1138, 147] on button "»" at bounding box center [1131, 143] width 30 height 30
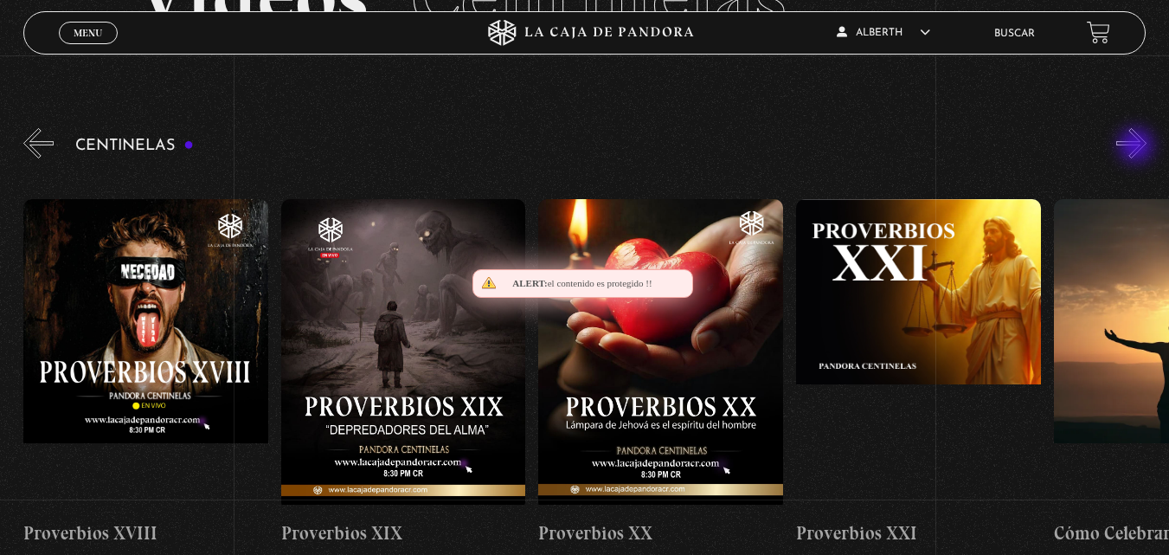
click at [1138, 147] on button "»" at bounding box center [1131, 143] width 30 height 30
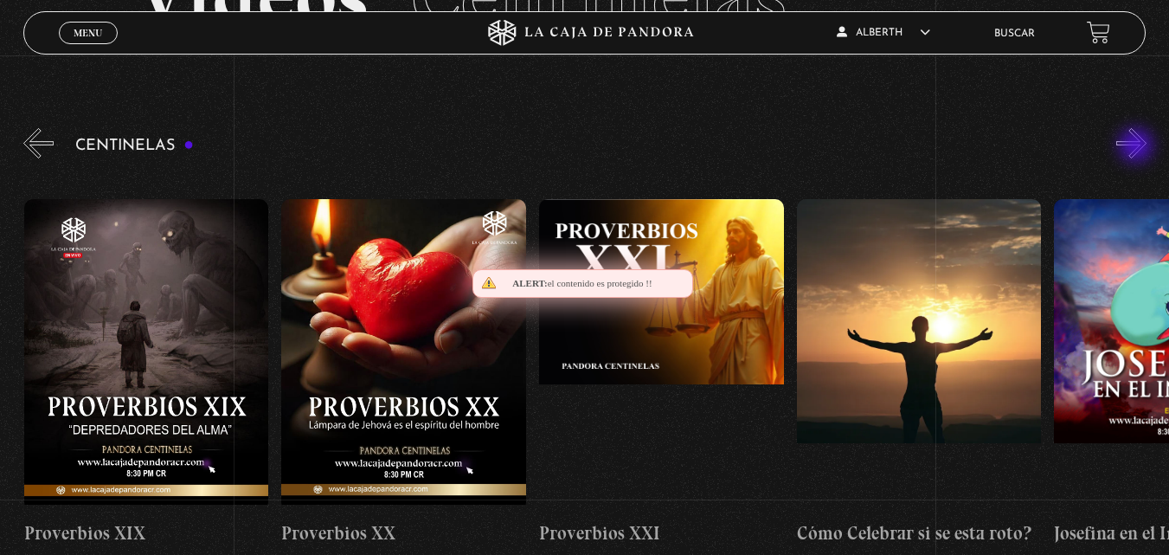
scroll to position [0, 5406]
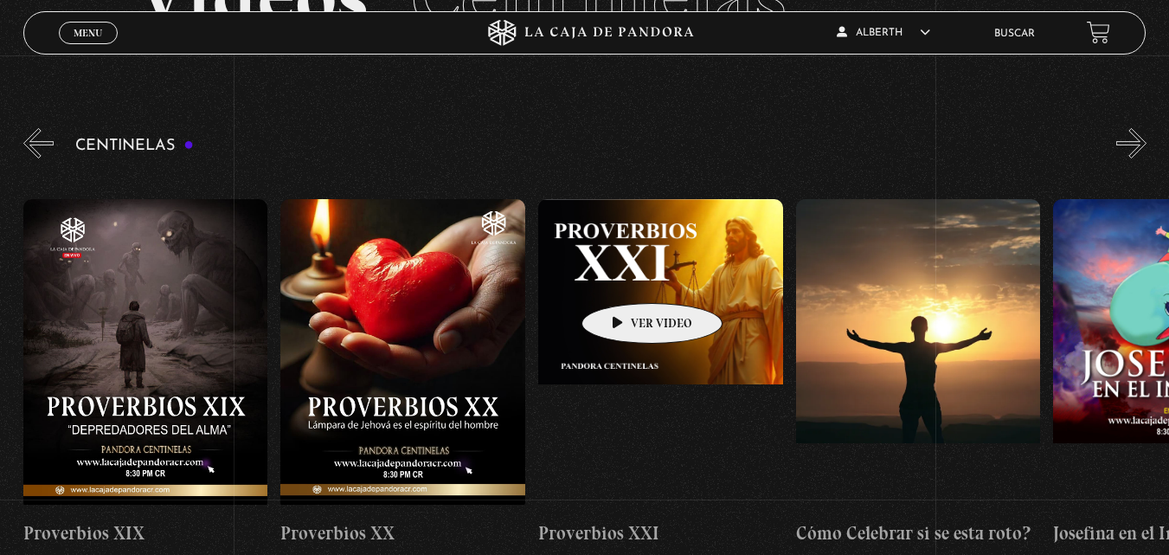
click at [625, 277] on figure at bounding box center [660, 354] width 245 height 311
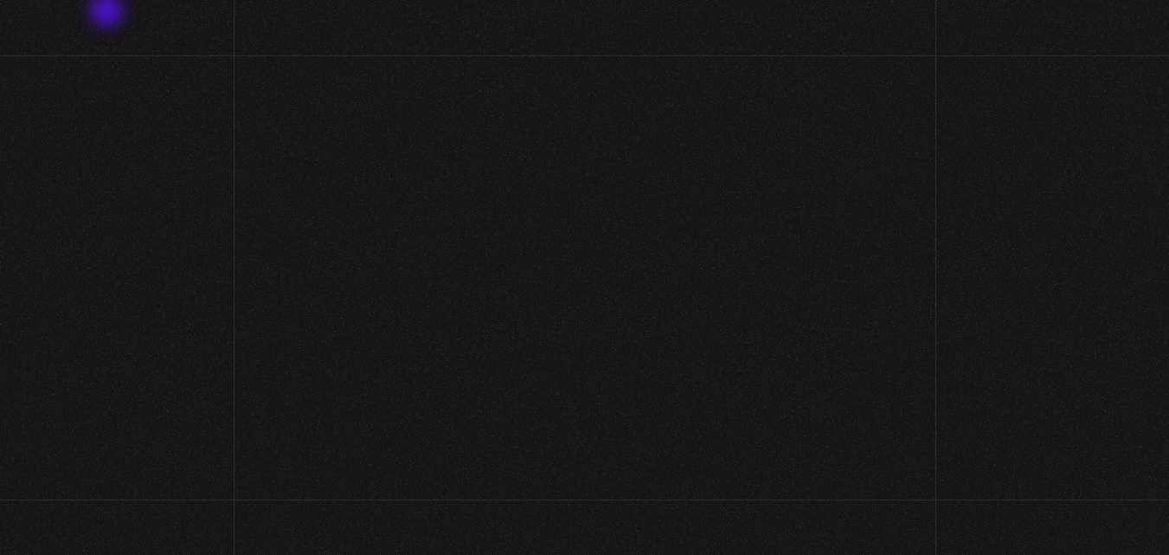
scroll to position [151, 0]
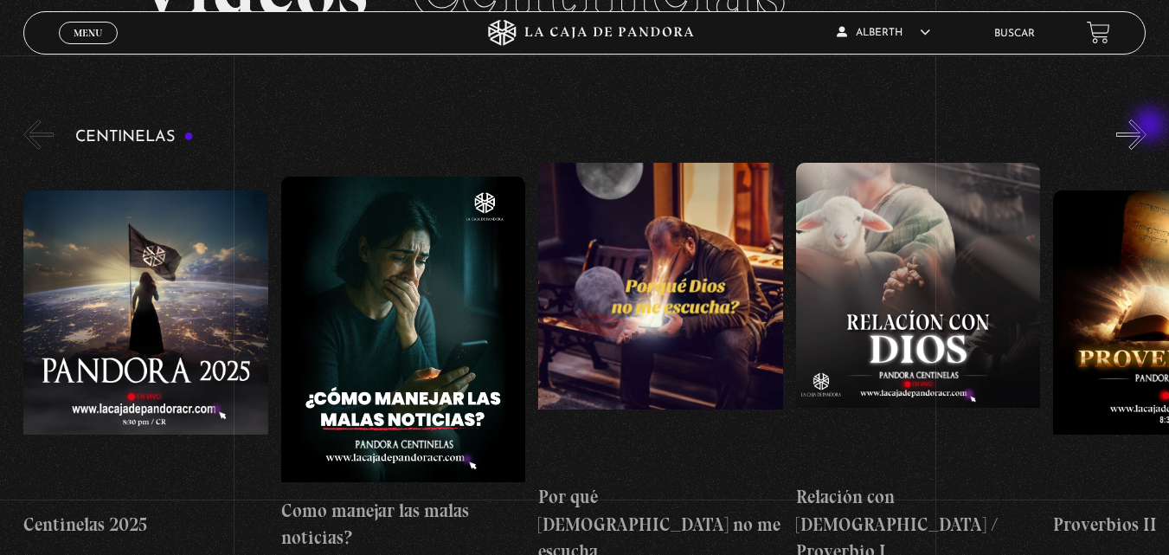
click at [1146, 127] on button "»" at bounding box center [1131, 134] width 30 height 30
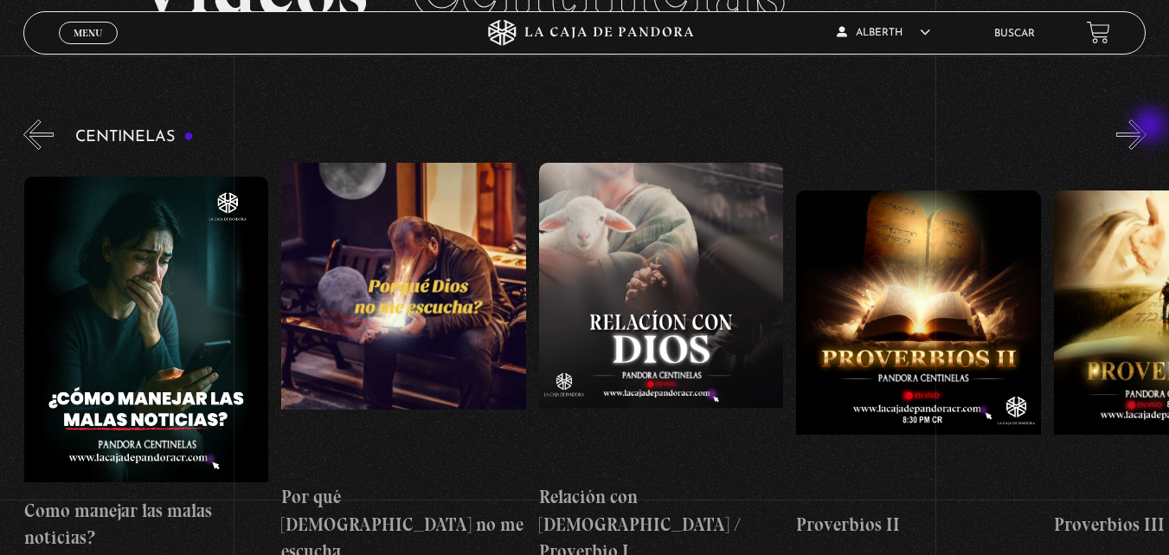
click at [1146, 127] on button "»" at bounding box center [1131, 134] width 30 height 30
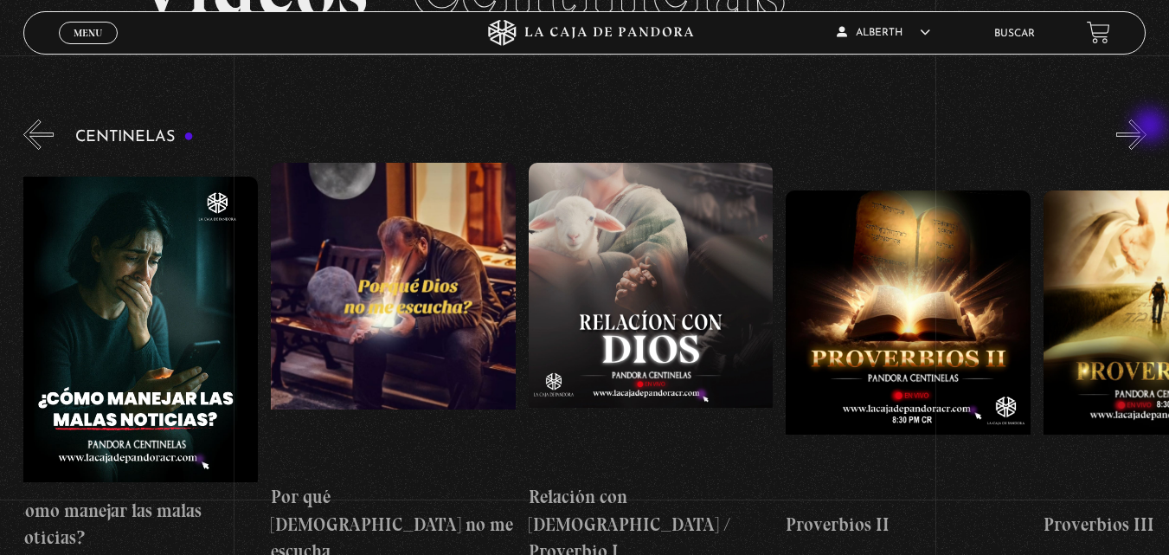
click at [1146, 127] on button "»" at bounding box center [1131, 134] width 30 height 30
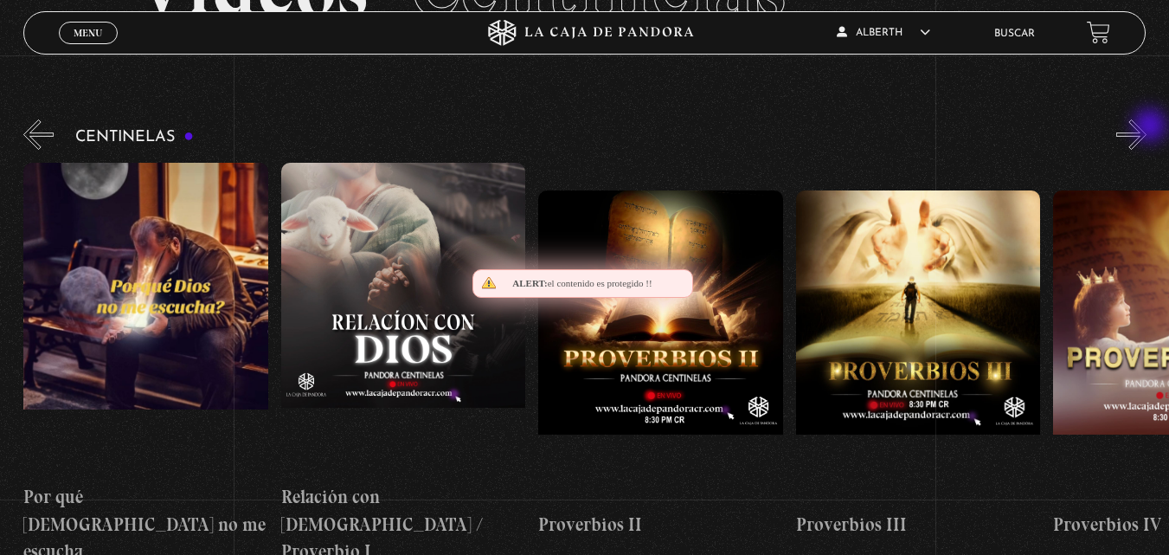
click at [1146, 127] on button "»" at bounding box center [1131, 134] width 30 height 30
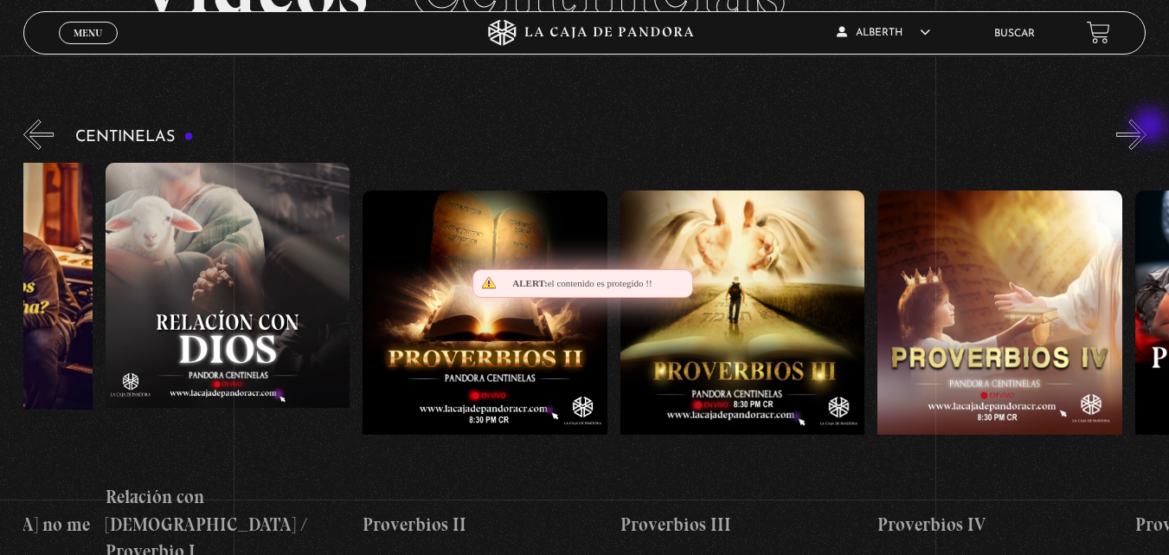
click at [1146, 127] on button "»" at bounding box center [1131, 134] width 30 height 30
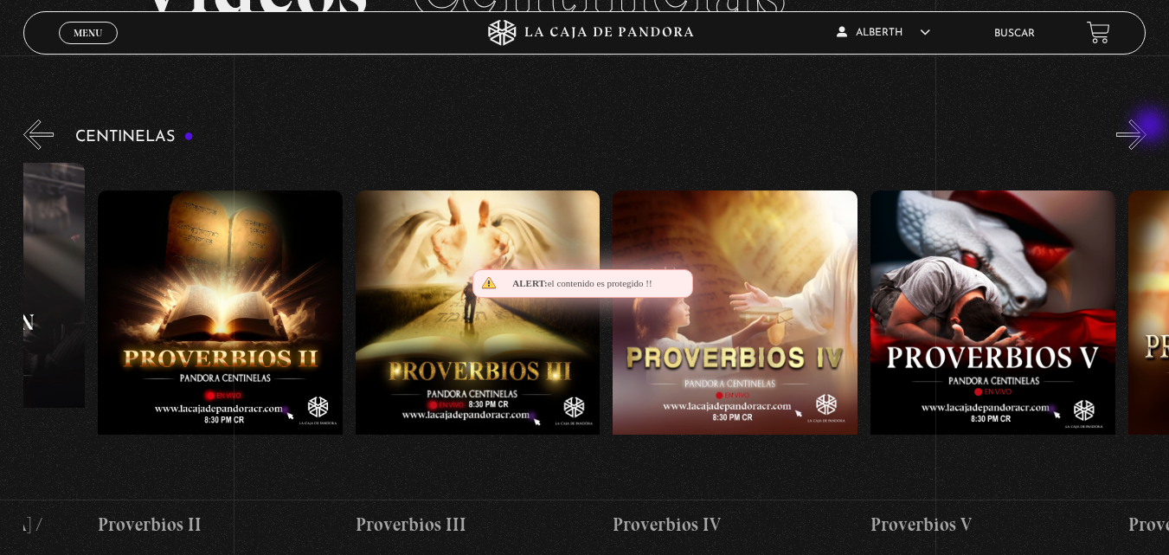
click at [1146, 127] on button "»" at bounding box center [1131, 134] width 30 height 30
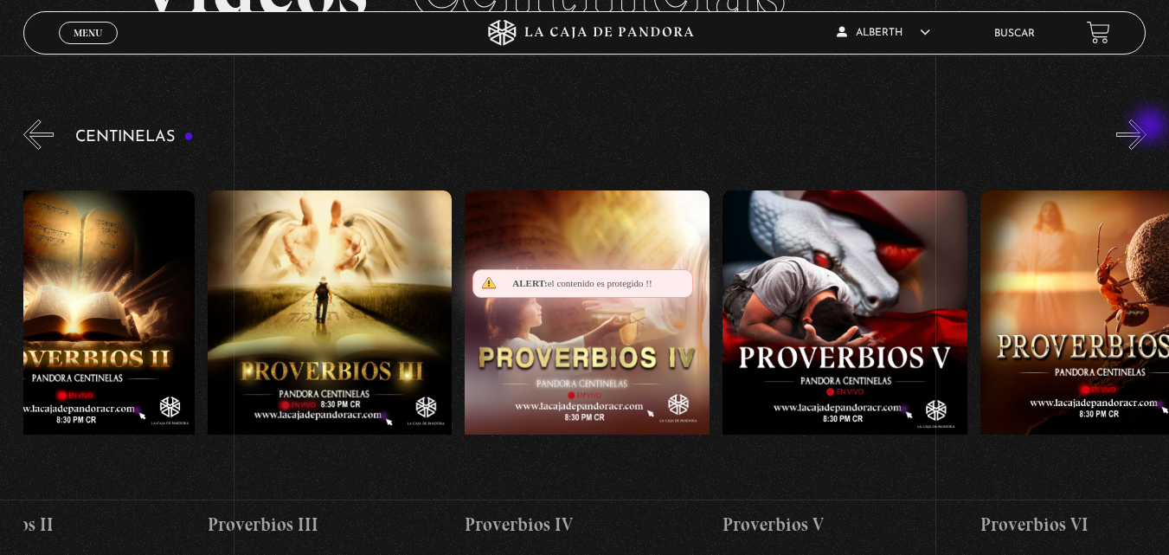
click at [1144, 123] on button "»" at bounding box center [1131, 134] width 30 height 30
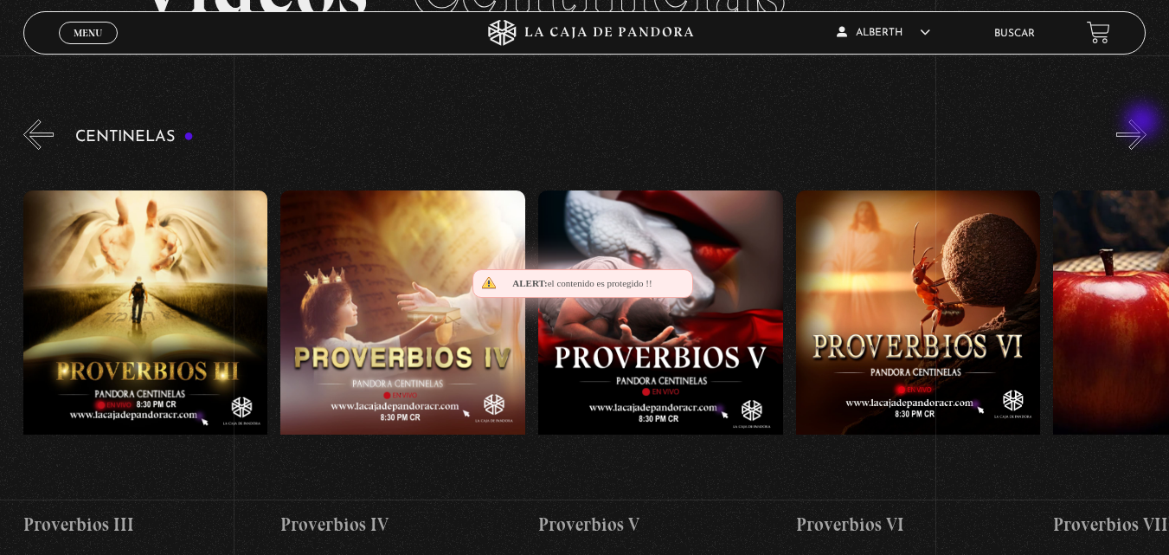
click at [1144, 123] on button "»" at bounding box center [1131, 134] width 30 height 30
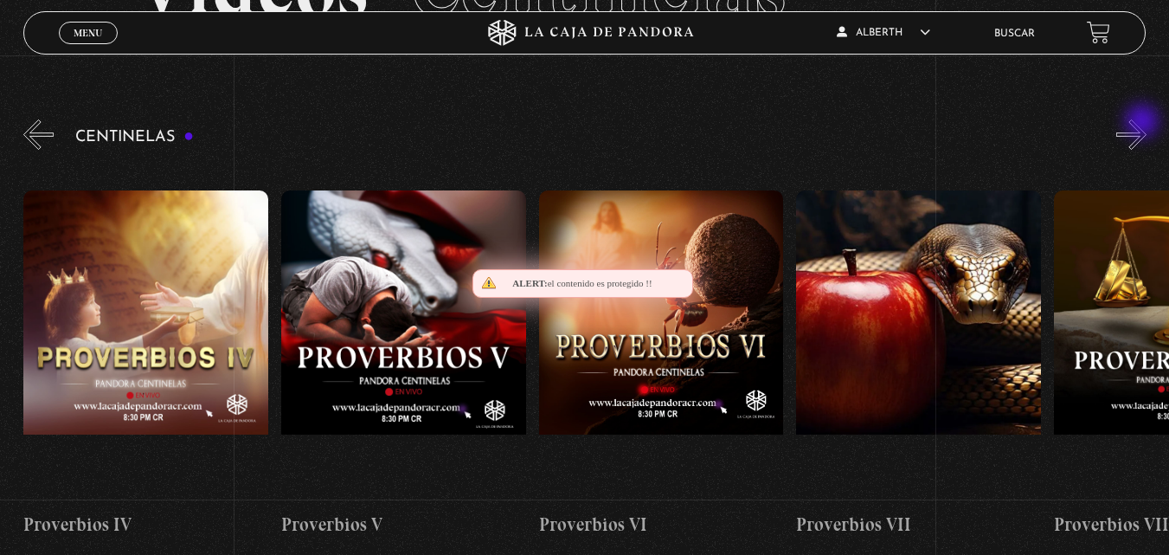
scroll to position [0, 1544]
click at [1144, 123] on button "»" at bounding box center [1131, 134] width 30 height 30
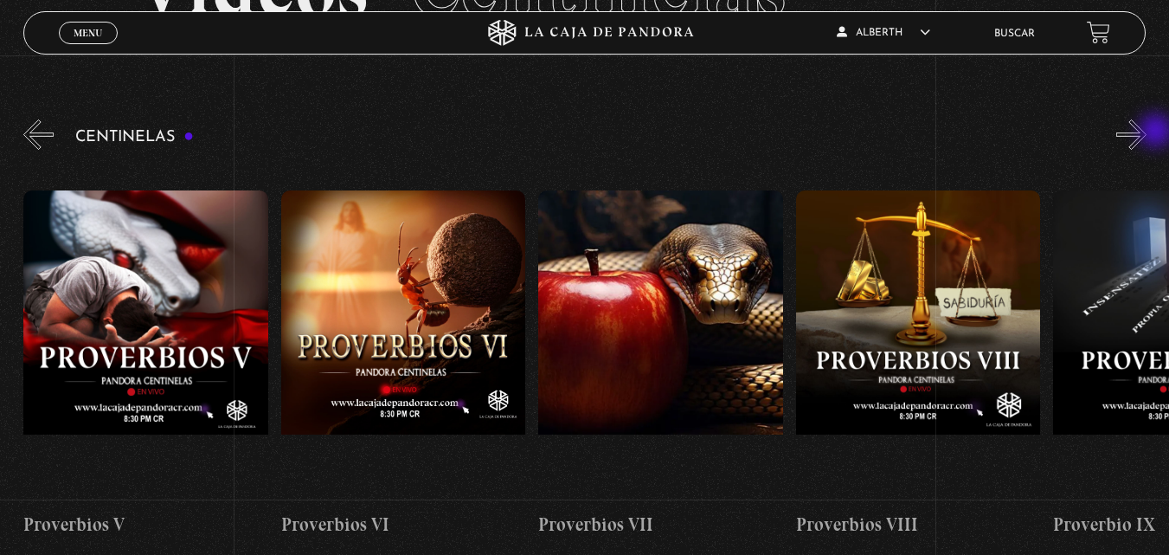
click at [1146, 132] on button "»" at bounding box center [1131, 134] width 30 height 30
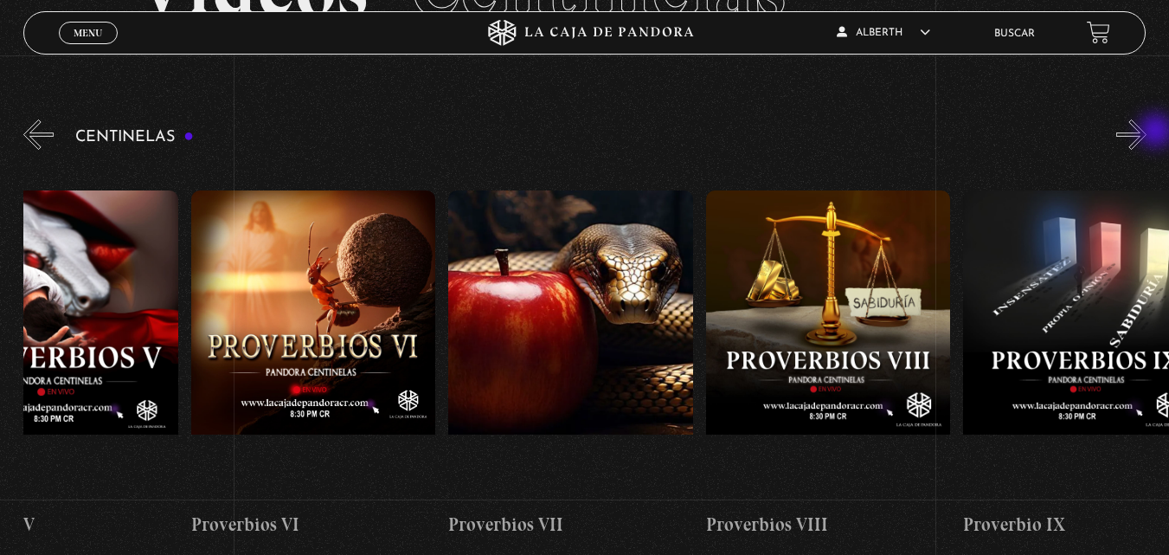
click at [1146, 132] on button "»" at bounding box center [1131, 134] width 30 height 30
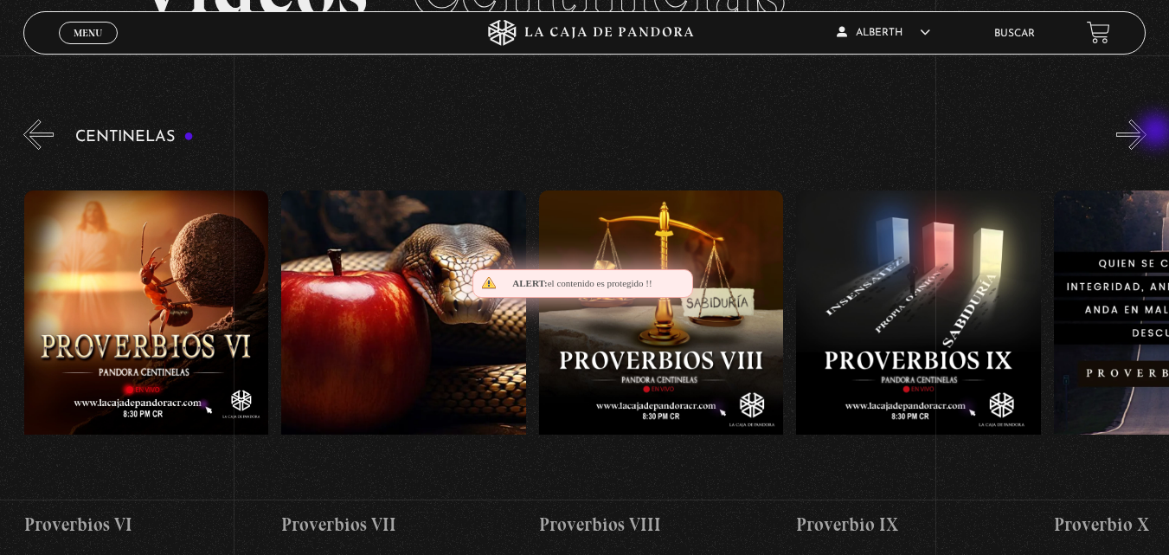
click at [1146, 132] on button "»" at bounding box center [1131, 134] width 30 height 30
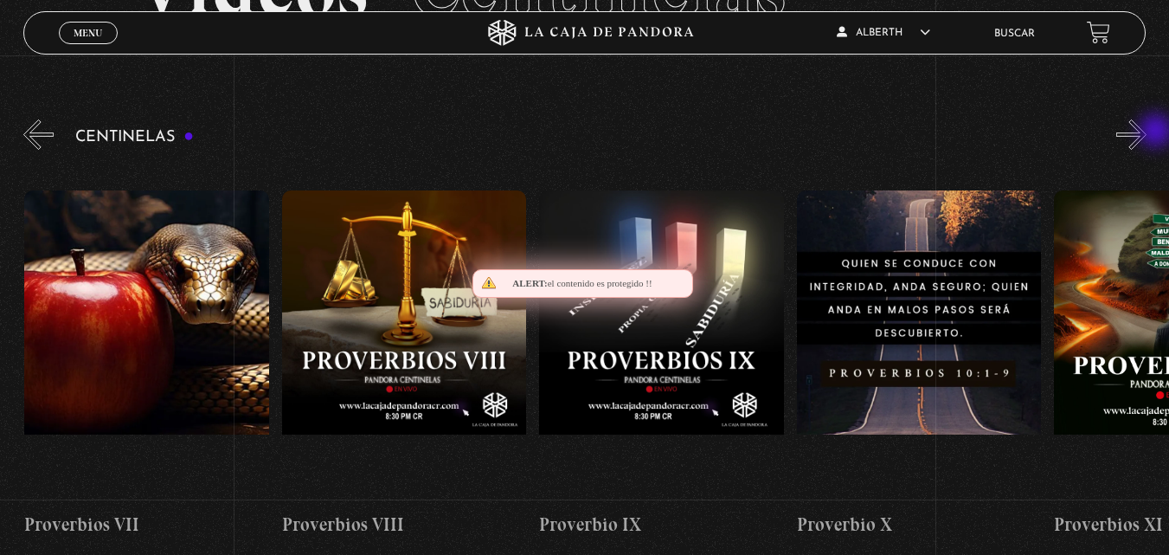
click at [1146, 132] on button "»" at bounding box center [1131, 134] width 30 height 30
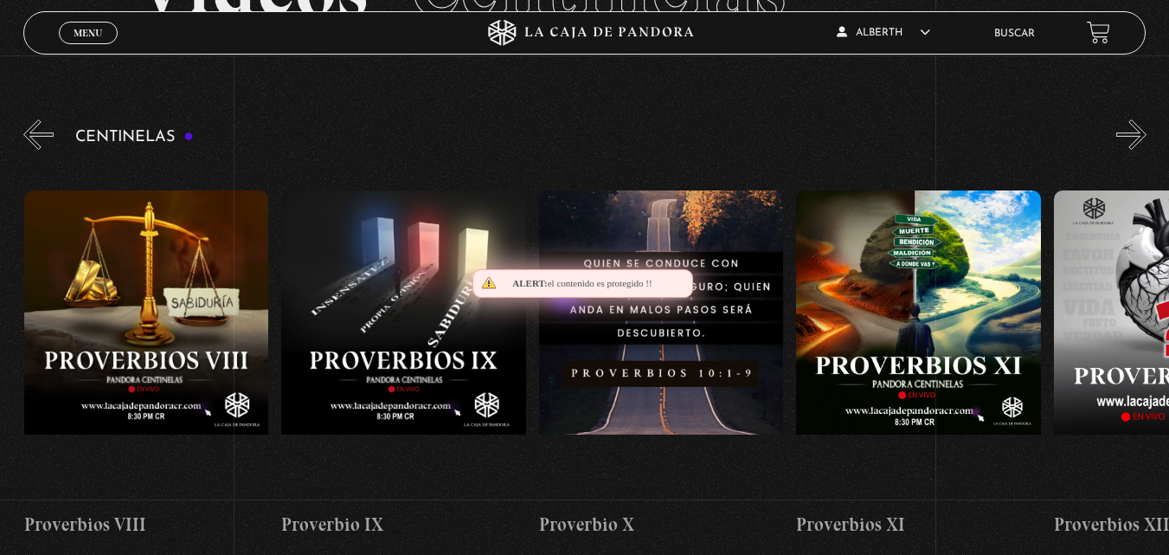
scroll to position [0, 2574]
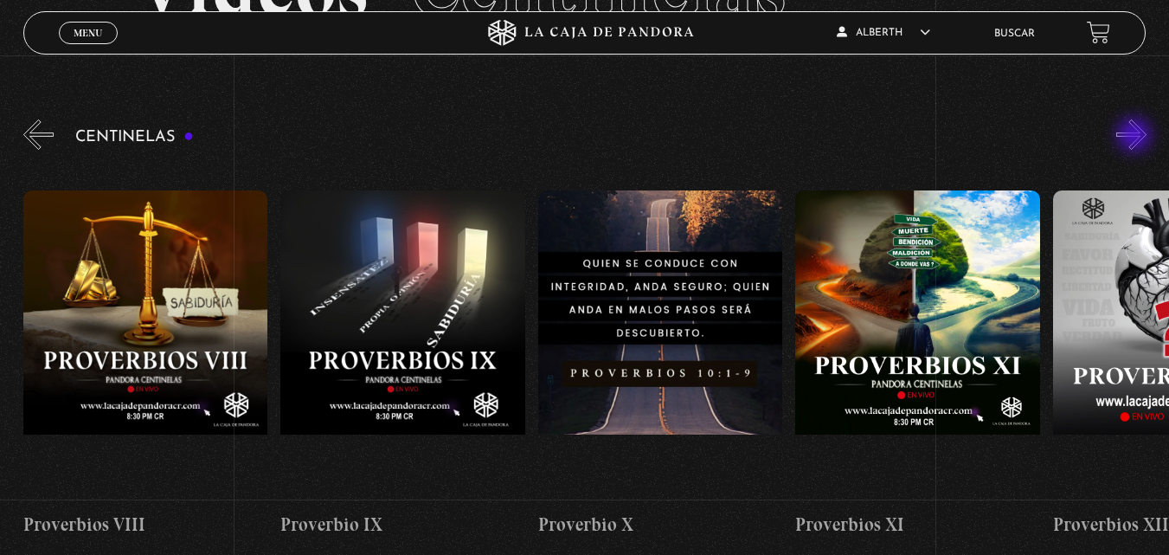
click at [1136, 137] on button "»" at bounding box center [1131, 134] width 30 height 30
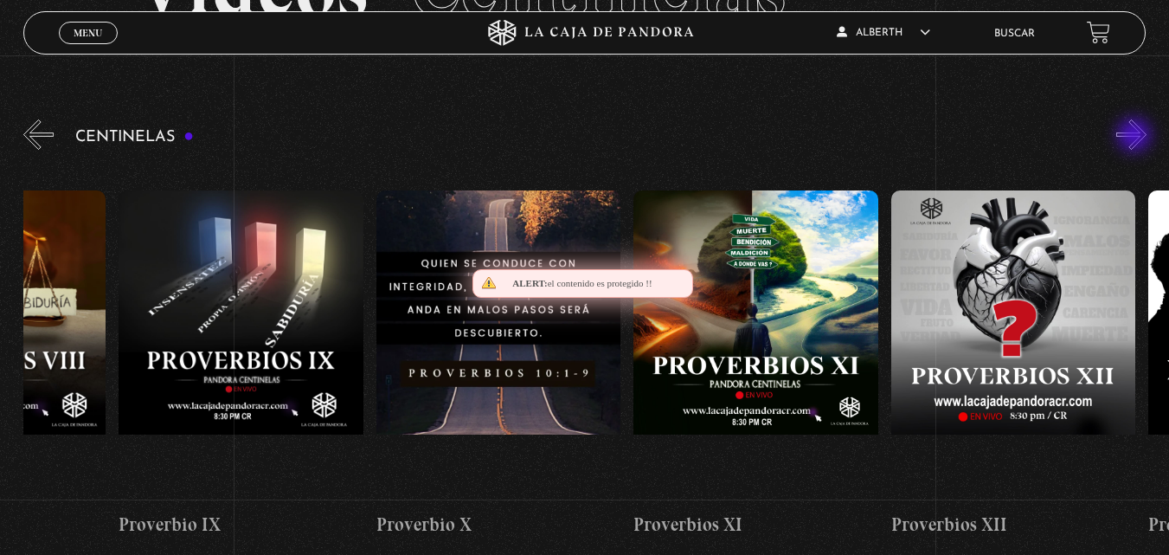
click at [1136, 137] on button "»" at bounding box center [1131, 134] width 30 height 30
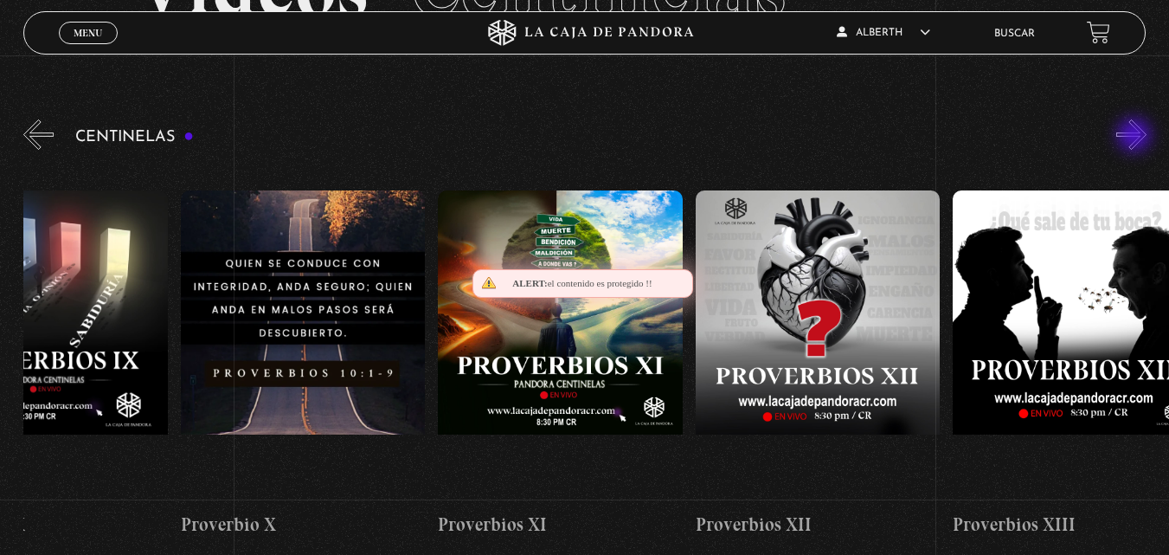
click at [1136, 137] on button "»" at bounding box center [1131, 134] width 30 height 30
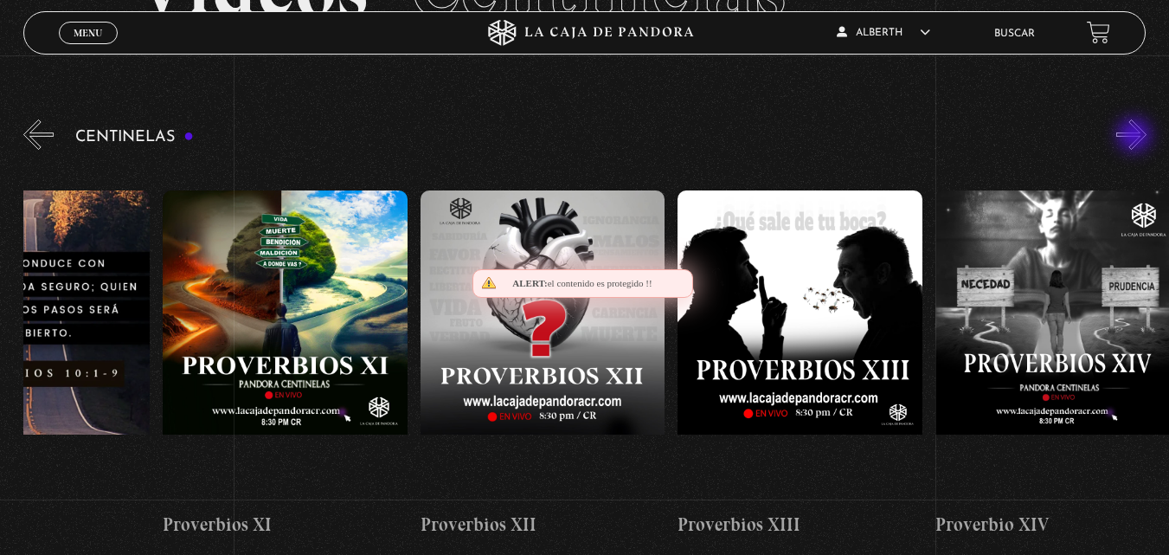
click at [1136, 137] on button "»" at bounding box center [1131, 134] width 30 height 30
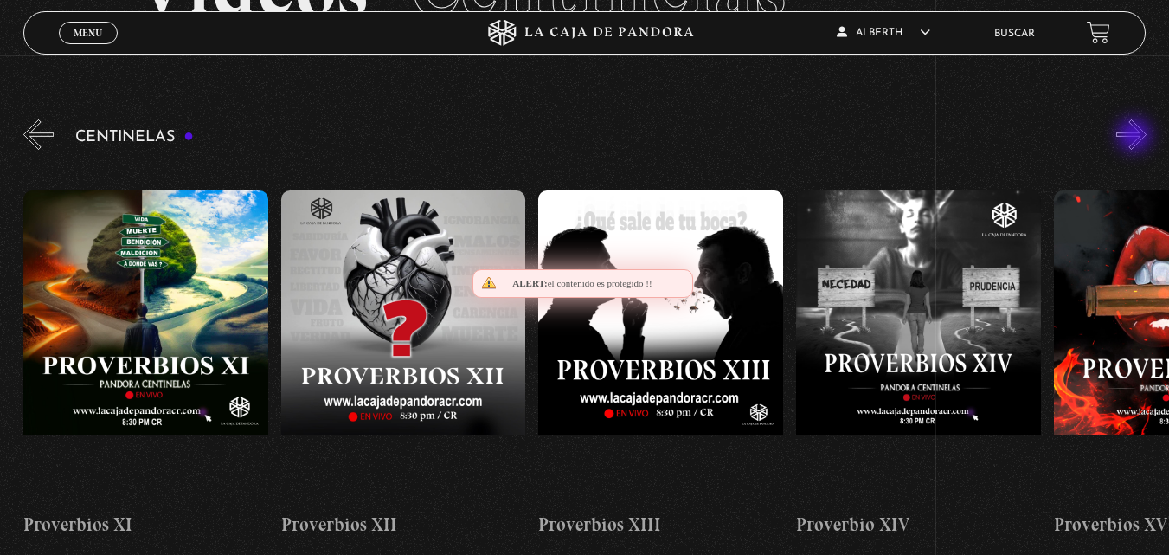
click at [1136, 137] on button "»" at bounding box center [1131, 134] width 30 height 30
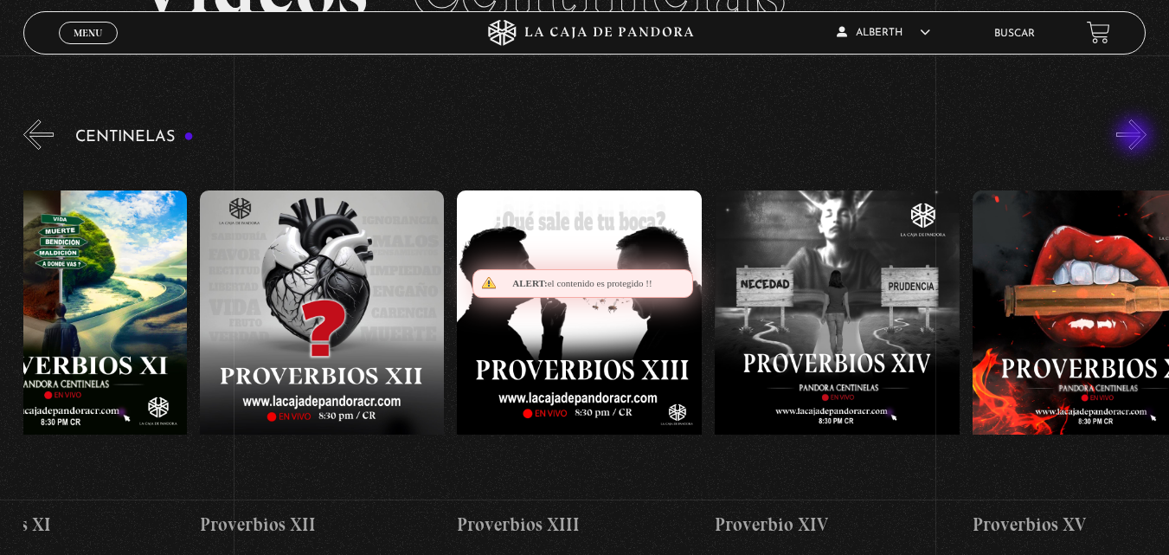
click at [1136, 137] on button "»" at bounding box center [1131, 134] width 30 height 30
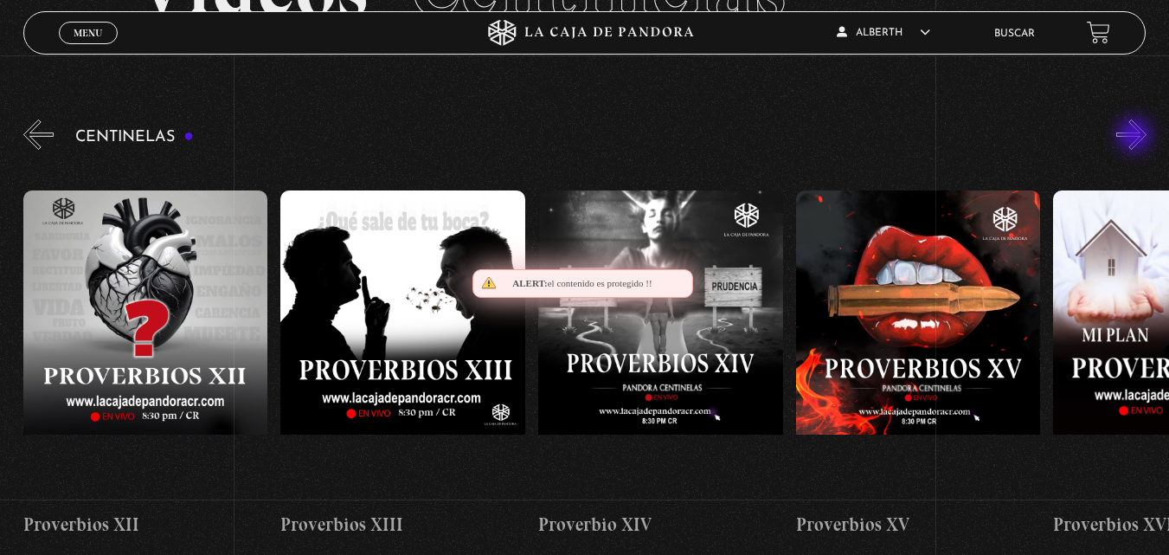
click at [1136, 137] on button "»" at bounding box center [1131, 134] width 30 height 30
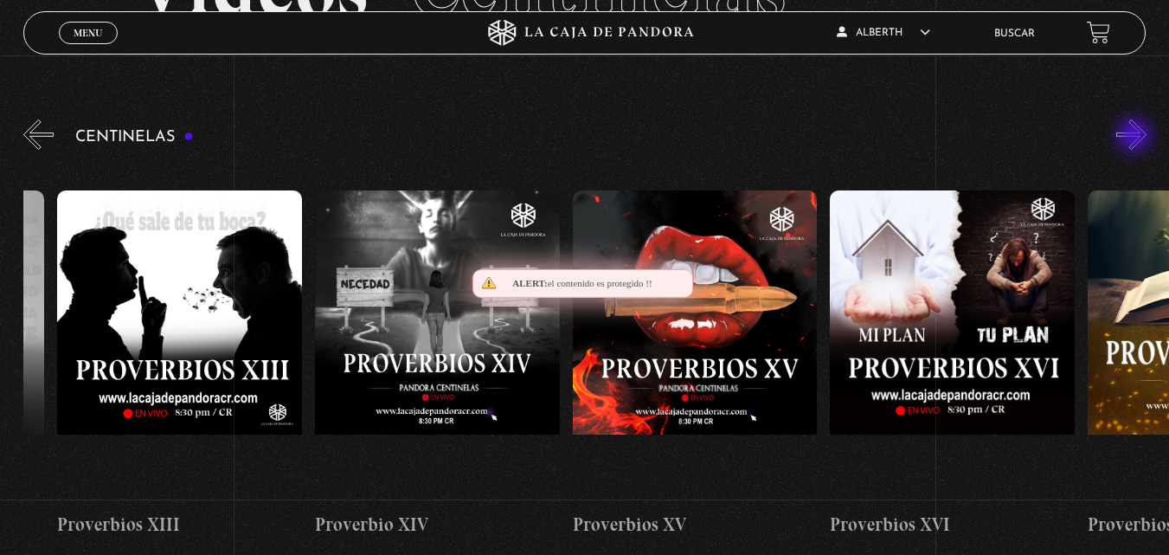
click at [1136, 137] on button "»" at bounding box center [1131, 134] width 30 height 30
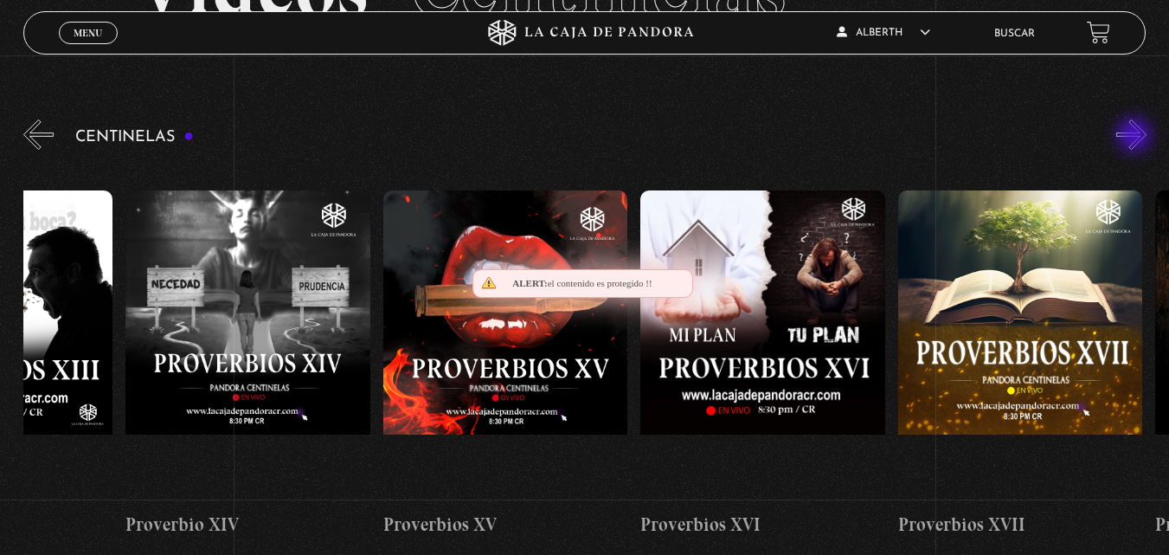
click at [1136, 137] on button "»" at bounding box center [1131, 134] width 30 height 30
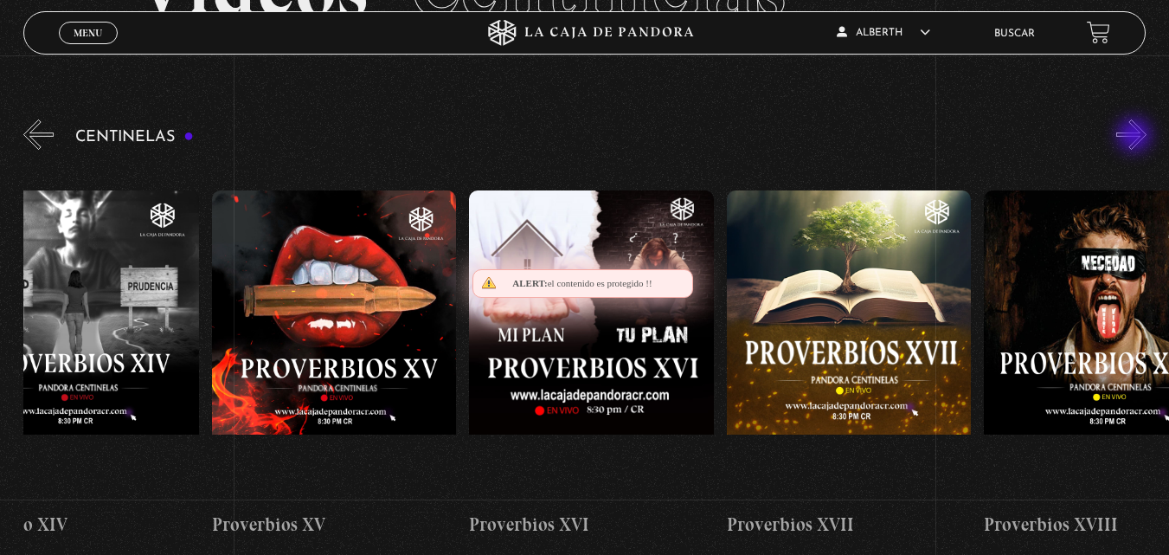
click at [1136, 137] on button "»" at bounding box center [1131, 134] width 30 height 30
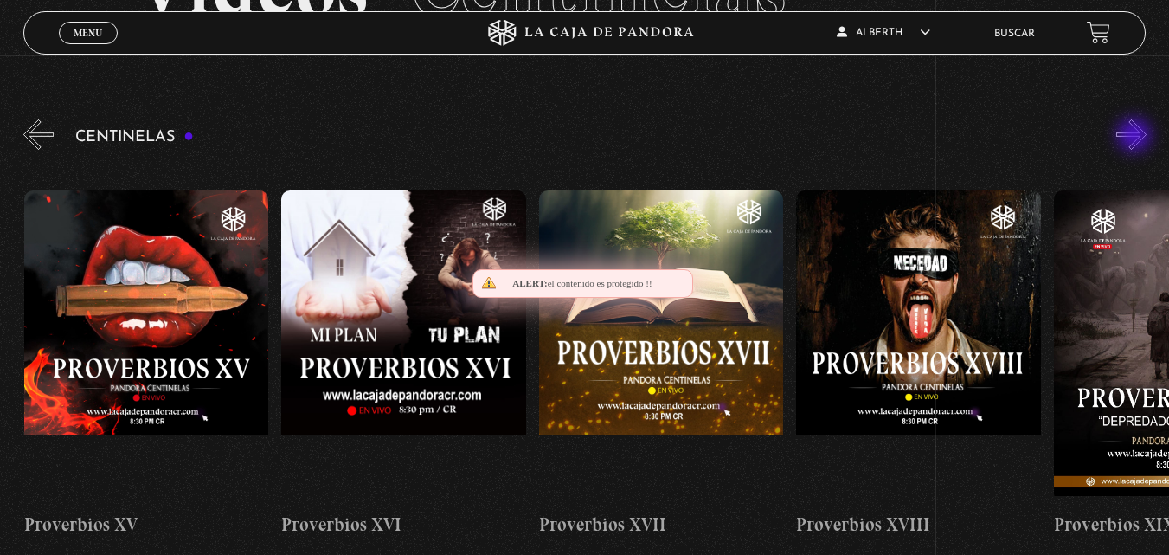
click at [1136, 137] on button "»" at bounding box center [1131, 134] width 30 height 30
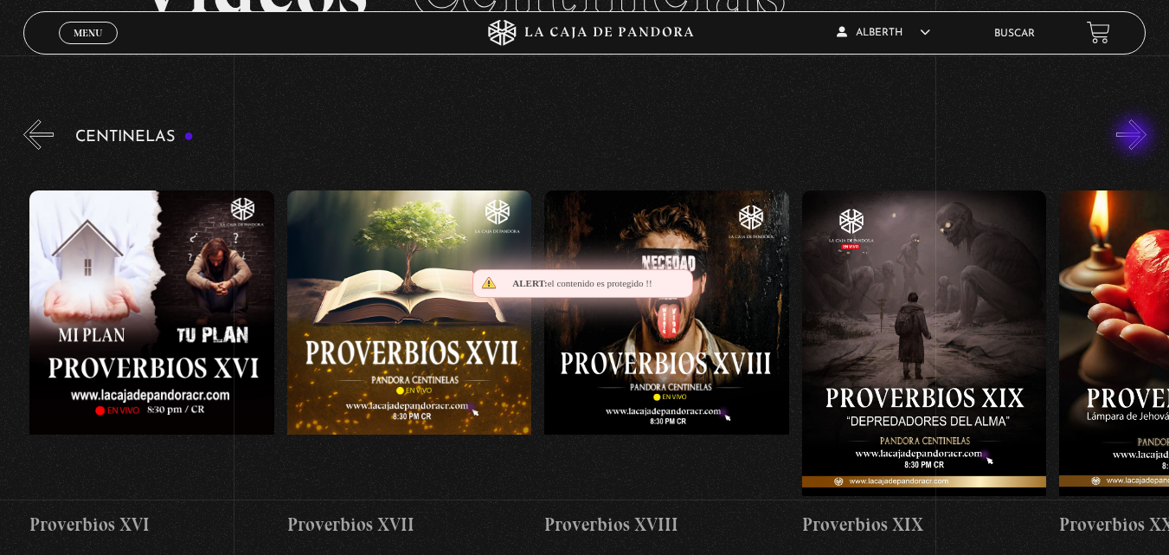
click at [1136, 137] on button "»" at bounding box center [1131, 134] width 30 height 30
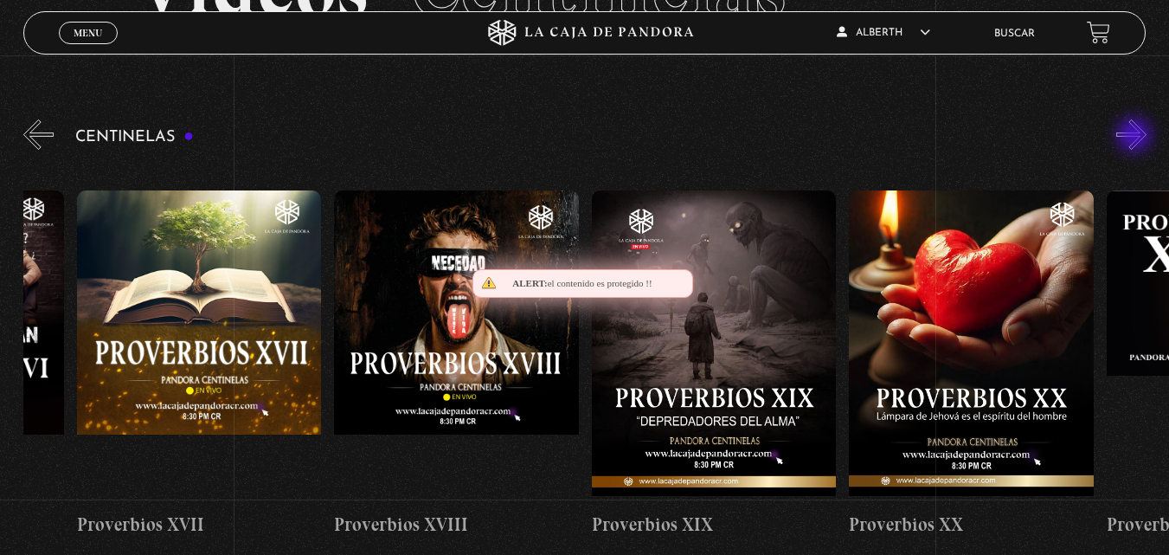
click at [1136, 137] on button "»" at bounding box center [1131, 134] width 30 height 30
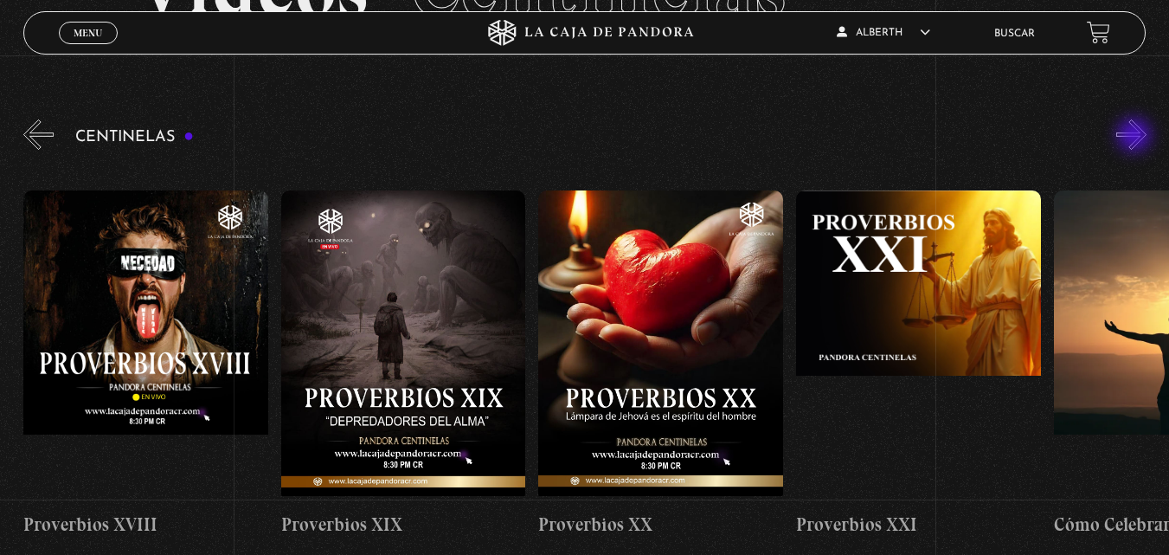
click at [1136, 137] on button "»" at bounding box center [1131, 134] width 30 height 30
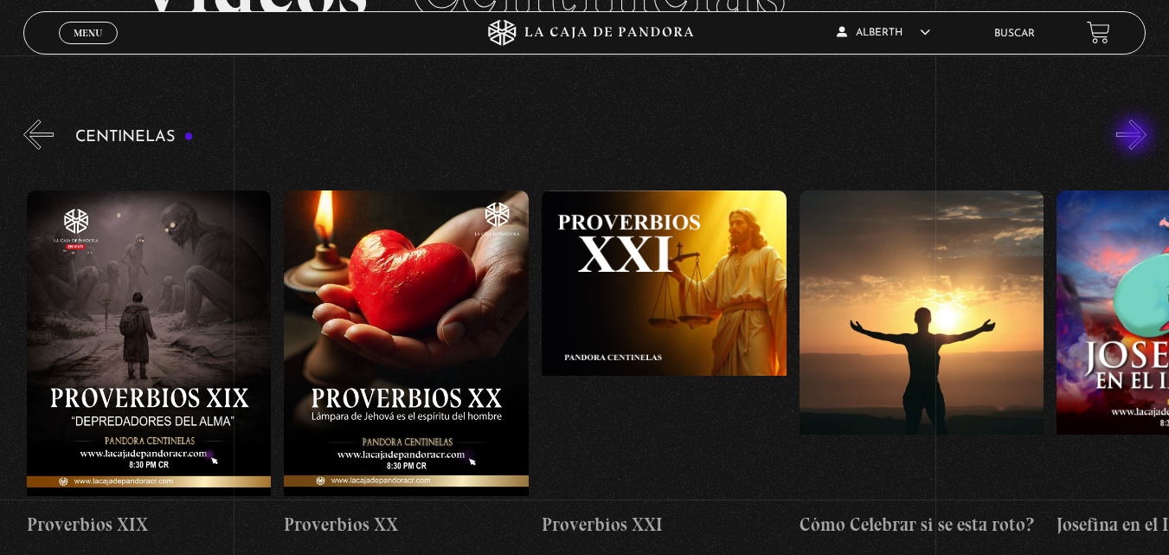
click at [1136, 137] on button "»" at bounding box center [1131, 134] width 30 height 30
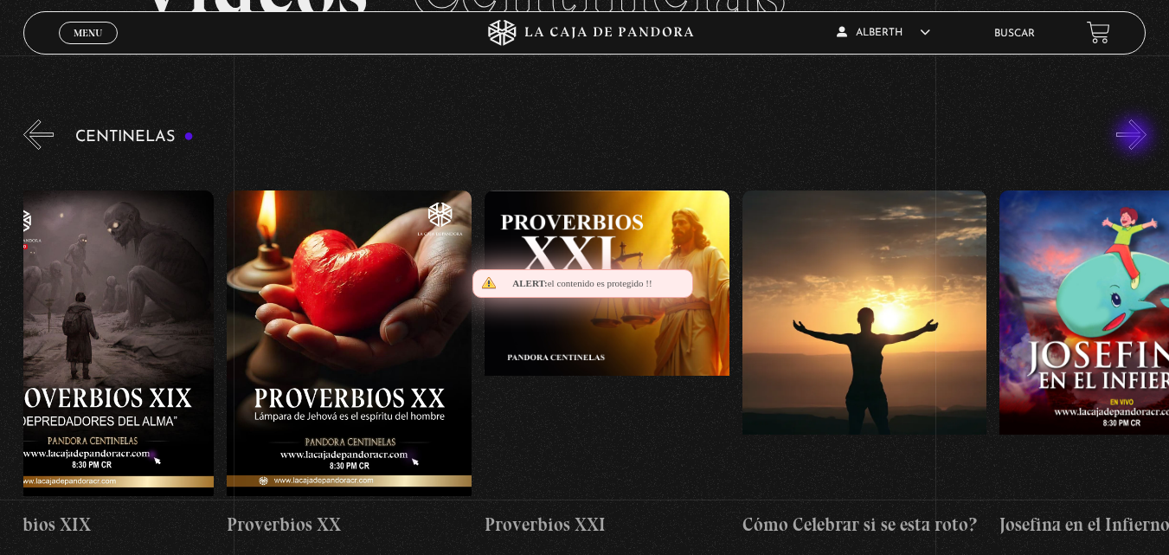
click at [1136, 137] on button "»" at bounding box center [1131, 134] width 30 height 30
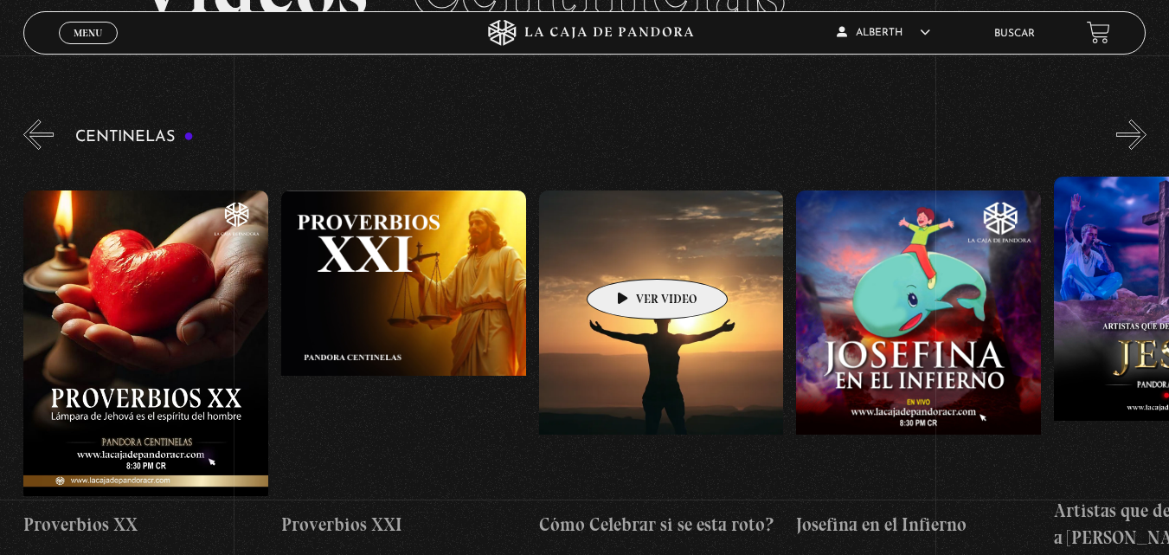
click at [630, 253] on figure at bounding box center [661, 345] width 245 height 311
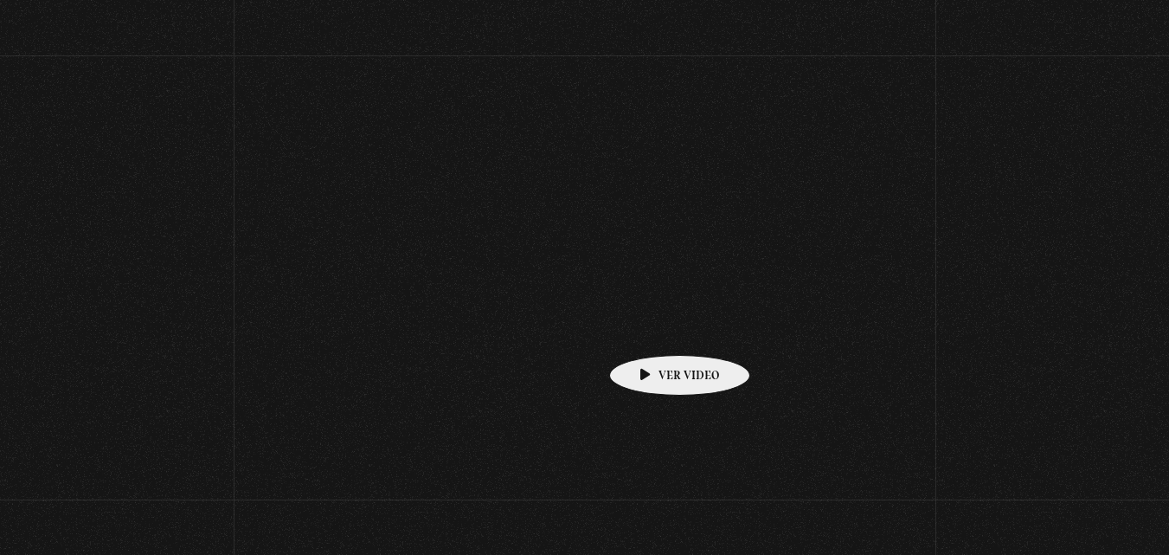
scroll to position [160, 0]
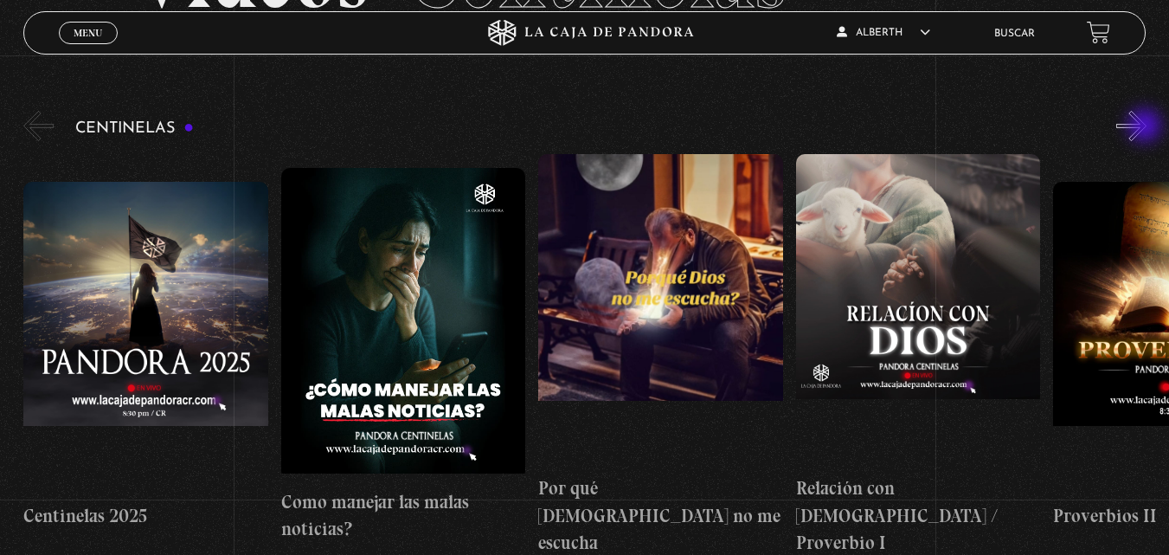
click at [1146, 127] on button "»" at bounding box center [1131, 126] width 30 height 30
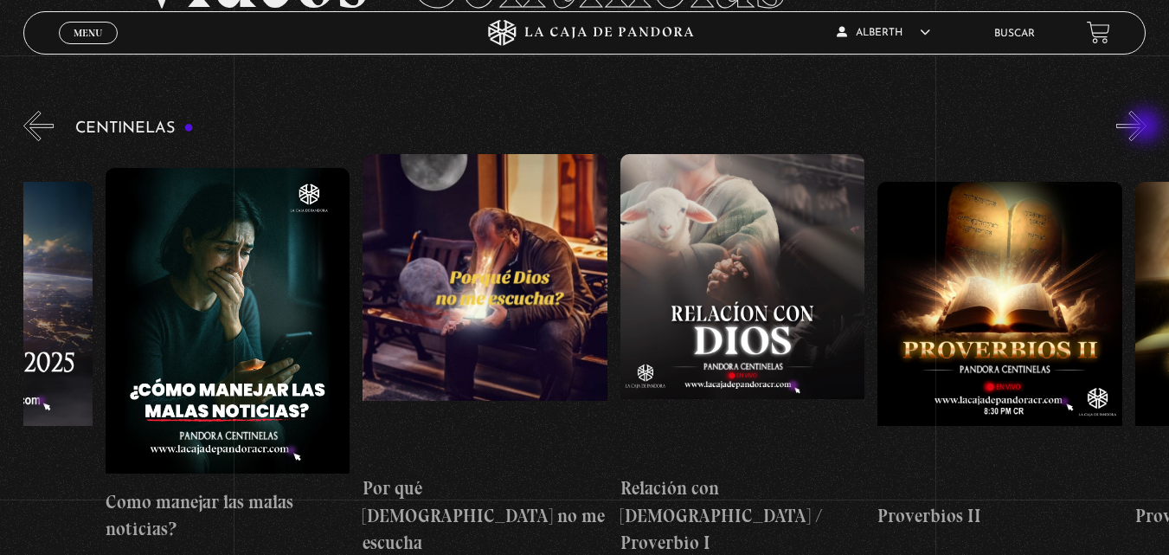
click at [1146, 127] on button "»" at bounding box center [1131, 126] width 30 height 30
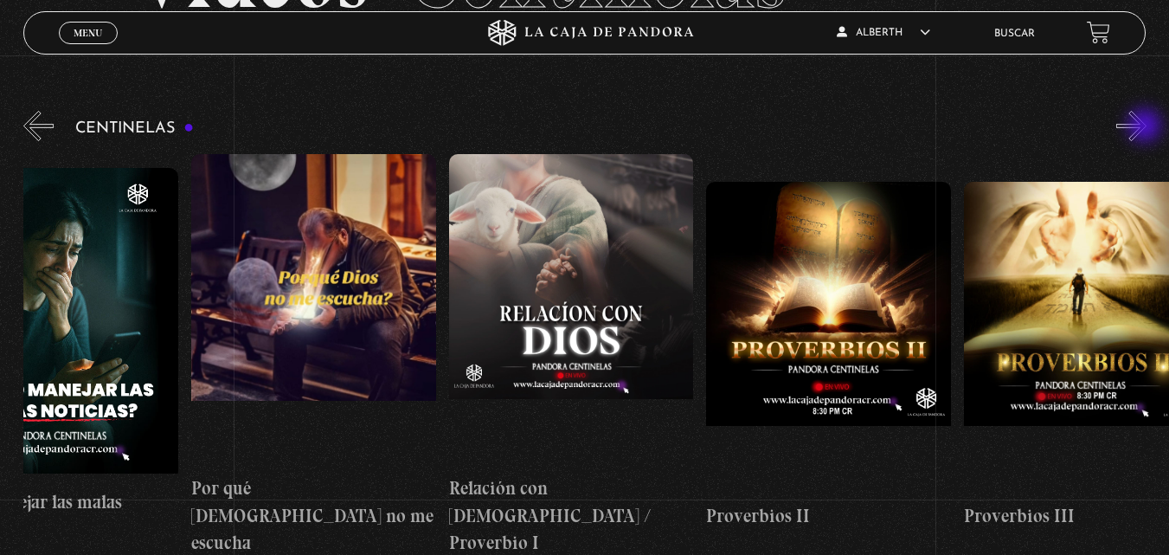
click at [1146, 127] on button "»" at bounding box center [1131, 126] width 30 height 30
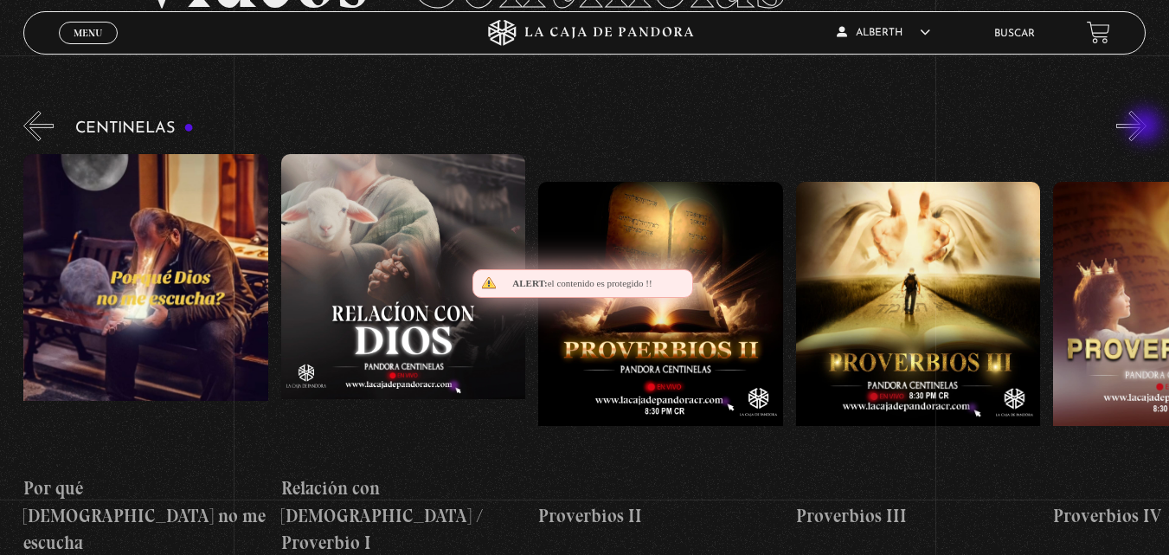
click at [1146, 127] on button "»" at bounding box center [1131, 126] width 30 height 30
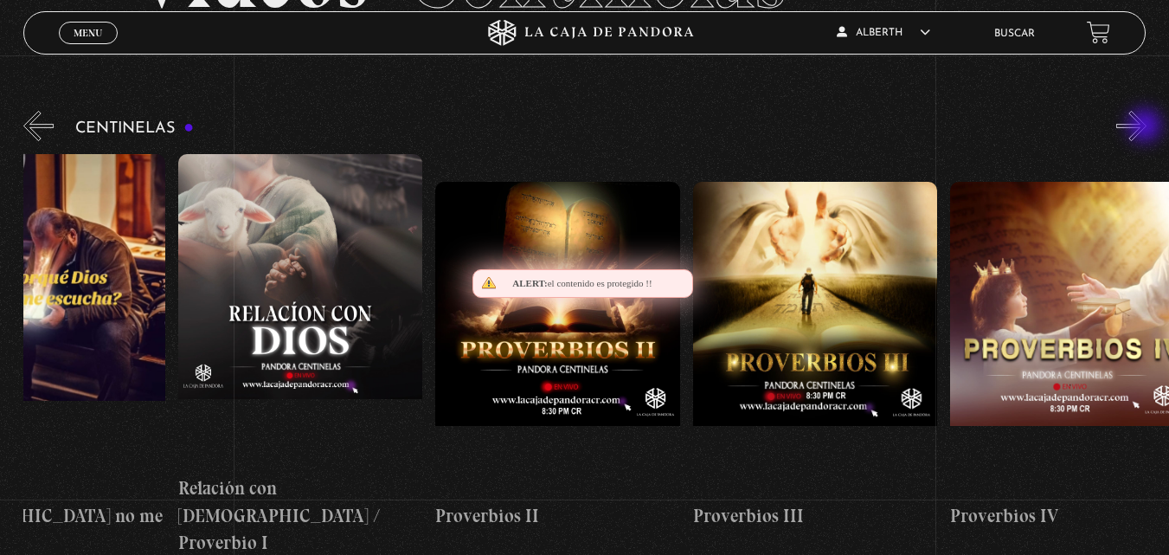
click at [1146, 127] on button "»" at bounding box center [1131, 126] width 30 height 30
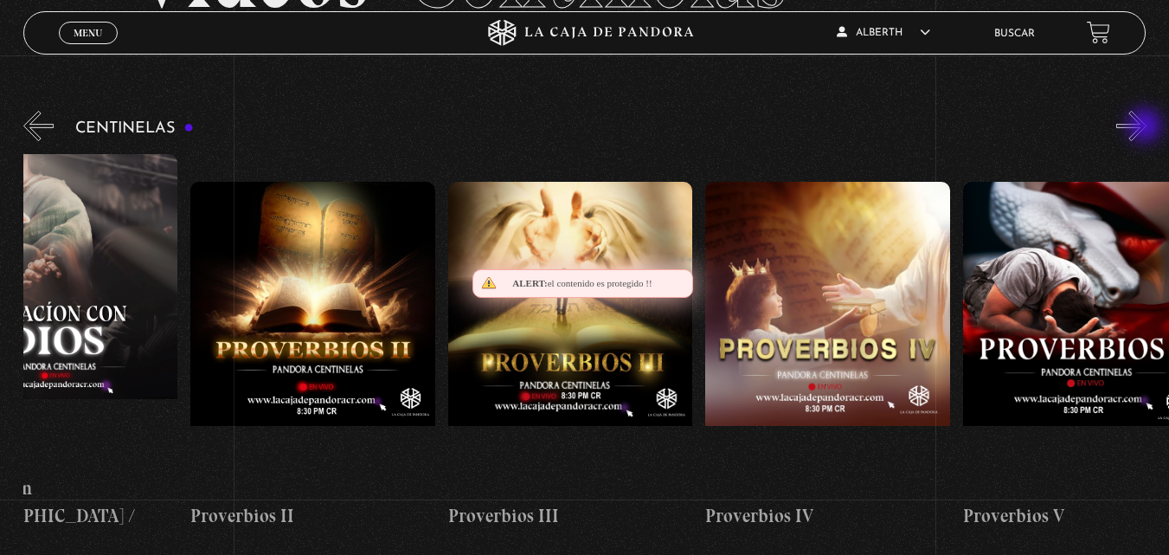
click at [1146, 127] on button "»" at bounding box center [1131, 126] width 30 height 30
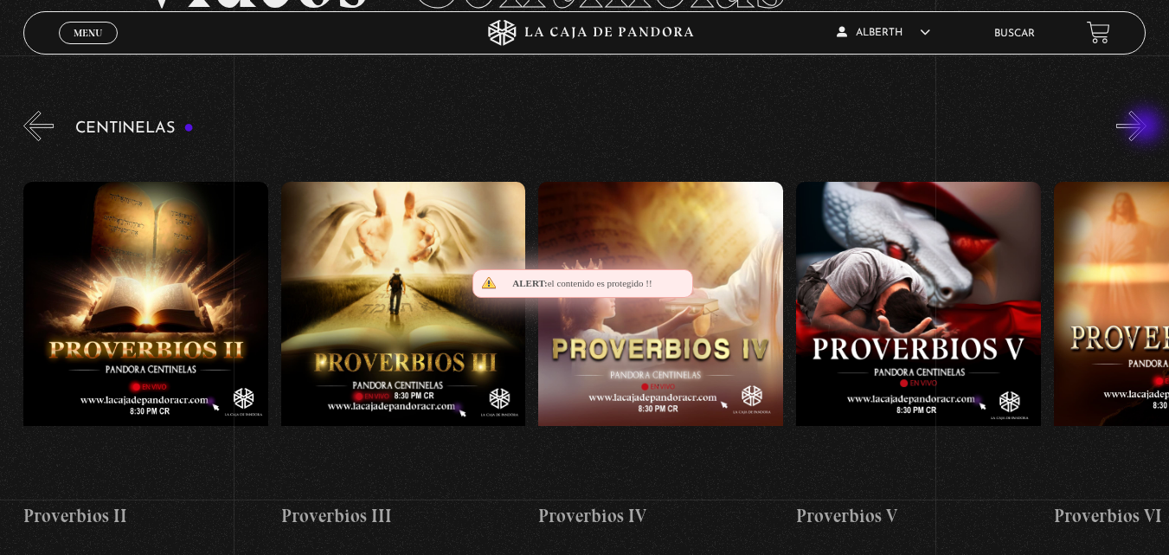
click at [1146, 127] on button "»" at bounding box center [1131, 126] width 30 height 30
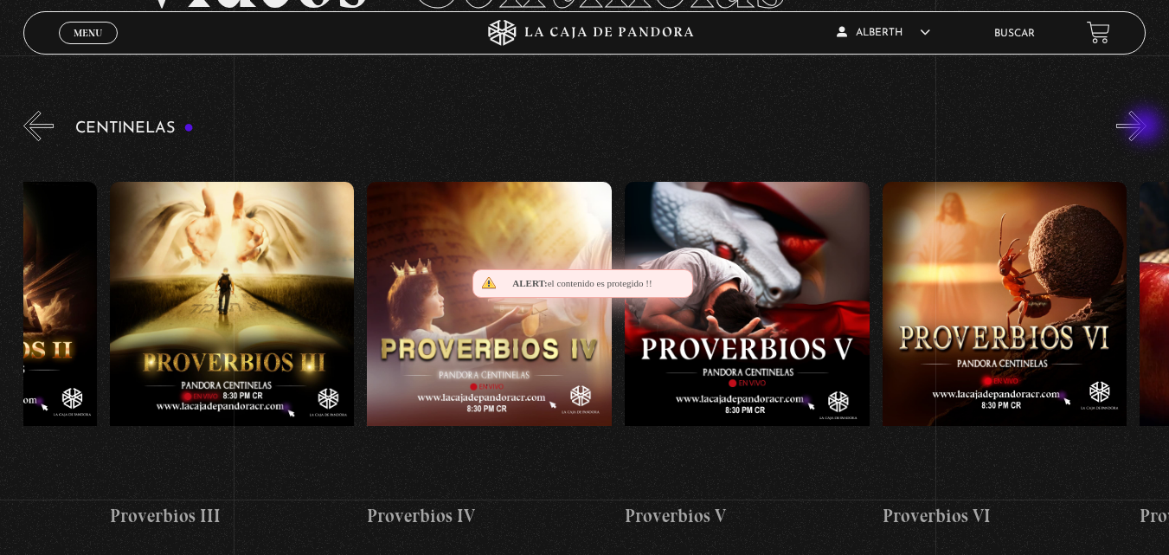
click at [1146, 127] on button "»" at bounding box center [1131, 126] width 30 height 30
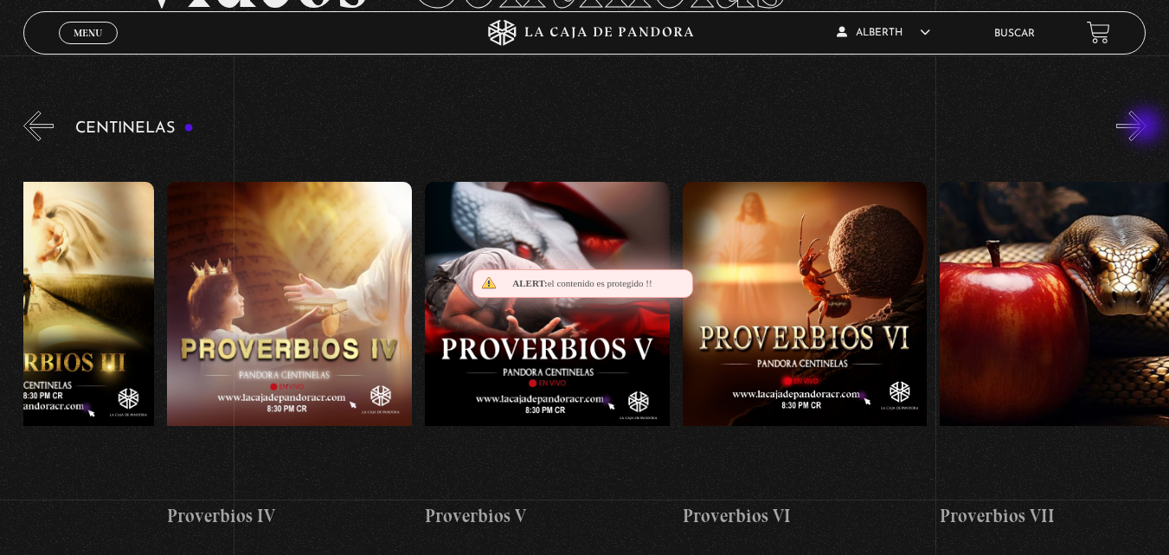
click at [1146, 127] on button "»" at bounding box center [1131, 126] width 30 height 30
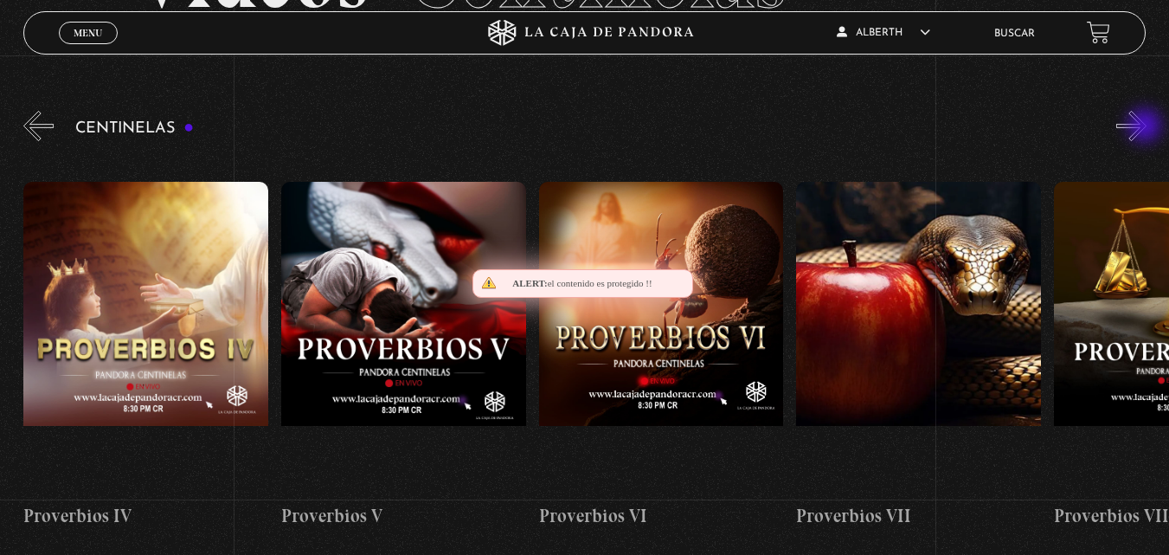
click at [1146, 127] on button "»" at bounding box center [1131, 126] width 30 height 30
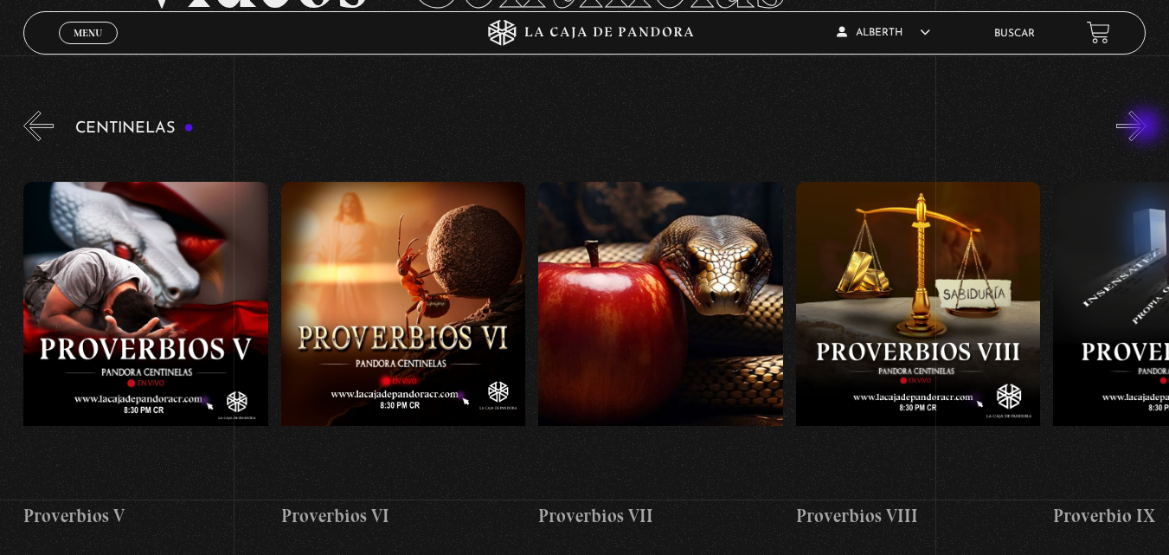
click at [1146, 127] on button "»" at bounding box center [1131, 126] width 30 height 30
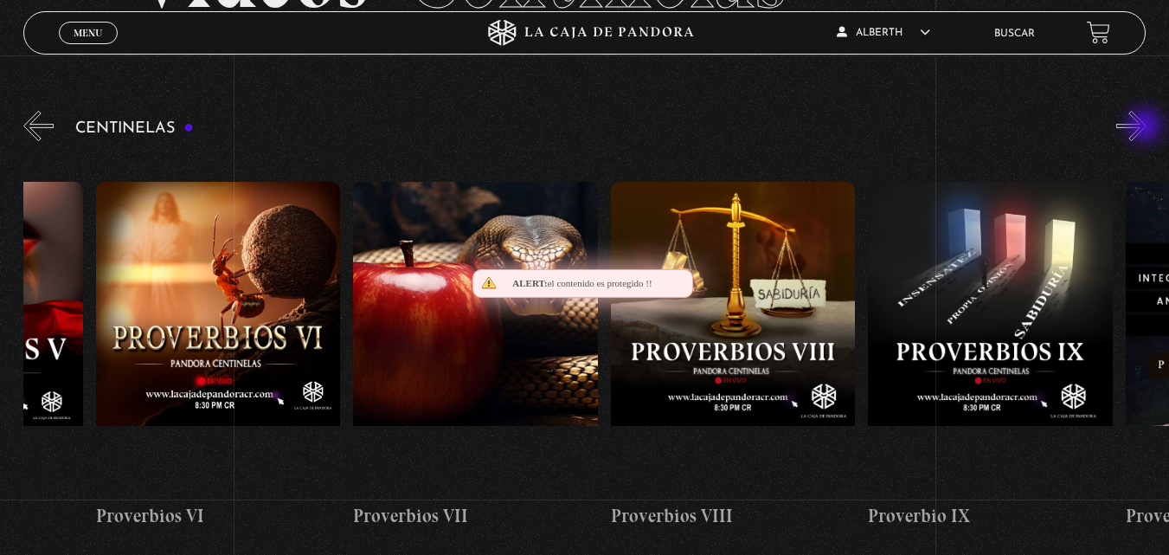
click at [1146, 127] on button "»" at bounding box center [1131, 126] width 30 height 30
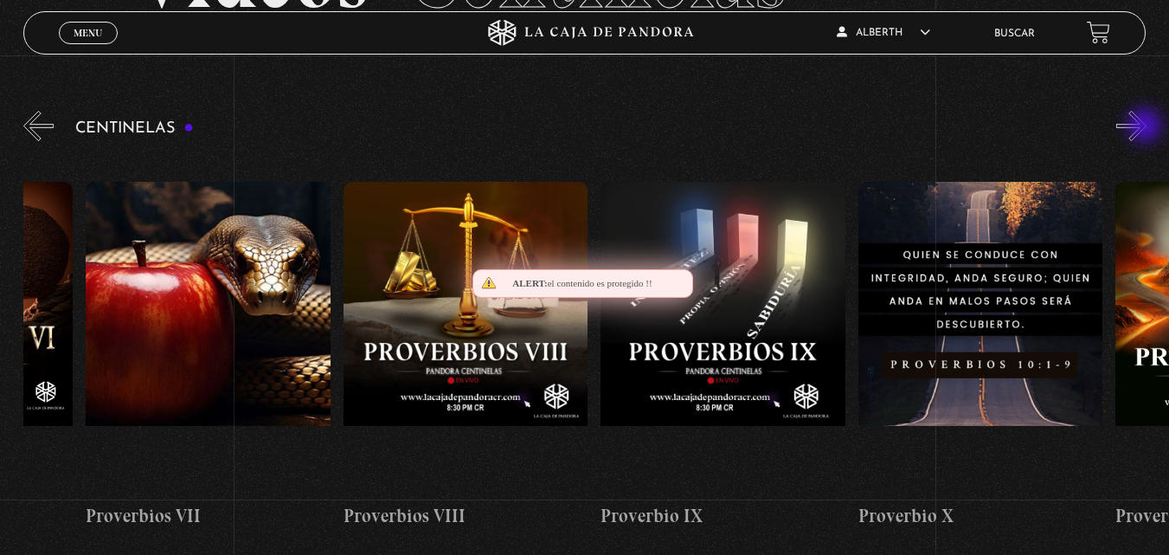
click at [1146, 127] on button "»" at bounding box center [1131, 126] width 30 height 30
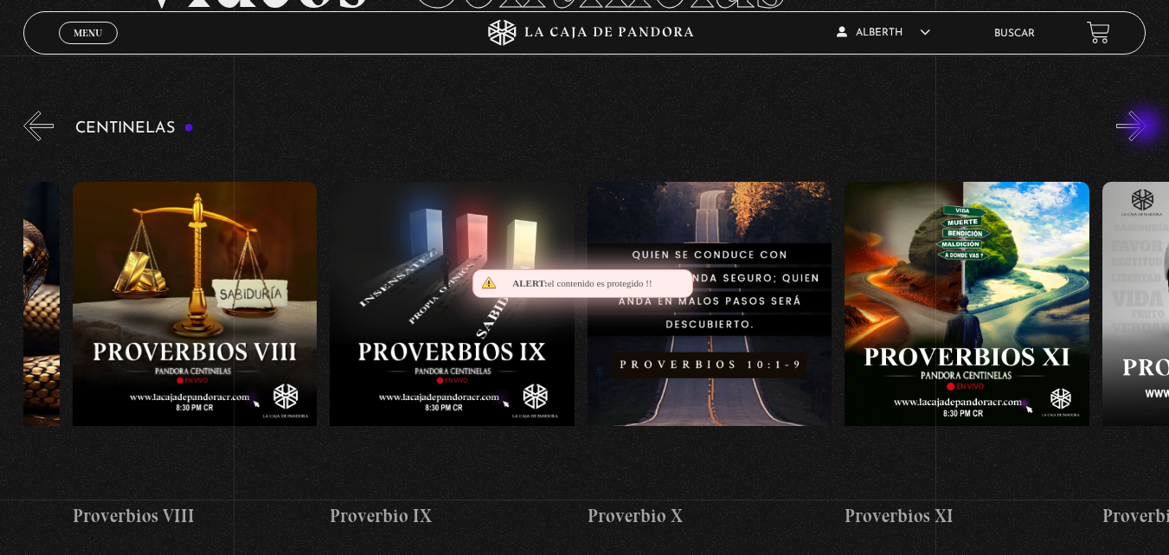
click at [1146, 127] on button "»" at bounding box center [1131, 126] width 30 height 30
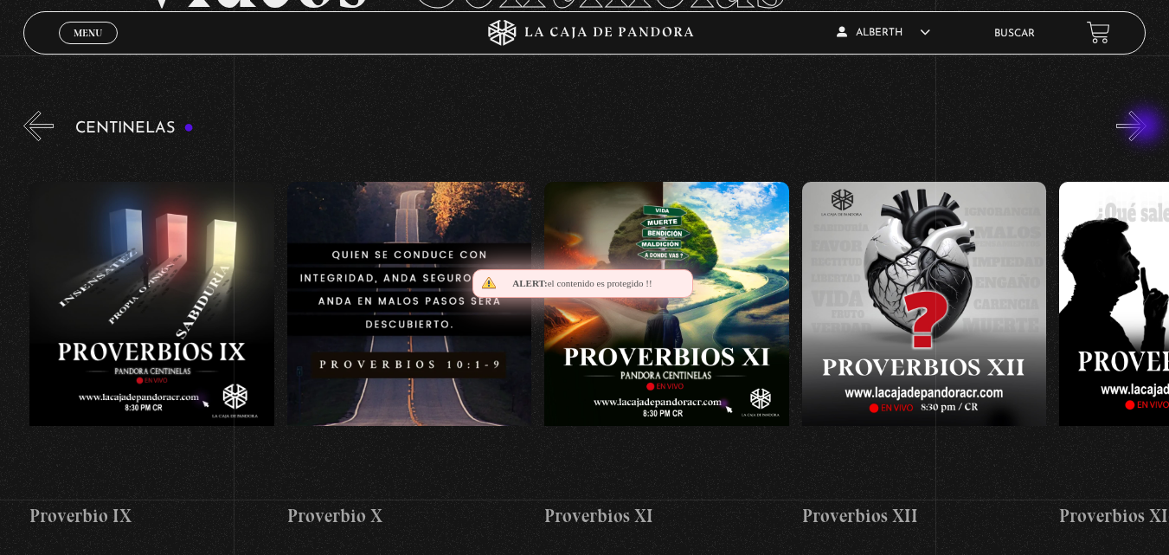
click at [1146, 127] on button "»" at bounding box center [1131, 126] width 30 height 30
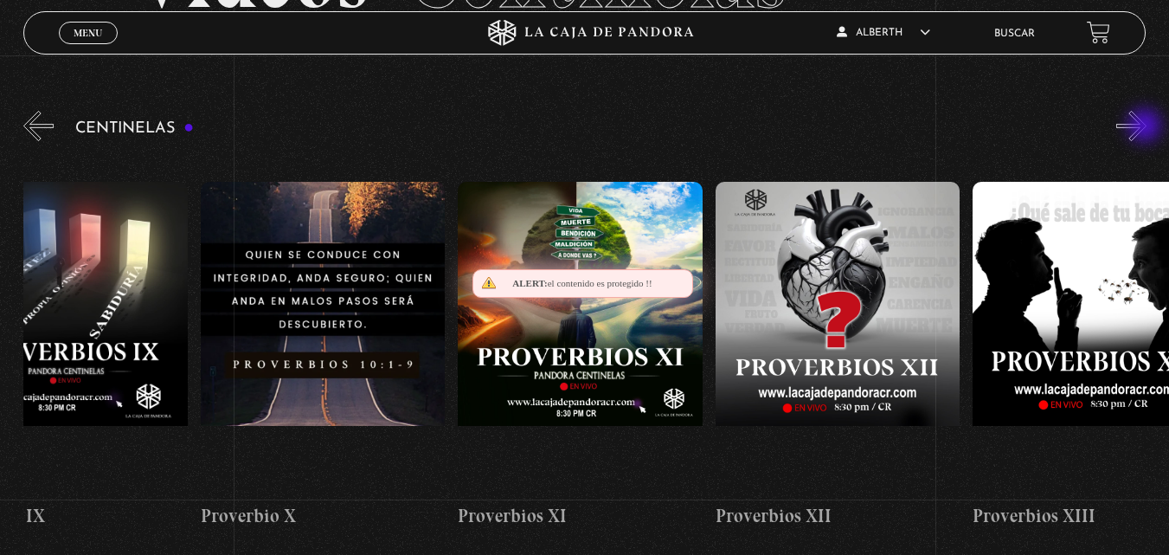
click at [1146, 127] on button "»" at bounding box center [1131, 126] width 30 height 30
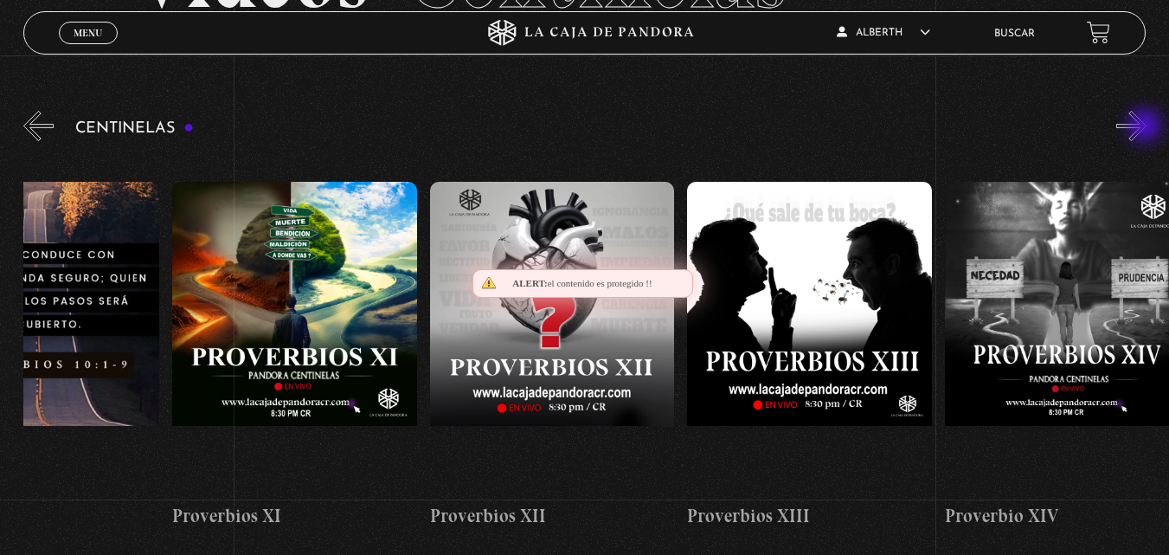
click at [1146, 127] on button "»" at bounding box center [1131, 126] width 30 height 30
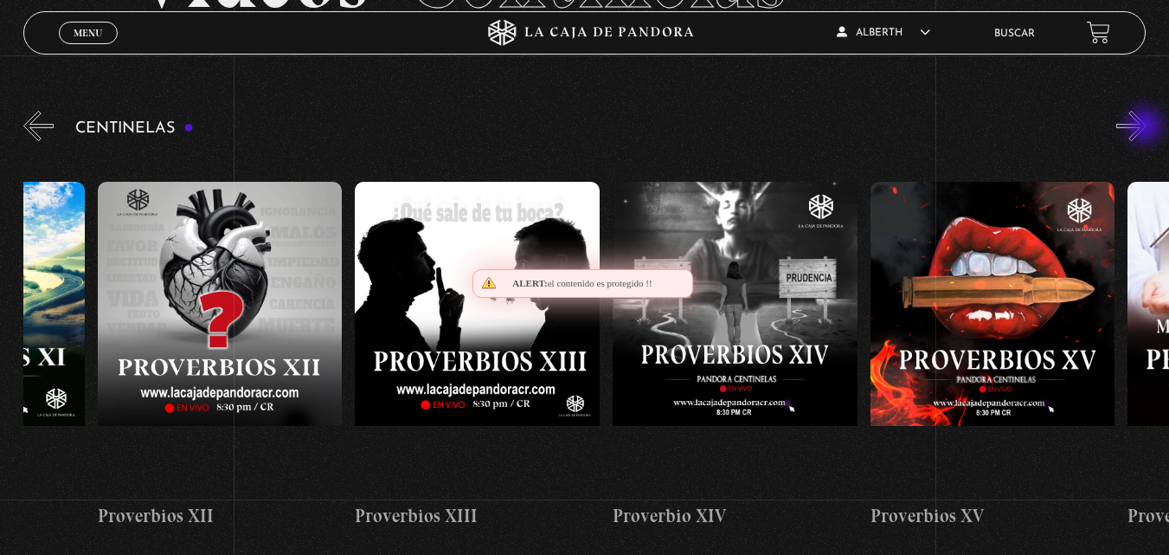
click at [1146, 127] on button "»" at bounding box center [1131, 126] width 30 height 30
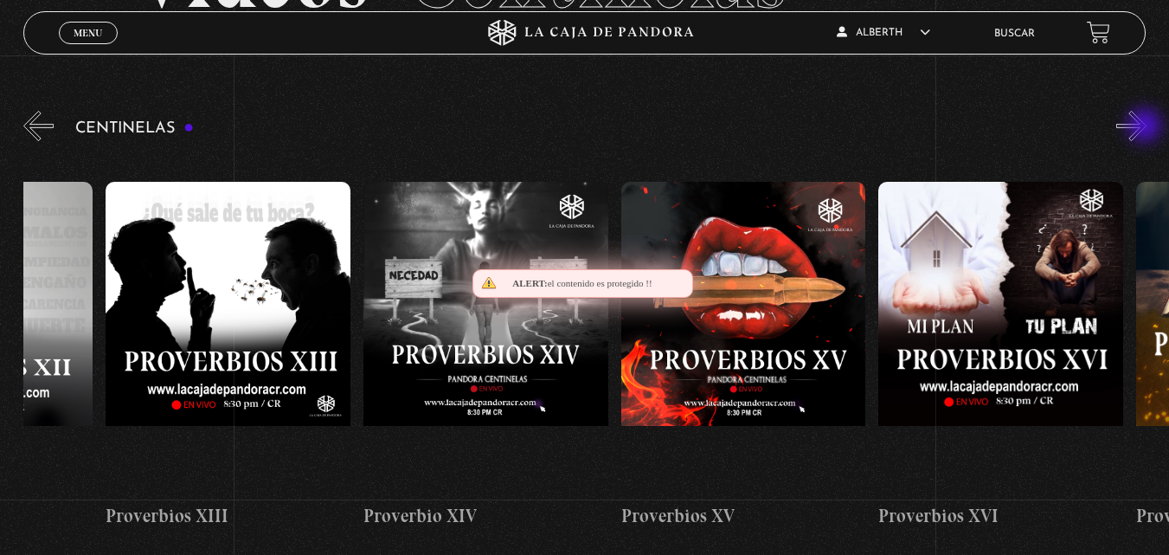
click at [1146, 127] on button "»" at bounding box center [1131, 126] width 30 height 30
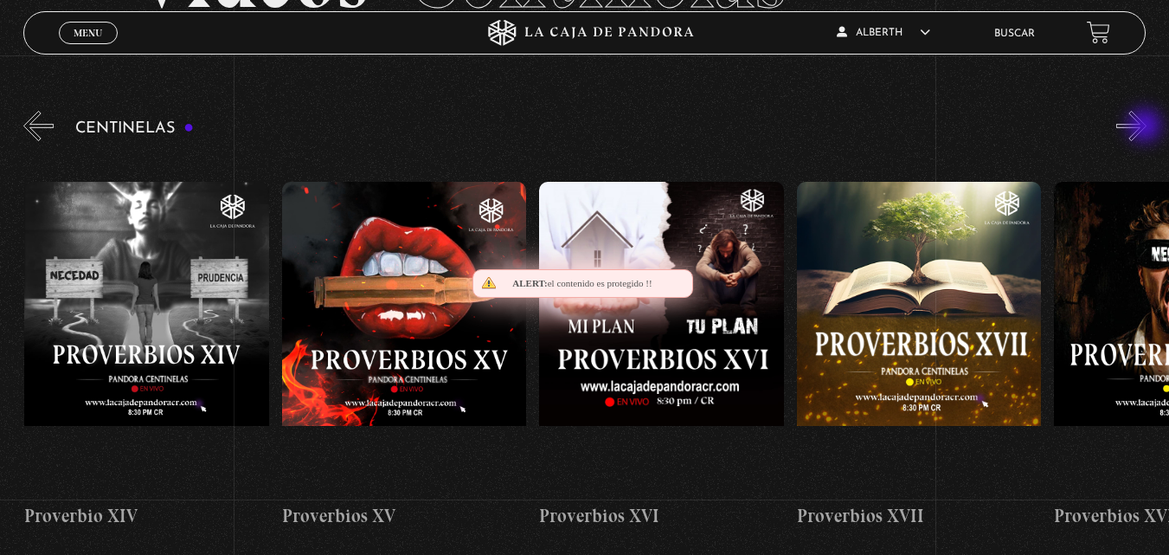
click at [1146, 127] on button "»" at bounding box center [1131, 126] width 30 height 30
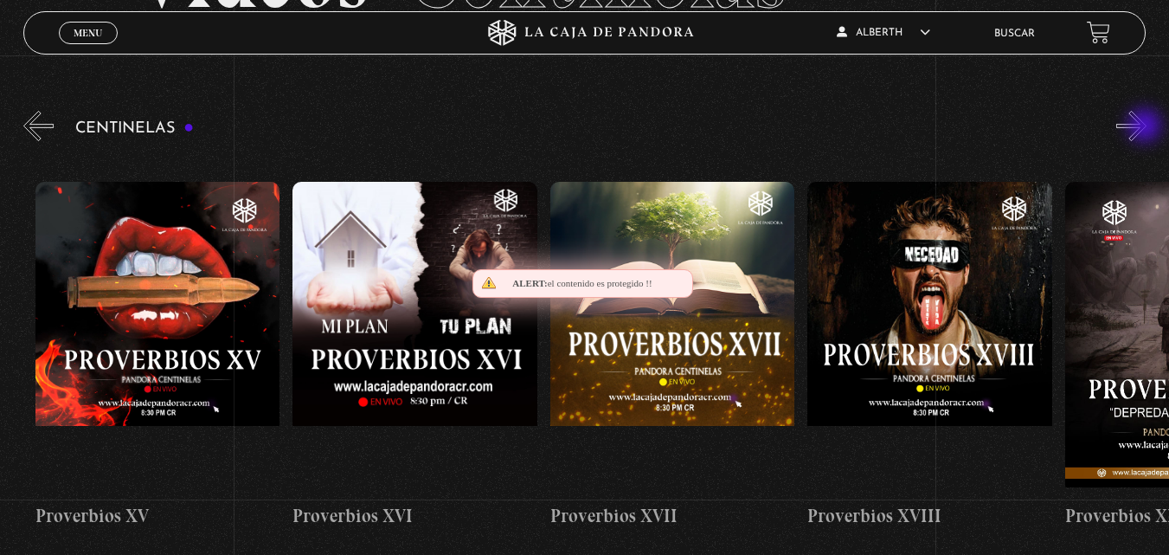
click at [1146, 127] on button "»" at bounding box center [1131, 126] width 30 height 30
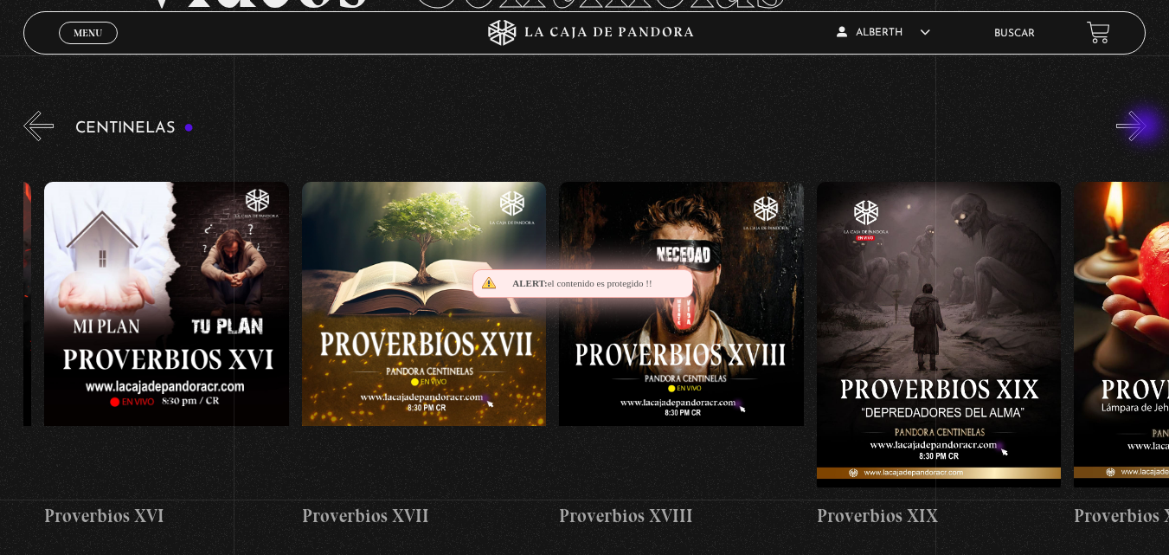
click at [1146, 127] on button "»" at bounding box center [1131, 126] width 30 height 30
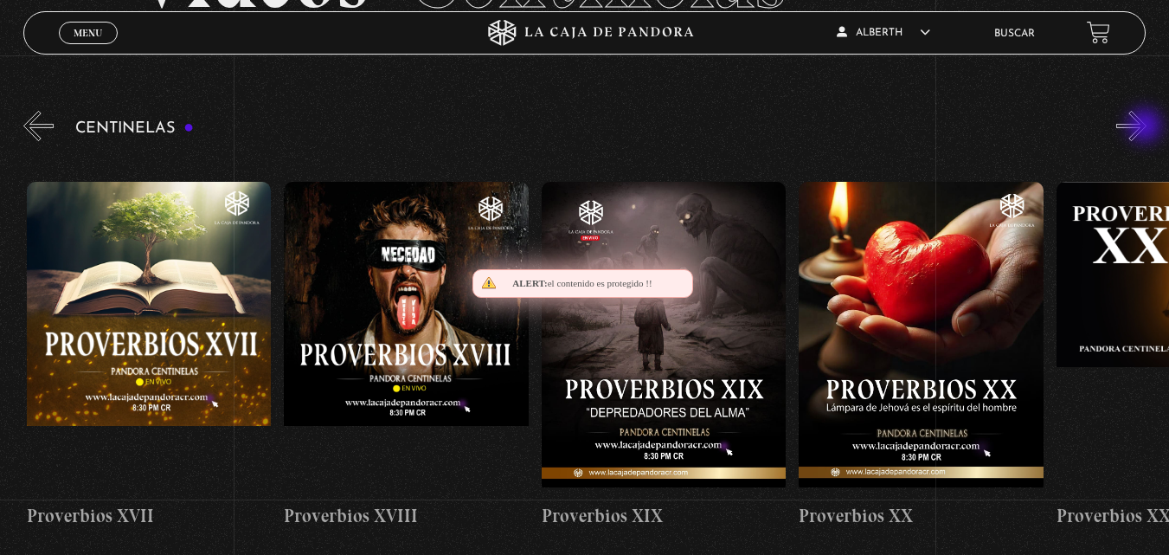
click at [1146, 127] on button "»" at bounding box center [1131, 126] width 30 height 30
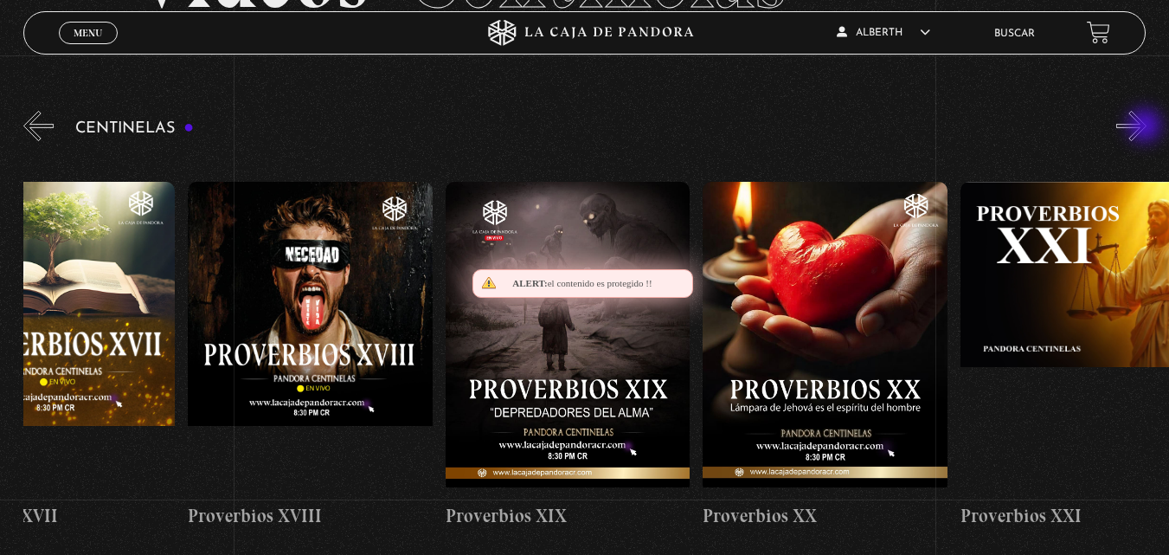
click at [1146, 127] on button "»" at bounding box center [1131, 126] width 30 height 30
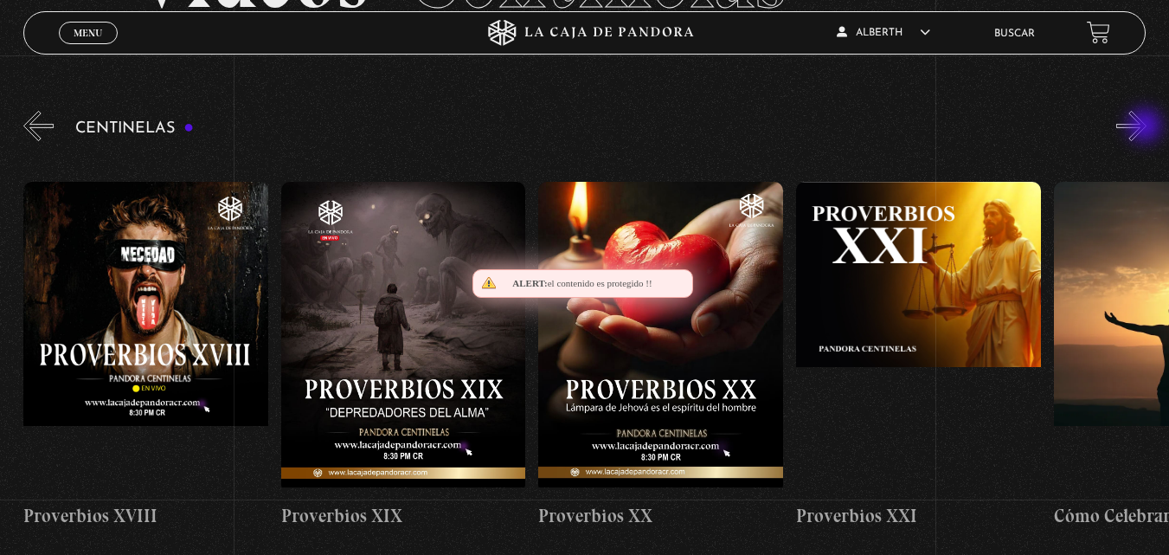
click at [1146, 127] on button "»" at bounding box center [1131, 126] width 30 height 30
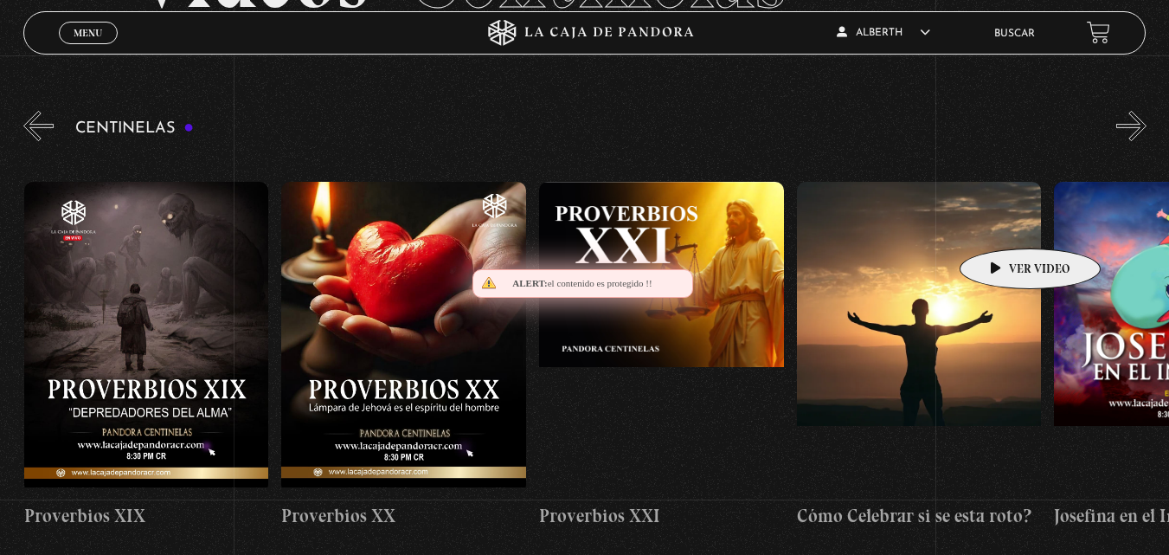
scroll to position [0, 5406]
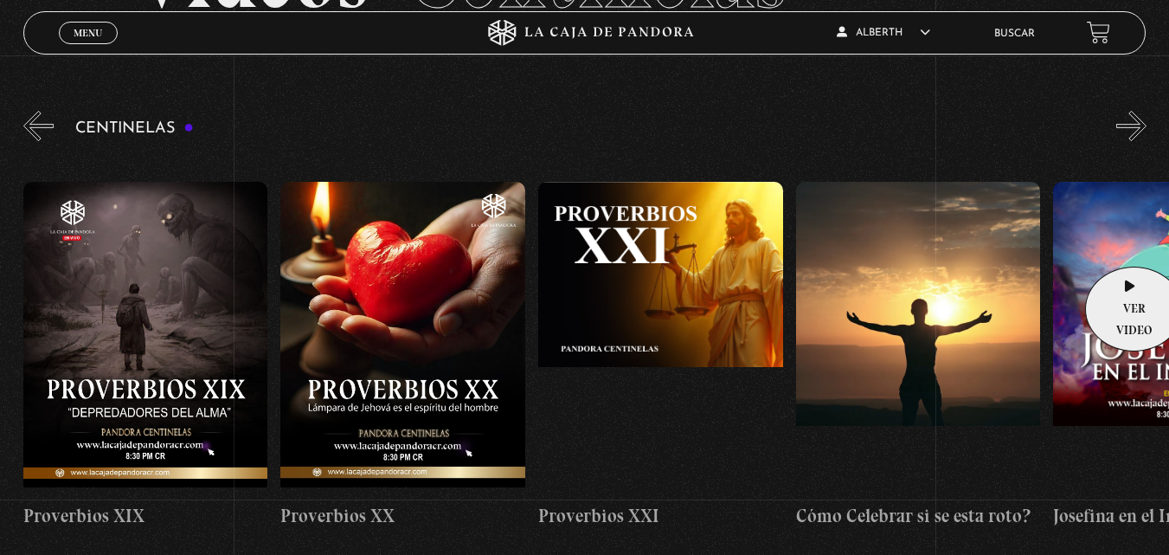
click at [1128, 240] on figure at bounding box center [1175, 337] width 245 height 311
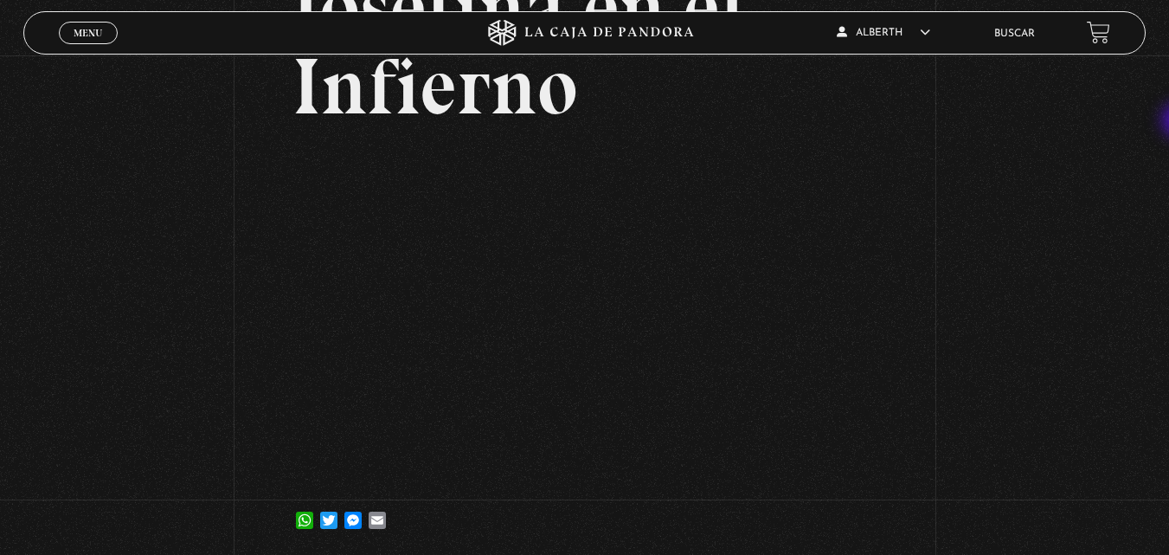
scroll to position [176, 0]
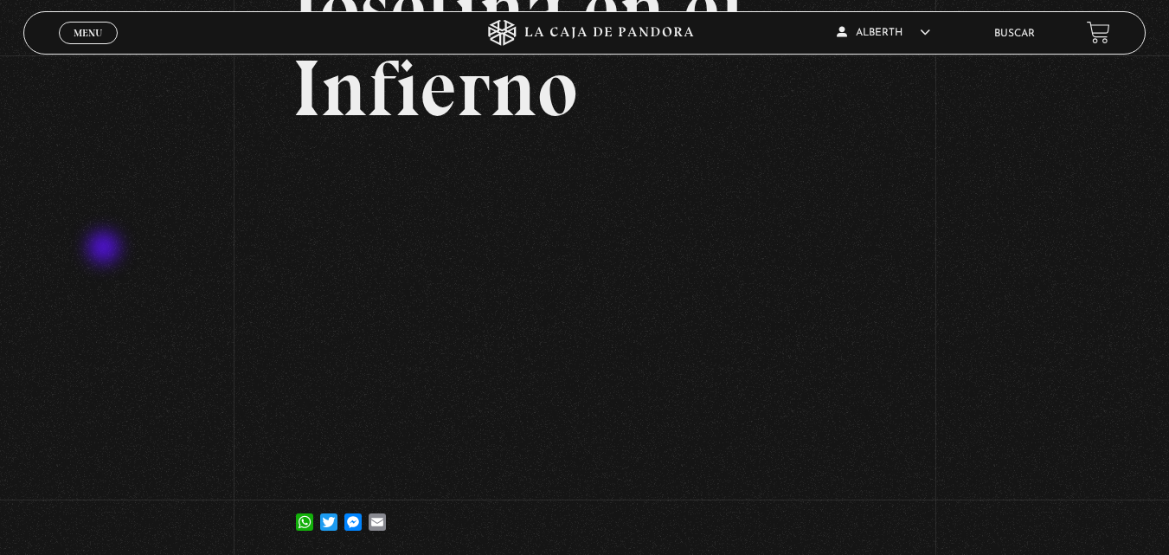
click at [99, 251] on div "Volver [DATE] [PERSON_NAME] en el Infierno WhatsApp Twitter Messenger Email" at bounding box center [584, 220] width 1169 height 683
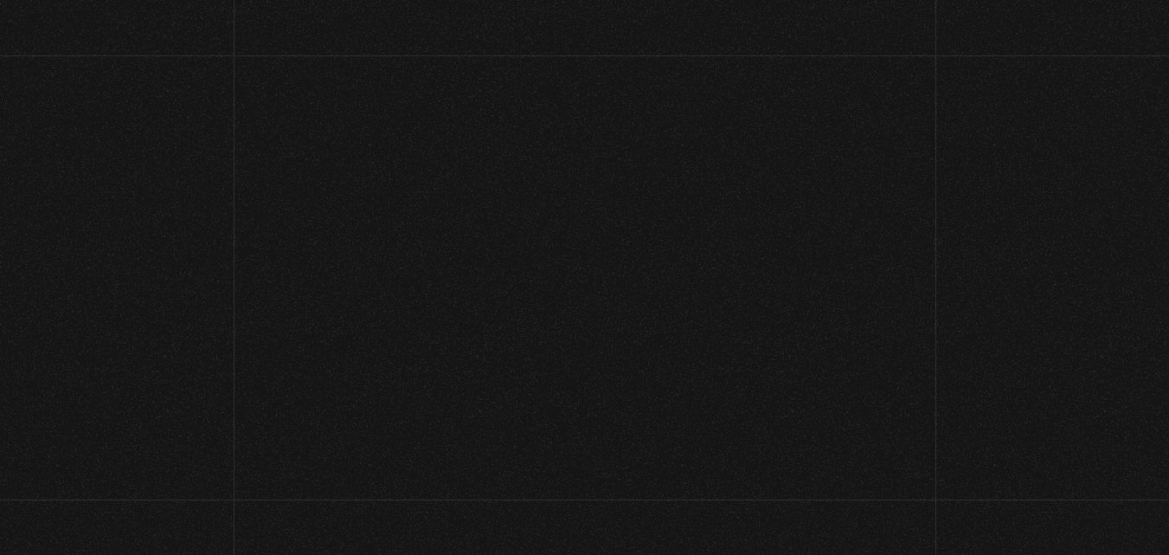
scroll to position [169, 0]
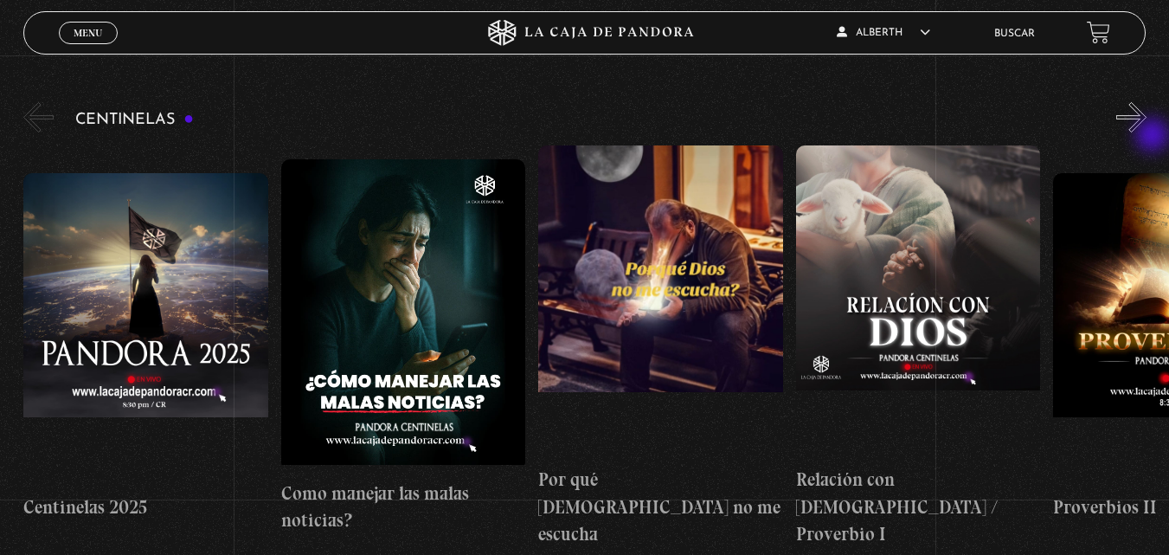
click at [1154, 135] on div "Centinelas" at bounding box center [595, 323] width 1145 height 449
click at [1146, 108] on button "»" at bounding box center [1131, 117] width 30 height 30
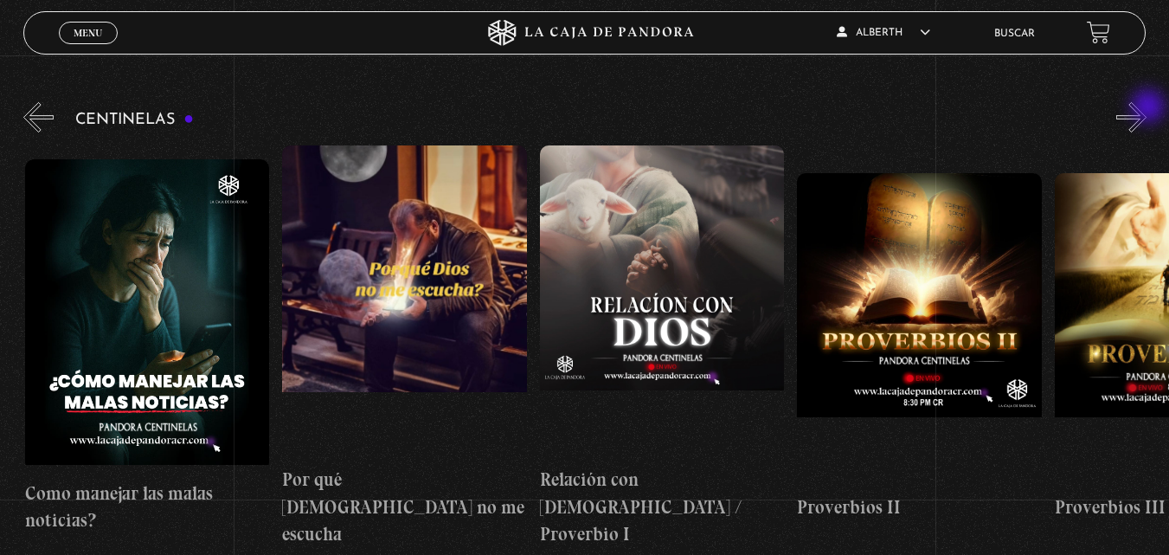
click at [1146, 108] on button "»" at bounding box center [1131, 117] width 30 height 30
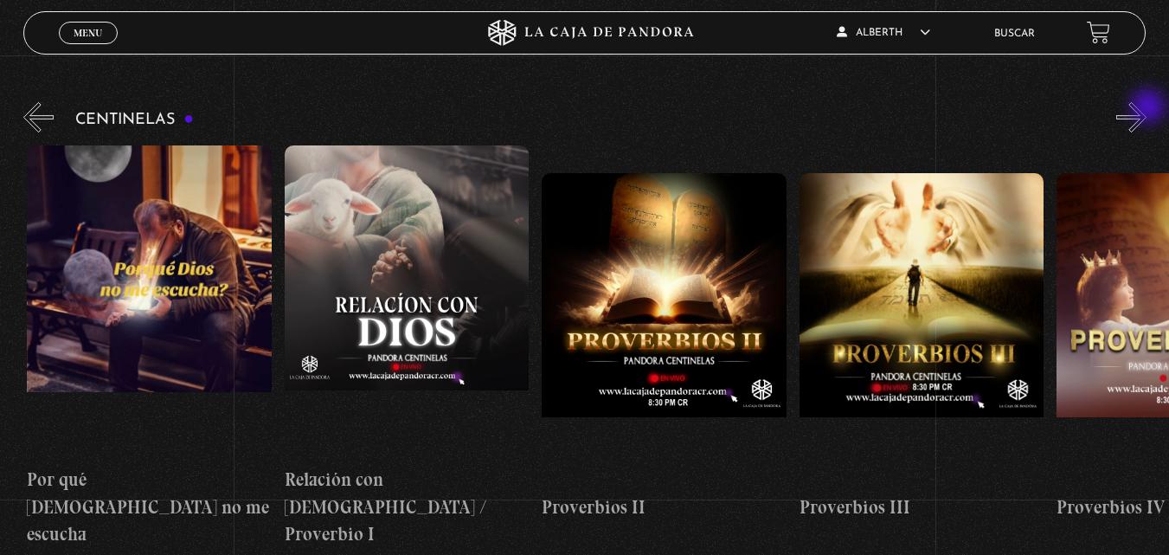
click at [1146, 108] on button "»" at bounding box center [1131, 117] width 30 height 30
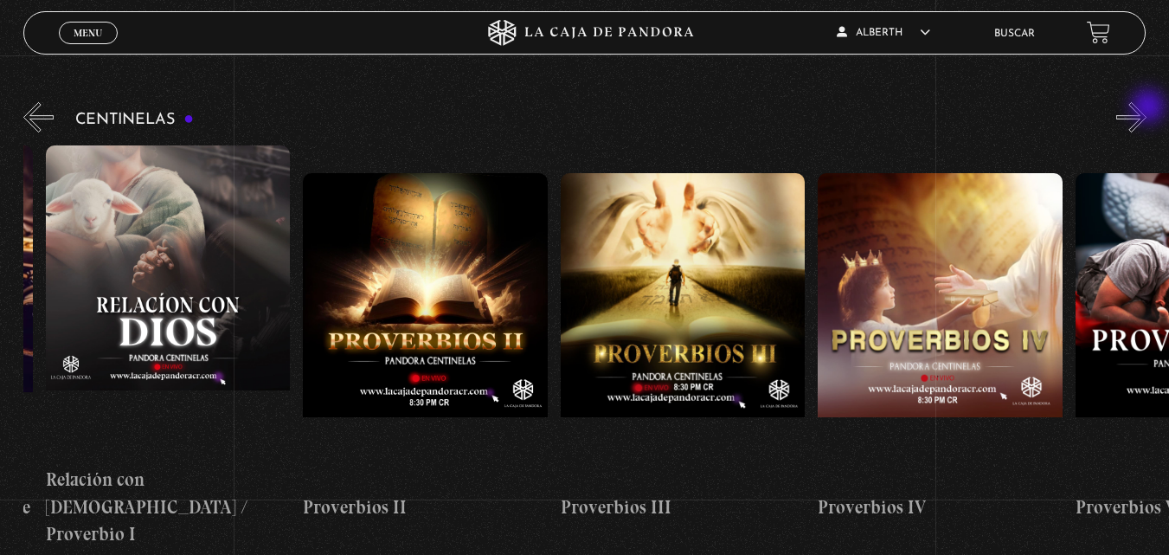
click at [1146, 108] on button "»" at bounding box center [1131, 117] width 30 height 30
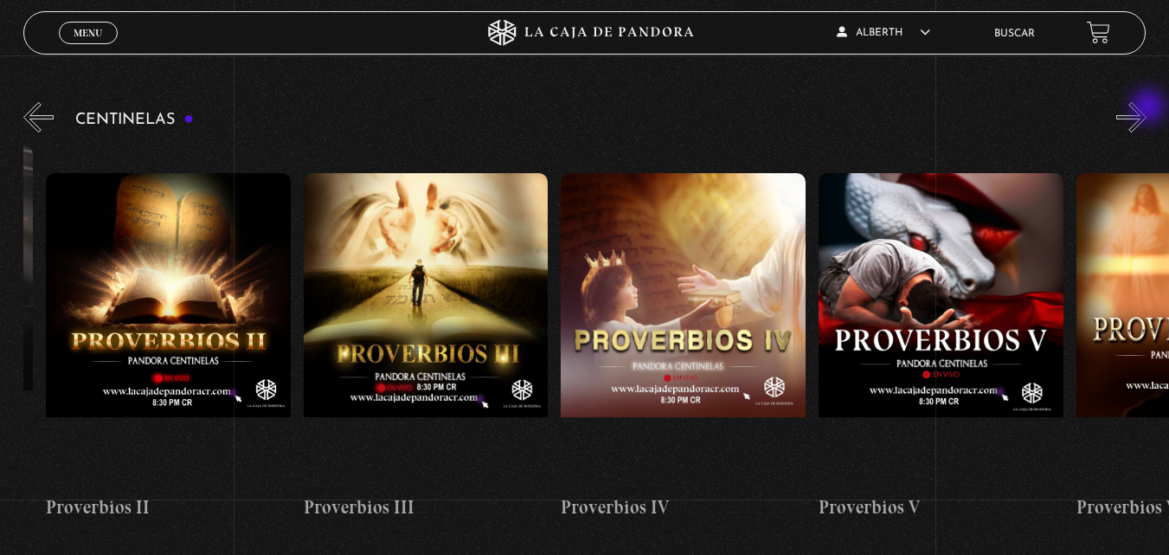
click at [1146, 108] on button "»" at bounding box center [1131, 117] width 30 height 30
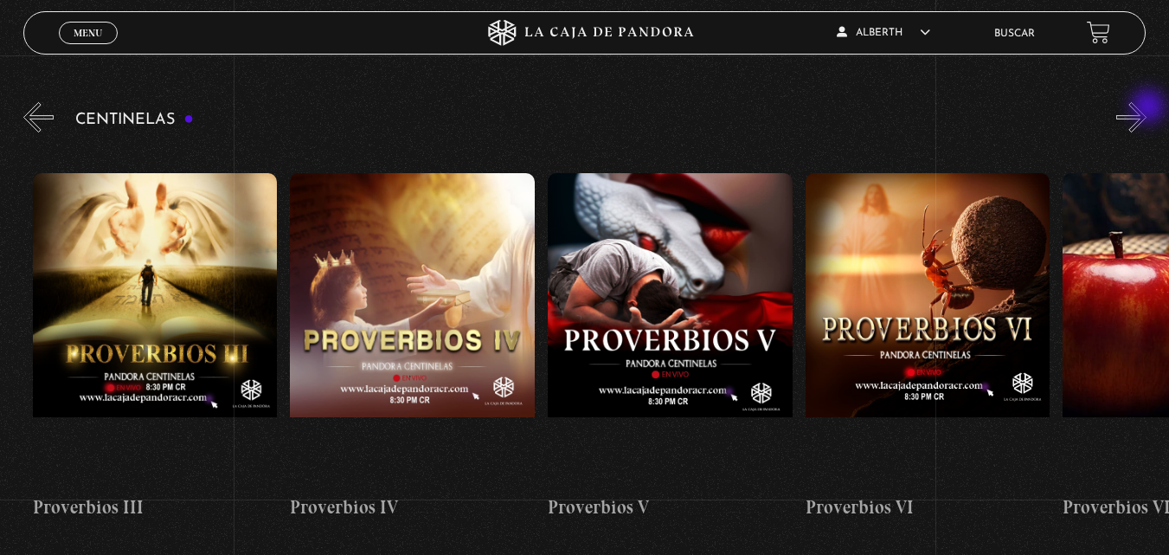
click at [1146, 108] on button "»" at bounding box center [1131, 117] width 30 height 30
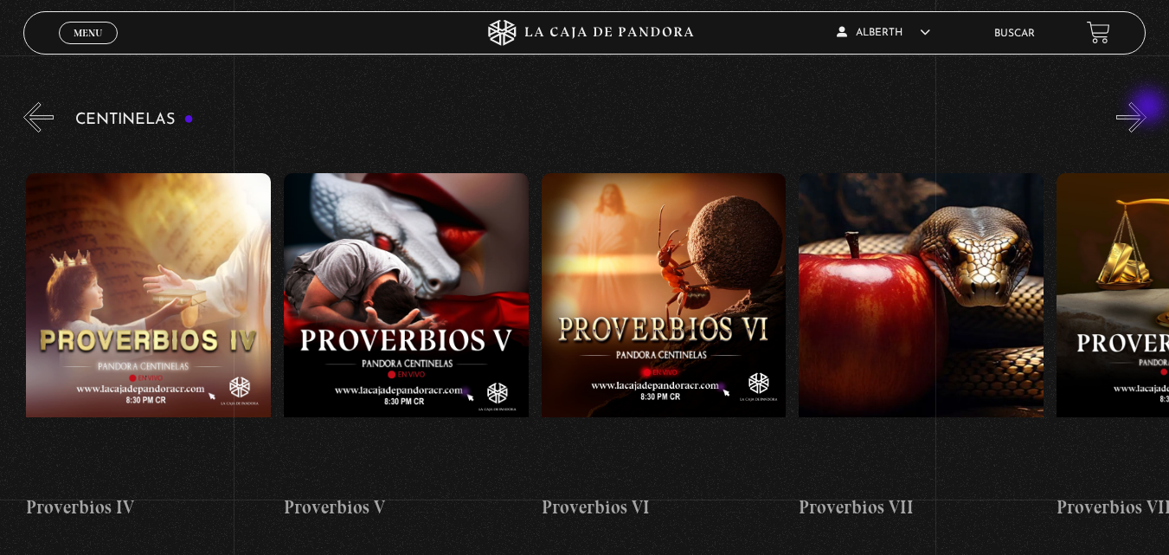
click at [1146, 108] on button "»" at bounding box center [1131, 117] width 30 height 30
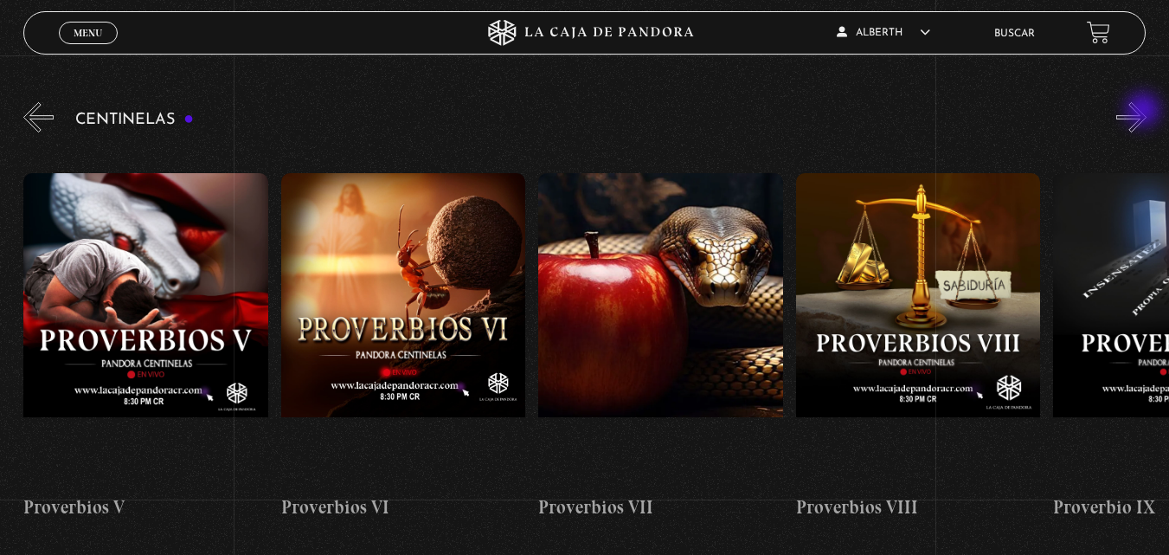
click at [1144, 112] on button "»" at bounding box center [1131, 117] width 30 height 30
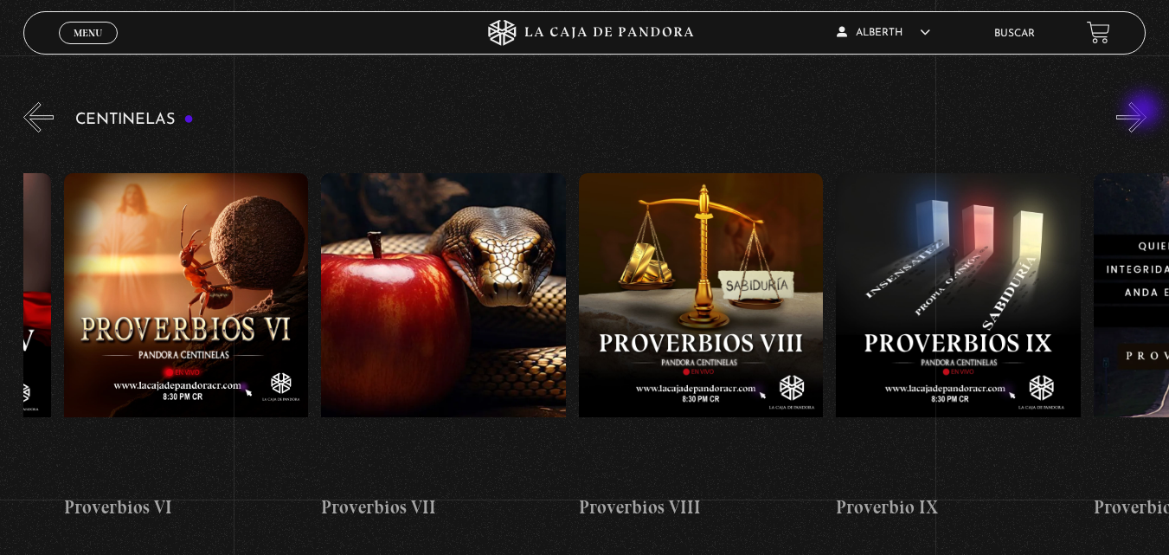
scroll to position [0, 2059]
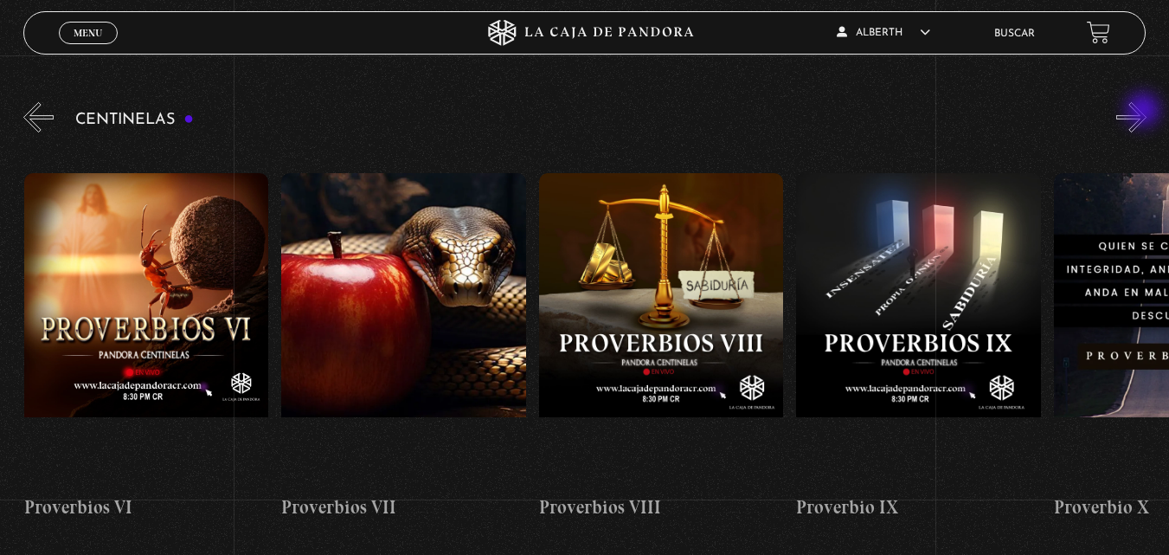
click at [1144, 112] on button "»" at bounding box center [1131, 117] width 30 height 30
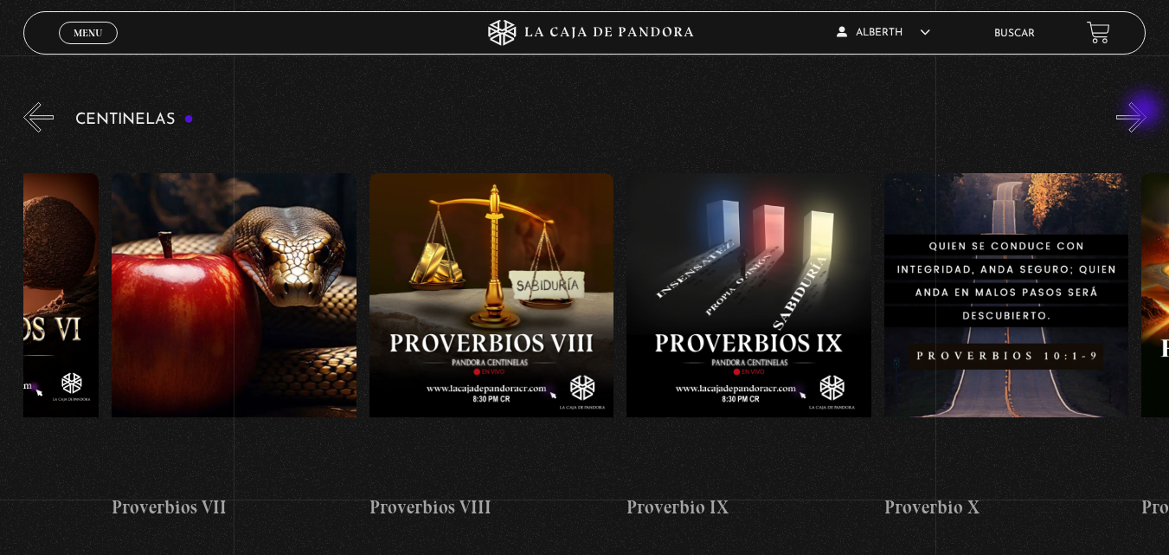
click at [1145, 112] on button "»" at bounding box center [1131, 117] width 30 height 30
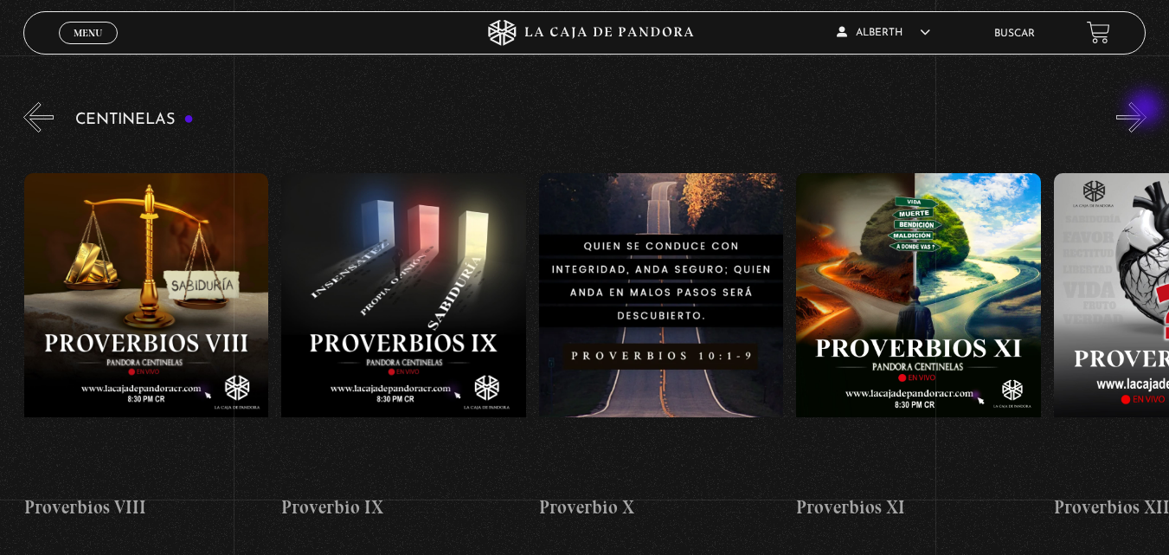
scroll to position [0, 2574]
click at [1146, 110] on button "»" at bounding box center [1131, 117] width 30 height 30
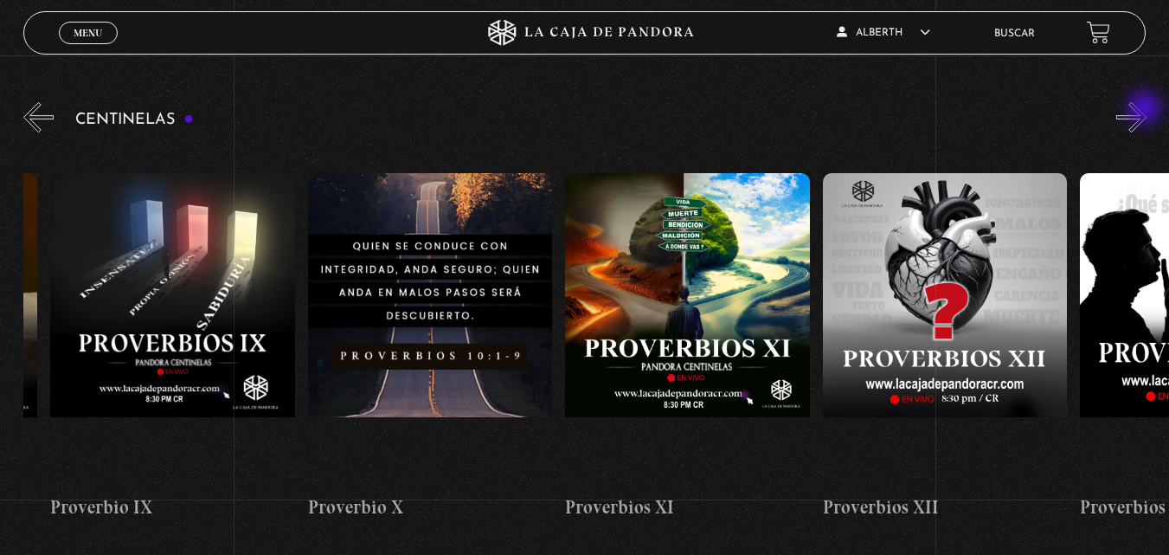
click at [1146, 110] on button "»" at bounding box center [1131, 117] width 30 height 30
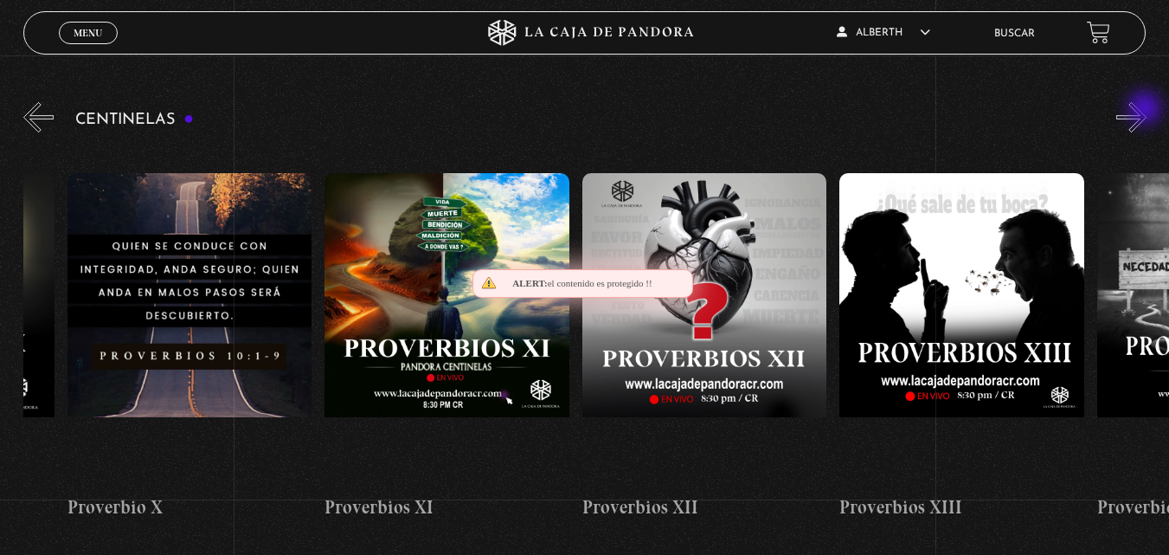
click at [1146, 110] on button "»" at bounding box center [1131, 117] width 30 height 30
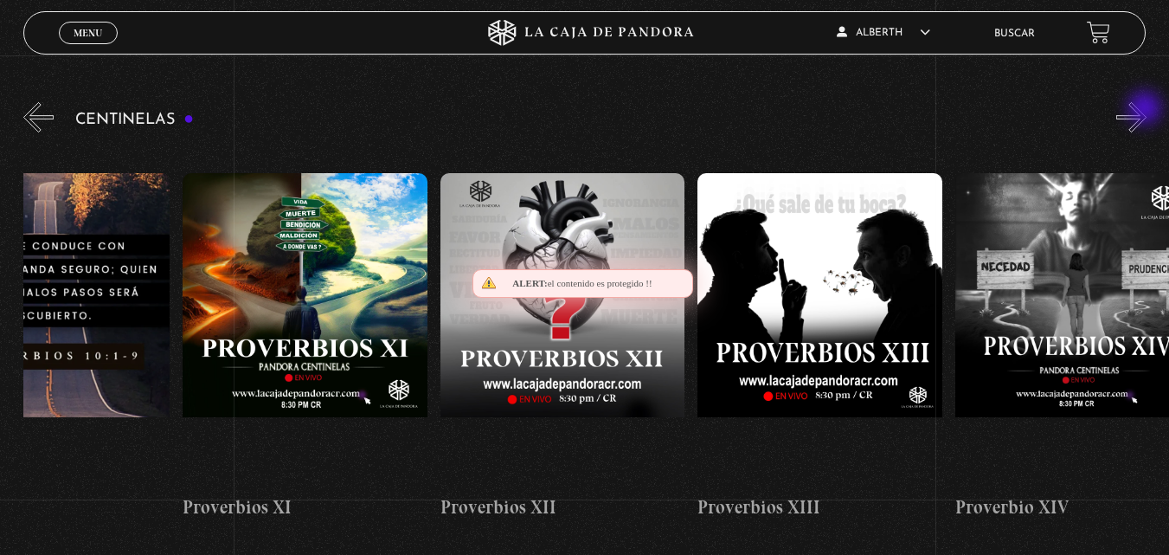
click at [1146, 110] on button "»" at bounding box center [1131, 117] width 30 height 30
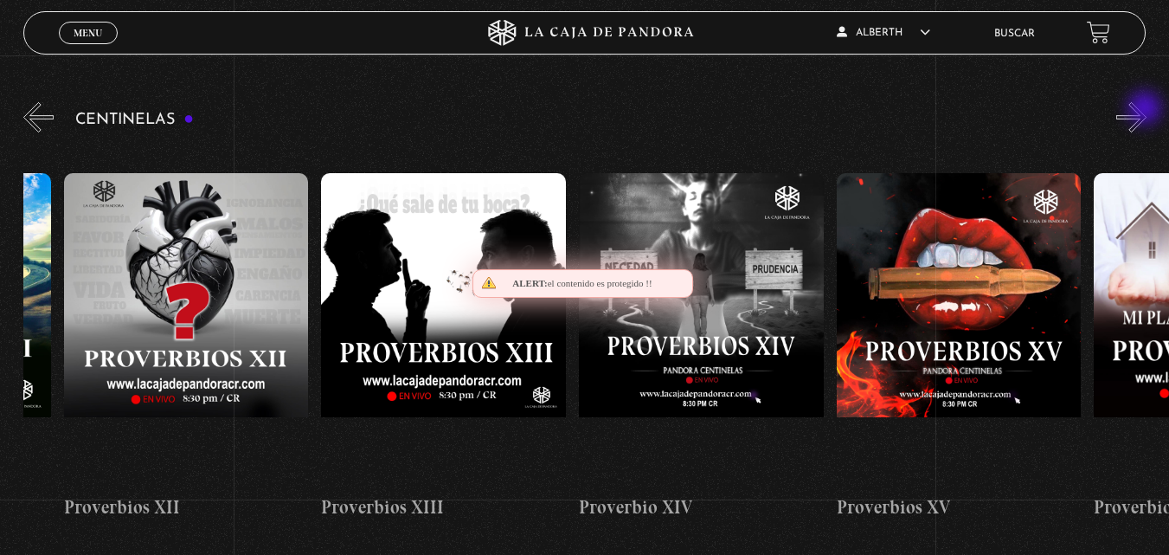
click at [1146, 110] on button "»" at bounding box center [1131, 117] width 30 height 30
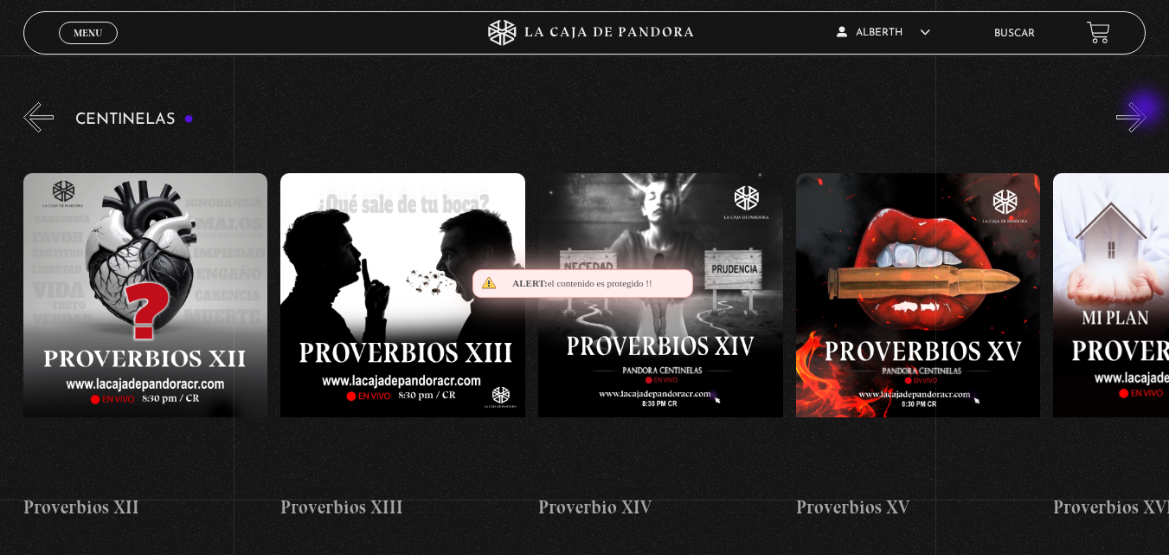
click at [1146, 110] on button "»" at bounding box center [1131, 117] width 30 height 30
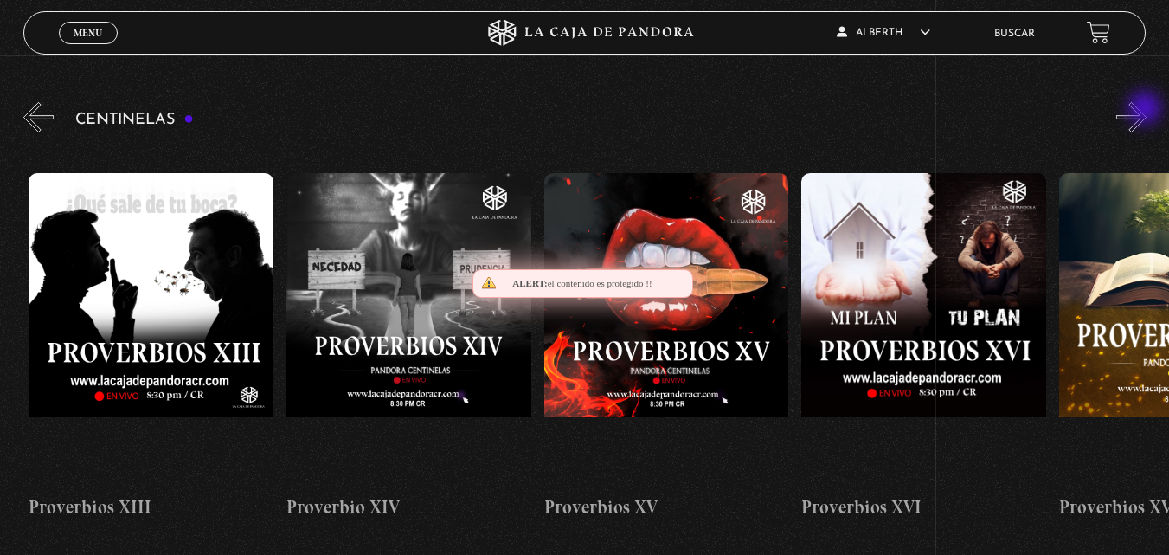
click at [1146, 110] on button "»" at bounding box center [1131, 117] width 30 height 30
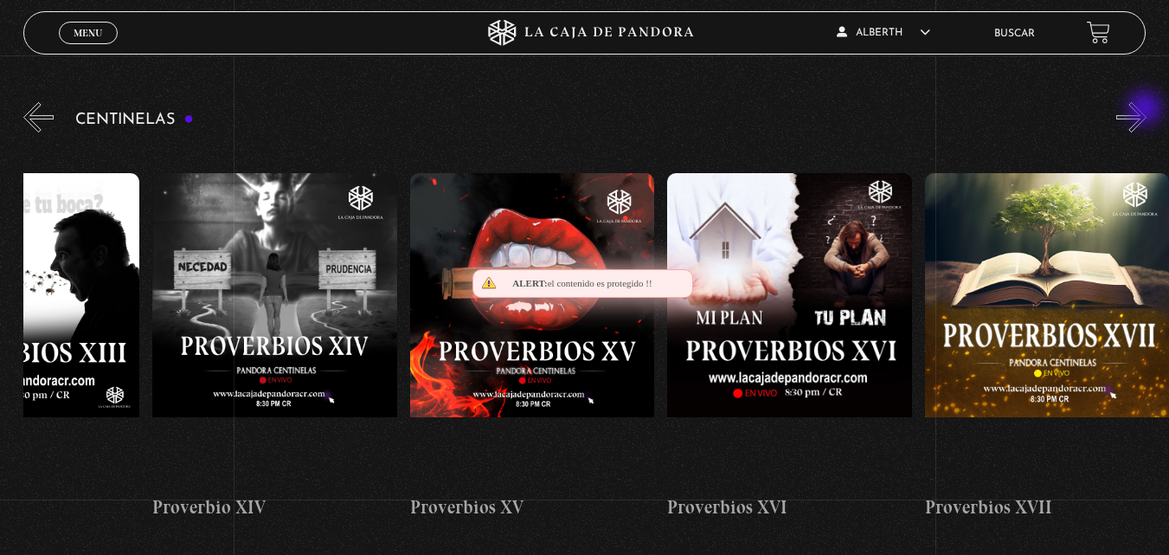
click at [1146, 110] on button "»" at bounding box center [1131, 117] width 30 height 30
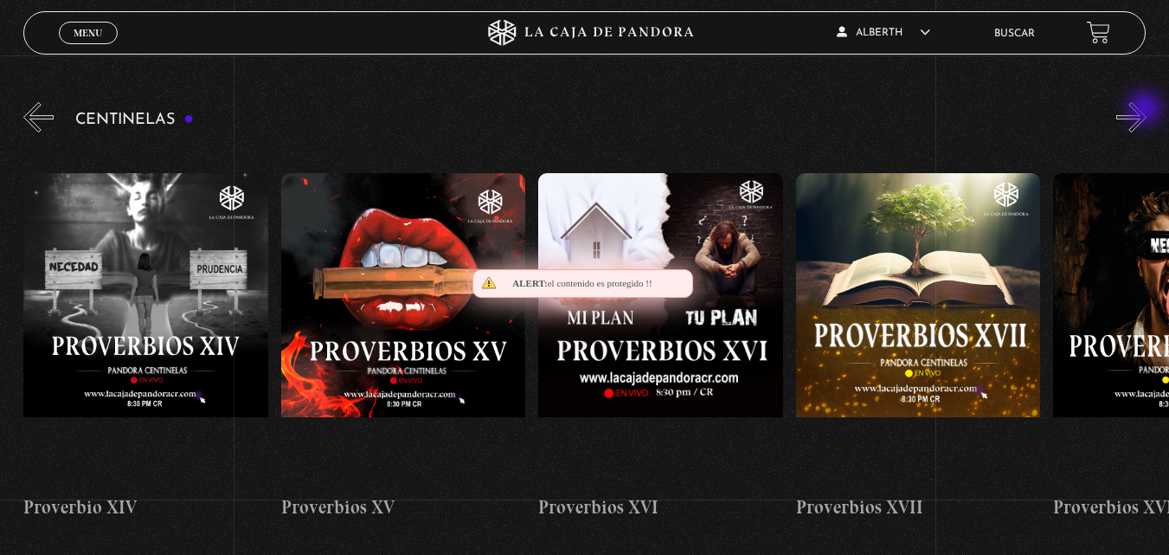
click at [1146, 110] on button "»" at bounding box center [1131, 117] width 30 height 30
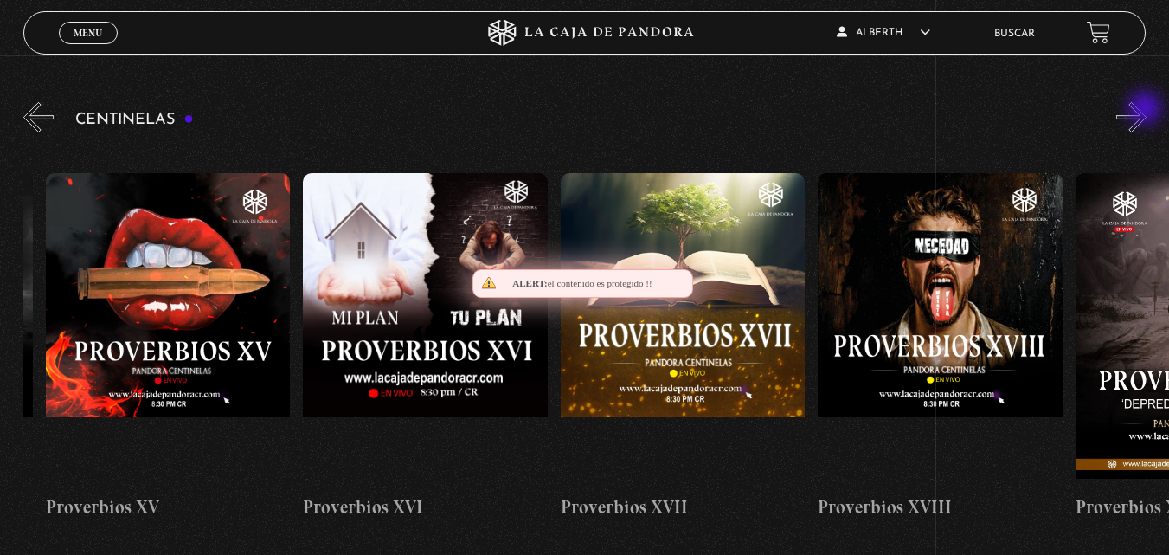
click at [1146, 110] on button "»" at bounding box center [1131, 117] width 30 height 30
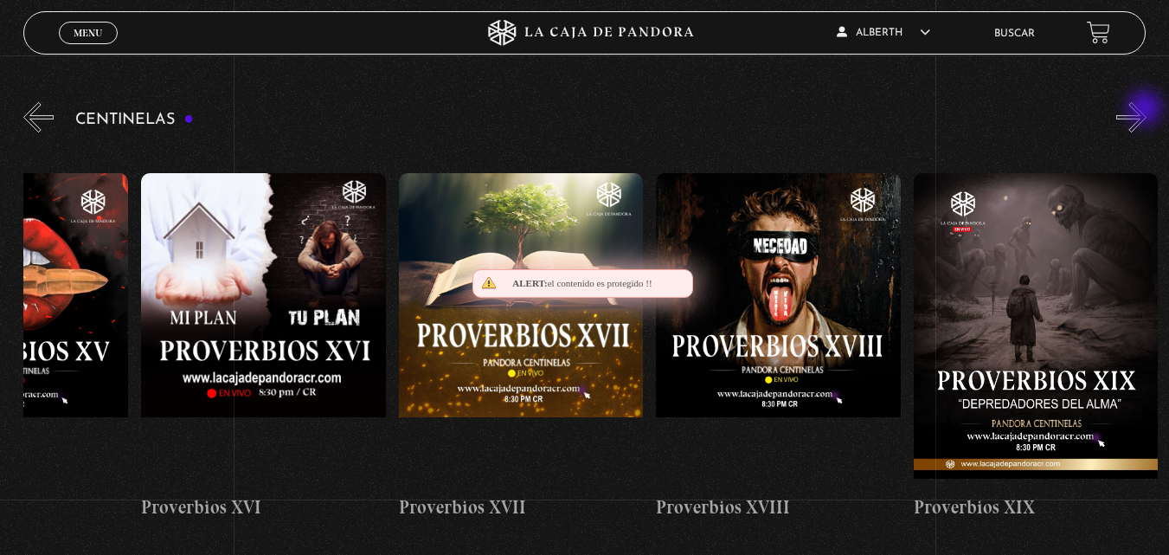
click at [1146, 110] on button "»" at bounding box center [1131, 117] width 30 height 30
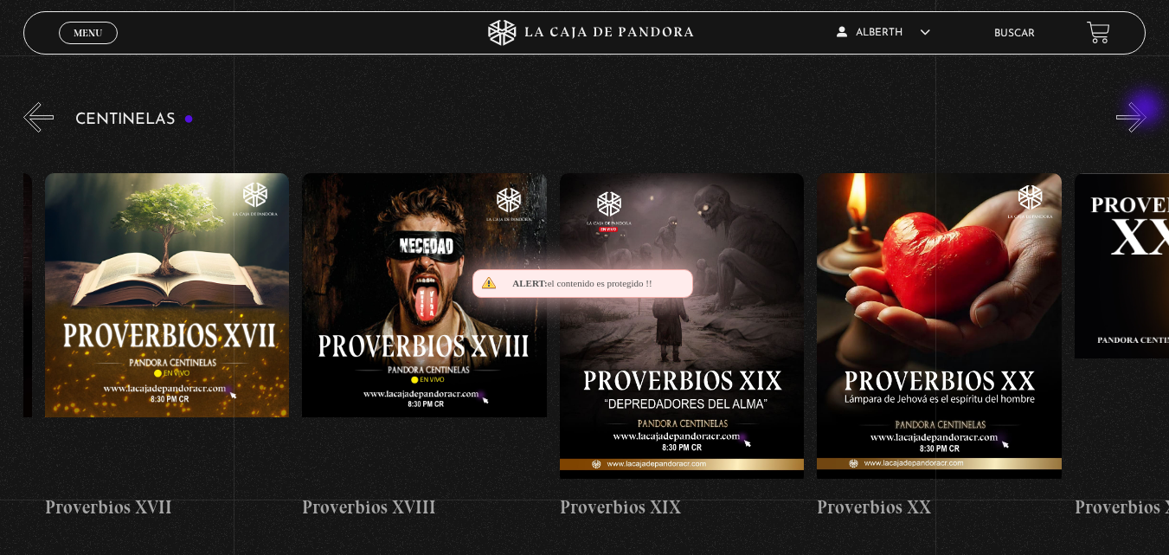
click at [1146, 110] on button "»" at bounding box center [1131, 117] width 30 height 30
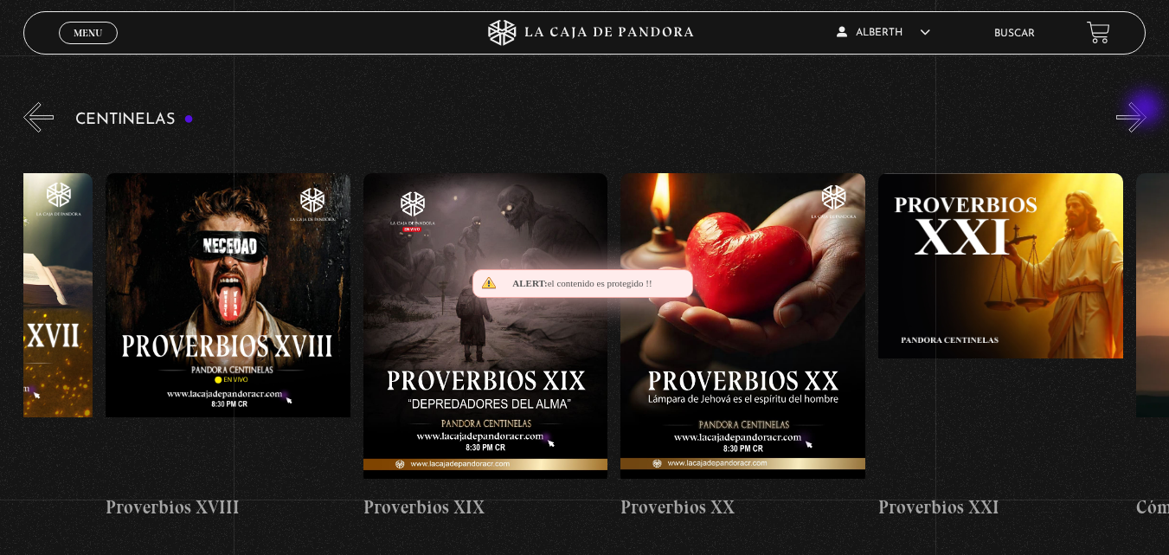
click at [1146, 110] on button "»" at bounding box center [1131, 117] width 30 height 30
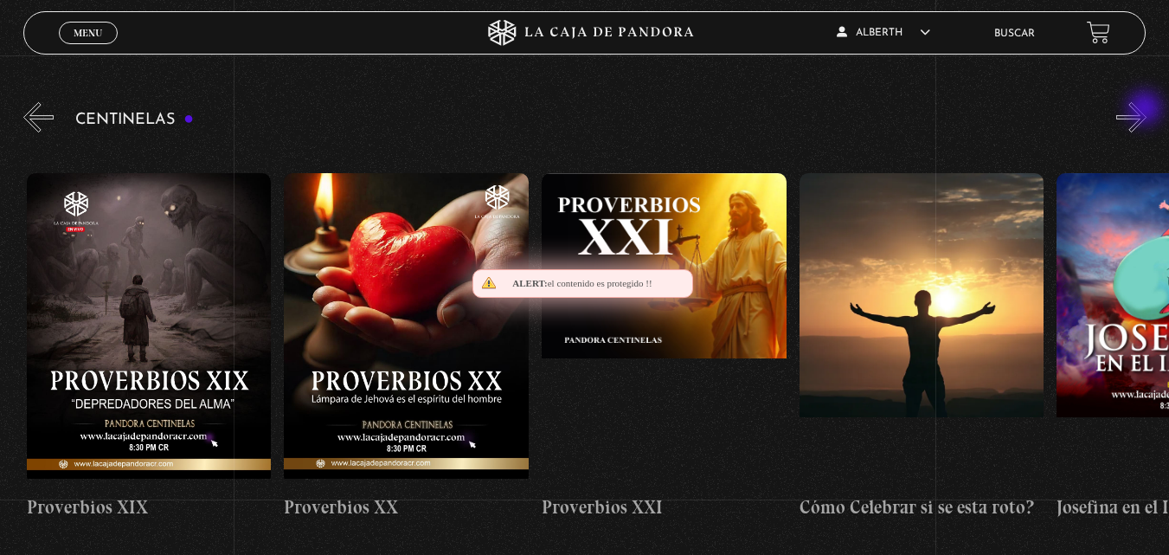
click at [1146, 110] on button "»" at bounding box center [1131, 117] width 30 height 30
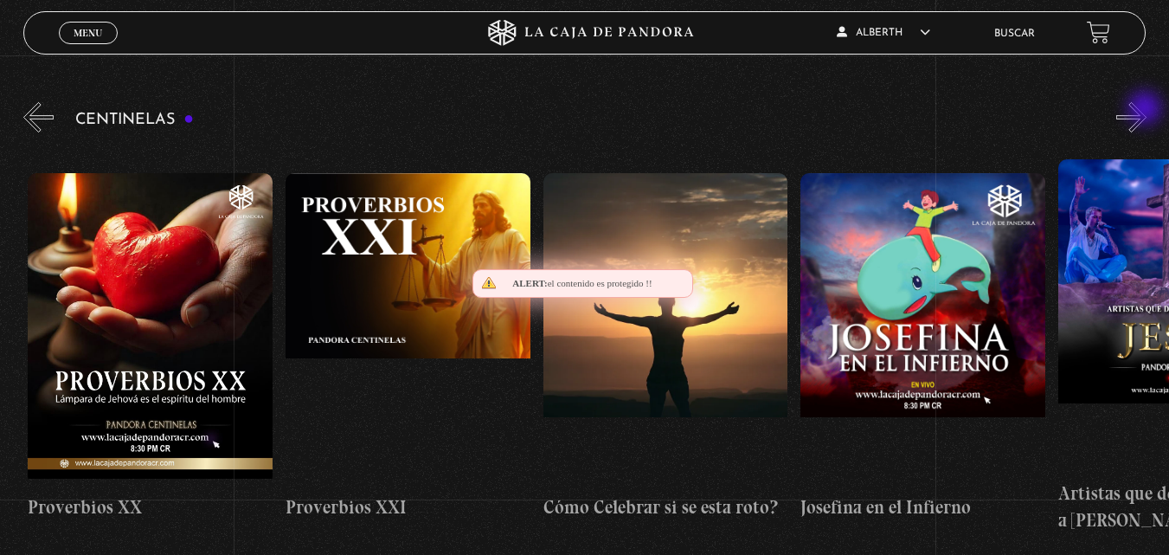
click at [1146, 110] on button "»" at bounding box center [1131, 117] width 30 height 30
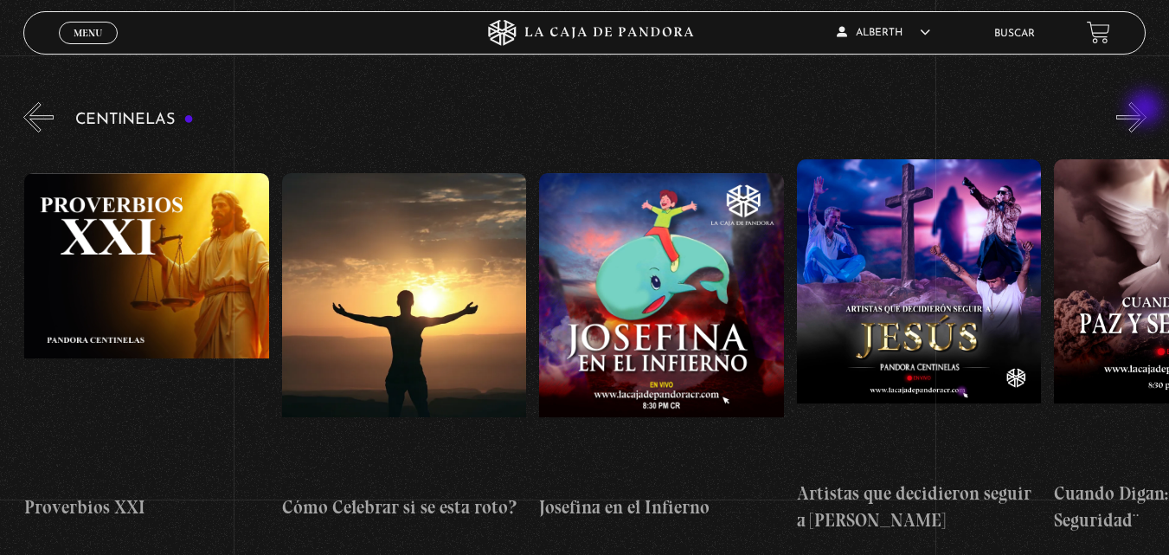
click at [1146, 110] on button "»" at bounding box center [1131, 117] width 30 height 30
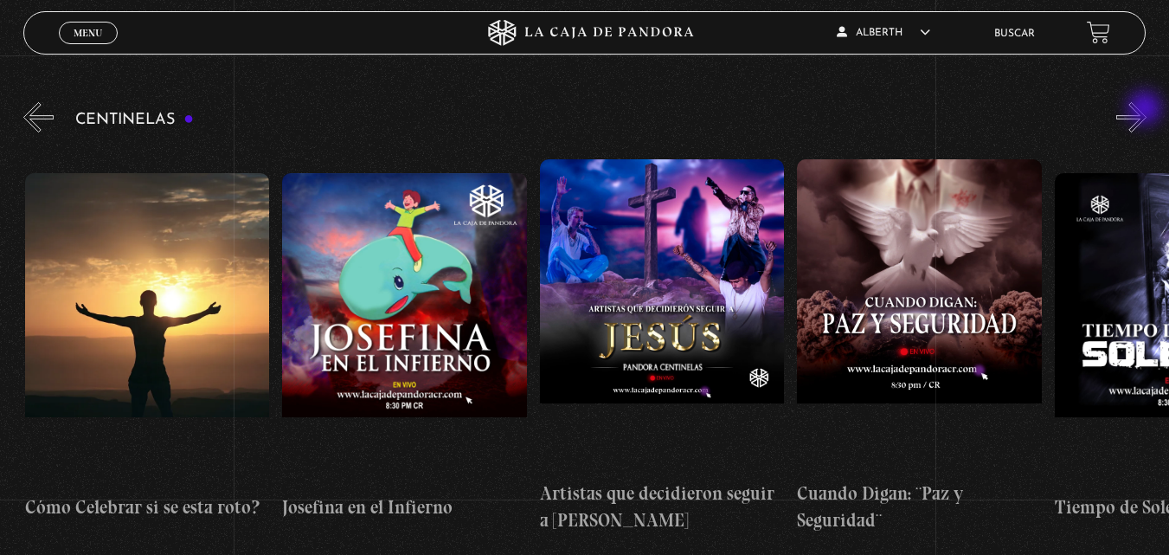
scroll to position [0, 6177]
click at [1146, 110] on button "»" at bounding box center [1131, 117] width 30 height 30
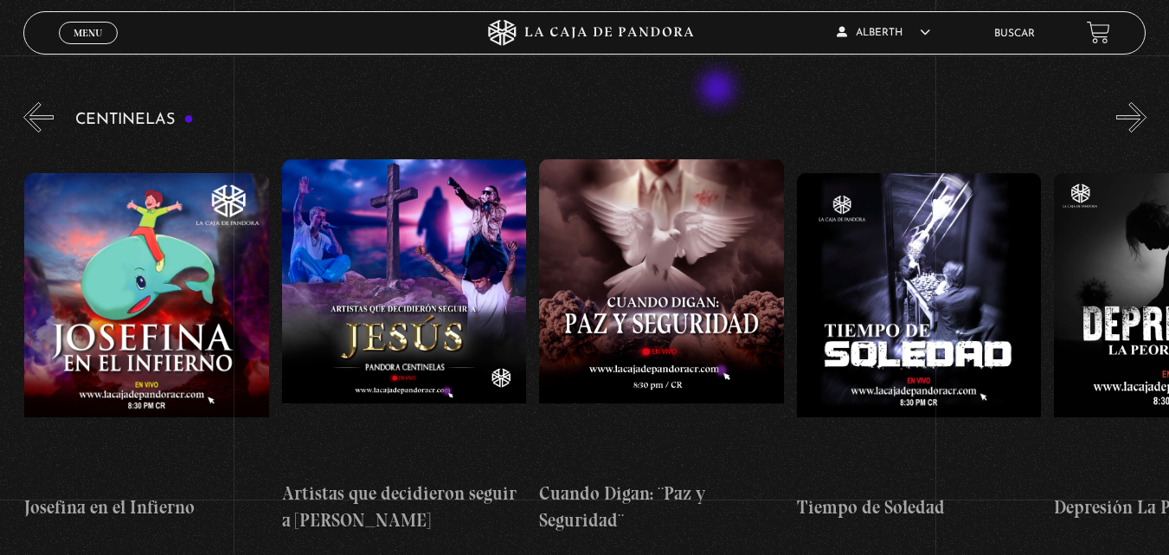
scroll to position [0, 6435]
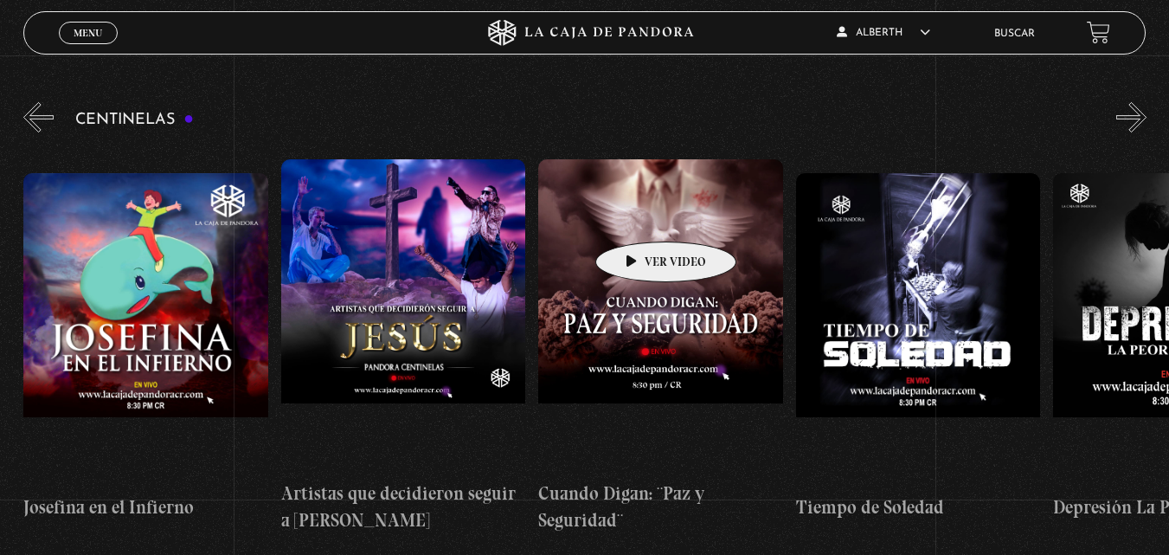
click at [638, 215] on figure at bounding box center [660, 314] width 245 height 311
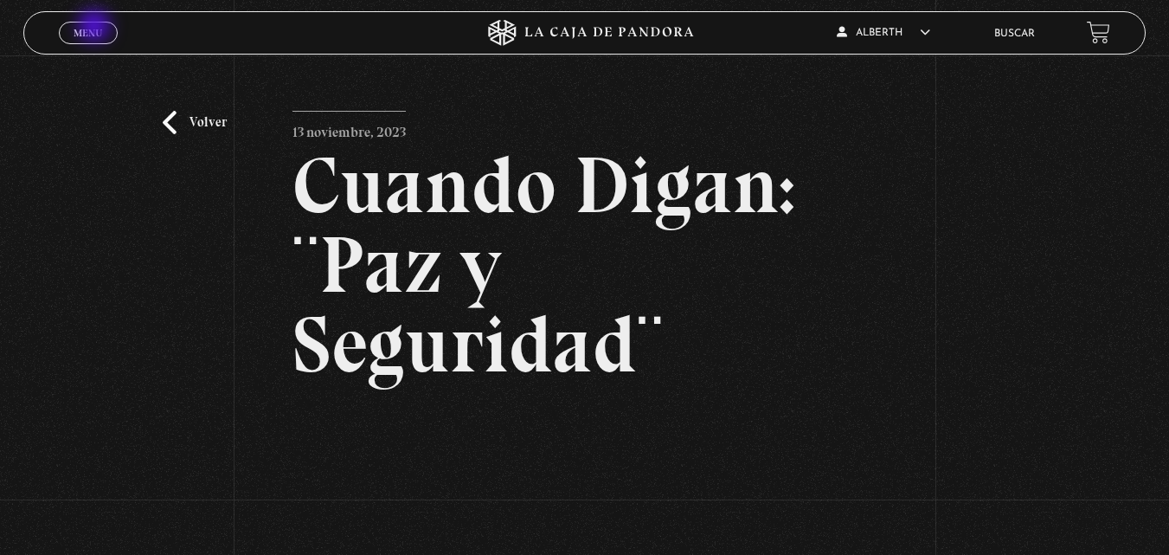
click at [96, 28] on span "Menu" at bounding box center [88, 33] width 29 height 10
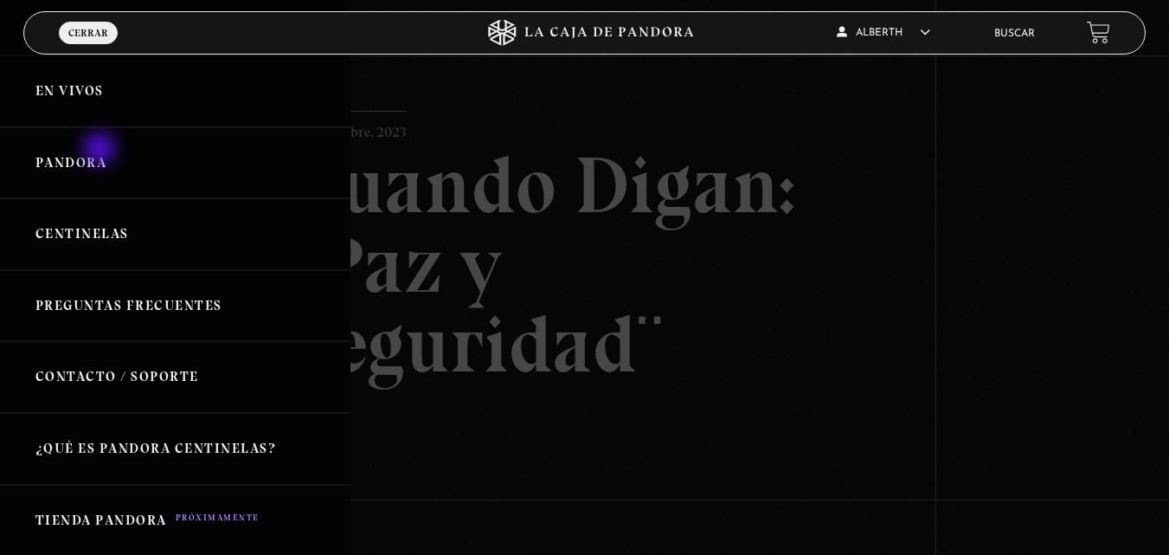
click at [101, 151] on link "Pandora" at bounding box center [175, 163] width 350 height 72
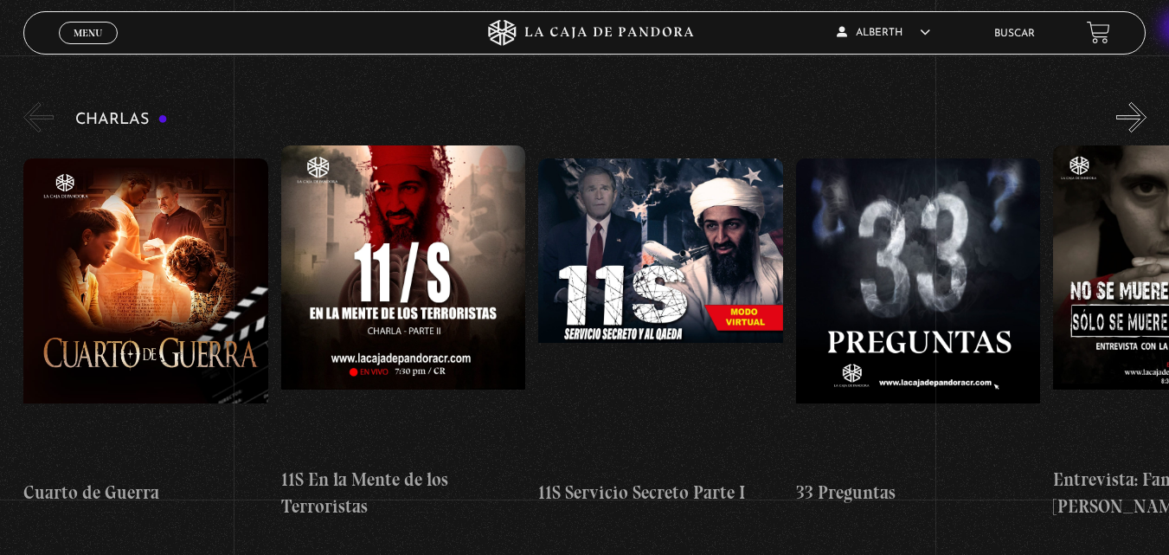
scroll to position [251, 0]
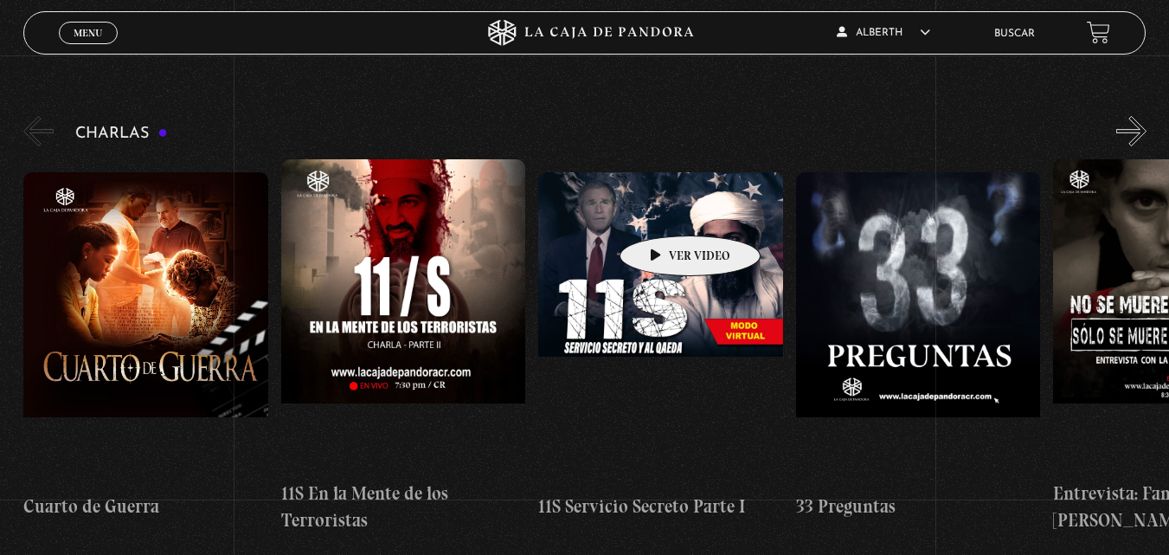
click at [663, 209] on figure at bounding box center [660, 327] width 245 height 311
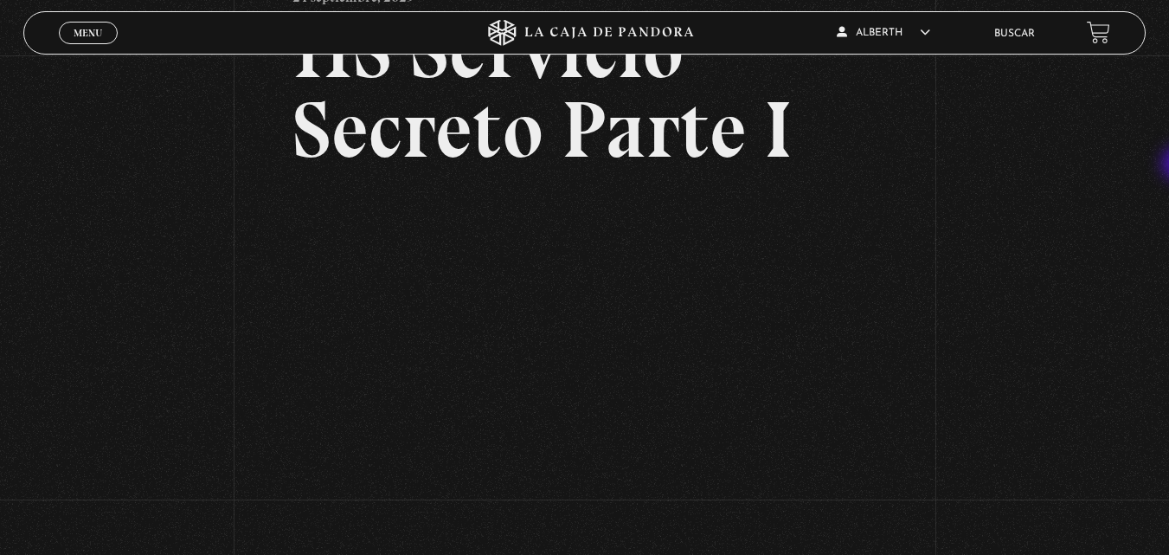
scroll to position [125, 0]
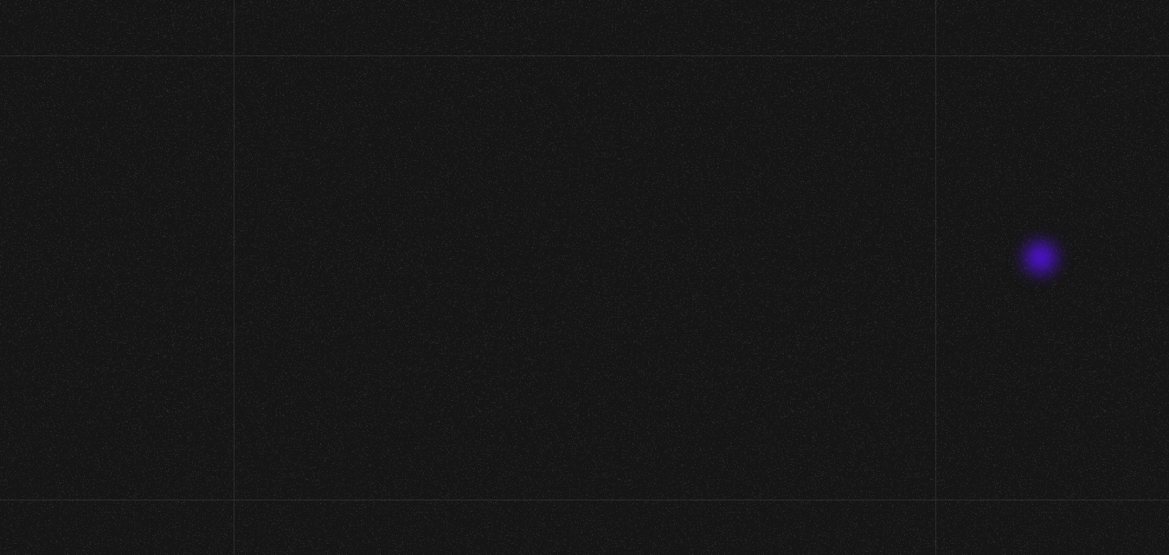
scroll to position [251, 0]
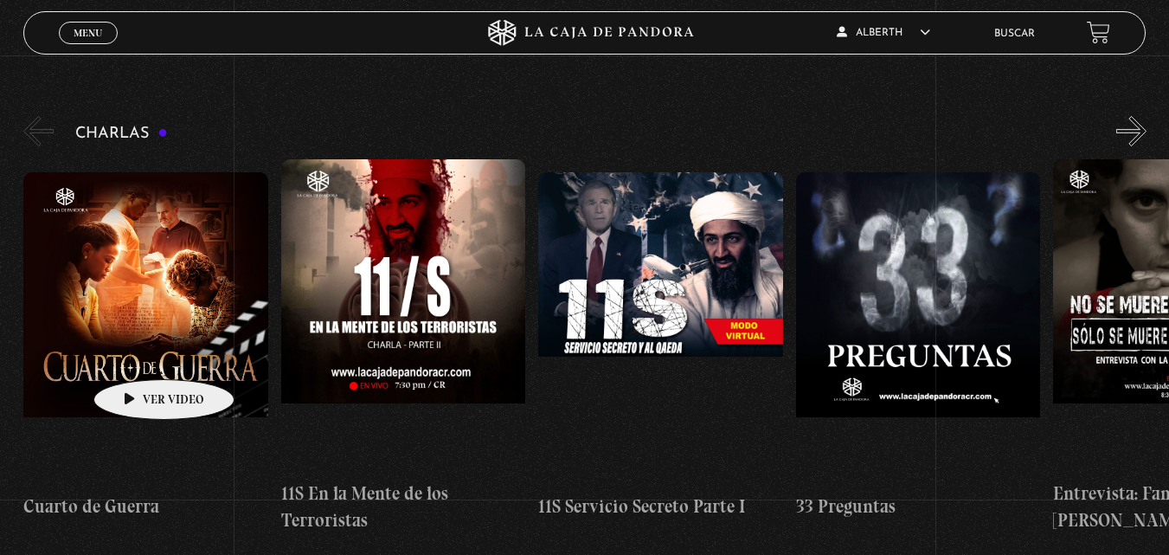
click at [132, 346] on figure at bounding box center [145, 327] width 245 height 311
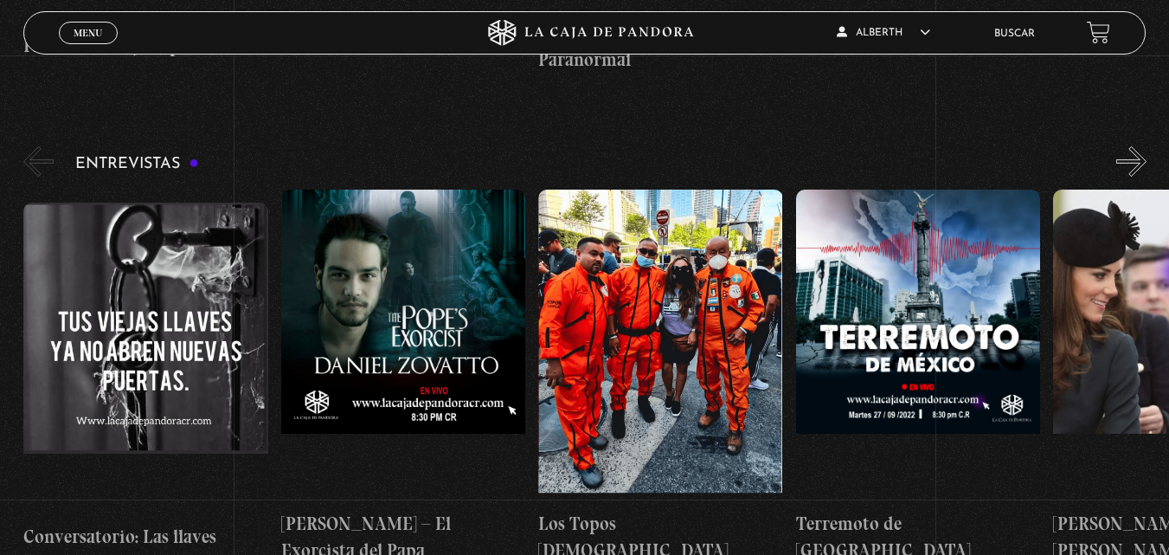
scroll to position [6638, 0]
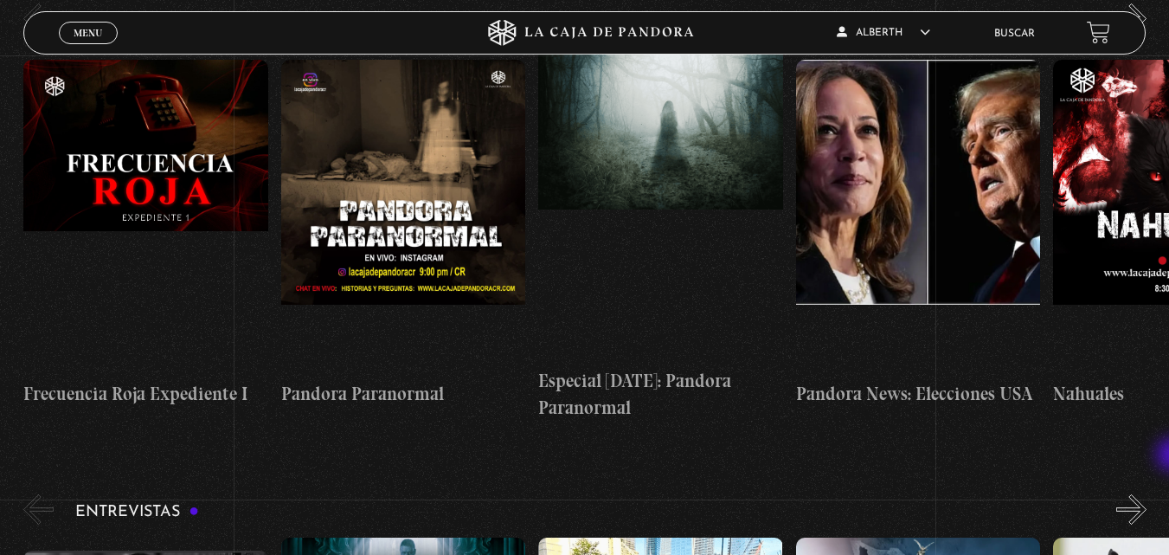
scroll to position [6290, 0]
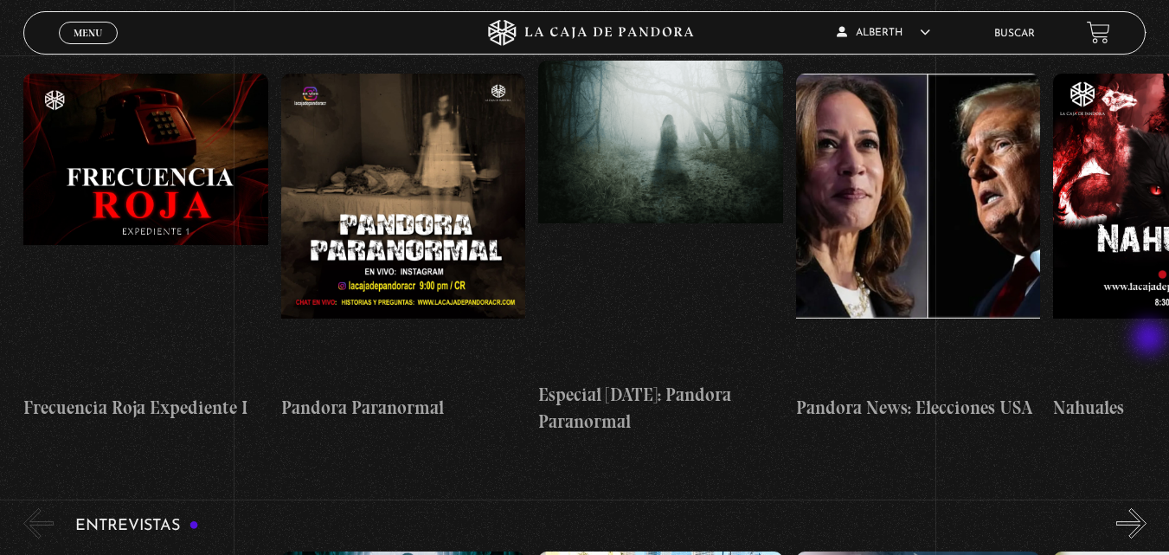
click at [1146, 508] on button "»" at bounding box center [1131, 523] width 30 height 30
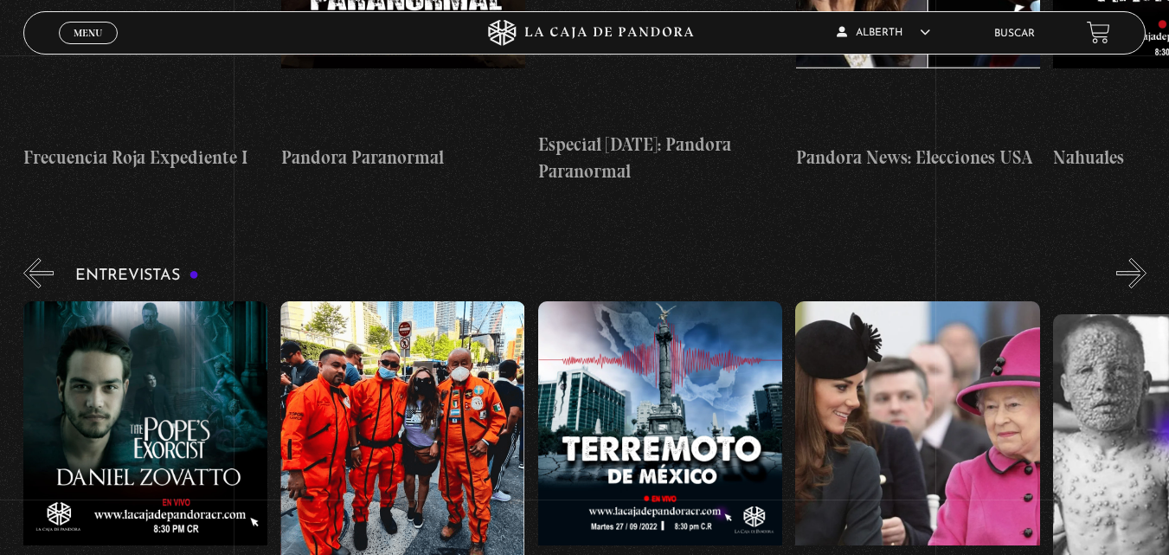
scroll to position [6554, 0]
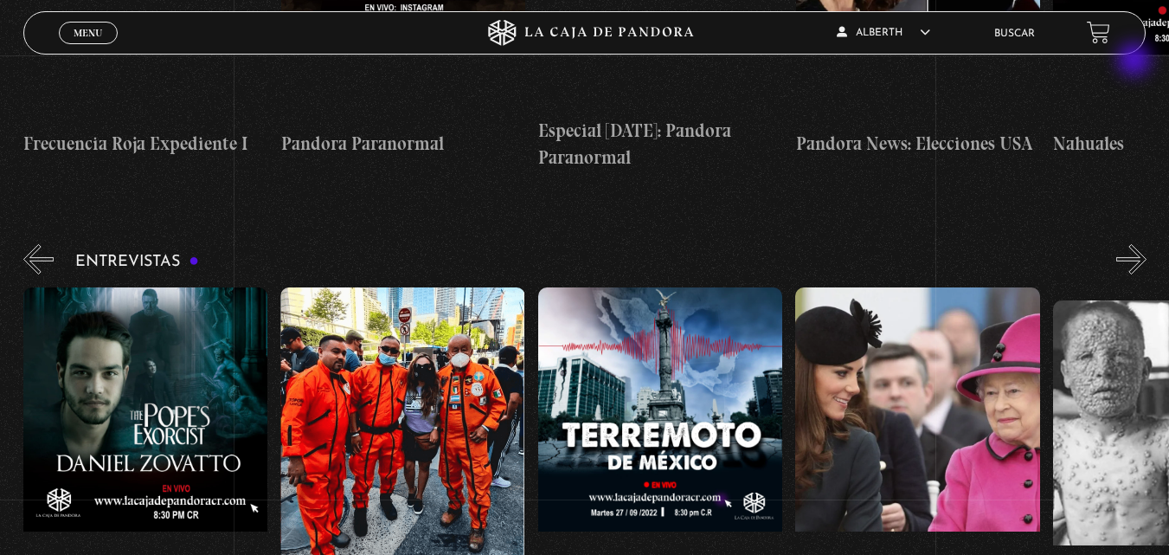
click at [1136, 244] on button "»" at bounding box center [1131, 259] width 30 height 30
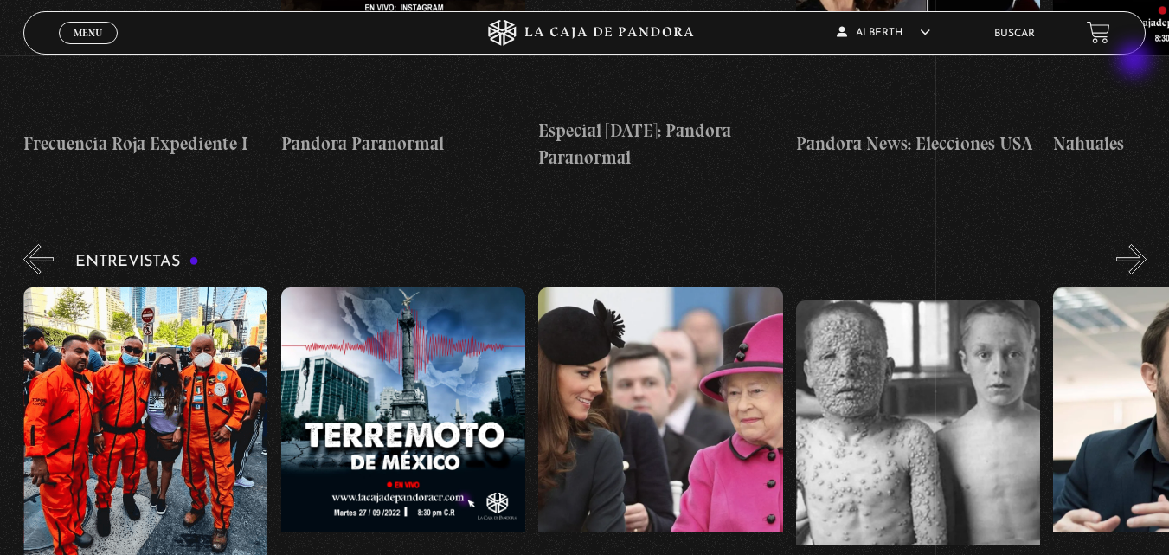
click at [1136, 244] on button "»" at bounding box center [1131, 259] width 30 height 30
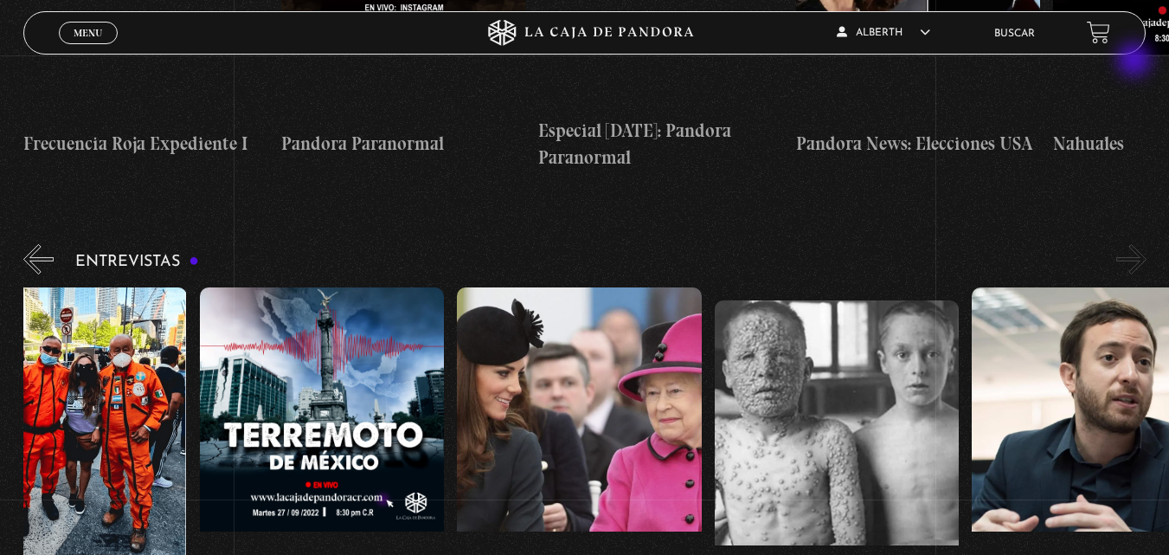
scroll to position [0, 644]
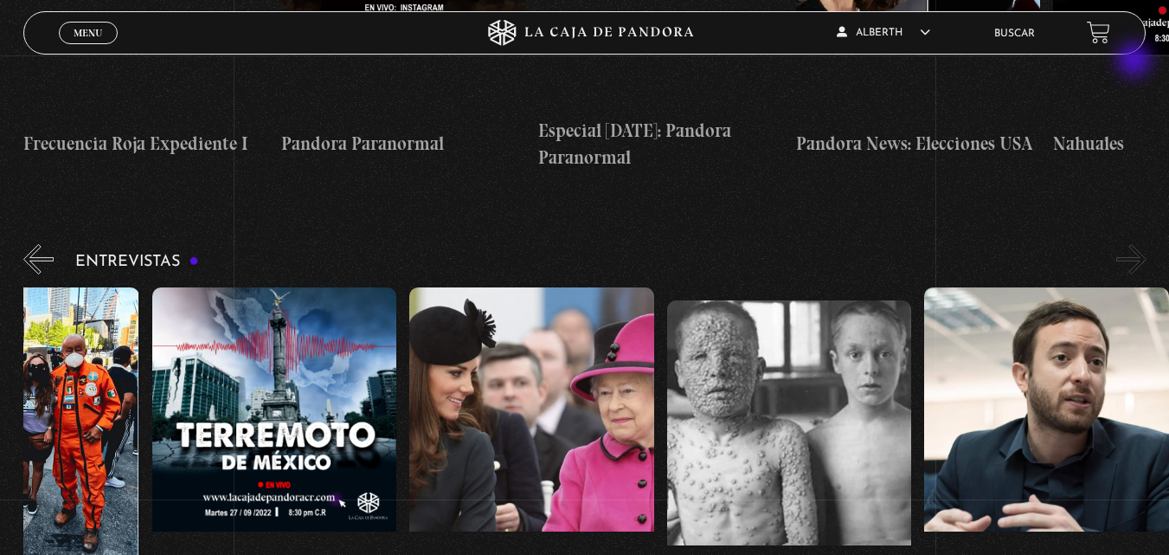
click at [1136, 244] on button "»" at bounding box center [1131, 259] width 30 height 30
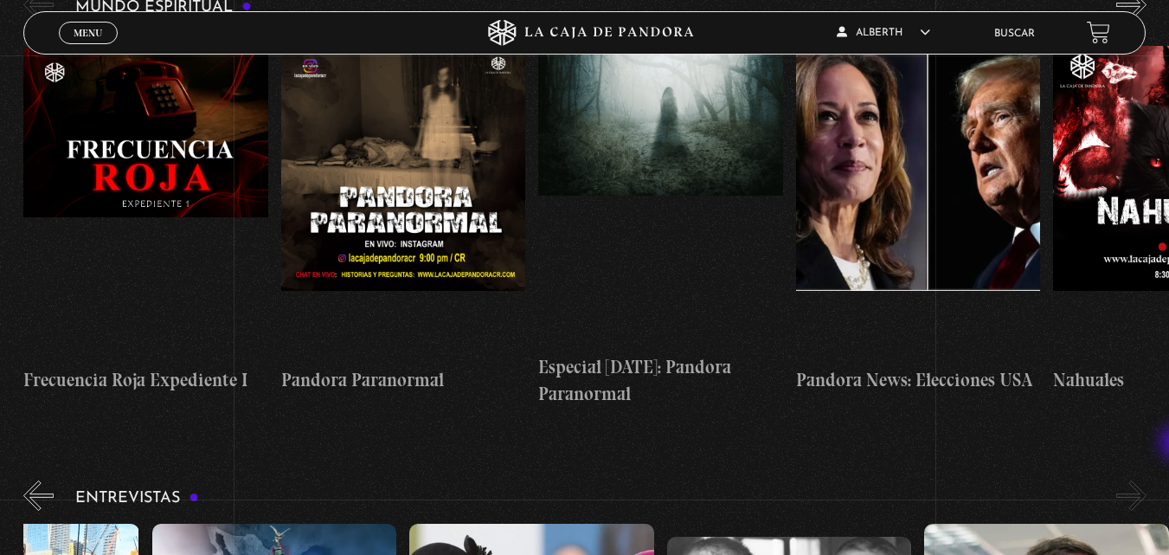
scroll to position [6359, 0]
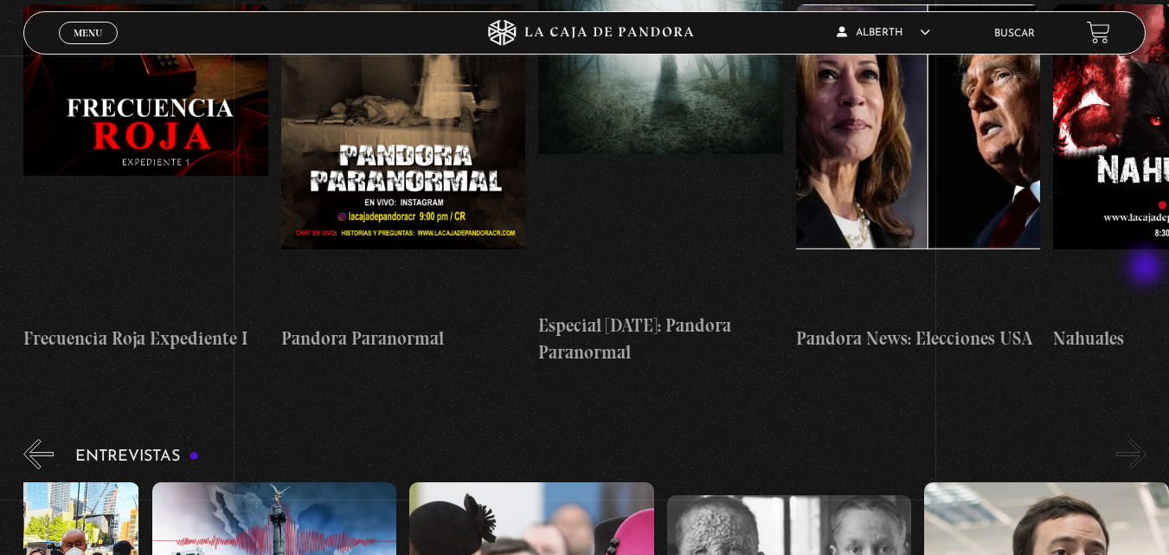
click at [1146, 439] on button "»" at bounding box center [1131, 454] width 30 height 30
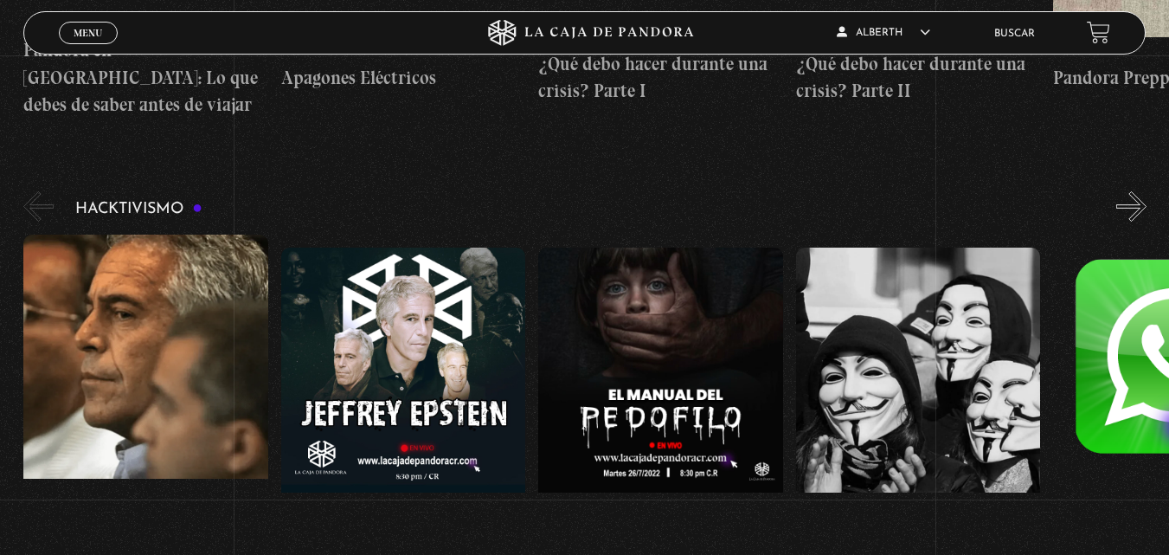
scroll to position [5107, 0]
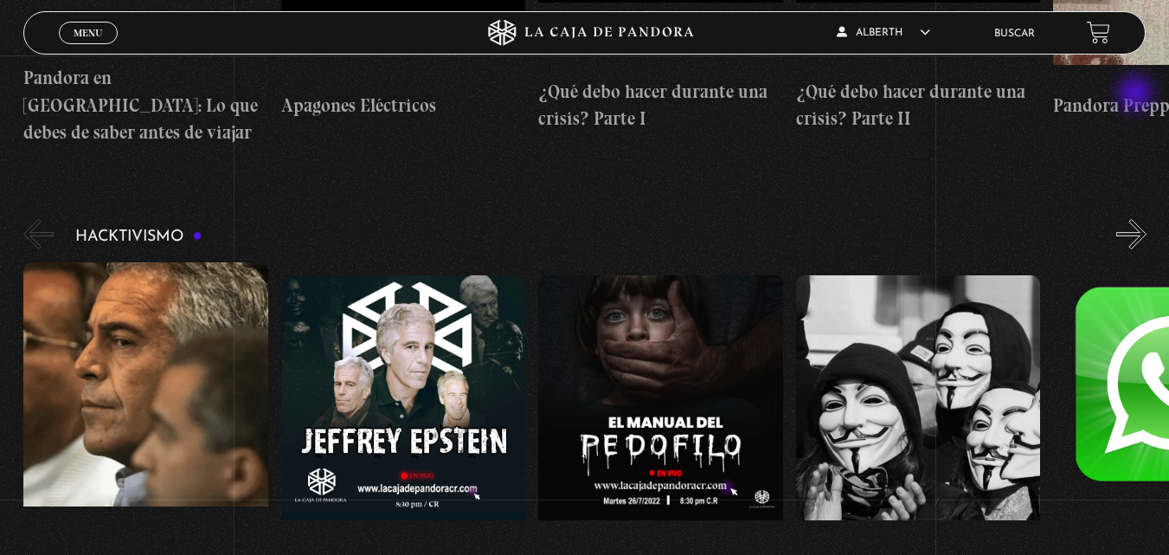
click at [1137, 219] on button "»" at bounding box center [1131, 234] width 30 height 30
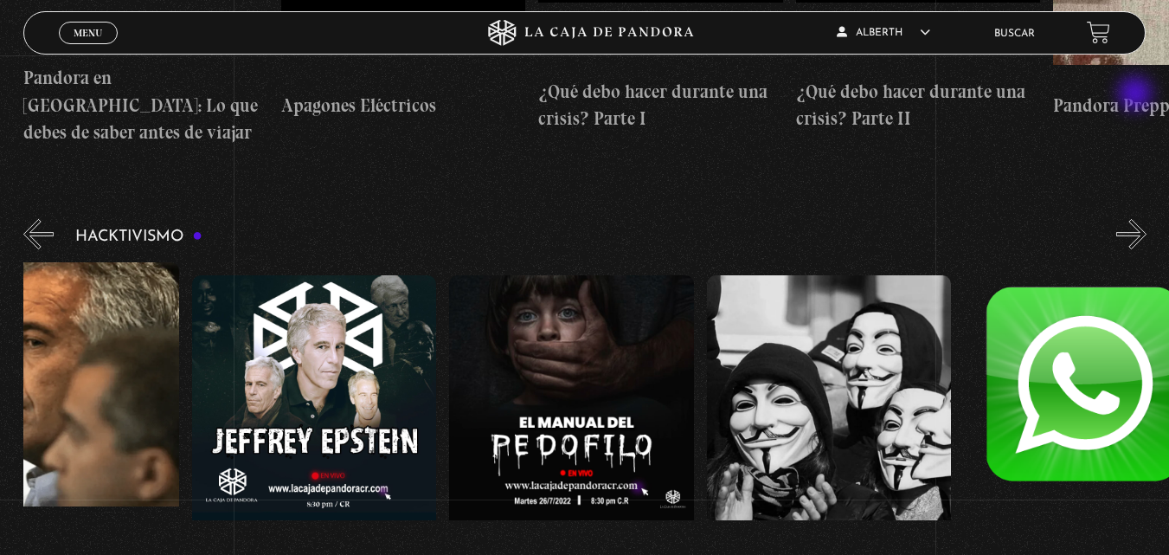
scroll to position [0, 129]
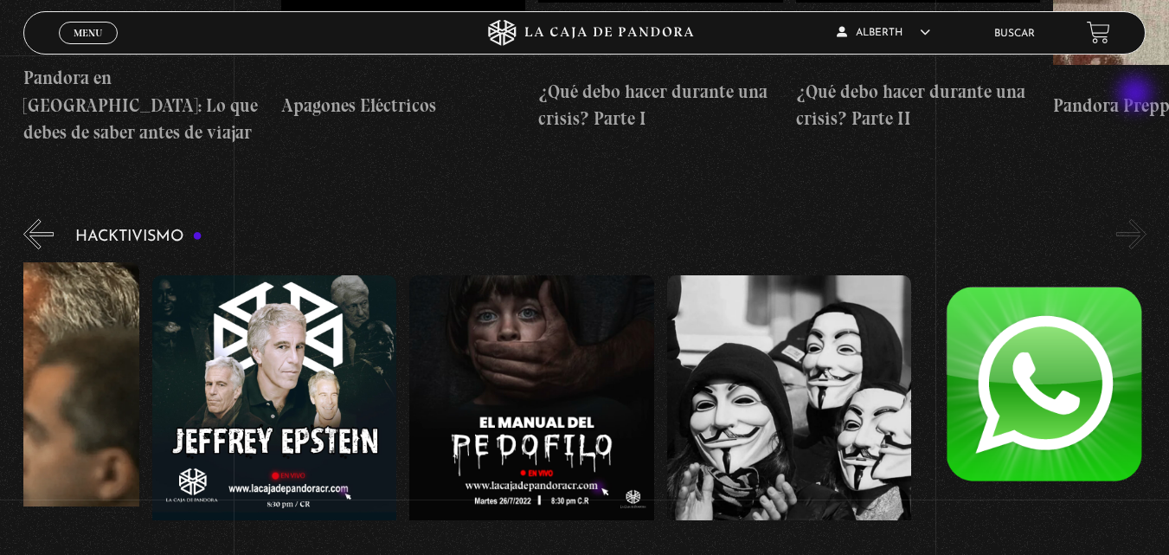
click at [1137, 219] on button "»" at bounding box center [1131, 234] width 30 height 30
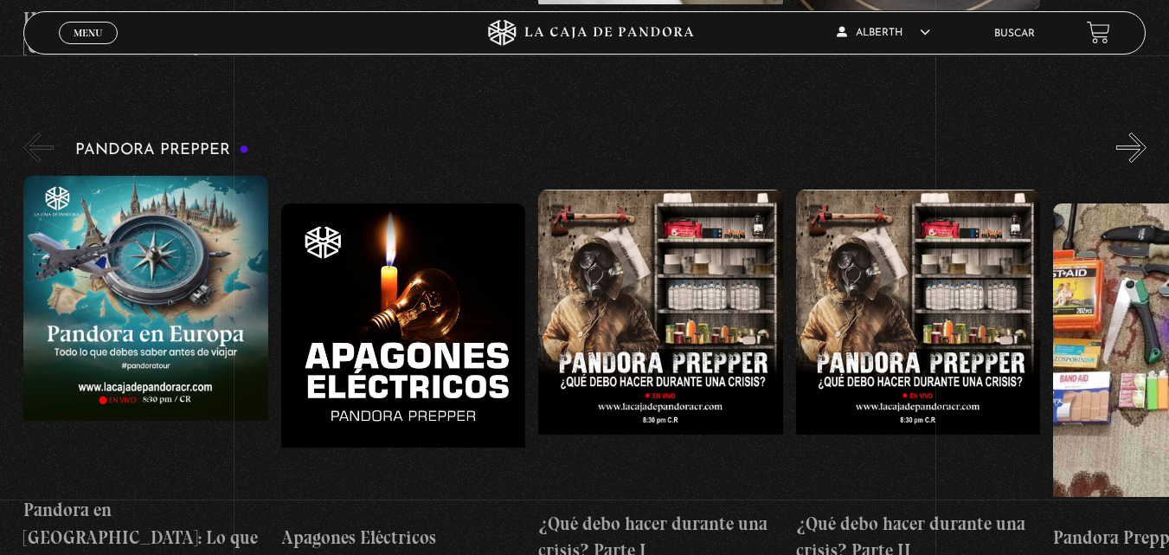
scroll to position [4641, 0]
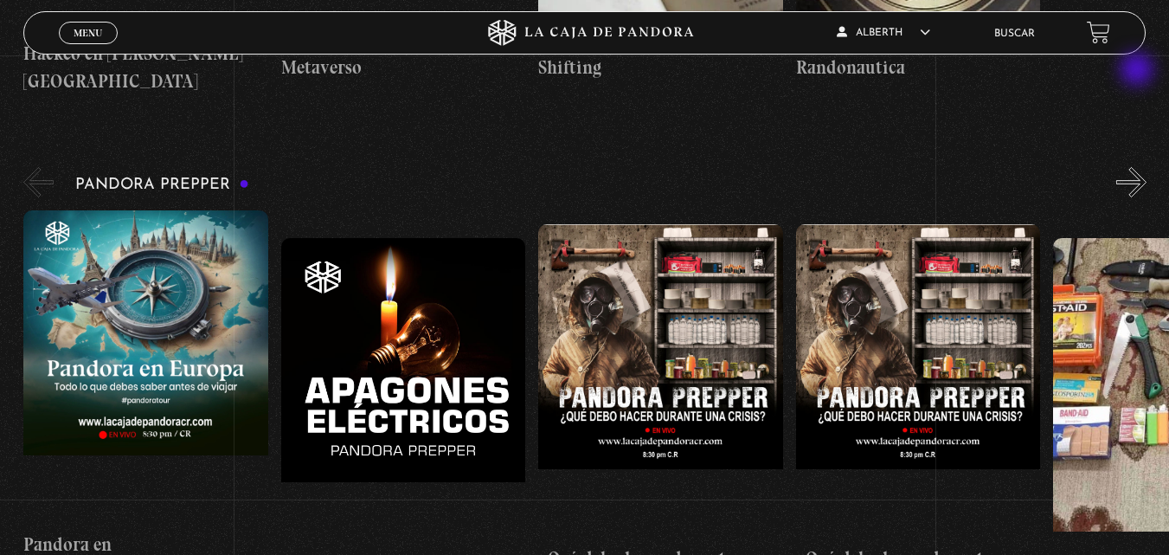
click at [1138, 167] on button "»" at bounding box center [1131, 182] width 30 height 30
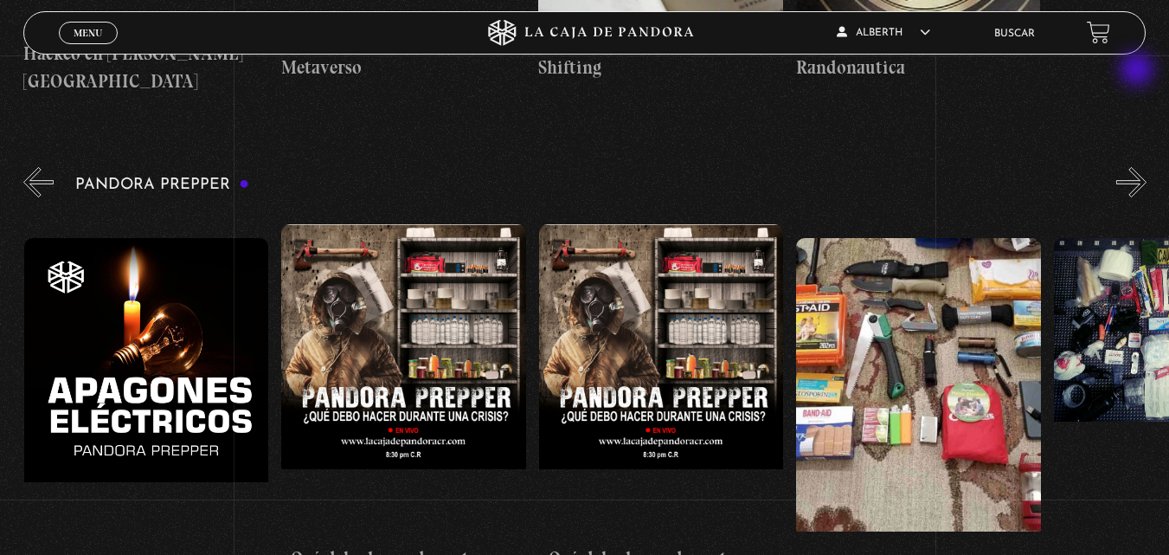
click at [1138, 167] on button "»" at bounding box center [1131, 182] width 30 height 30
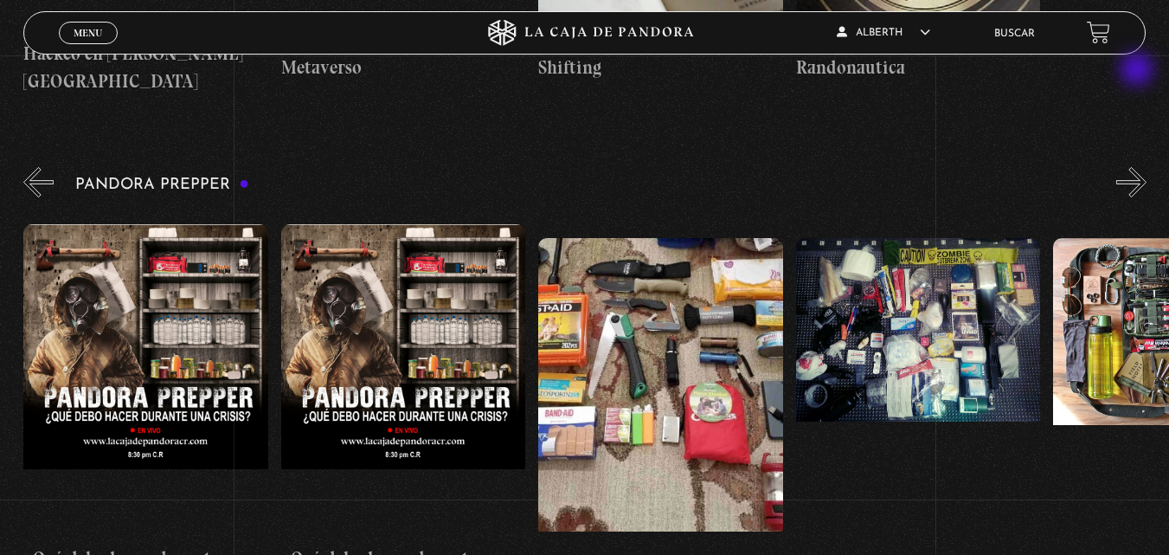
click at [1138, 167] on button "»" at bounding box center [1131, 182] width 30 height 30
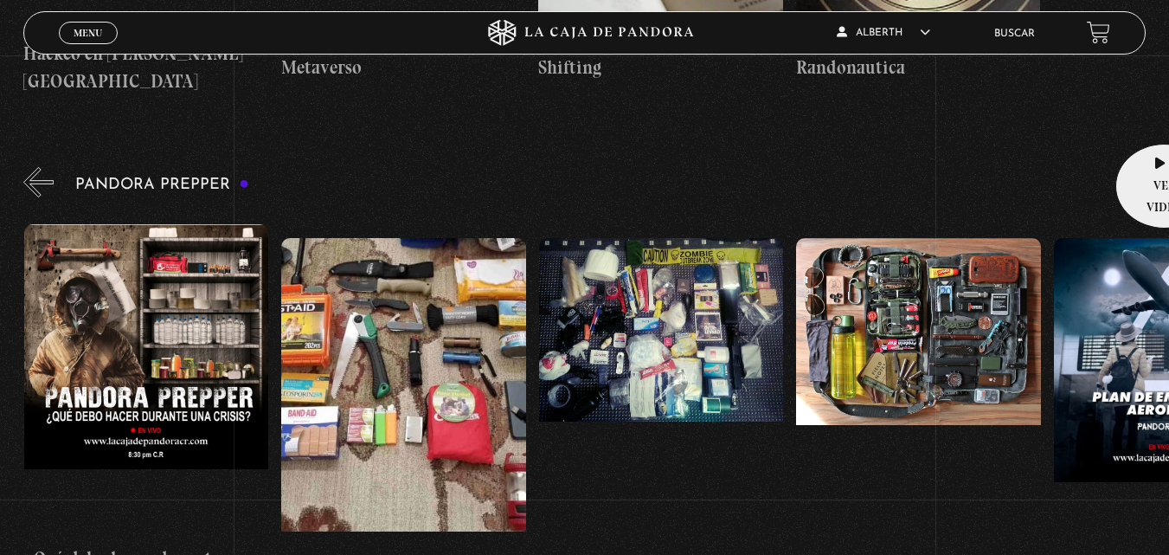
scroll to position [0, 772]
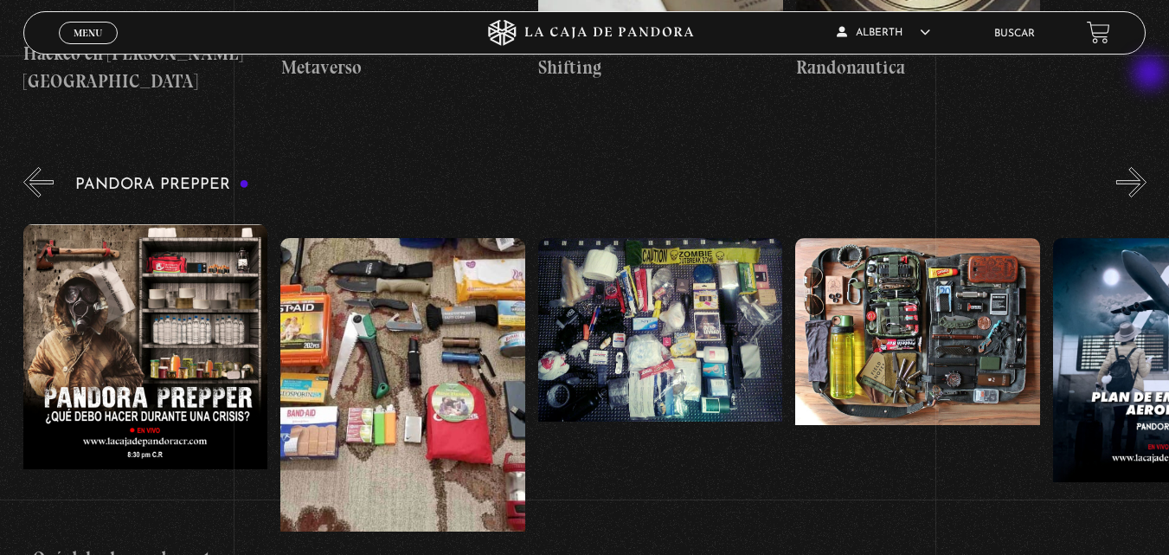
click at [1146, 167] on button "»" at bounding box center [1131, 182] width 30 height 30
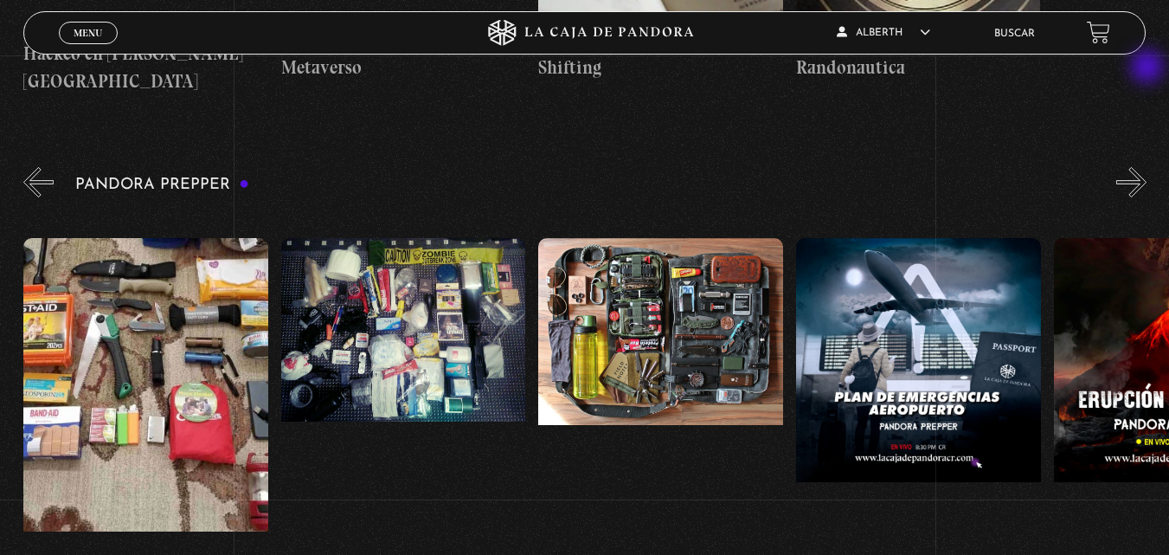
click at [1146, 167] on button "»" at bounding box center [1131, 182] width 30 height 30
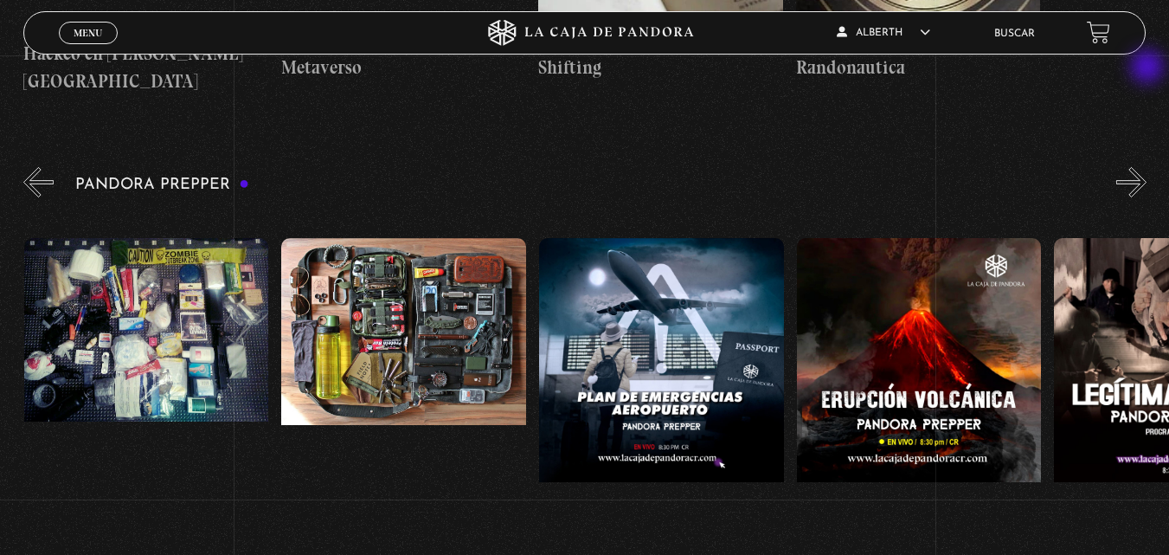
click at [1146, 167] on button "»" at bounding box center [1131, 182] width 30 height 30
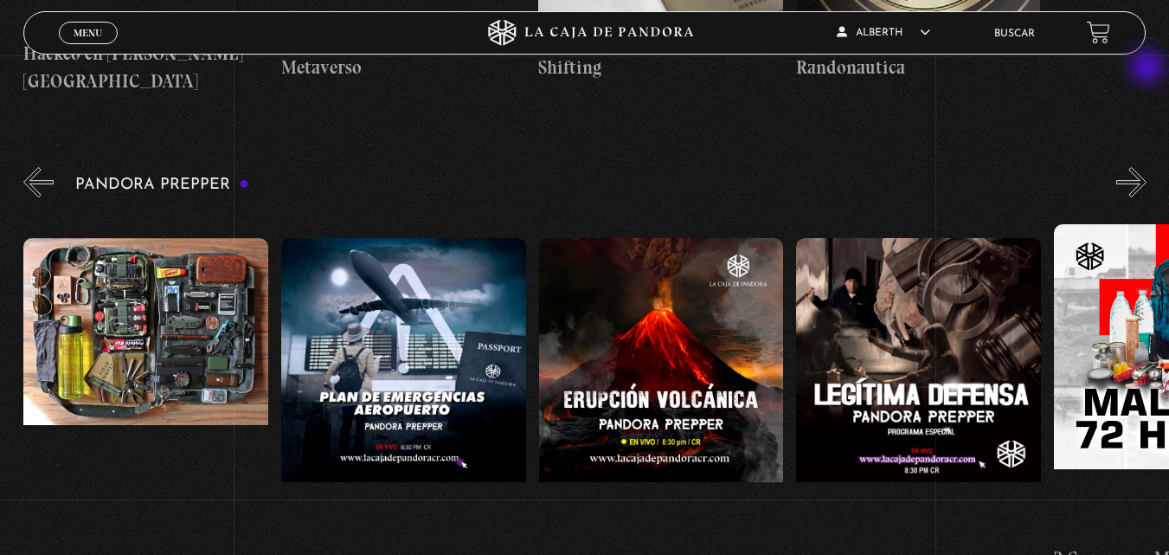
click at [1146, 167] on button "»" at bounding box center [1131, 182] width 30 height 30
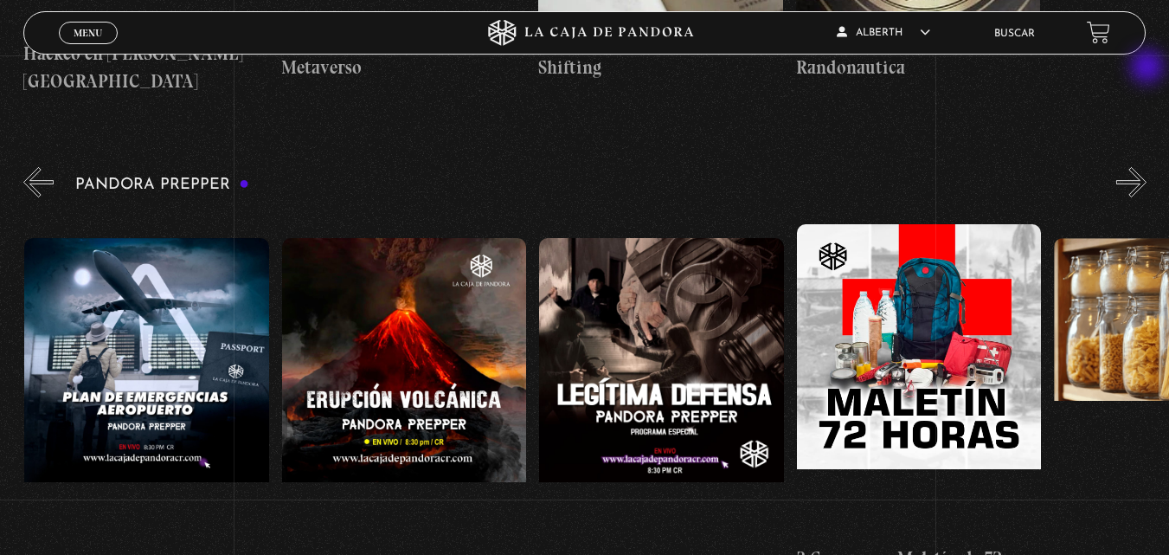
click at [1146, 167] on button "»" at bounding box center [1131, 182] width 30 height 30
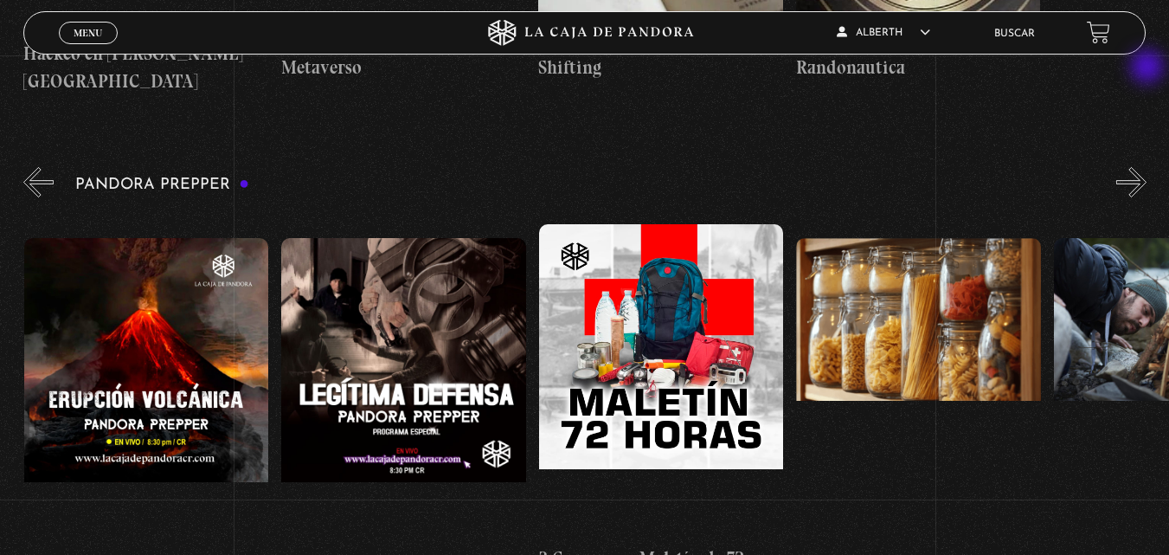
click at [1146, 167] on button "»" at bounding box center [1131, 182] width 30 height 30
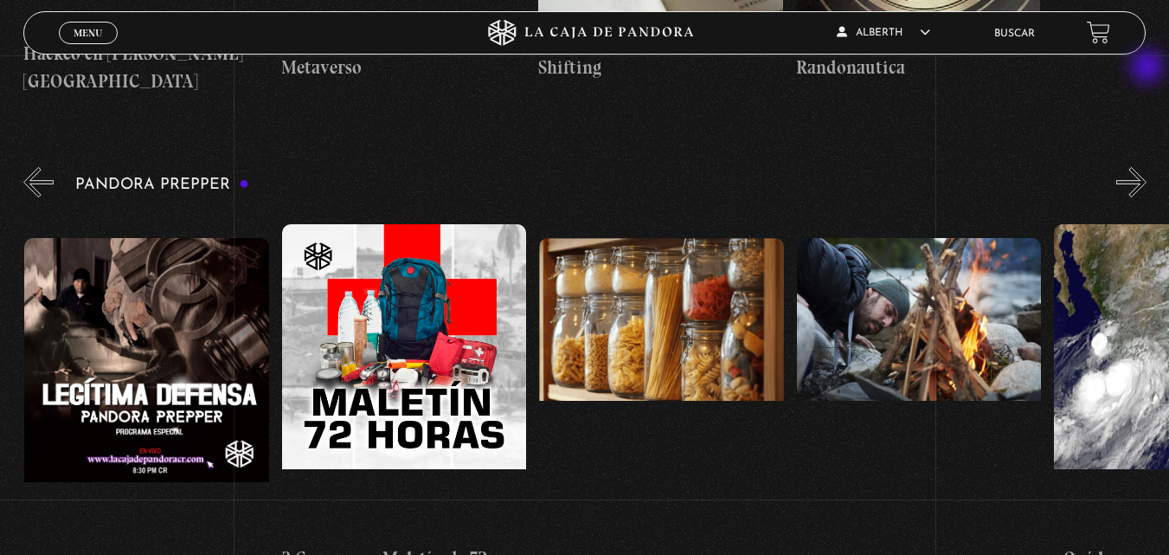
scroll to position [0, 2317]
click at [1146, 167] on button "»" at bounding box center [1131, 182] width 30 height 30
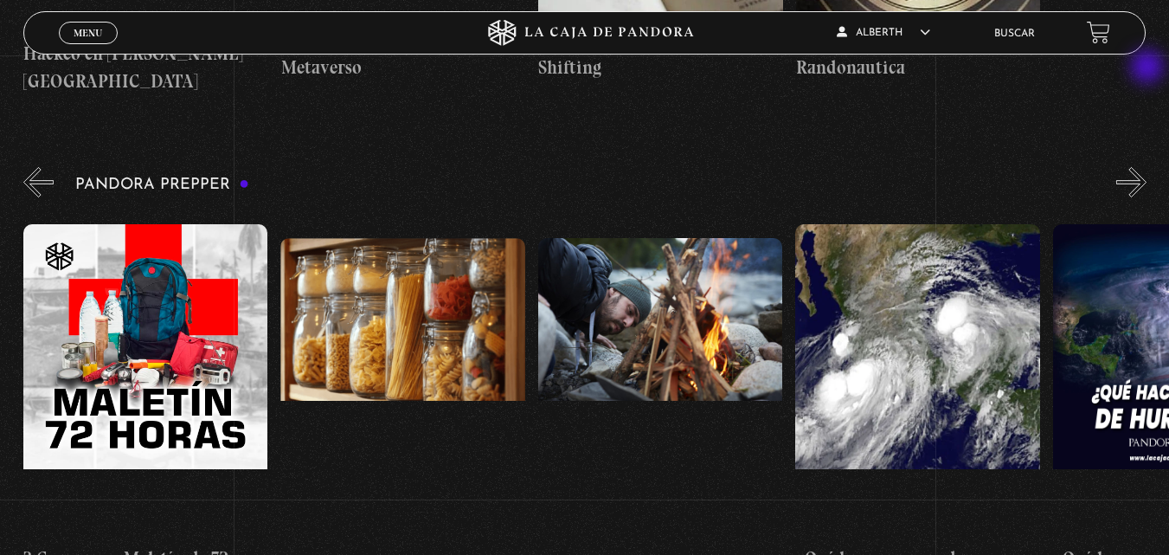
click at [1146, 167] on button "»" at bounding box center [1131, 182] width 30 height 30
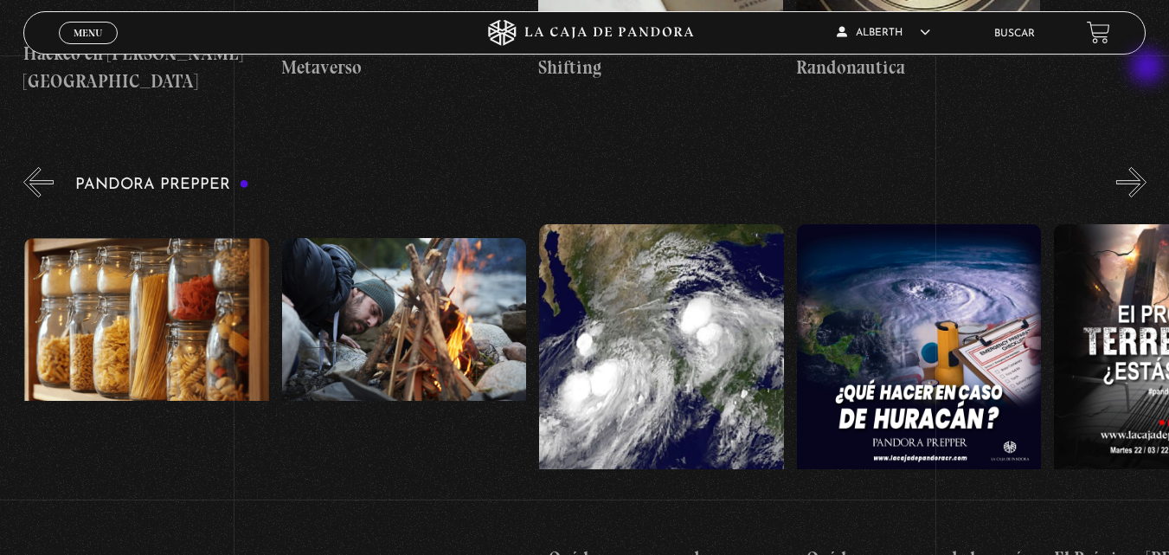
click at [1146, 167] on button "»" at bounding box center [1131, 182] width 30 height 30
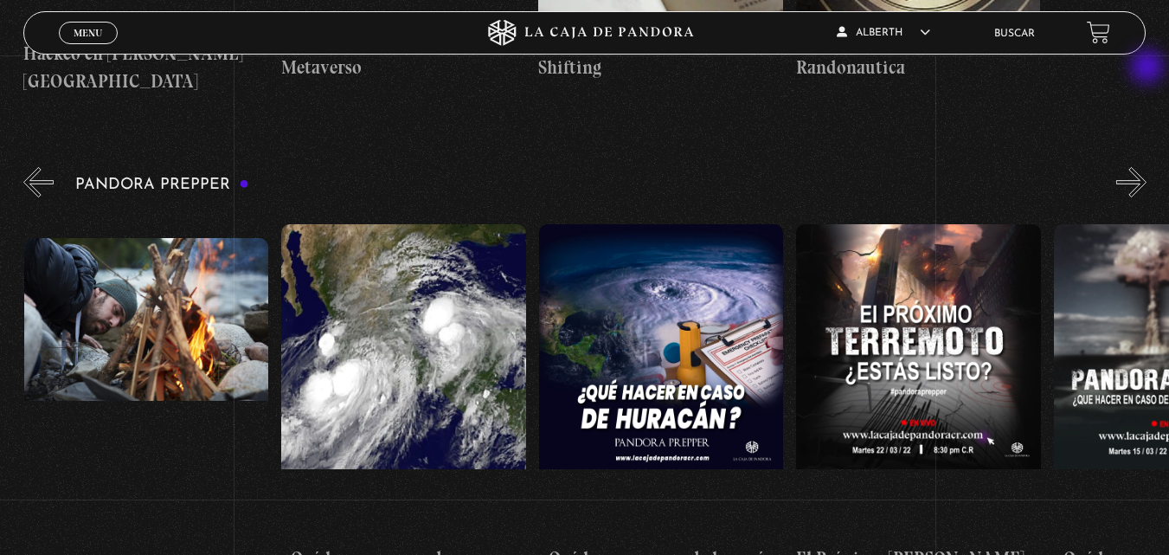
click at [1146, 167] on button "»" at bounding box center [1131, 182] width 30 height 30
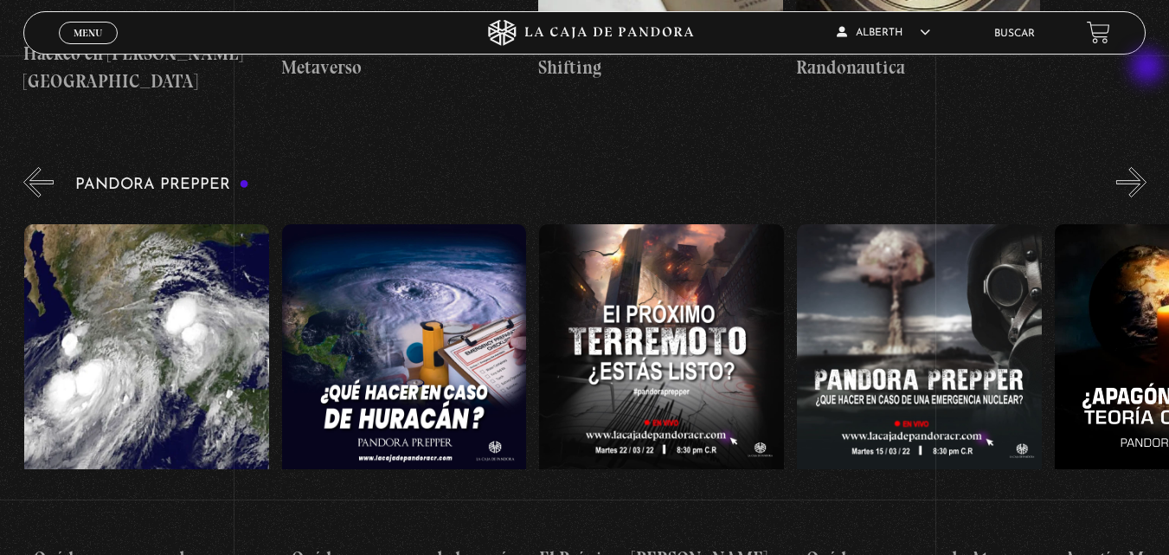
click at [1146, 167] on button "»" at bounding box center [1131, 182] width 30 height 30
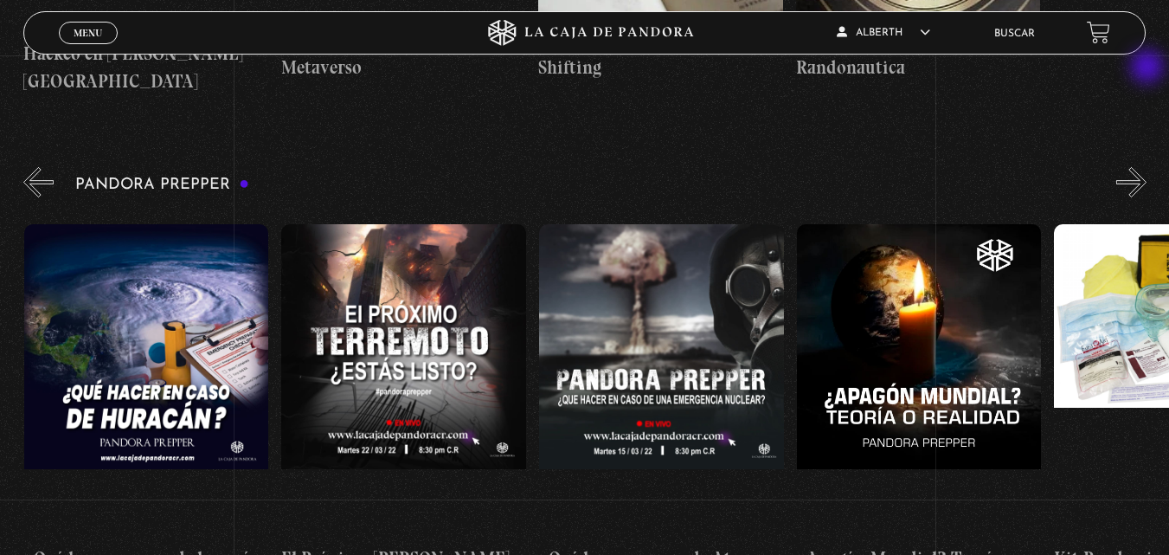
click at [1146, 167] on button "»" at bounding box center [1131, 182] width 30 height 30
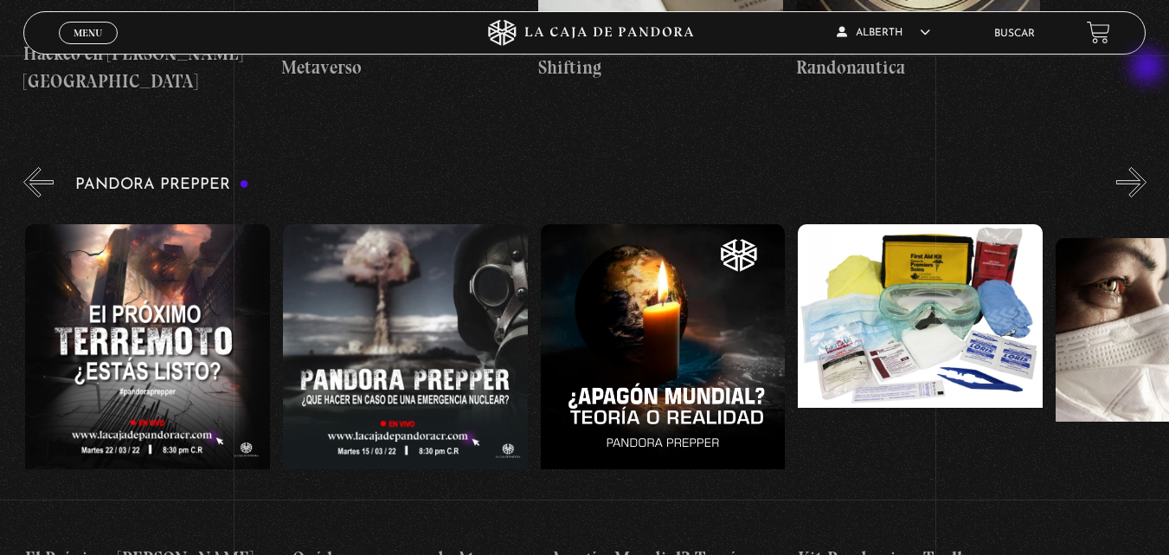
scroll to position [0, 3861]
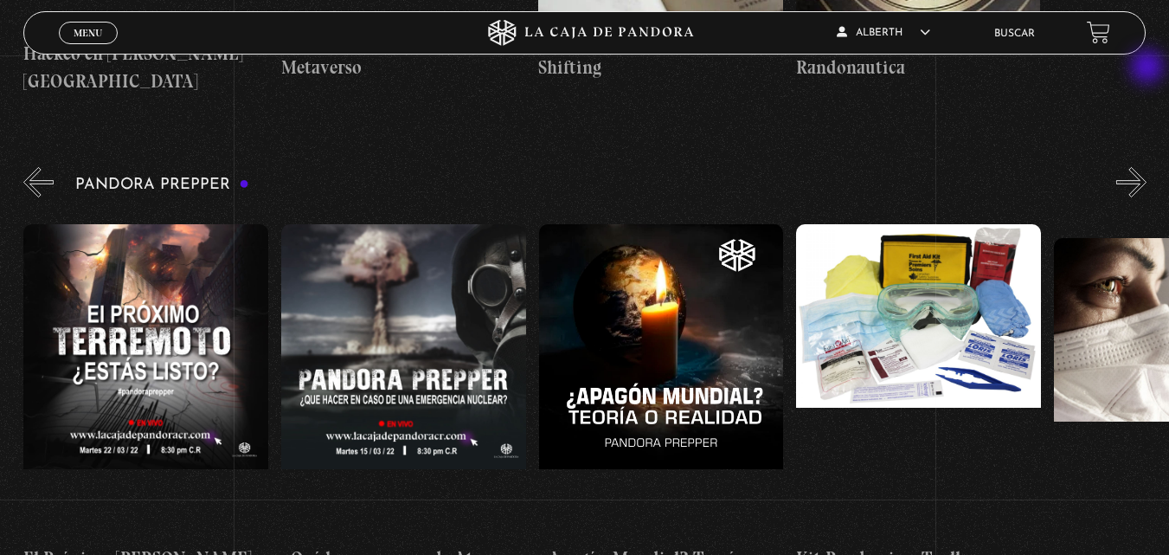
click at [1146, 167] on button "»" at bounding box center [1131, 182] width 30 height 30
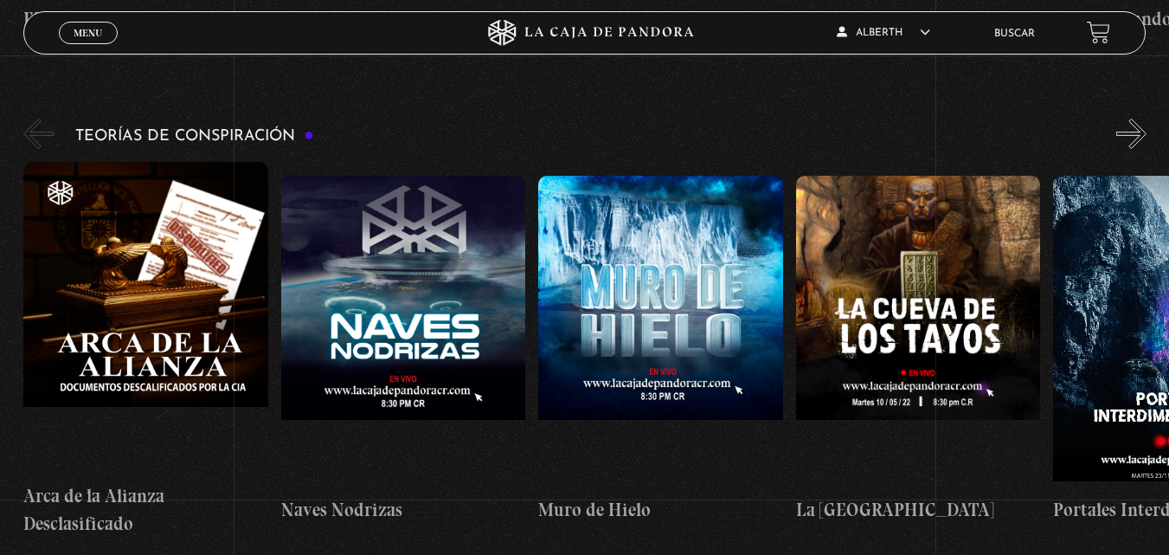
scroll to position [3695, 0]
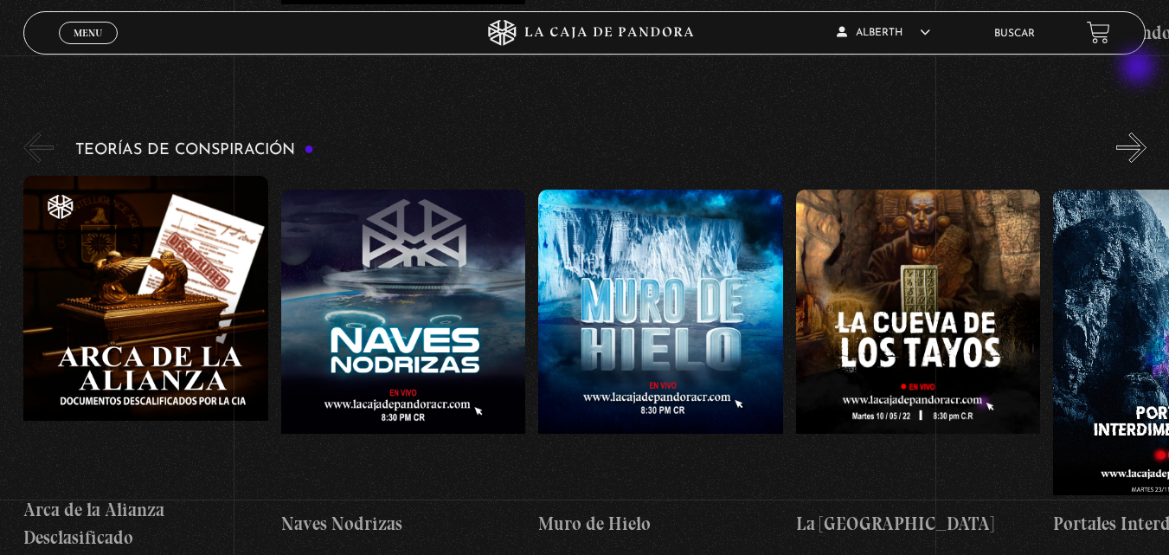
click at [1142, 132] on button "»" at bounding box center [1131, 147] width 30 height 30
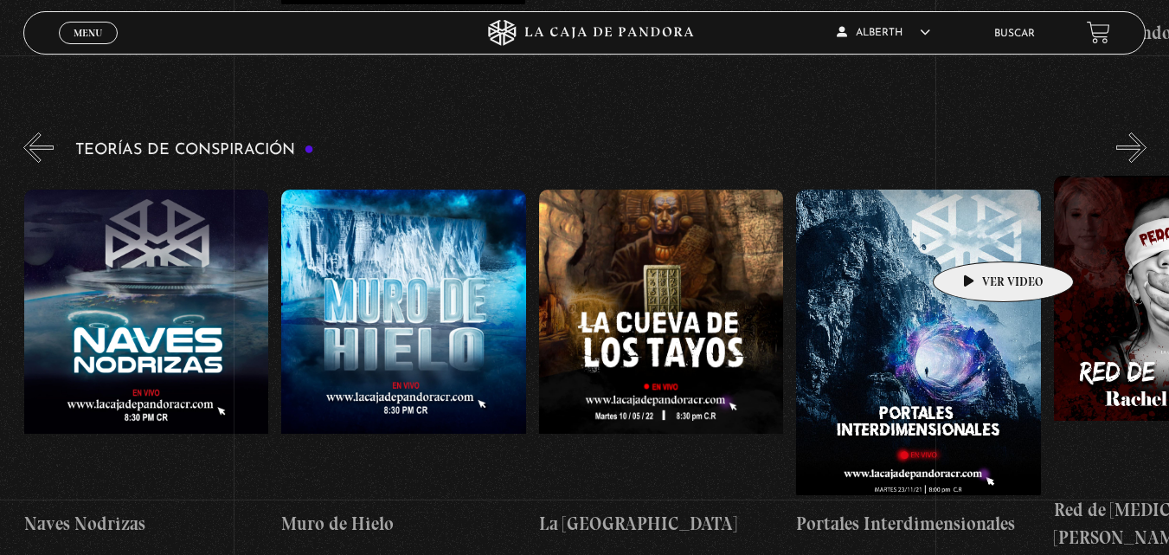
scroll to position [0, 258]
click at [945, 232] on figure at bounding box center [917, 344] width 245 height 311
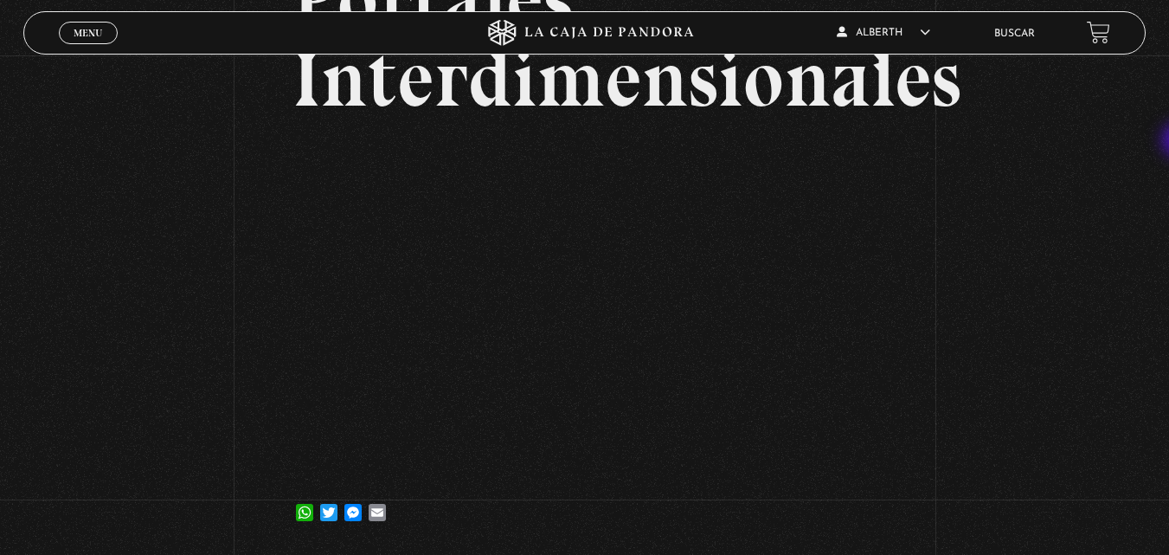
scroll to position [184, 0]
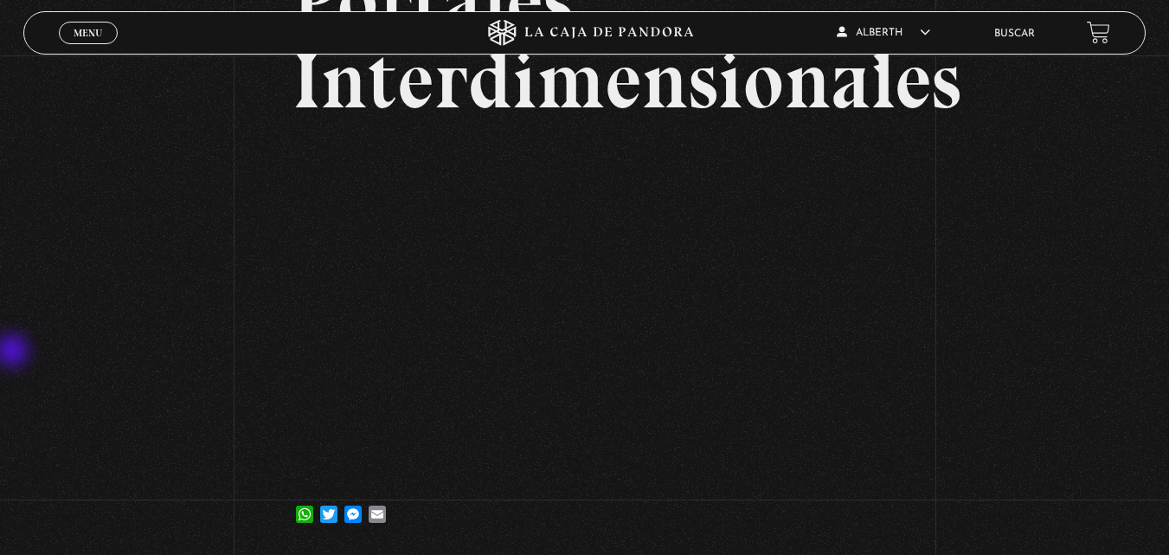
click at [14, 353] on div "Volver [DATE] Portales Interdimensionales WhatsApp Twitter Messenger Email" at bounding box center [584, 212] width 1169 height 683
